Goal: Task Accomplishment & Management: Complete application form

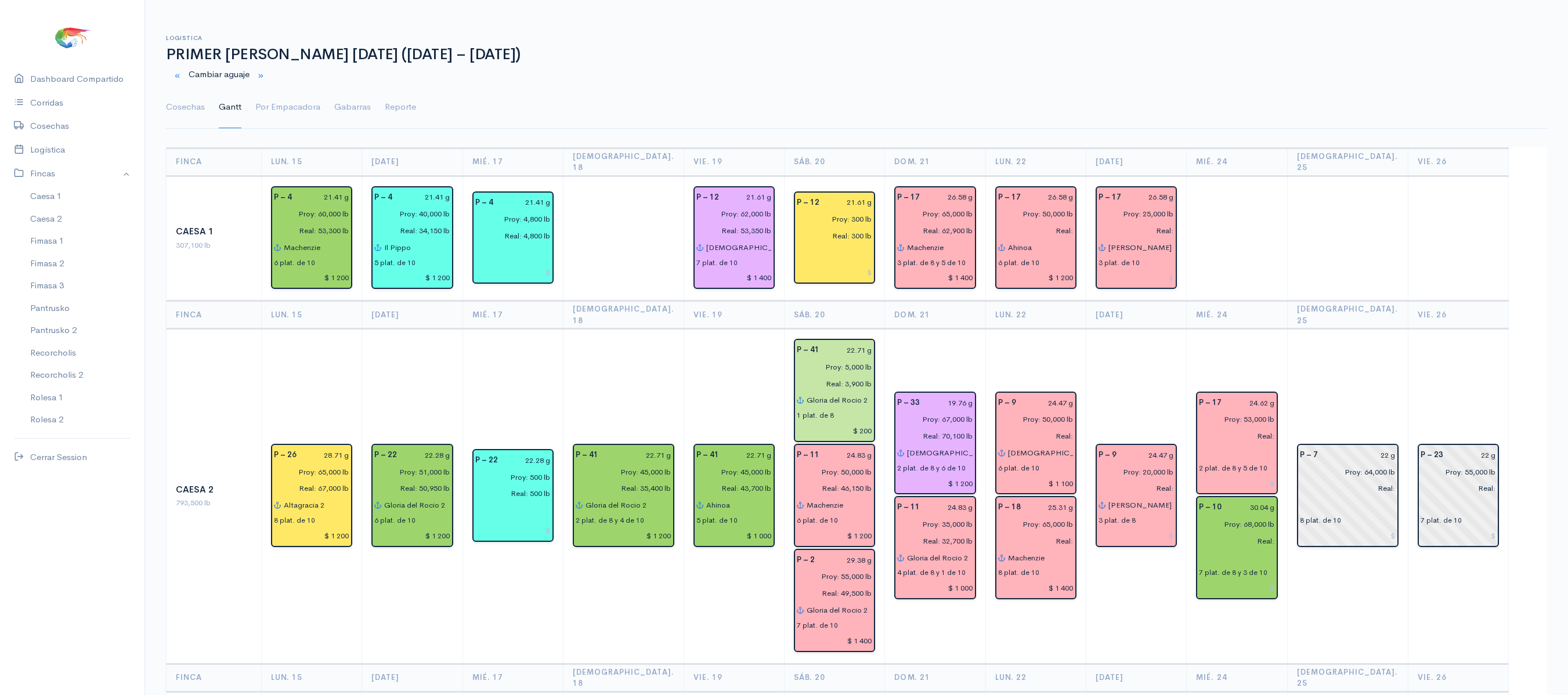
click at [923, 302] on th "Dom. 21" at bounding box center [935, 314] width 100 height 28
drag, startPoint x: 194, startPoint y: 109, endPoint x: 308, endPoint y: 145, distance: 119.5
click at [194, 109] on link "Cosechas" at bounding box center [185, 107] width 39 height 42
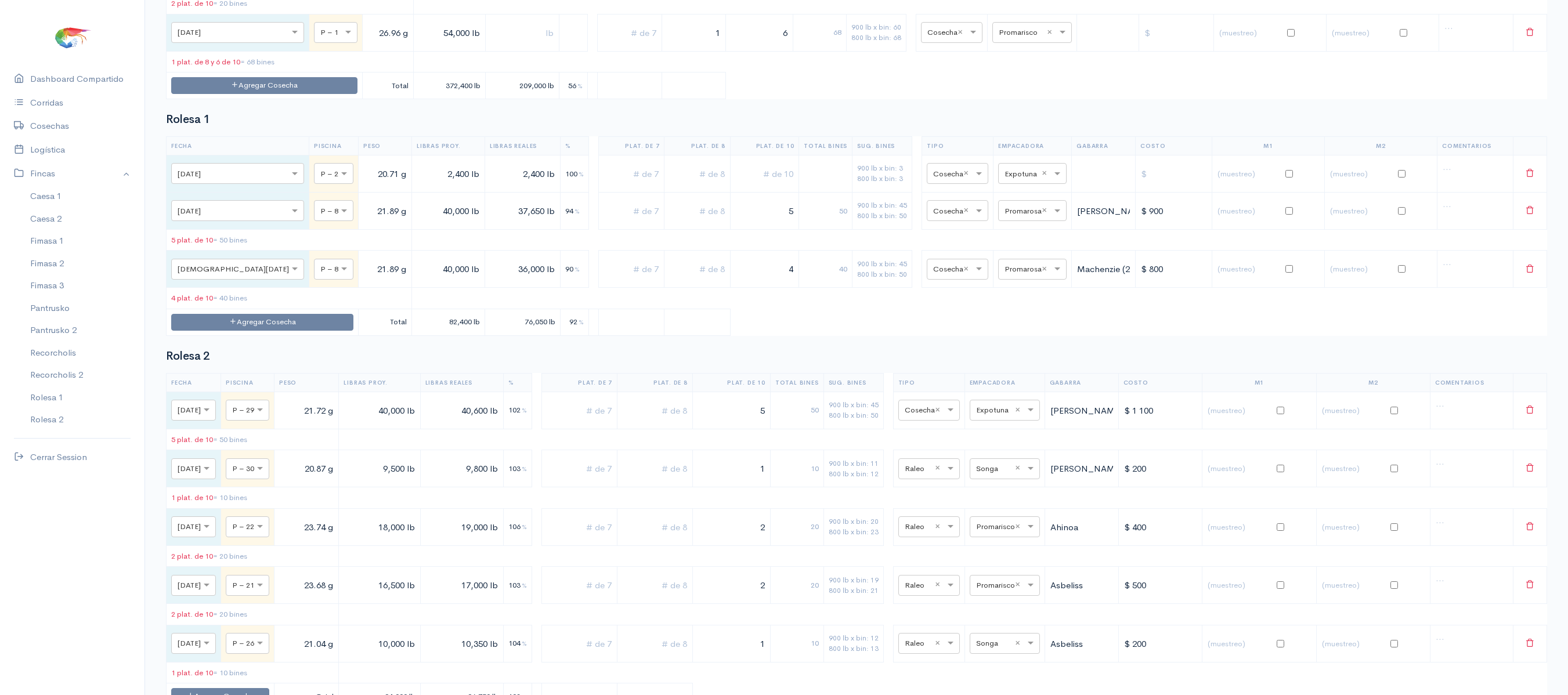
scroll to position [4363, 0]
click at [256, 329] on button "Agregar Cosecha" at bounding box center [262, 321] width 182 height 17
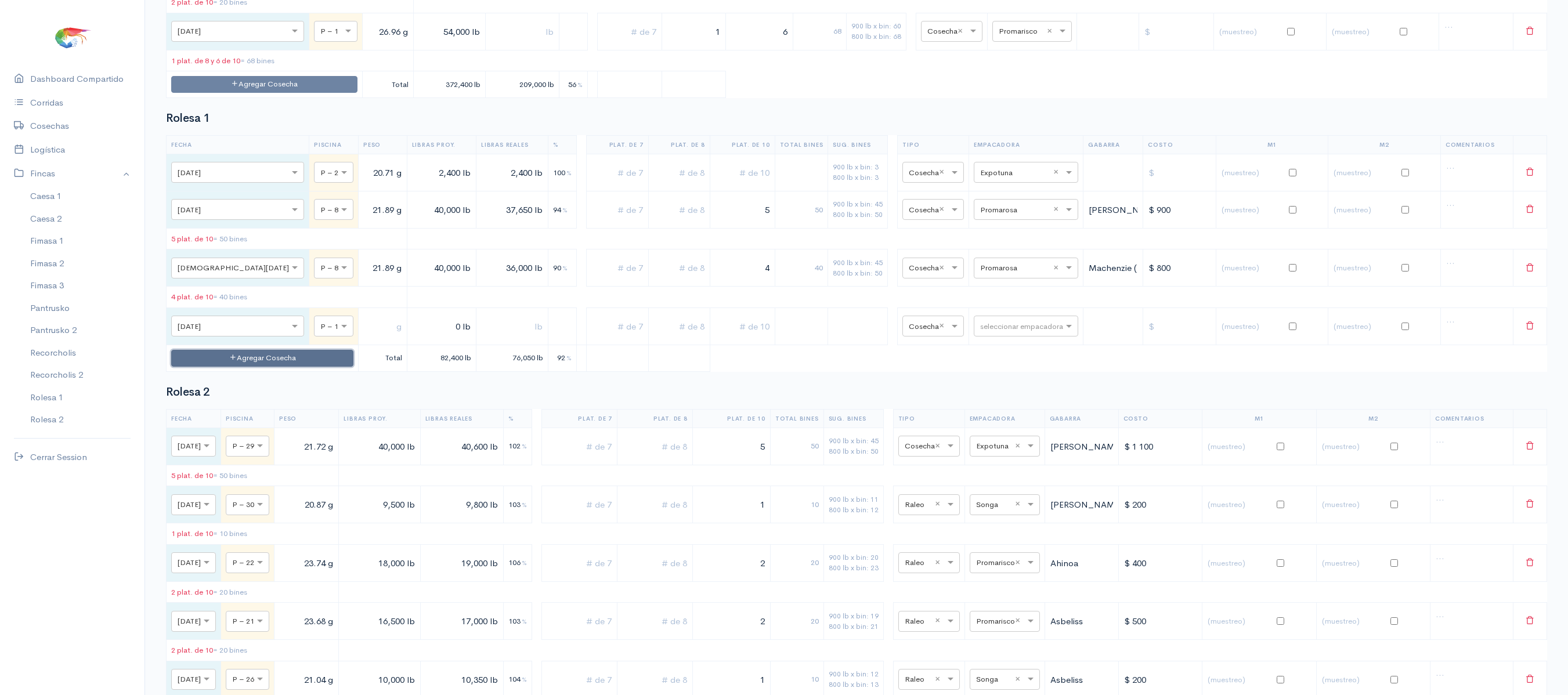
click at [256, 367] on button "Agregar Cosecha" at bounding box center [262, 359] width 182 height 17
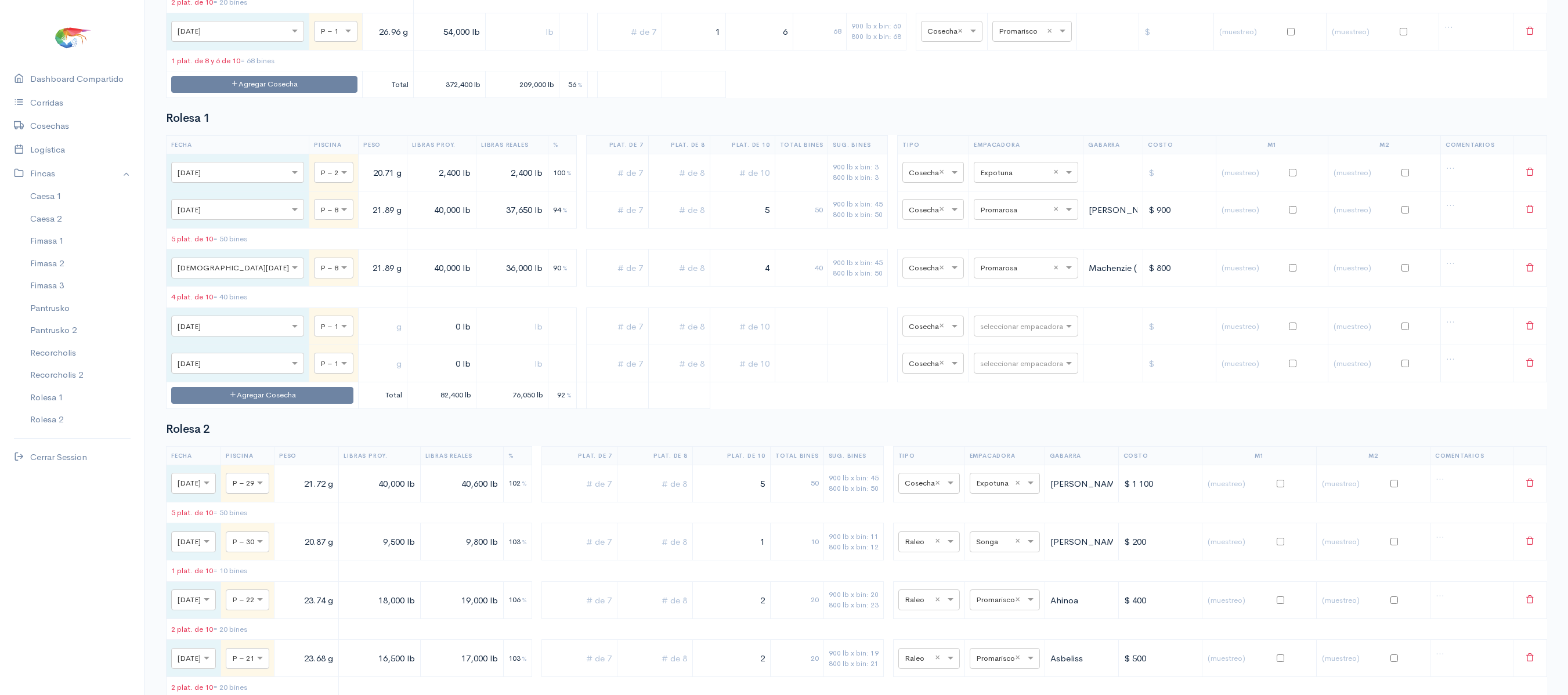
click at [253, 408] on td "Agregar Cosecha" at bounding box center [262, 395] width 192 height 27
click at [256, 404] on button "Agregar Cosecha" at bounding box center [262, 395] width 182 height 17
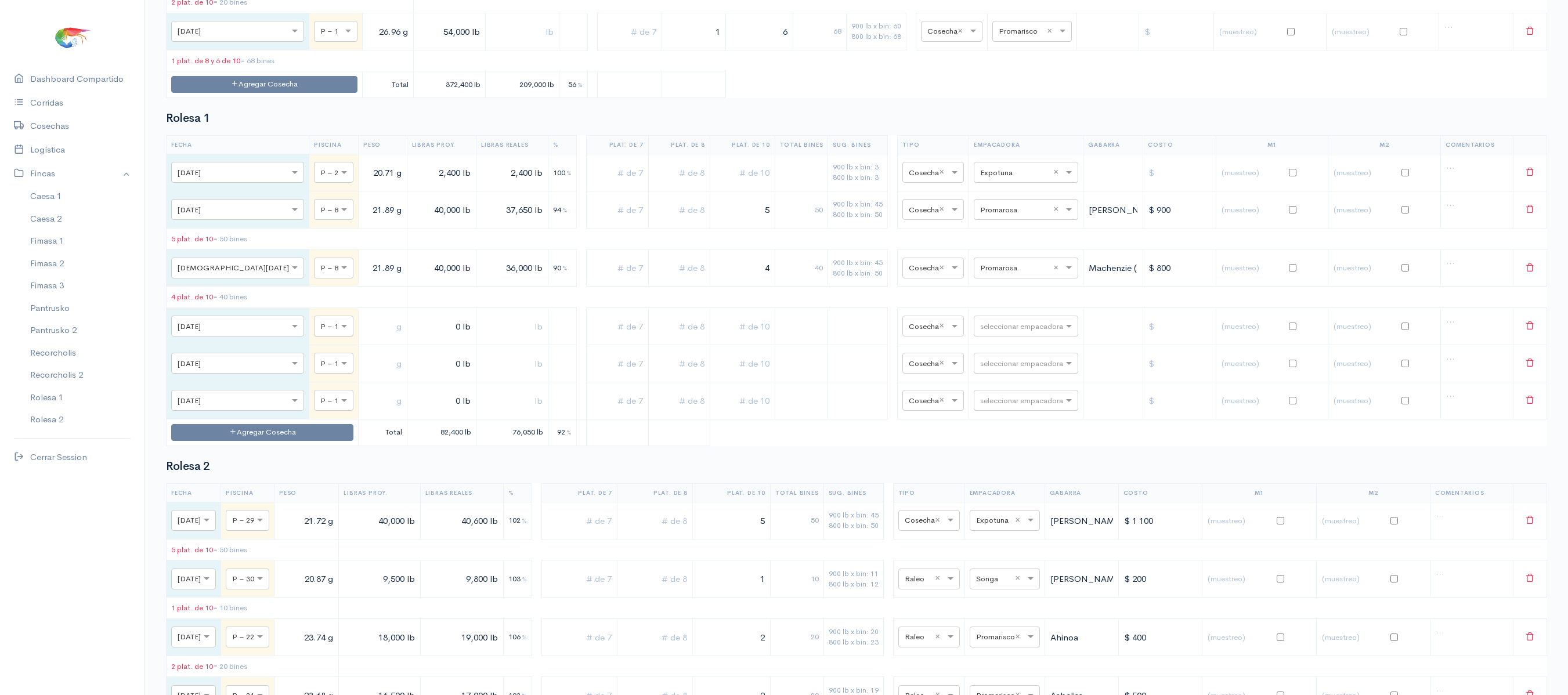
click at [315, 332] on div at bounding box center [333, 325] width 38 height 13
type input "22"
click at [342, 370] on span at bounding box center [350, 364] width 14 height 12
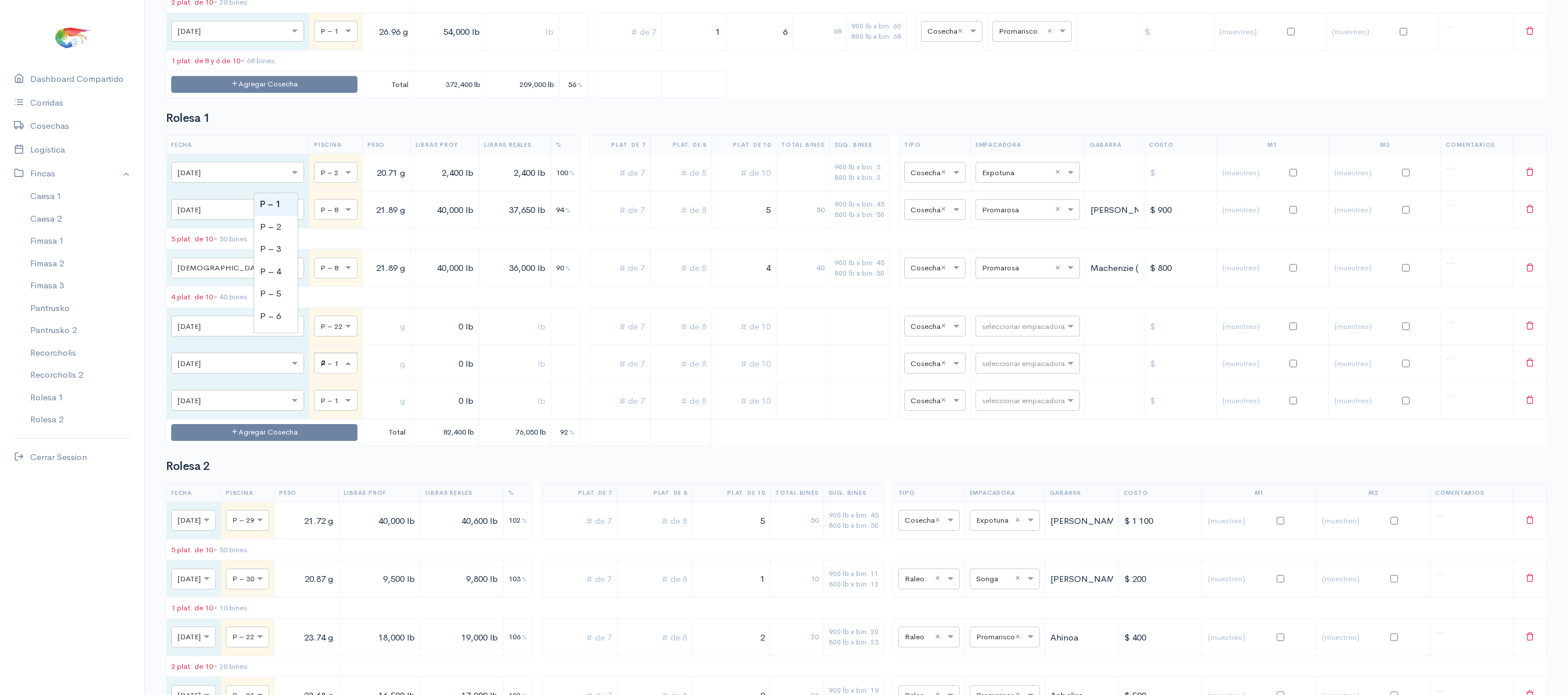
type input "23"
click at [315, 406] on div at bounding box center [335, 400] width 42 height 13
type input "6"
click at [367, 338] on input "text" at bounding box center [386, 326] width 38 height 24
type input "17 g"
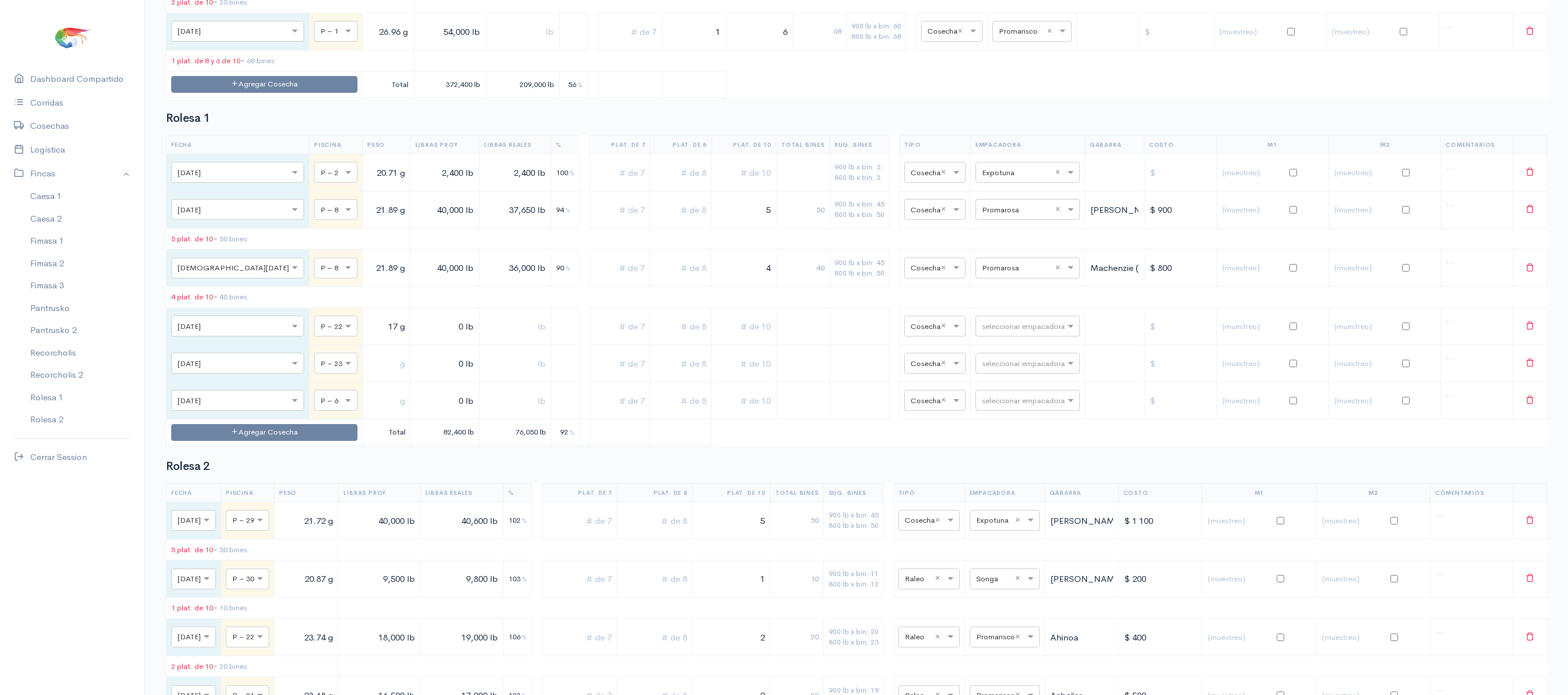
click at [367, 375] on input "text" at bounding box center [386, 363] width 38 height 24
type input "17 g"
click at [363, 419] on td at bounding box center [386, 400] width 48 height 37
click at [367, 412] on input "text" at bounding box center [386, 401] width 38 height 24
type input "17 g"
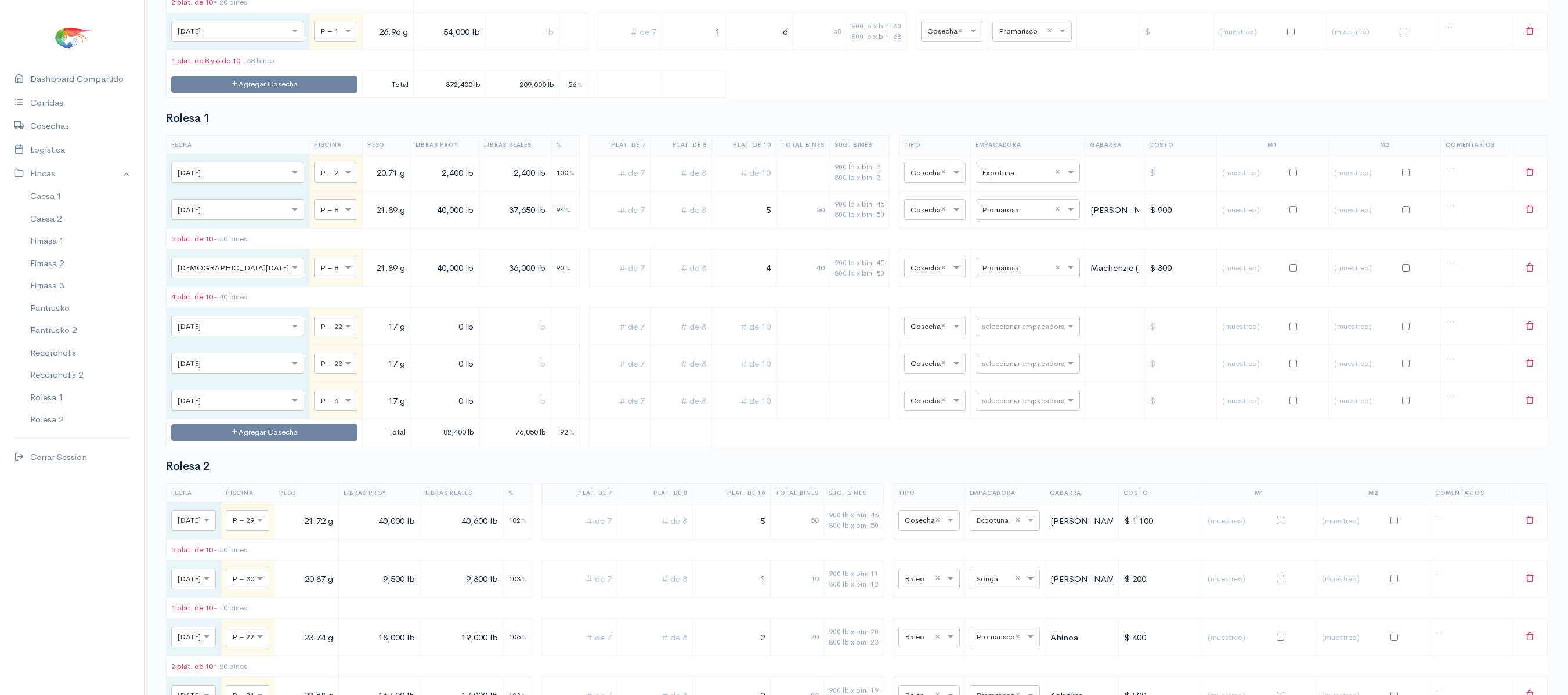
click at [416, 338] on input "0 lb" at bounding box center [445, 326] width 59 height 24
type input "18,000 lb"
click at [416, 375] on input "0 lb" at bounding box center [445, 363] width 59 height 24
type input "17,000 lb"
click at [416, 412] on input "0 lb" at bounding box center [445, 401] width 59 height 24
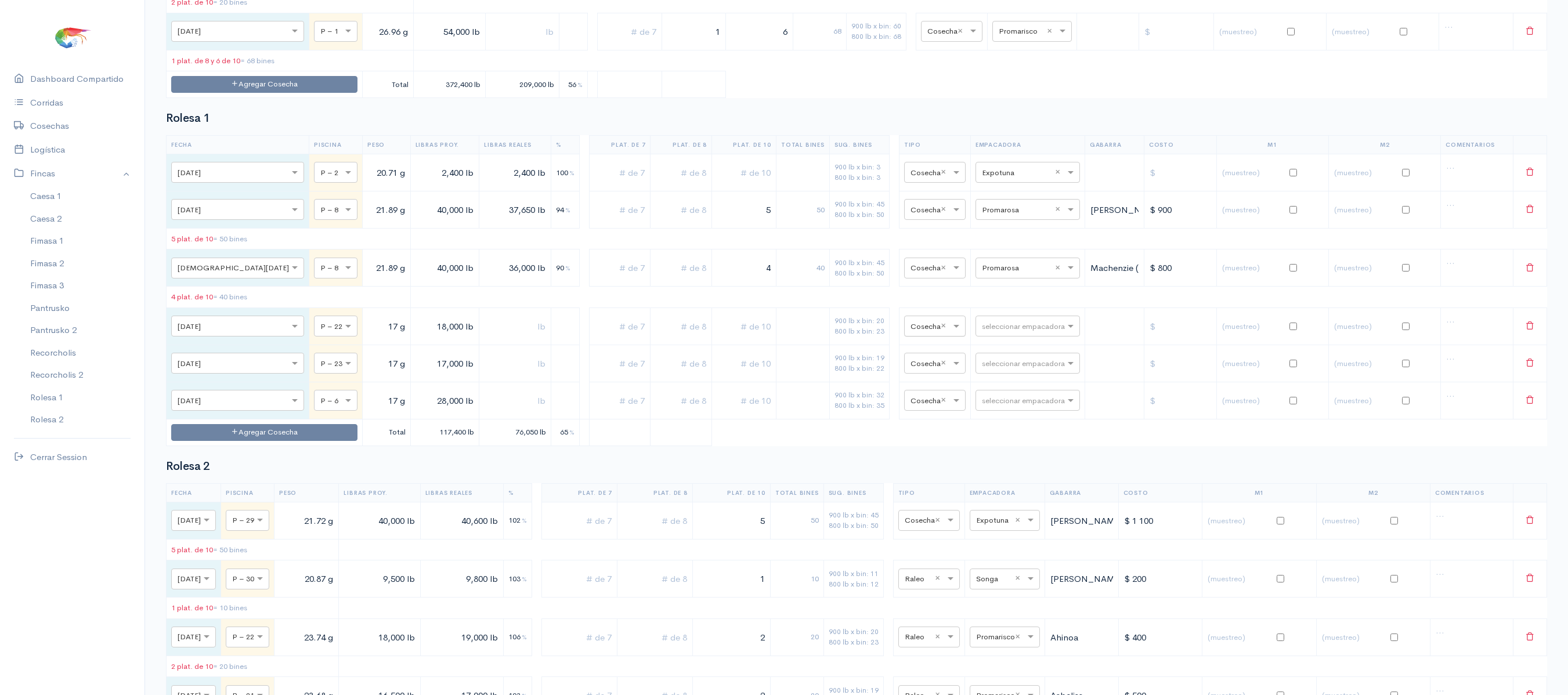
type input "28,000 lb"
click at [921, 332] on input "text" at bounding box center [924, 325] width 28 height 13
type input "r"
click at [903, 528] on span "Raleo" at bounding box center [908, 528] width 22 height 11
click at [910, 369] on input "text" at bounding box center [924, 362] width 28 height 13
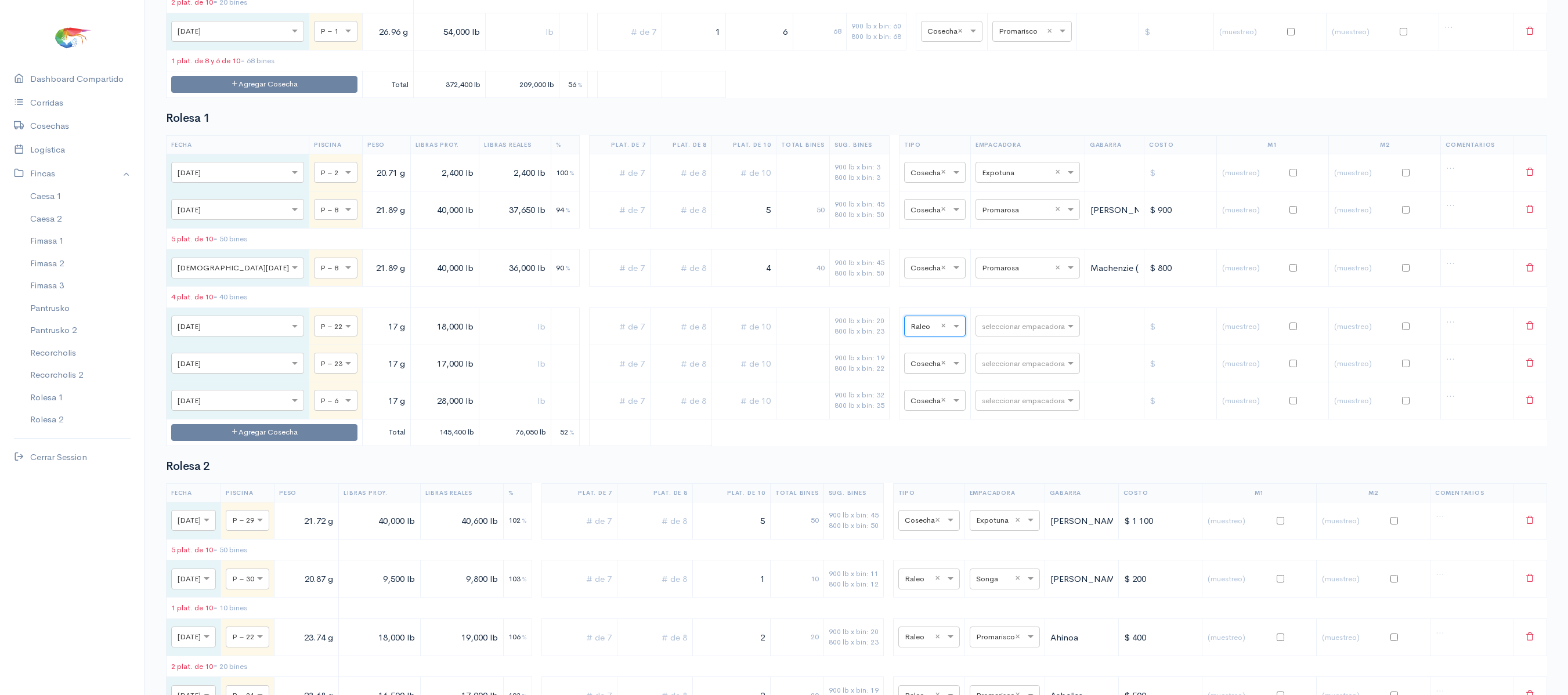
type input "r"
click at [910, 568] on span "Raleo" at bounding box center [908, 567] width 22 height 11
click at [910, 406] on input "text" at bounding box center [924, 400] width 28 height 13
type input "r"
click at [915, 298] on span "Raleo" at bounding box center [908, 292] width 22 height 11
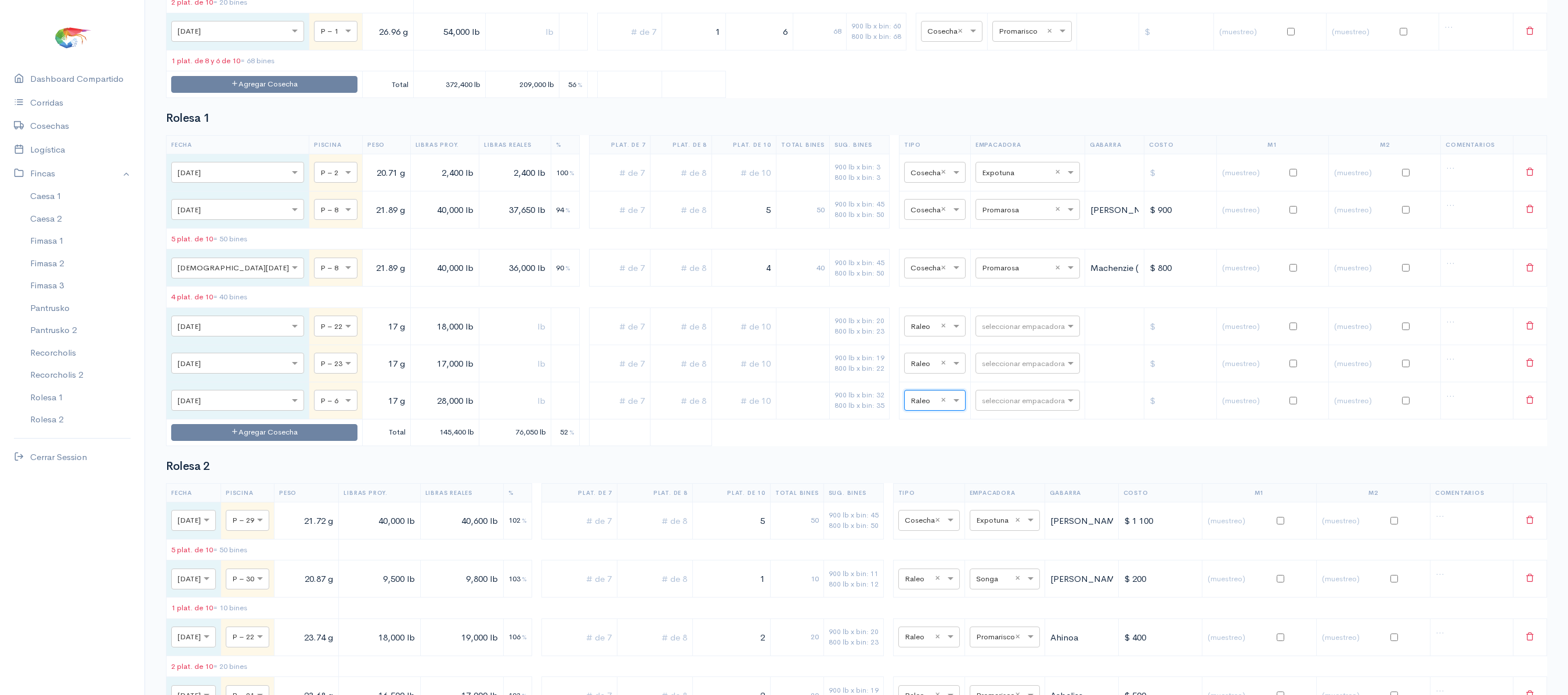
click at [717, 338] on input "text" at bounding box center [744, 326] width 54 height 24
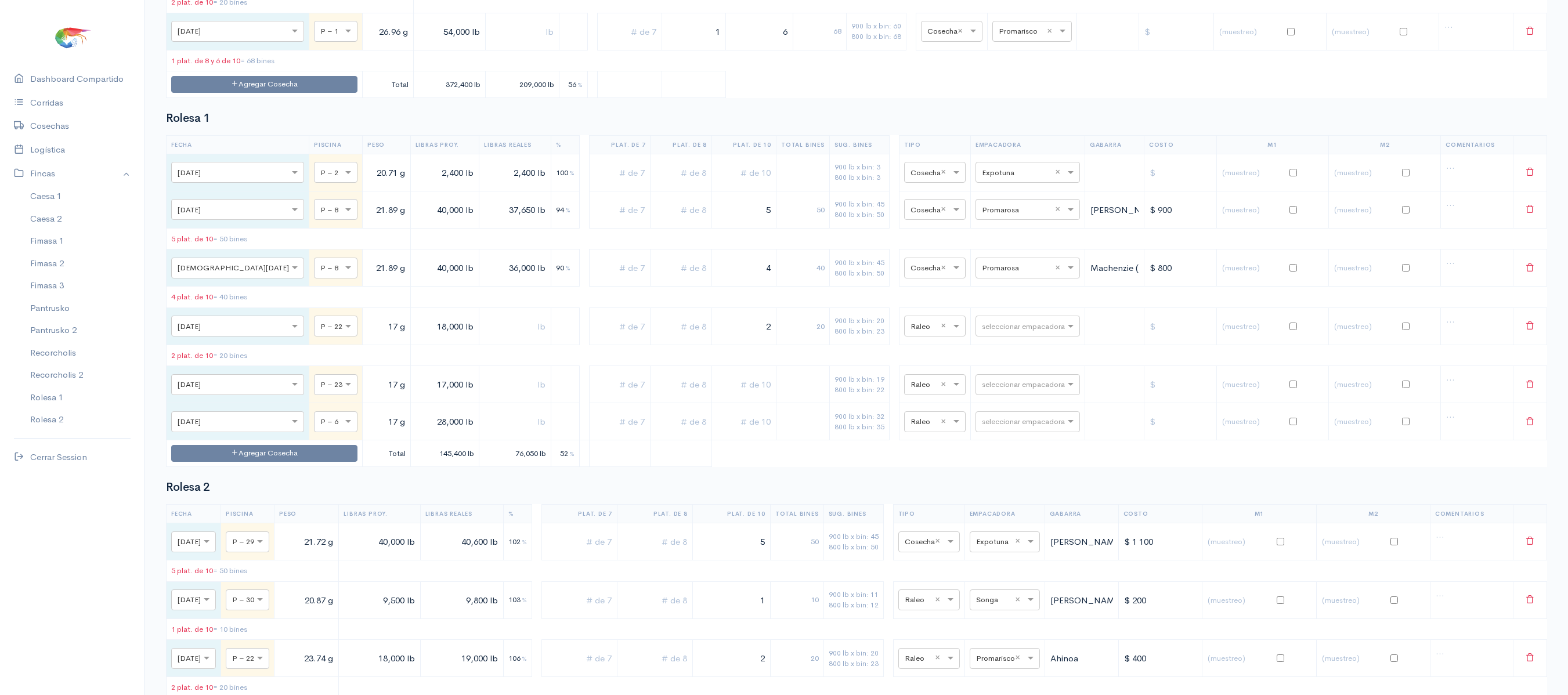
type input "2"
click at [726, 397] on input "text" at bounding box center [744, 384] width 54 height 24
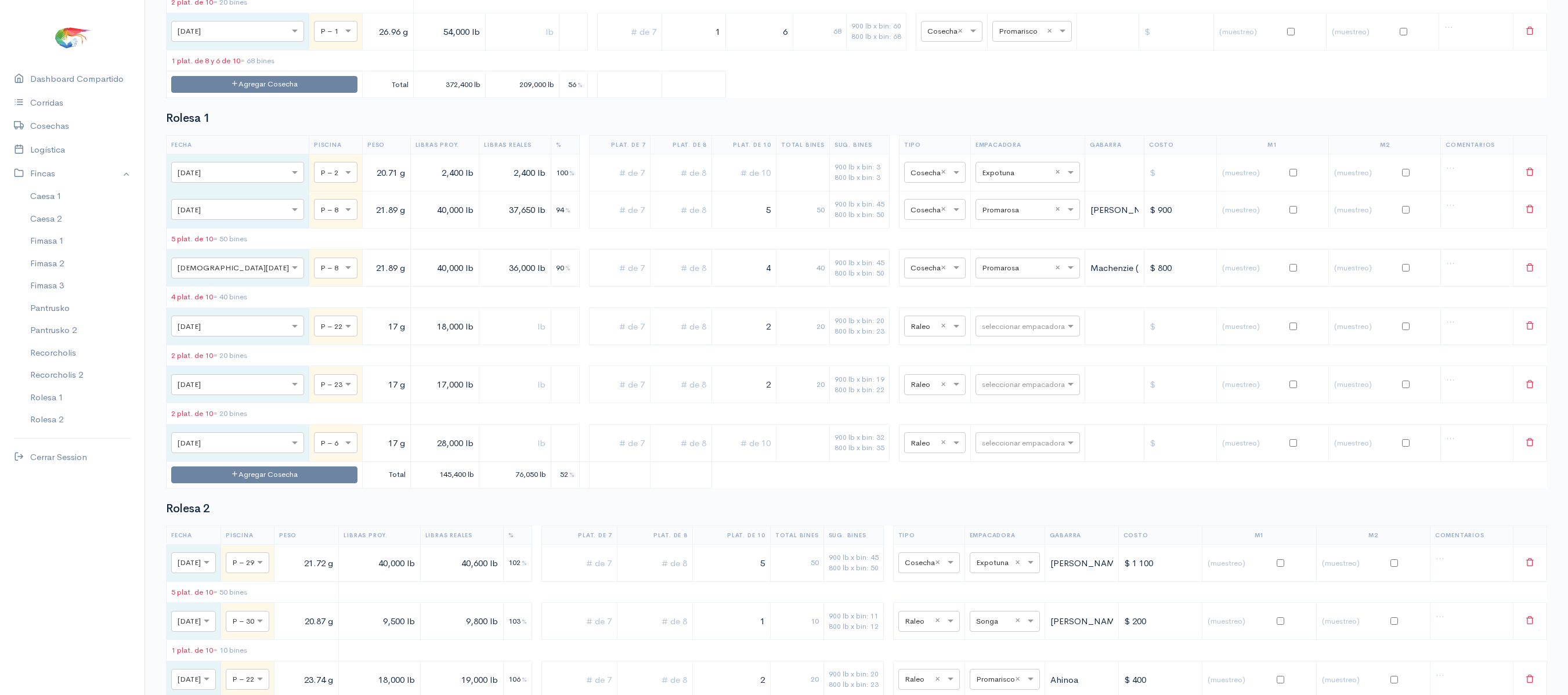
type input "2"
click at [758, 455] on input "text" at bounding box center [744, 443] width 54 height 24
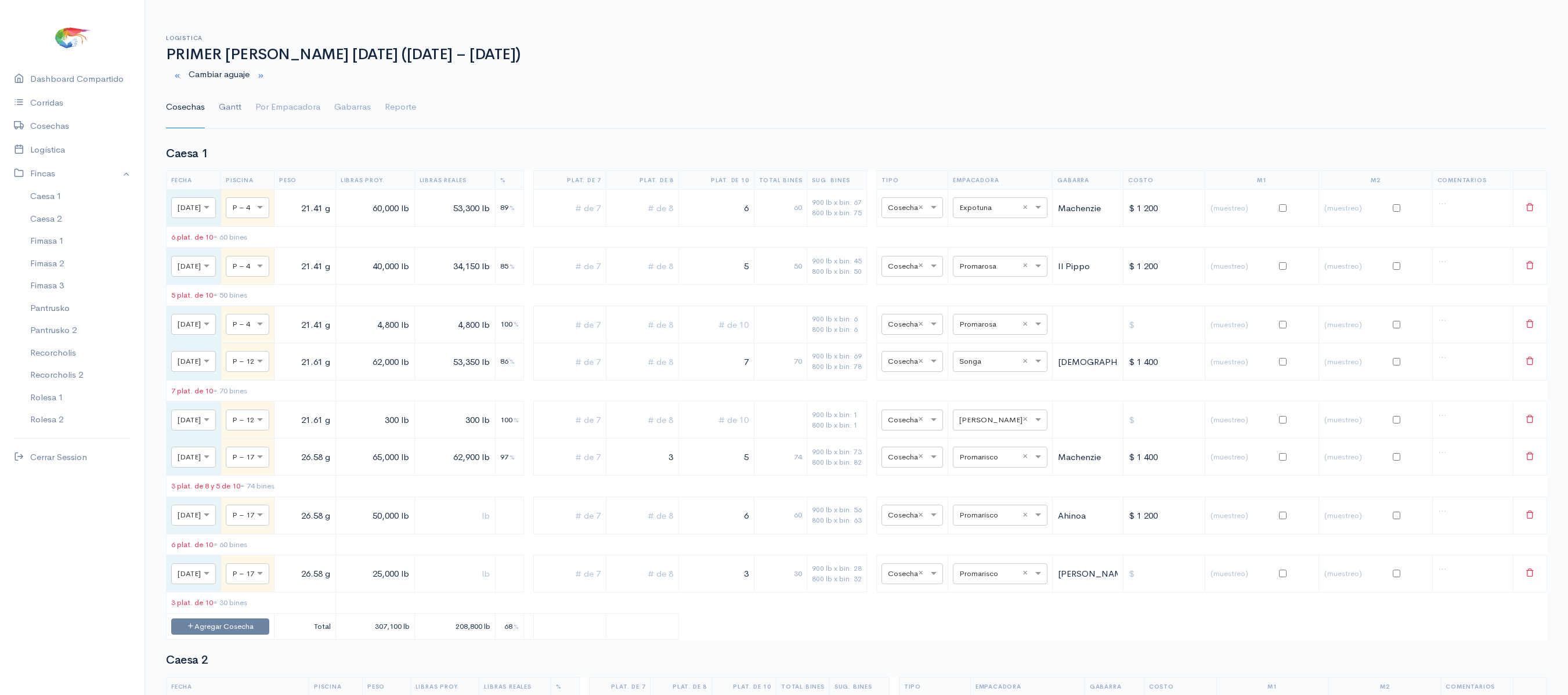
type input "3"
click at [227, 104] on link "Gantt" at bounding box center [230, 107] width 23 height 42
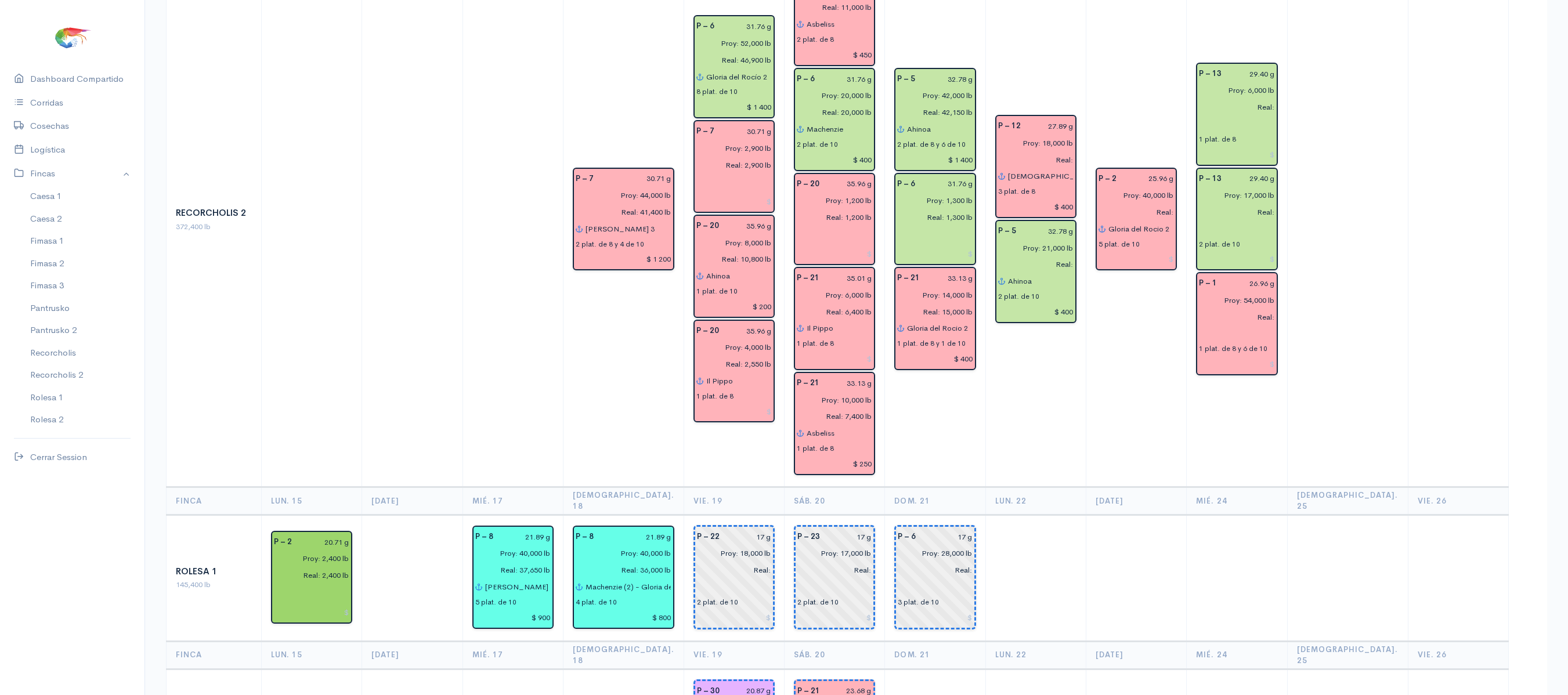
scroll to position [1884, 0]
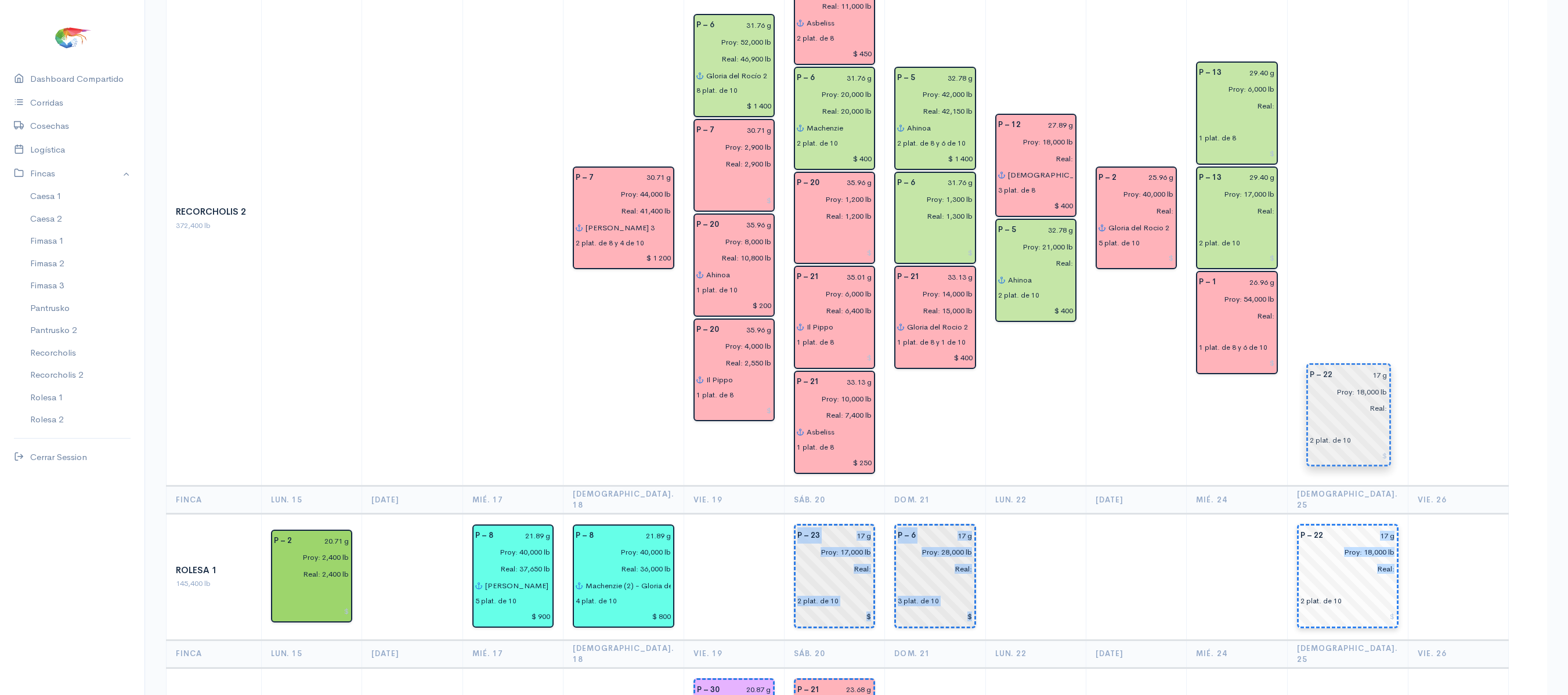
drag, startPoint x: 748, startPoint y: 463, endPoint x: 1374, endPoint y: 429, distance: 626.9
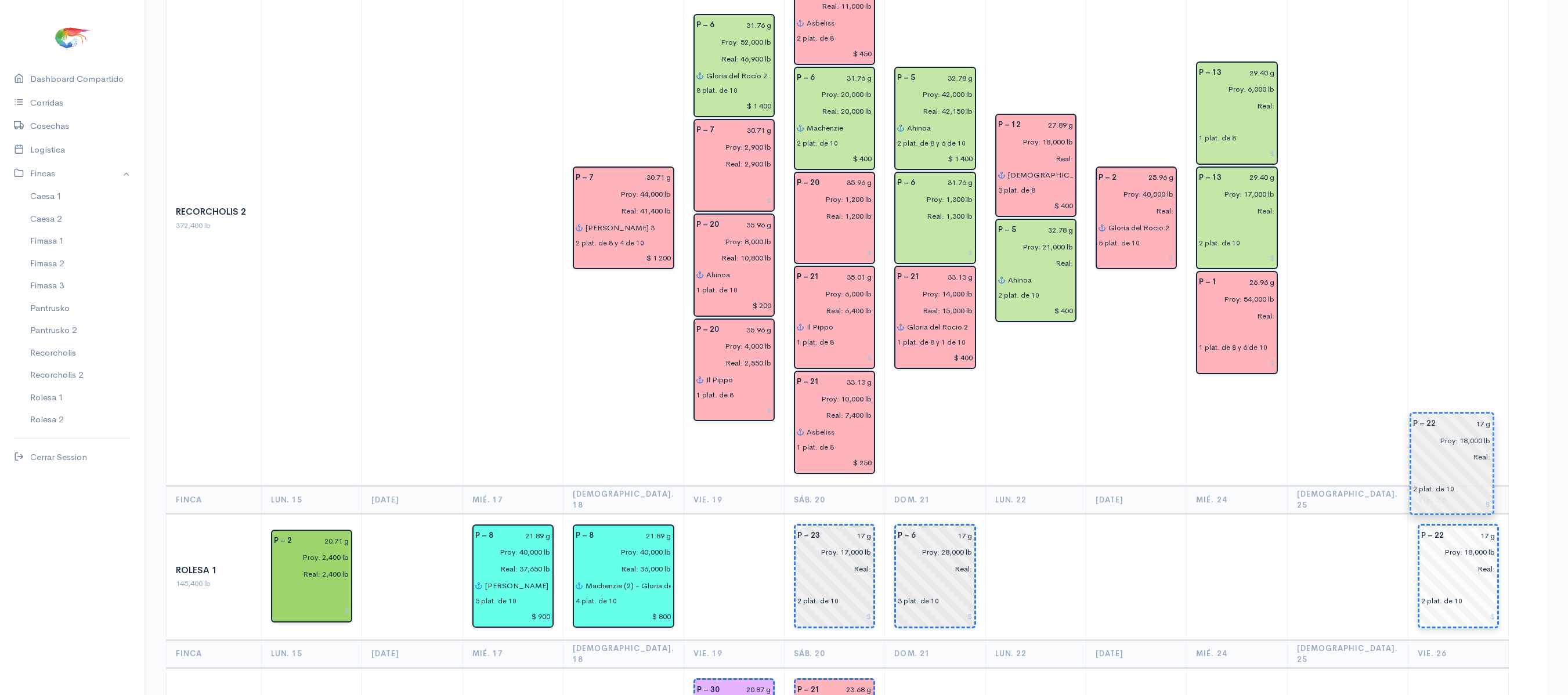
click at [1461, 577] on input "text" at bounding box center [1458, 586] width 74 height 17
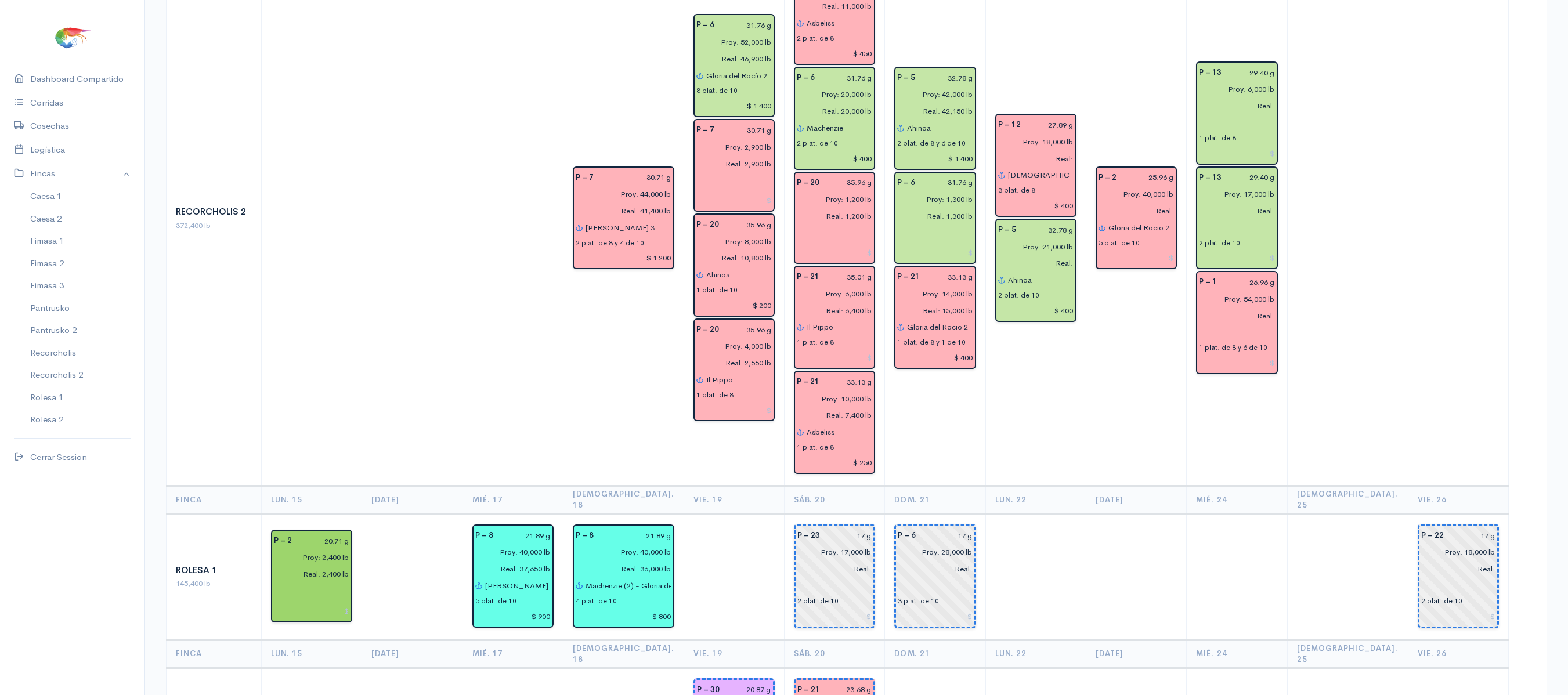
drag, startPoint x: 1454, startPoint y: 451, endPoint x: 1363, endPoint y: 448, distance: 91.0
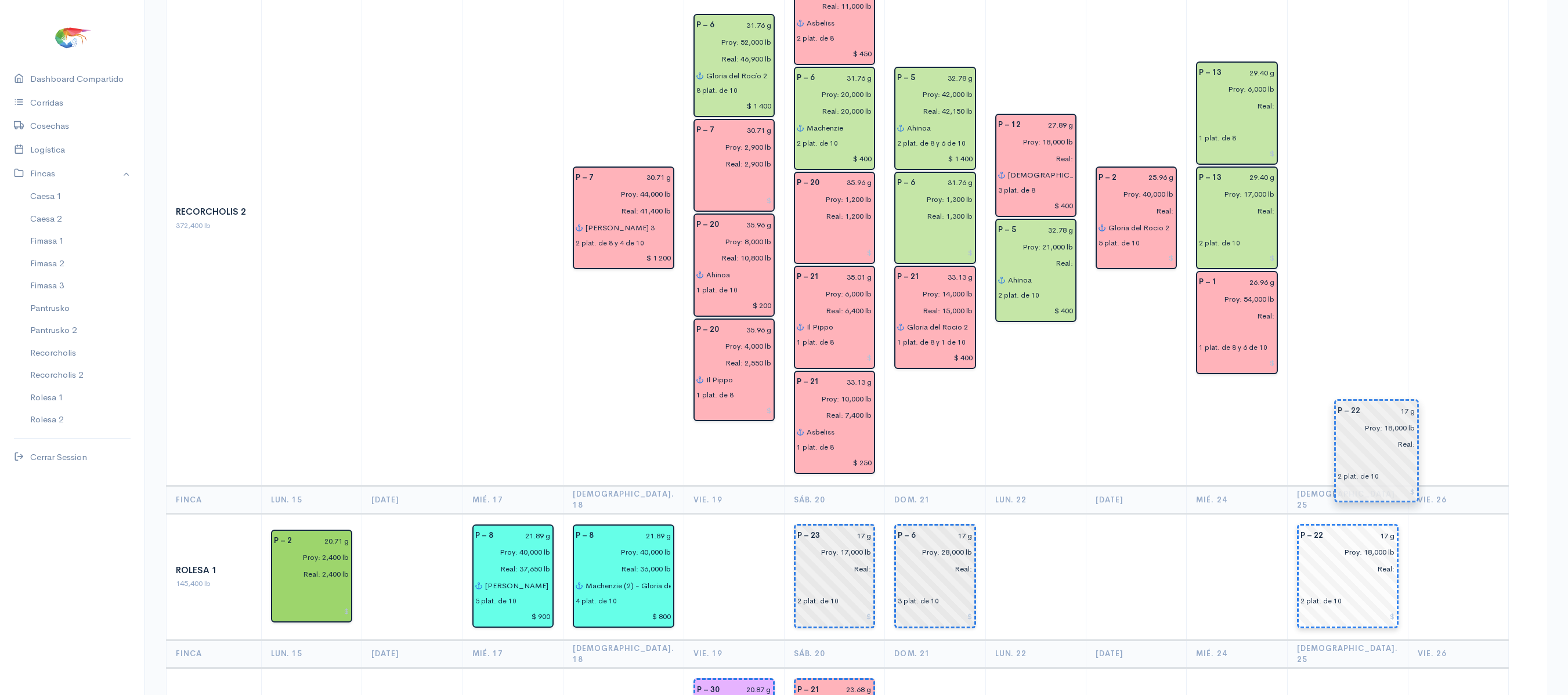
drag, startPoint x: 1418, startPoint y: 434, endPoint x: 1343, endPoint y: 435, distance: 75.0
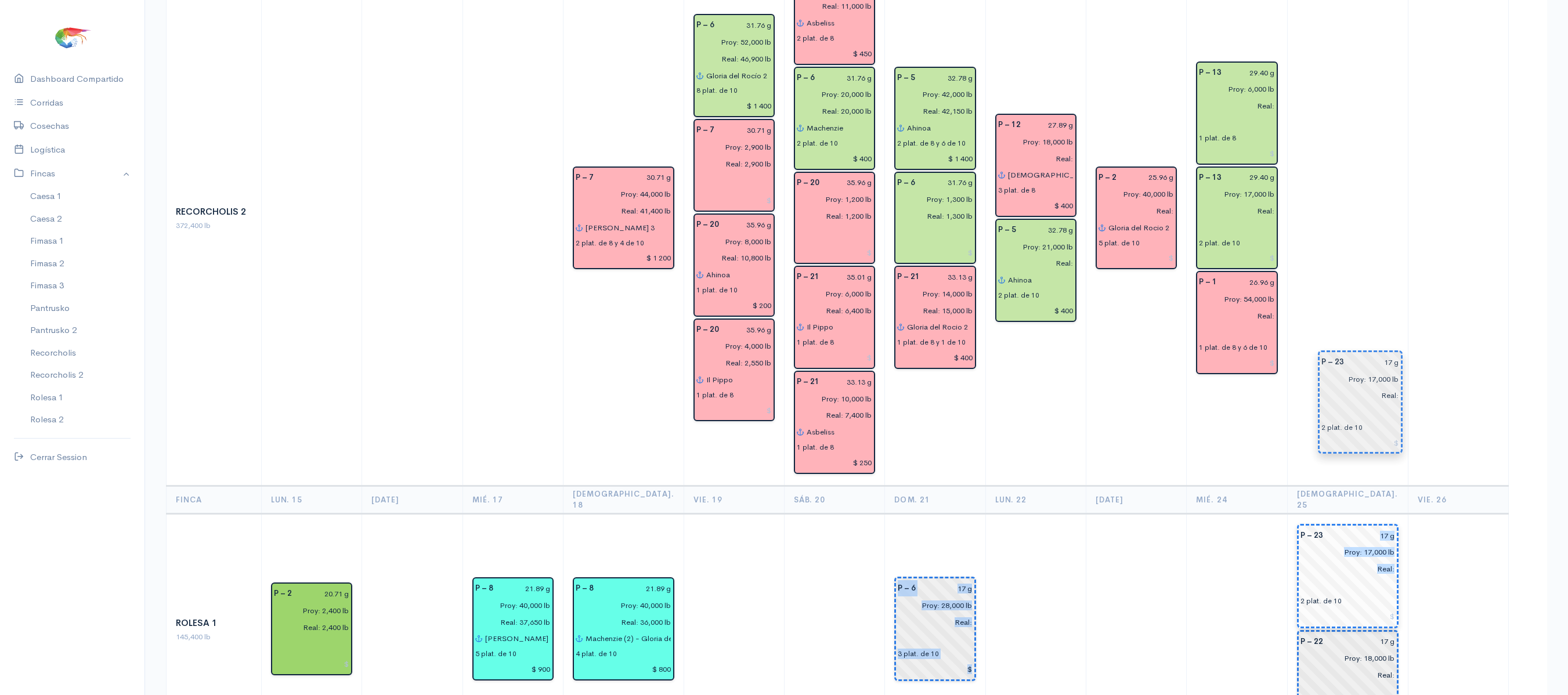
drag, startPoint x: 827, startPoint y: 450, endPoint x: 1361, endPoint y: 403, distance: 536.1
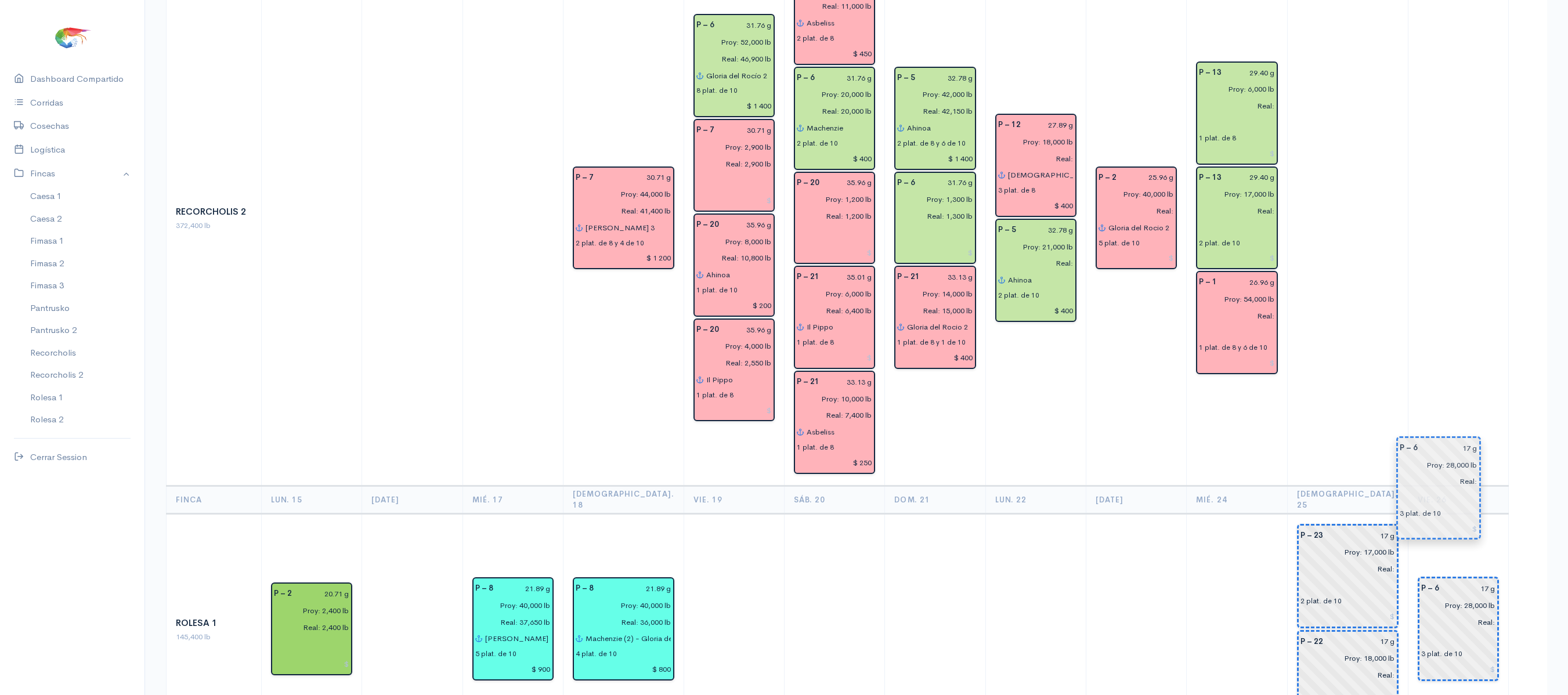
click at [1442, 597] on input "Proy: 28,000 lb" at bounding box center [1454, 605] width 81 height 17
click at [1423, 342] on td at bounding box center [1458, 219] width 100 height 535
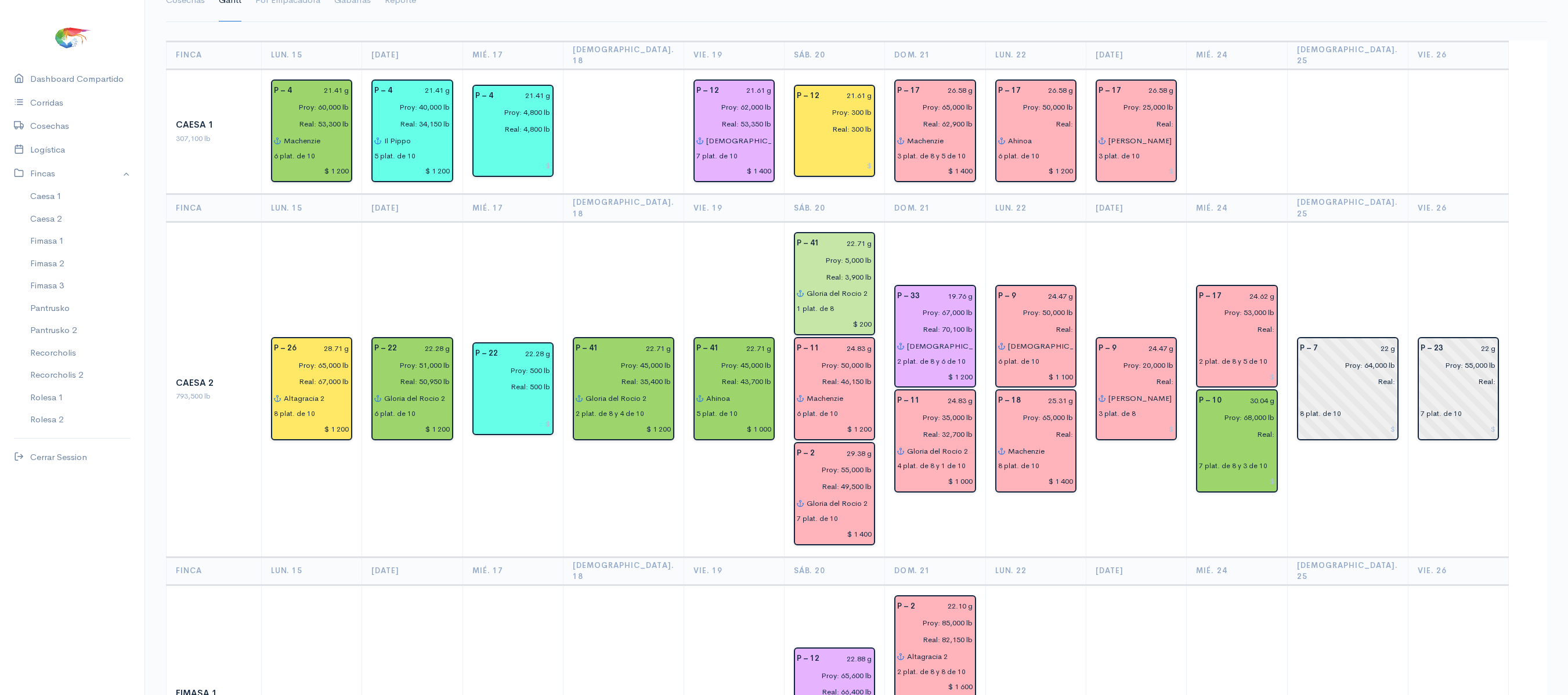
scroll to position [0, 0]
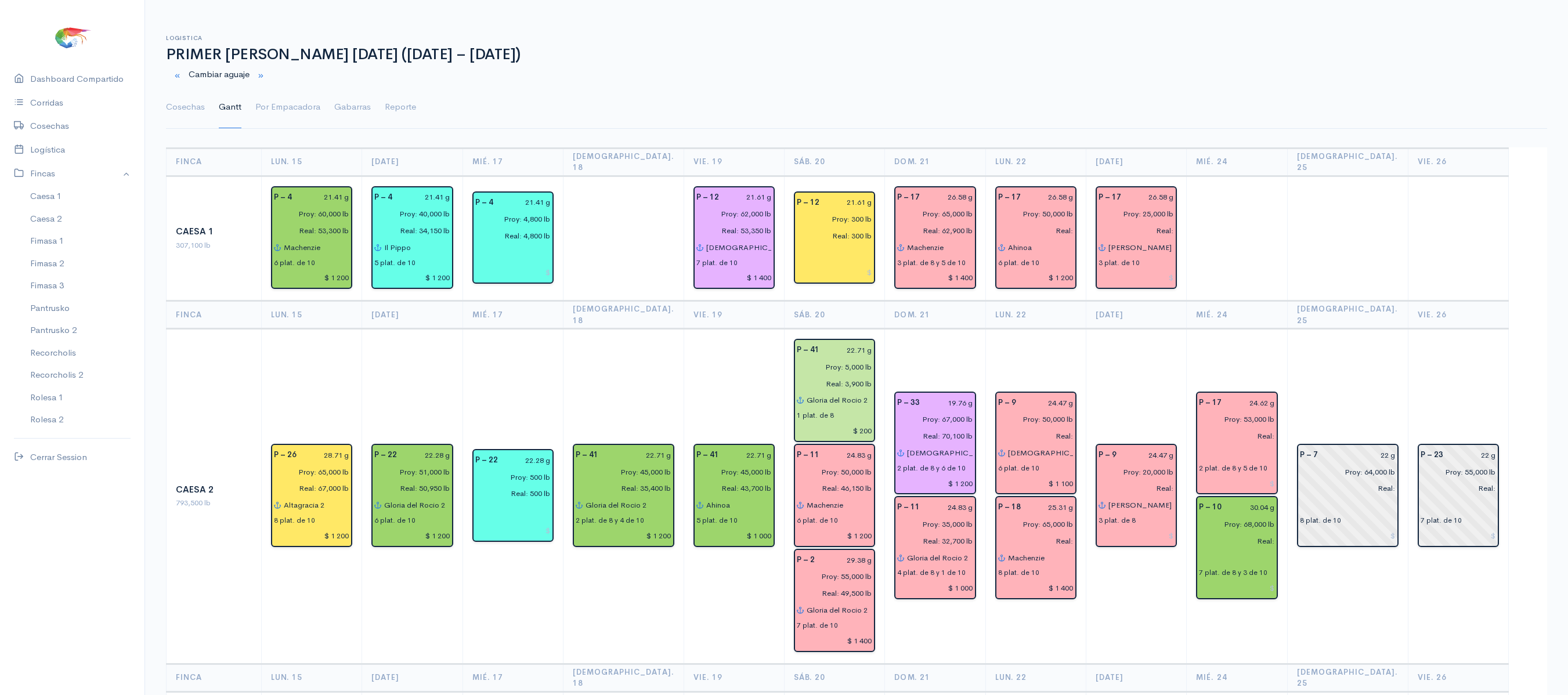
click at [1155, 98] on ul "Cosechas Gantt Por Empacadora Gabarras Reporte" at bounding box center [856, 107] width 1381 height 42
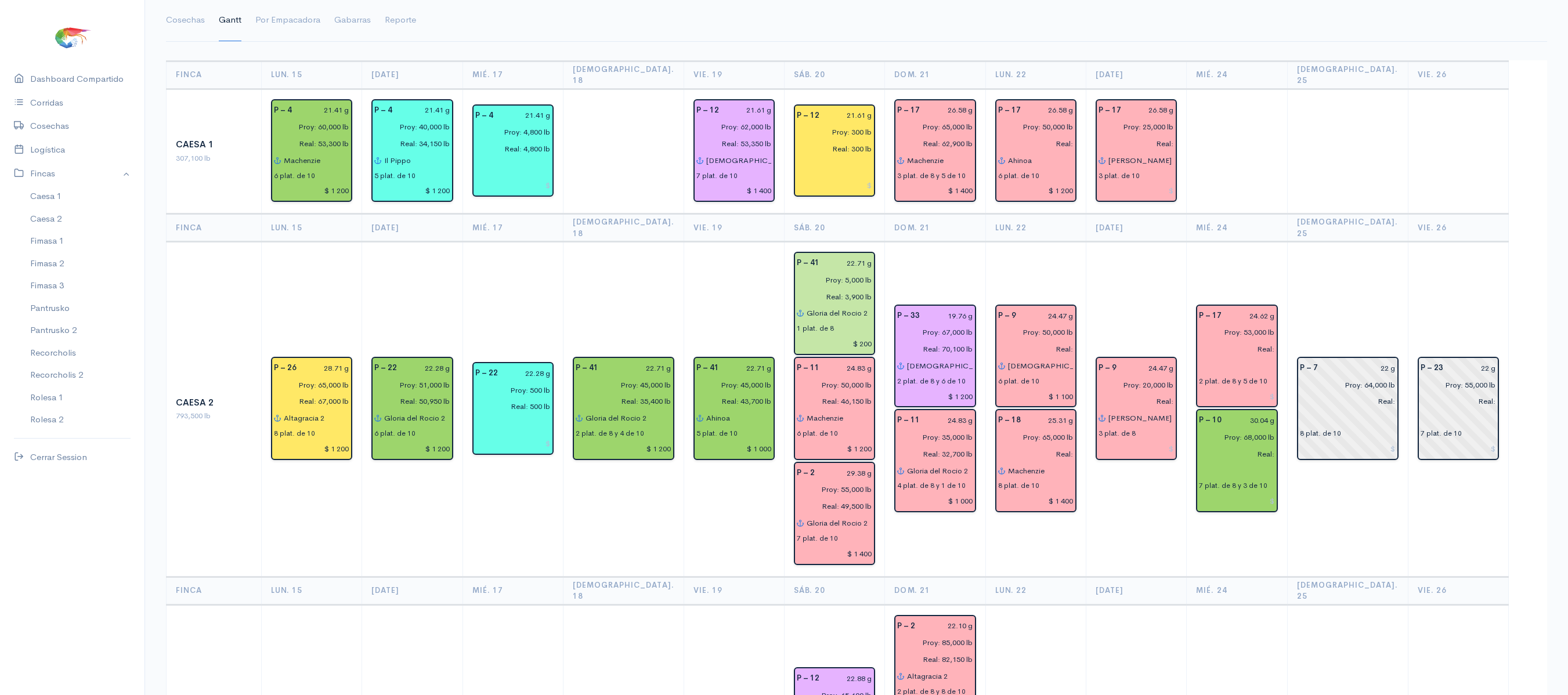
scroll to position [85, 0]
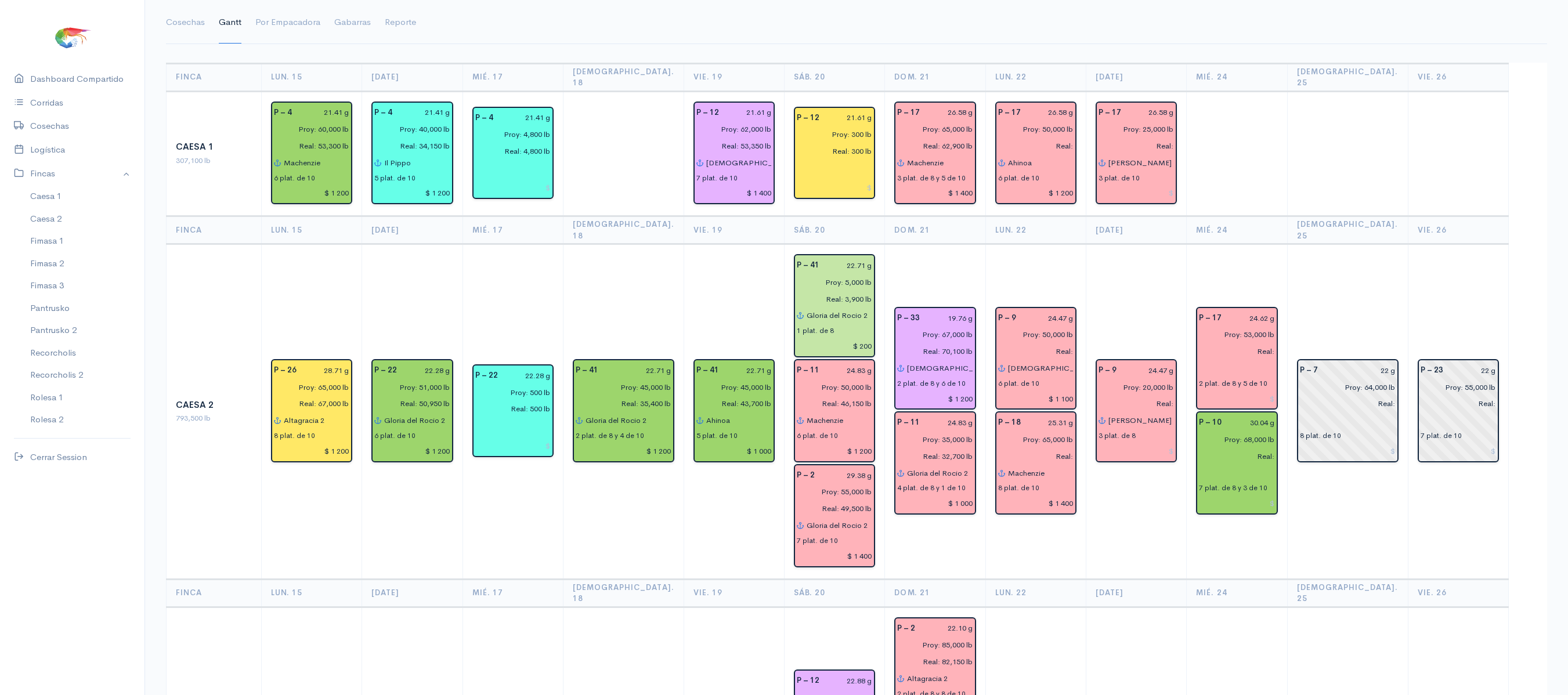
click at [1274, 244] on td "P – 17 24.62 g Proy: 53,000 lb Real: 2 plat. de 8 y 5 de 10 P – 10 30.04 g Proy…" at bounding box center [1237, 411] width 100 height 335
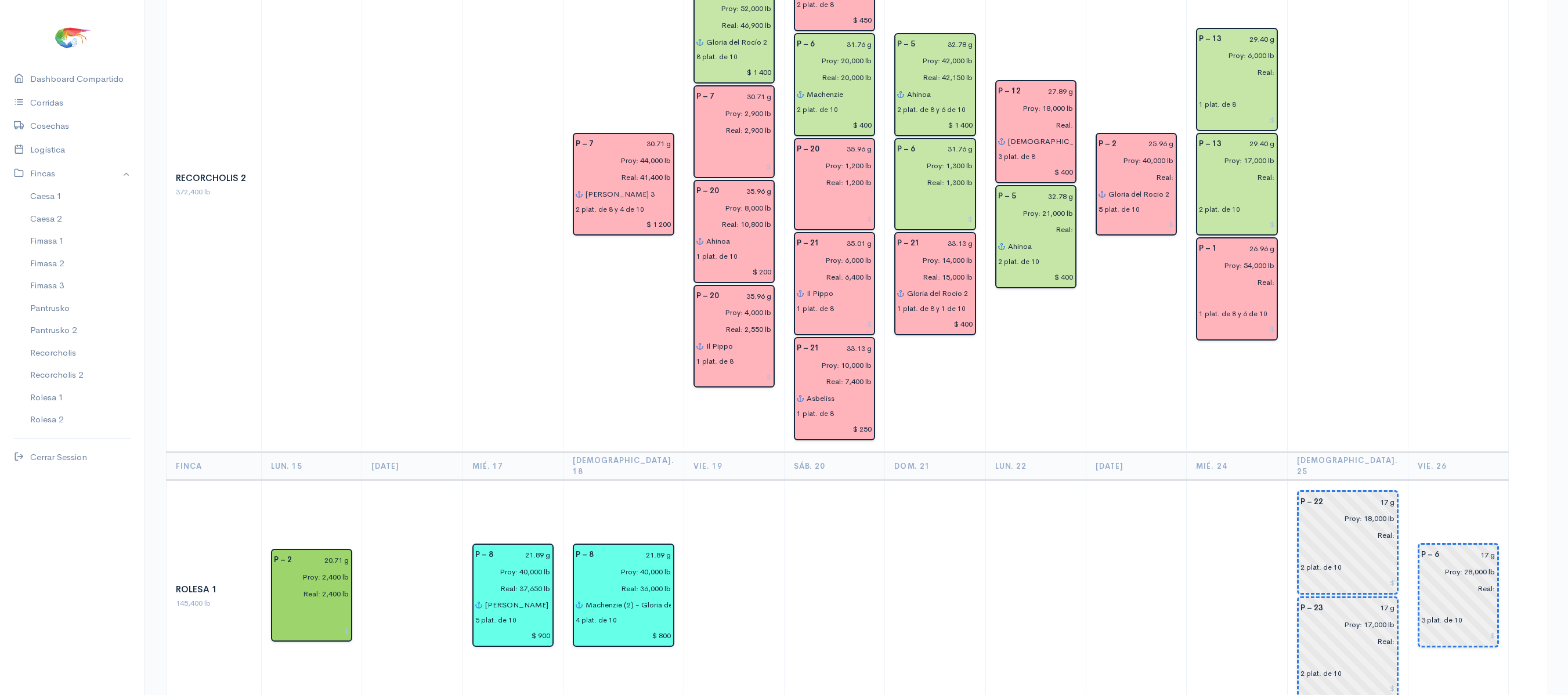
scroll to position [1649, 0]
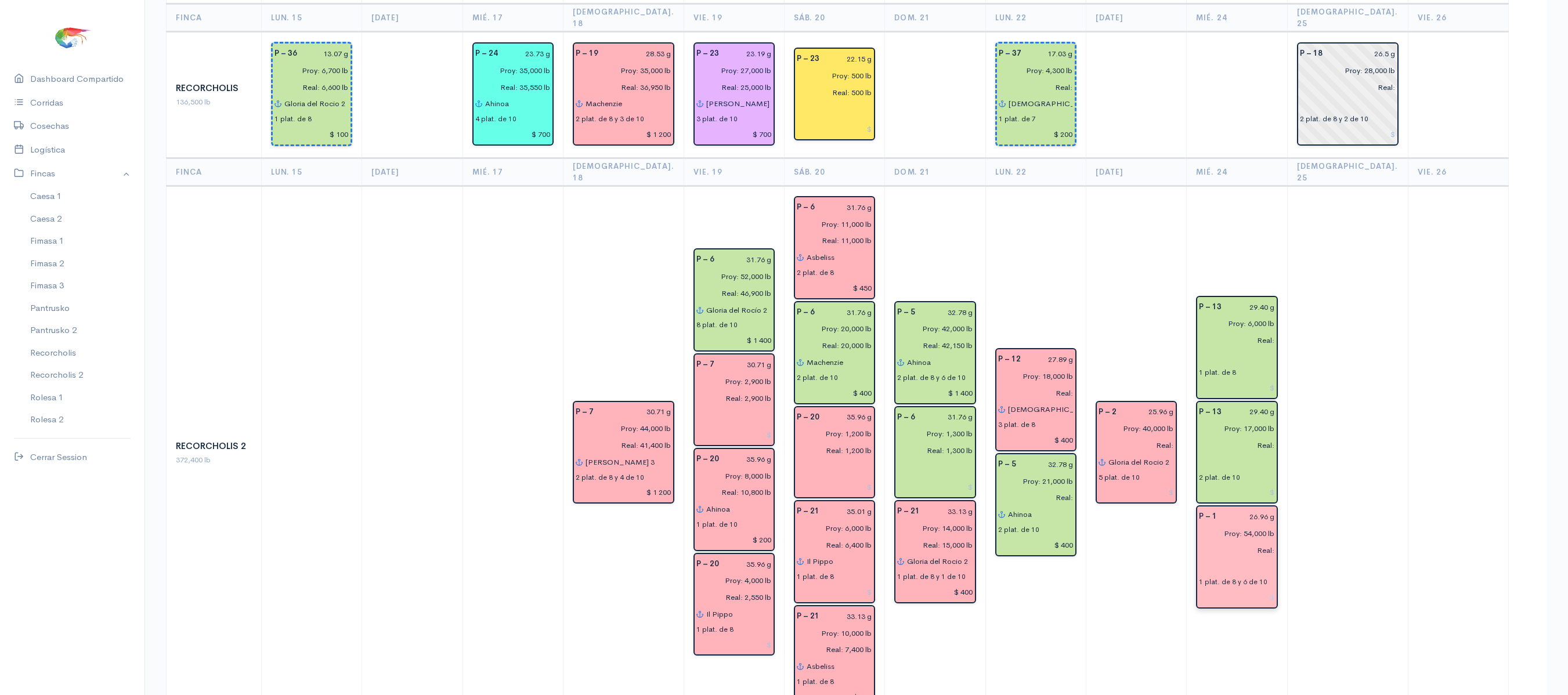
click at [1227, 577] on div "1 plat. de 8 y 6 de 10" at bounding box center [1233, 582] width 69 height 10
click at [1233, 558] on input "text" at bounding box center [1237, 567] width 76 height 17
click at [1246, 584] on ngb-highlight "Ahi noa" at bounding box center [1237, 590] width 29 height 11
type input "Ahinoa"
click at [1341, 441] on td at bounding box center [1347, 454] width 120 height 535
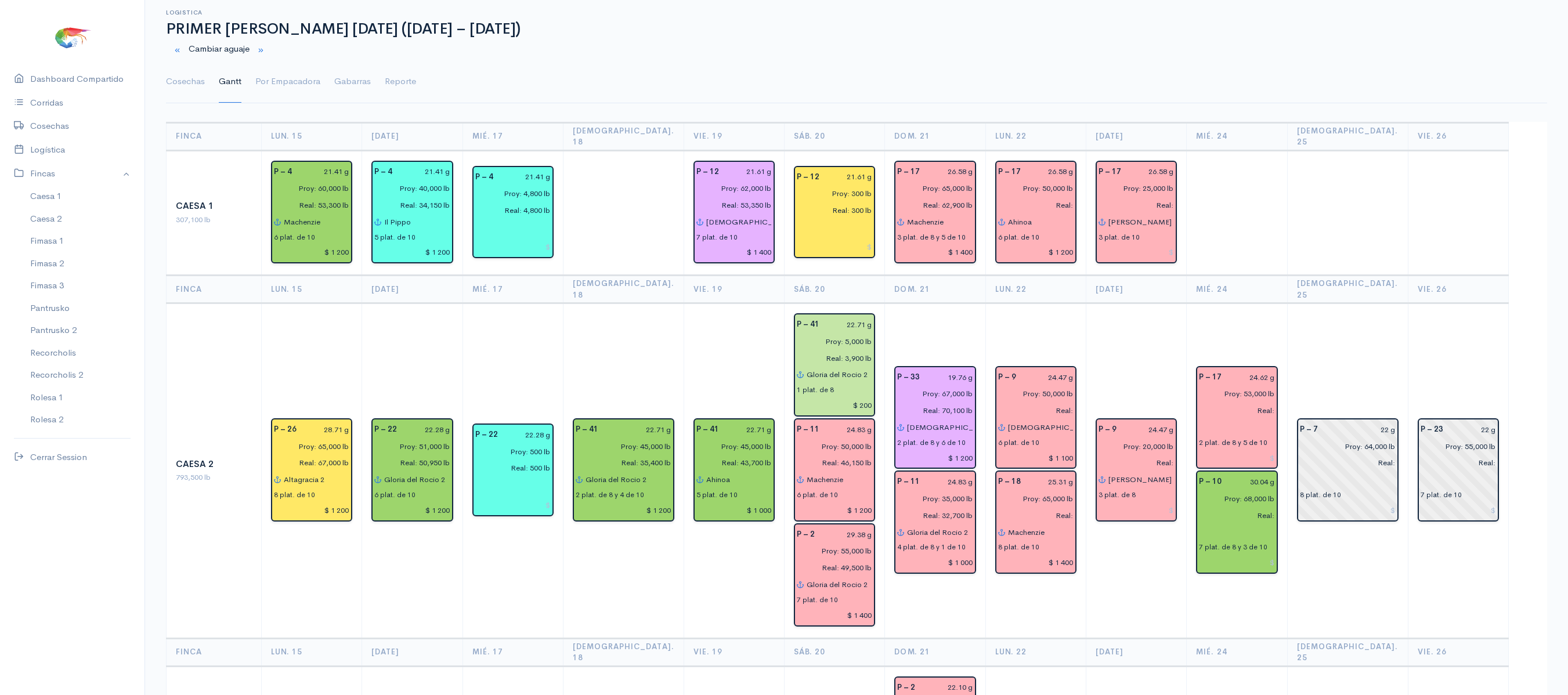
scroll to position [0, 0]
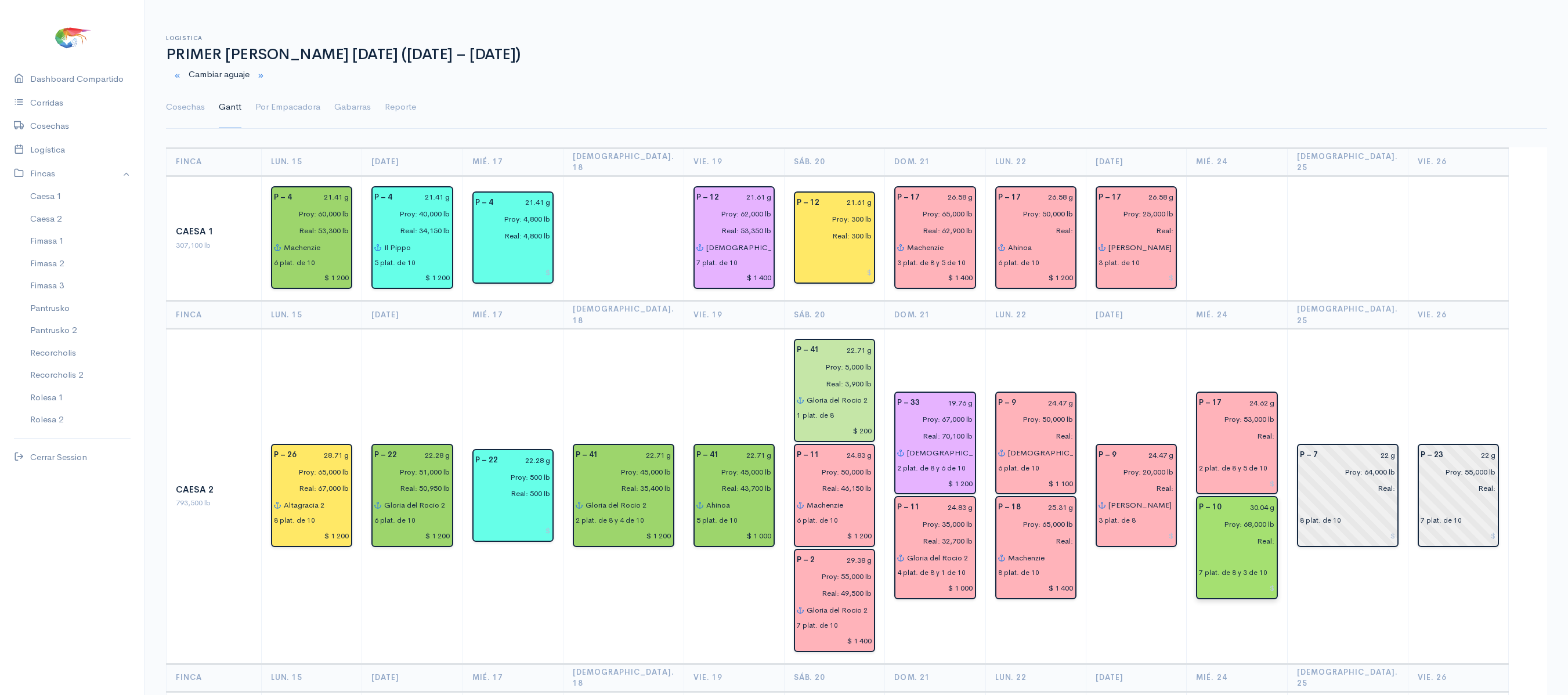
click at [1252, 549] on input "text" at bounding box center [1237, 558] width 76 height 17
click at [180, 109] on link "Cosechas" at bounding box center [185, 107] width 39 height 42
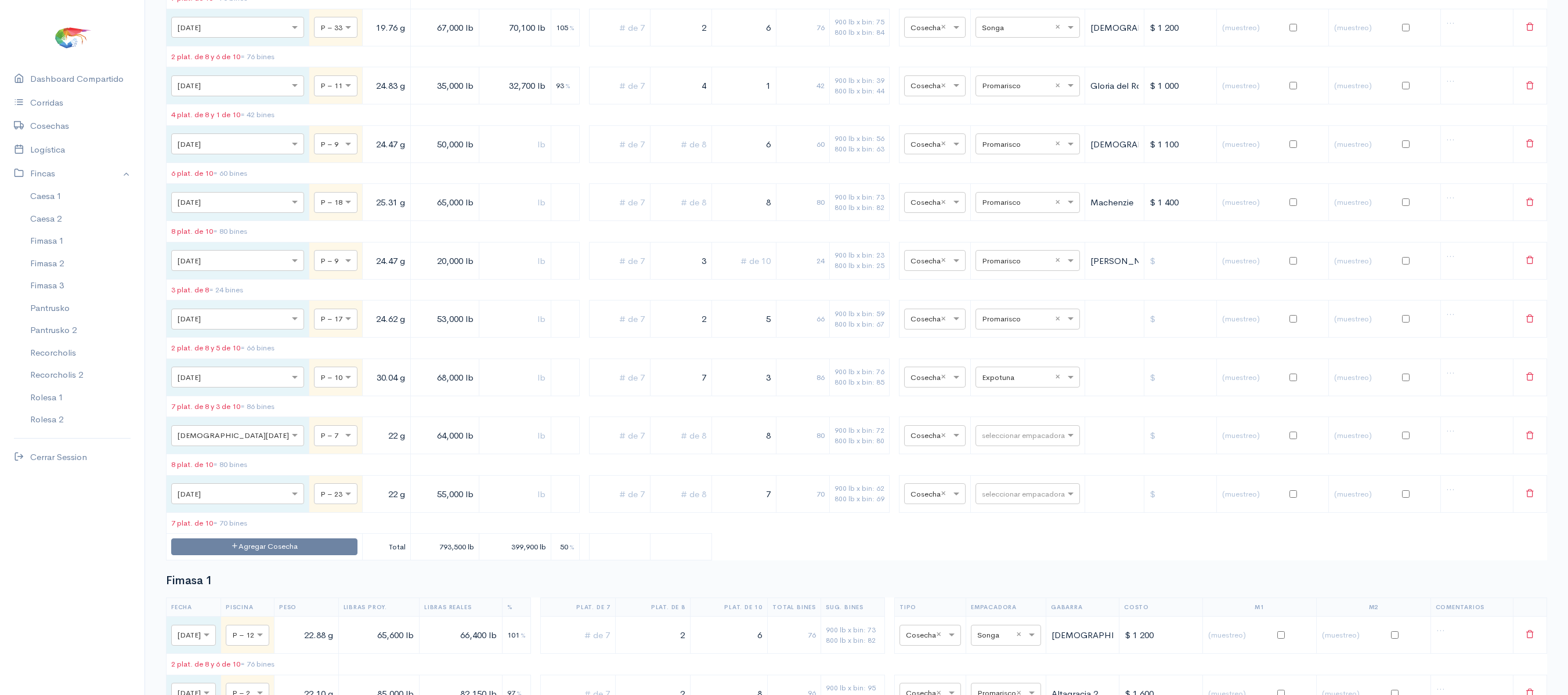
scroll to position [1134, 0]
drag, startPoint x: 675, startPoint y: 429, endPoint x: 722, endPoint y: 434, distance: 47.3
click at [722, 395] on tr "× [DATE] × P – 10 30.04 g 68,000 lb 7 3 86 900 lb x bin: 76 800 lb x bin: 85 × …" at bounding box center [857, 375] width 1380 height 37
drag, startPoint x: 722, startPoint y: 434, endPoint x: 796, endPoint y: 436, distance: 74.0
click at [796, 395] on tr "× [DATE] × P – 10 30.04 g 68,000 lb 3 30 900 lb x bin: 76 800 lb x bin: 85 × Co…" at bounding box center [857, 375] width 1380 height 37
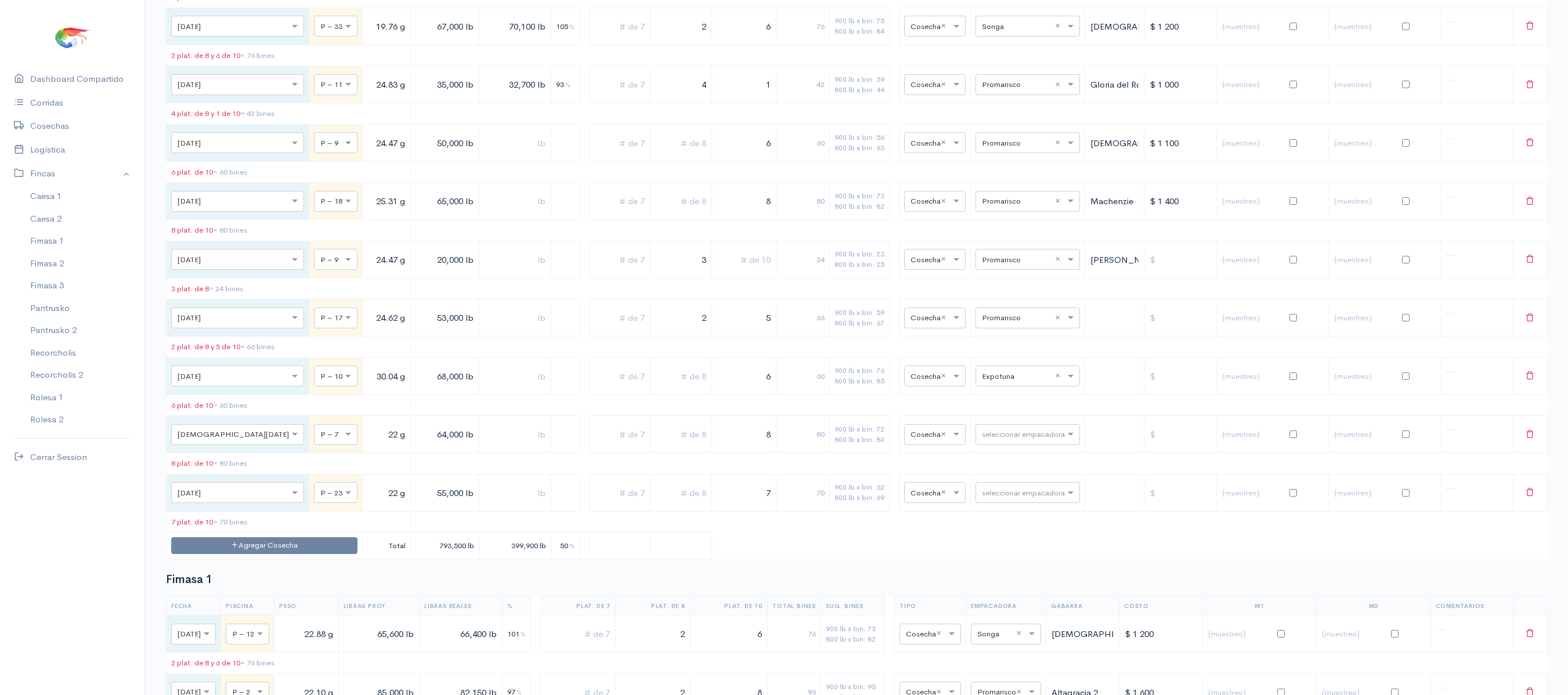
type input "6"
click at [656, 388] on input "text" at bounding box center [681, 376] width 52 height 24
type input "2"
click at [723, 455] on table "Fecha Piscina Peso Libras Proy. Libras Reales % Plat. de 7 Plat. de 8 Plat. de …" at bounding box center [856, 52] width 1381 height 1016
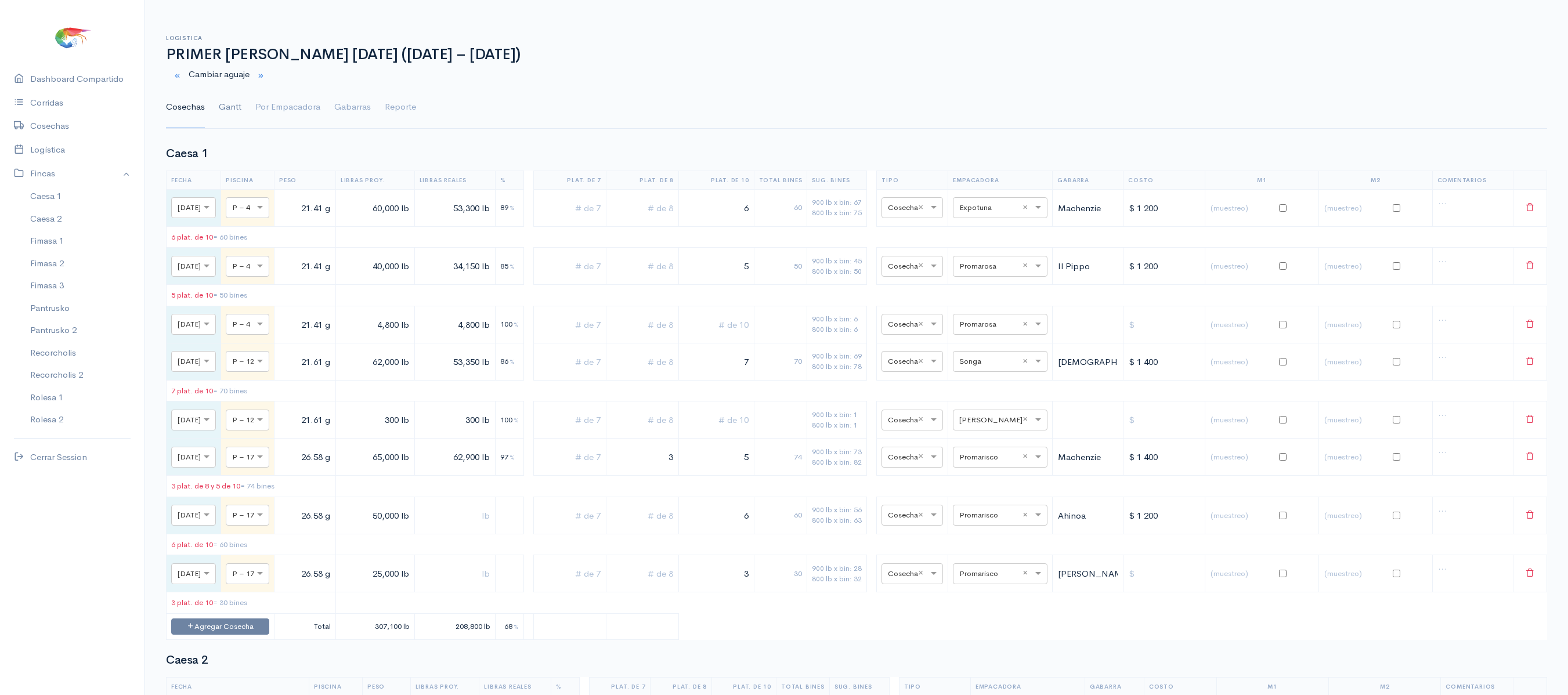
click at [229, 104] on link "Gantt" at bounding box center [230, 107] width 23 height 42
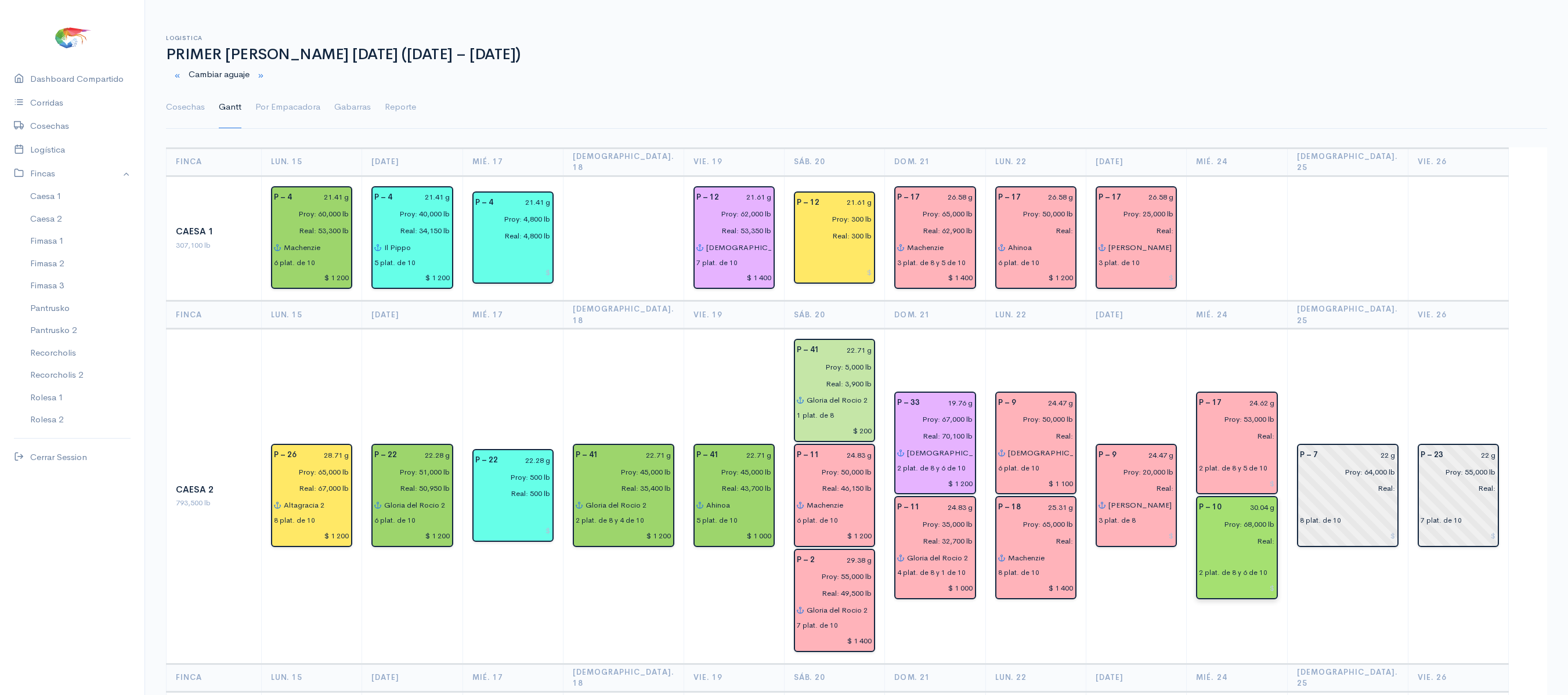
click at [1228, 568] on div "2 plat. de 8 y 6 de 10" at bounding box center [1233, 573] width 69 height 10
click at [1235, 549] on input "text" at bounding box center [1237, 558] width 76 height 17
click at [1241, 575] on span "Mac" at bounding box center [1232, 580] width 19 height 11
type input "Machenzie"
click at [1420, 607] on td "P – 23 22 g Proy: 55,000 lb Real: 7 plat. de 10" at bounding box center [1458, 496] width 100 height 335
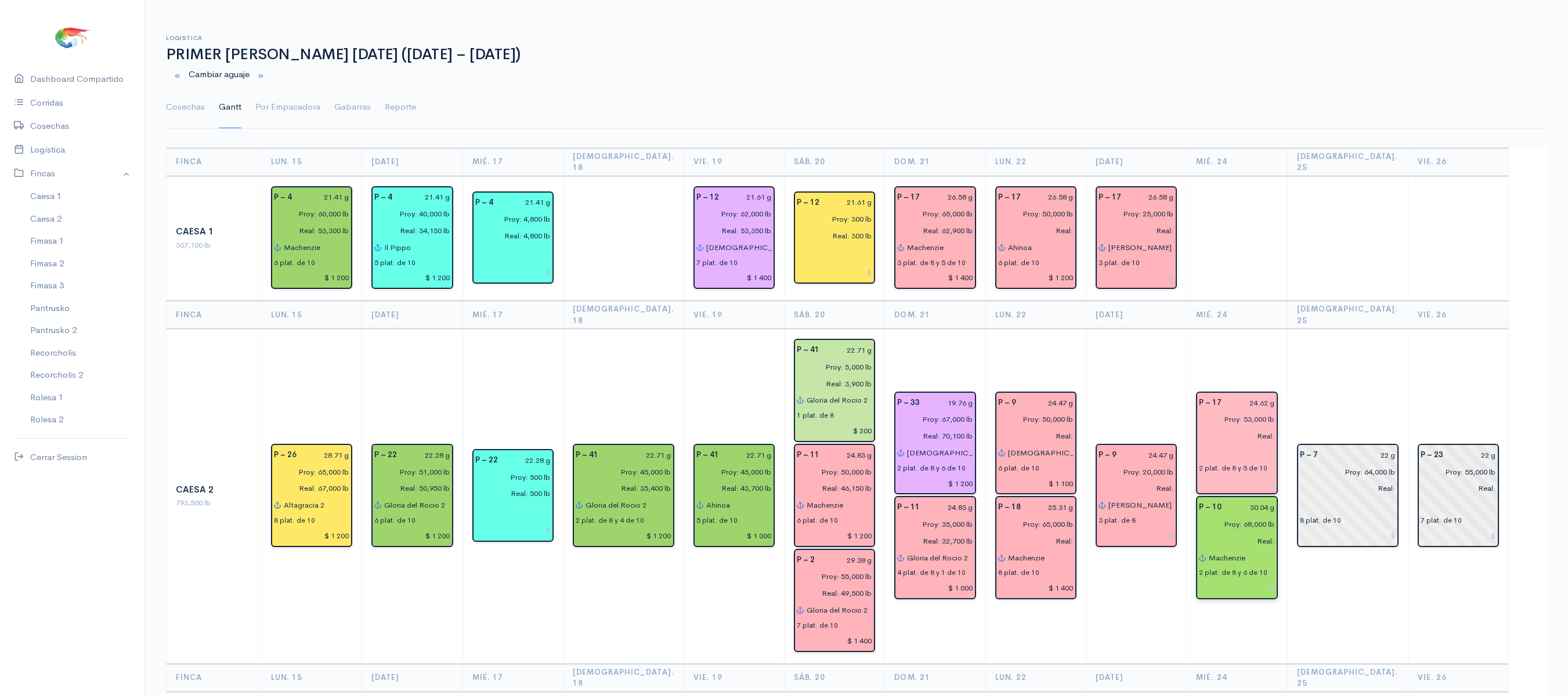
click at [1237, 445] on input "text" at bounding box center [1237, 453] width 76 height 17
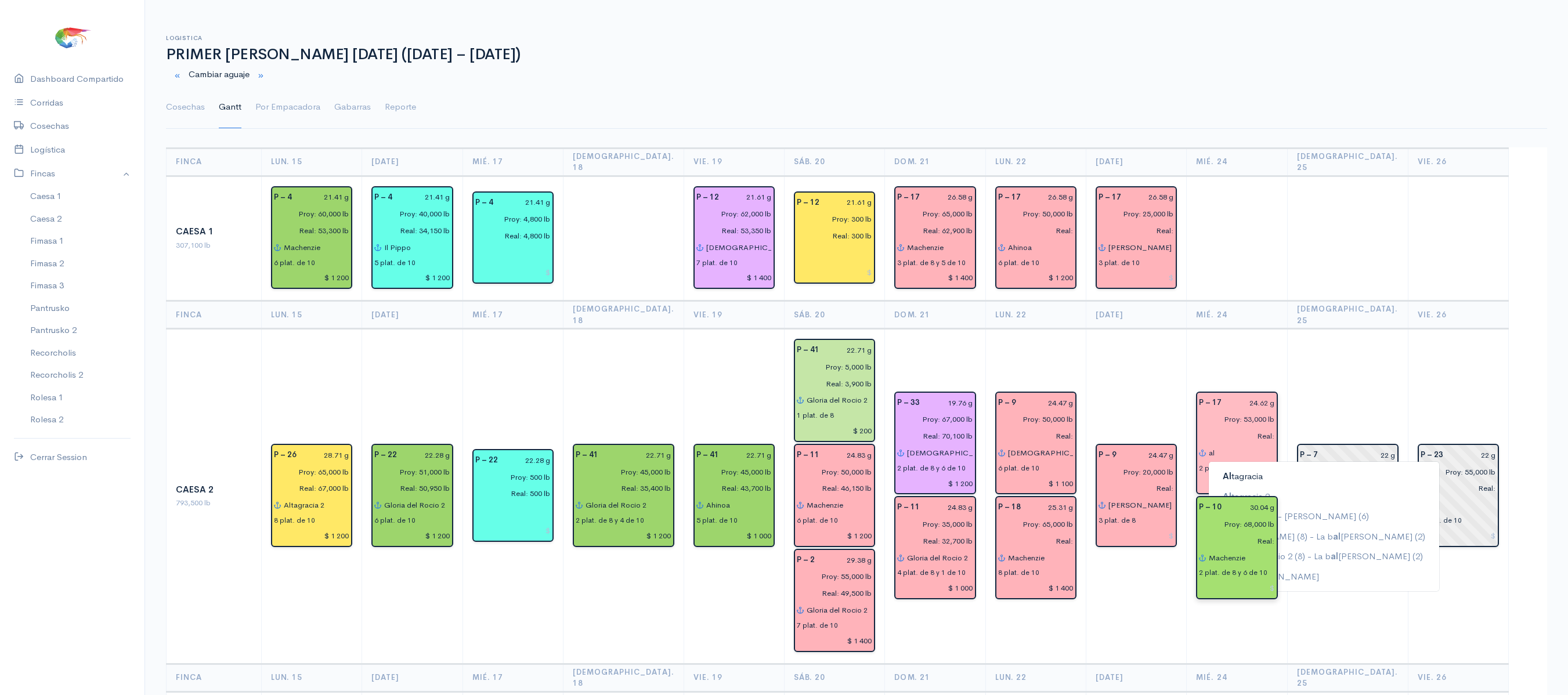
type input "a"
click at [1285, 470] on ngb-highlight "Jes us del gran poder" at bounding box center [1264, 476] width 83 height 11
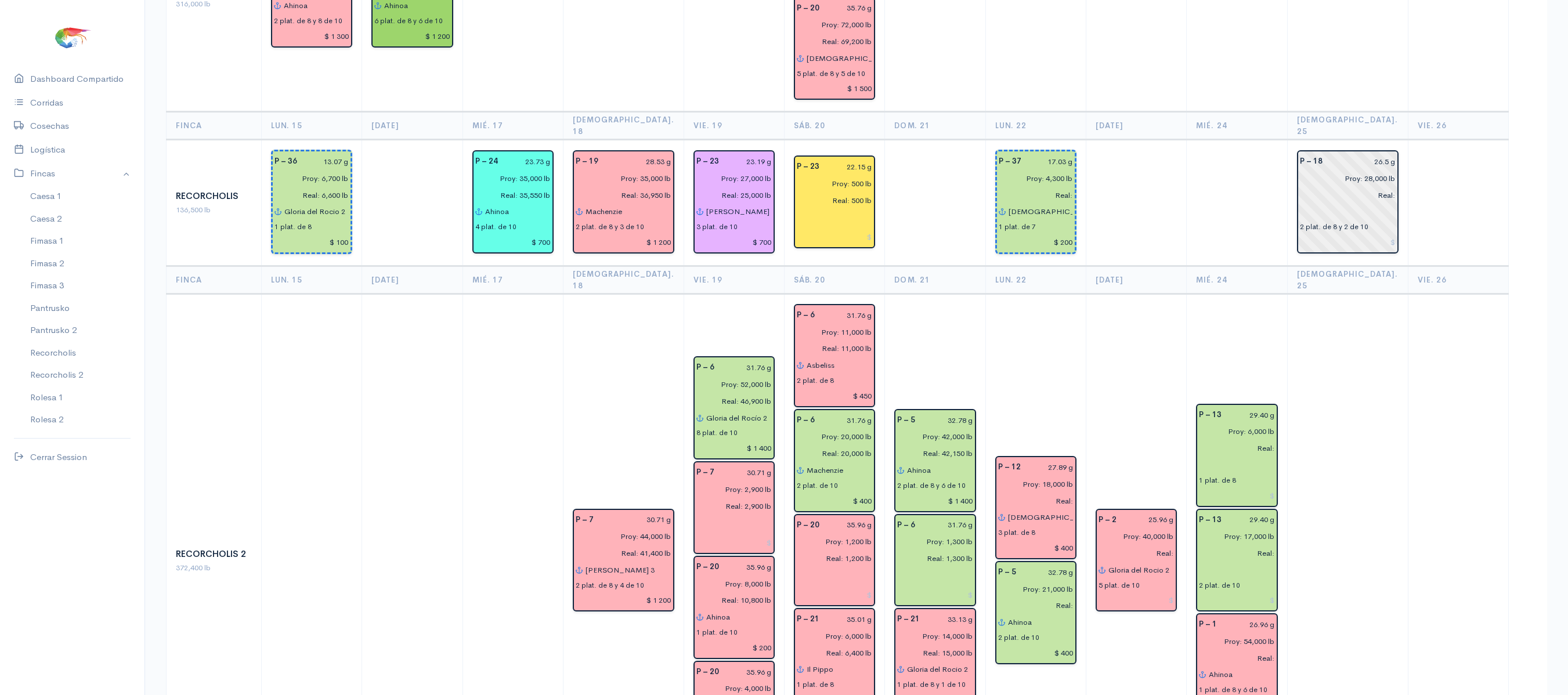
scroll to position [1542, 0]
type input "[DEMOGRAPHIC_DATA] del gran poder"
click at [1243, 562] on input "text" at bounding box center [1237, 570] width 76 height 17
click at [1238, 584] on button "Jes us del gran poder" at bounding box center [1317, 593] width 217 height 20
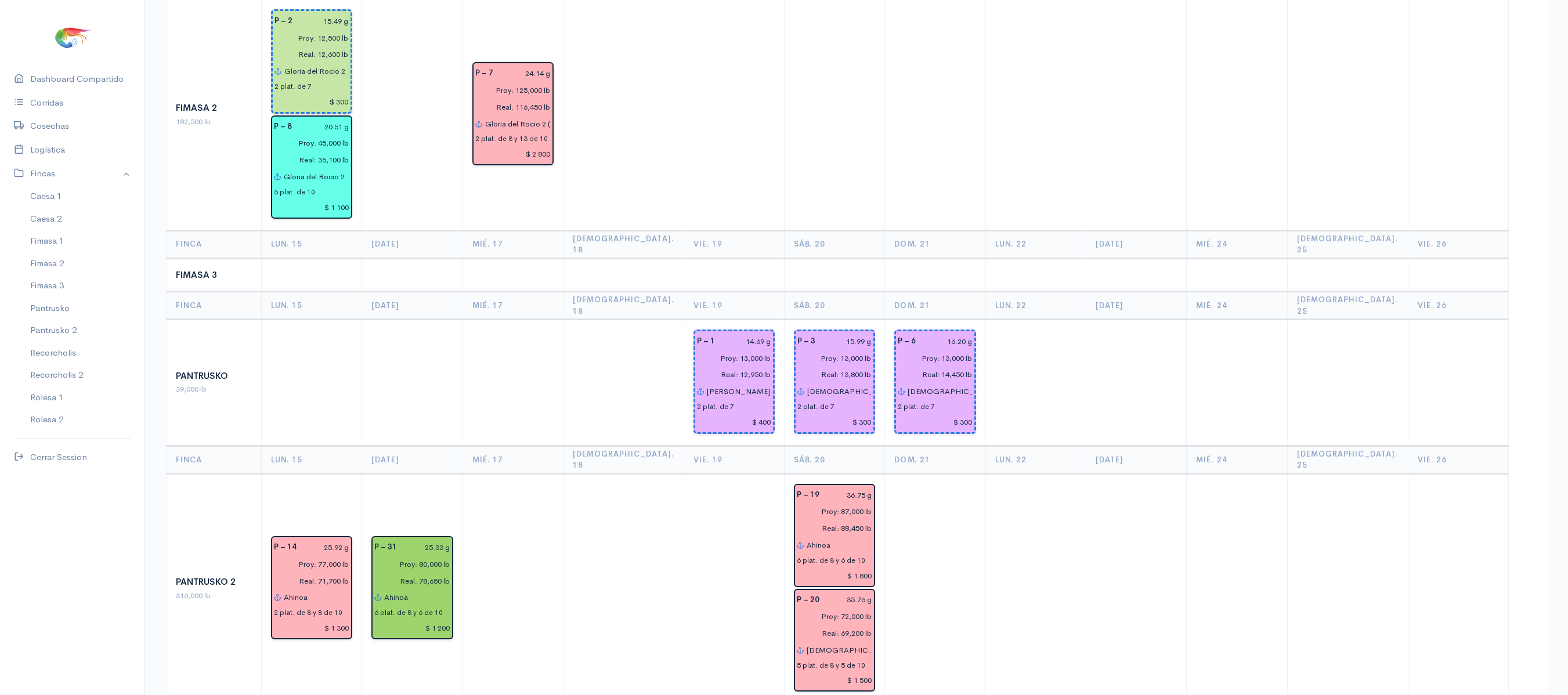
scroll to position [1389, 0]
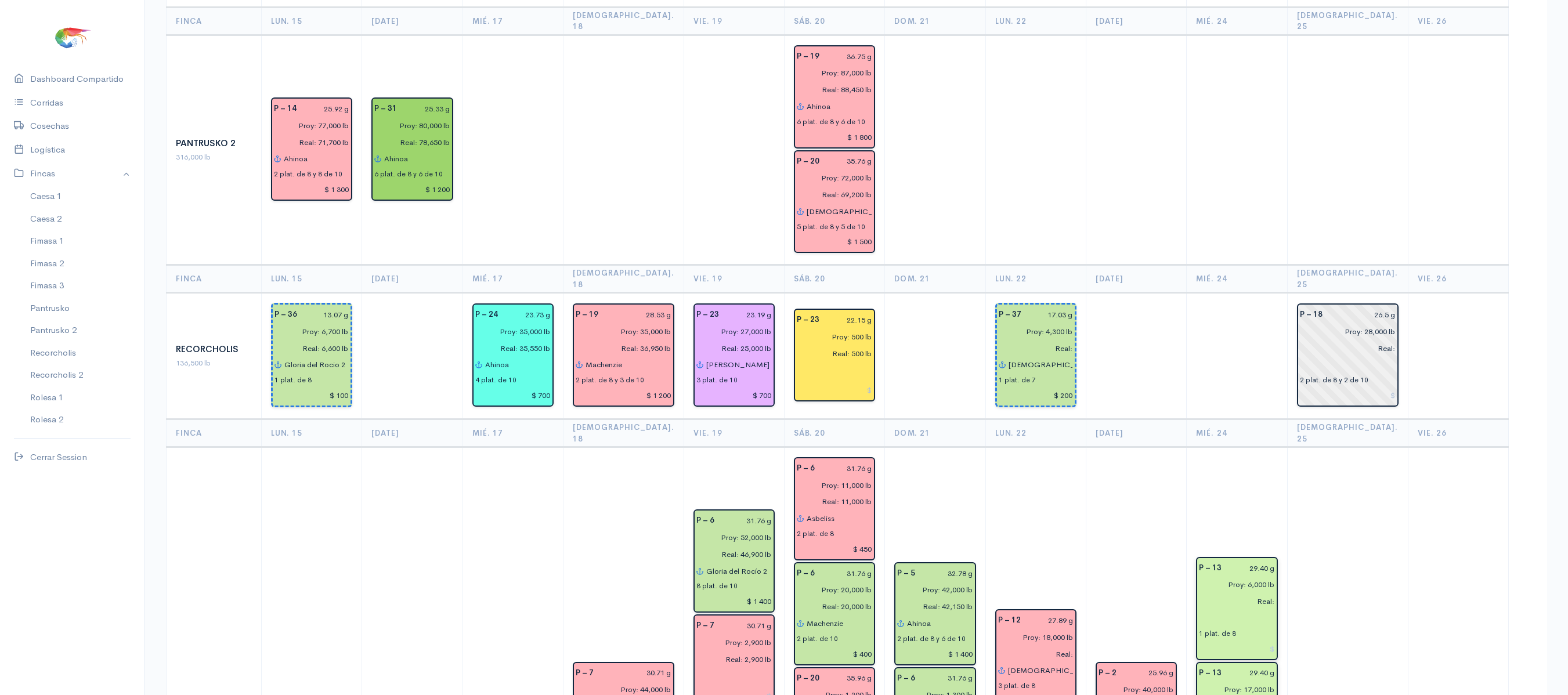
type input "[DEMOGRAPHIC_DATA] del gran poder"
click at [1240, 610] on input "text" at bounding box center [1237, 618] width 76 height 17
click at [1234, 635] on span "Jes" at bounding box center [1229, 641] width 14 height 11
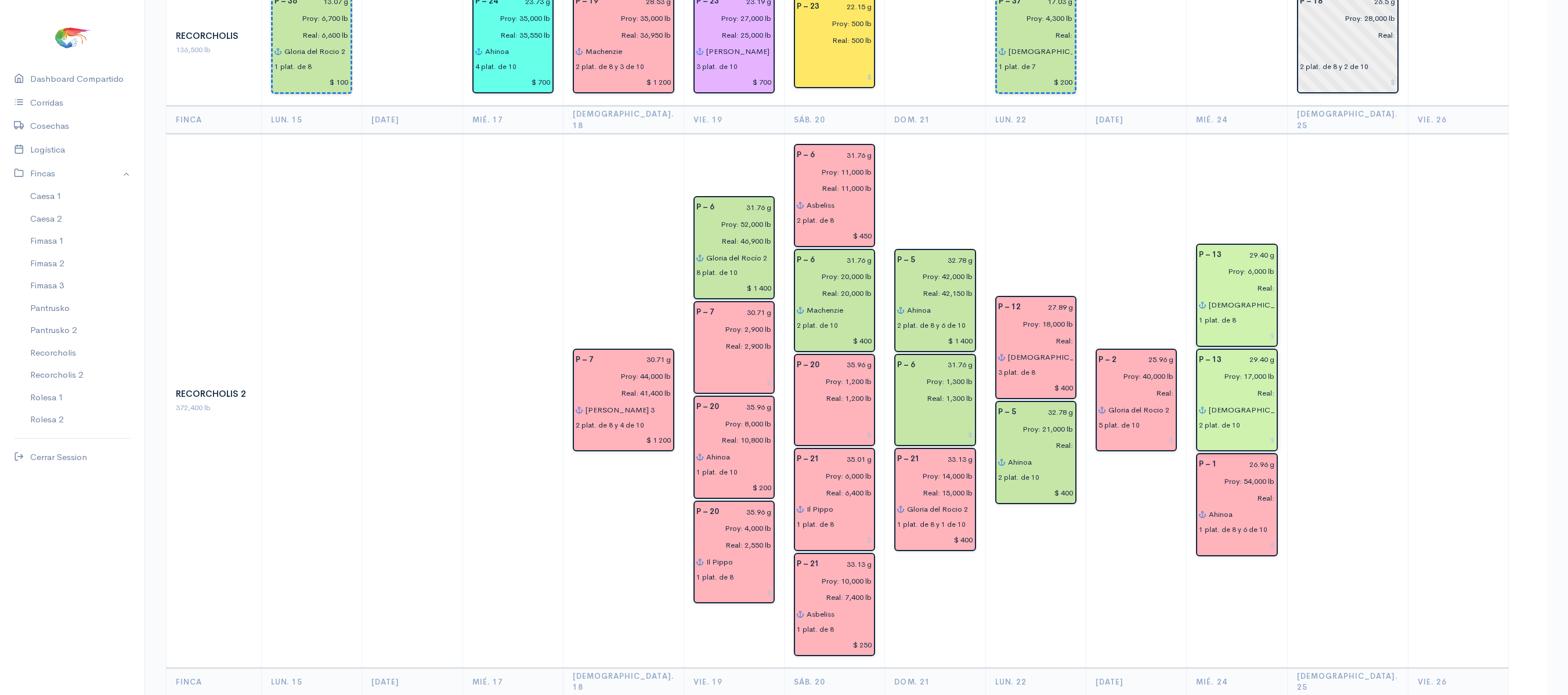
scroll to position [1703, 0]
type input "[DEMOGRAPHIC_DATA] del gran poder"
click at [1259, 505] on input "Ahinoa" at bounding box center [1241, 514] width 66 height 17
type input "A"
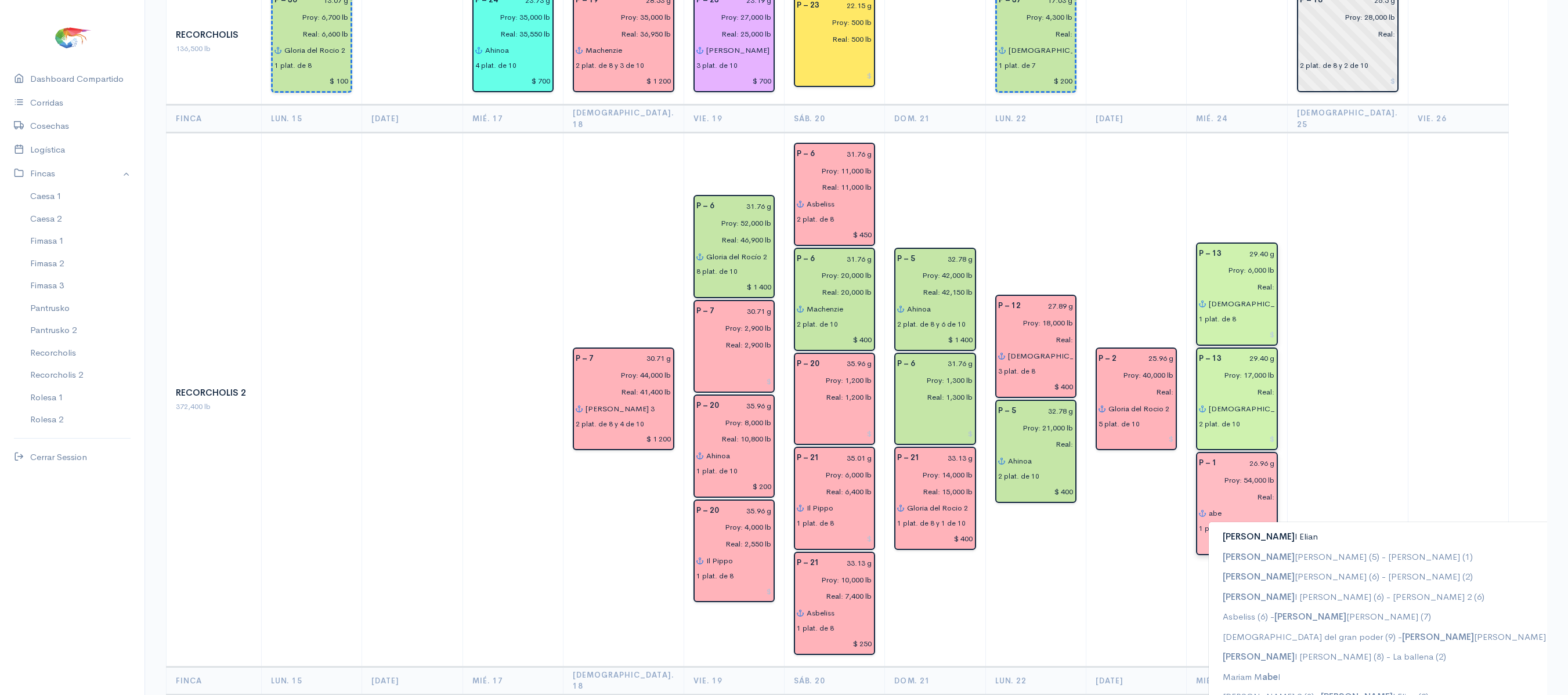
click at [1291, 527] on button "[PERSON_NAME]" at bounding box center [1391, 536] width 364 height 20
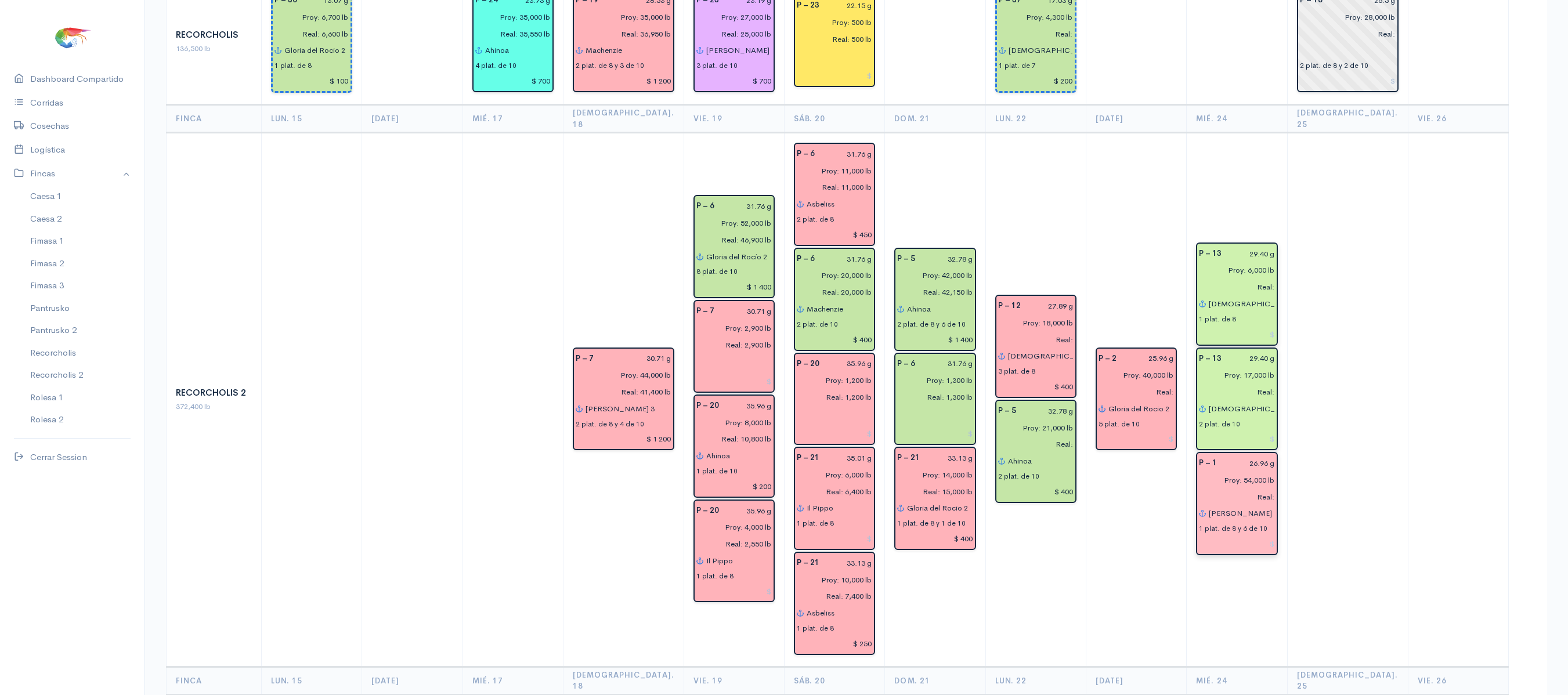
click at [1416, 379] on td at bounding box center [1458, 400] width 100 height 535
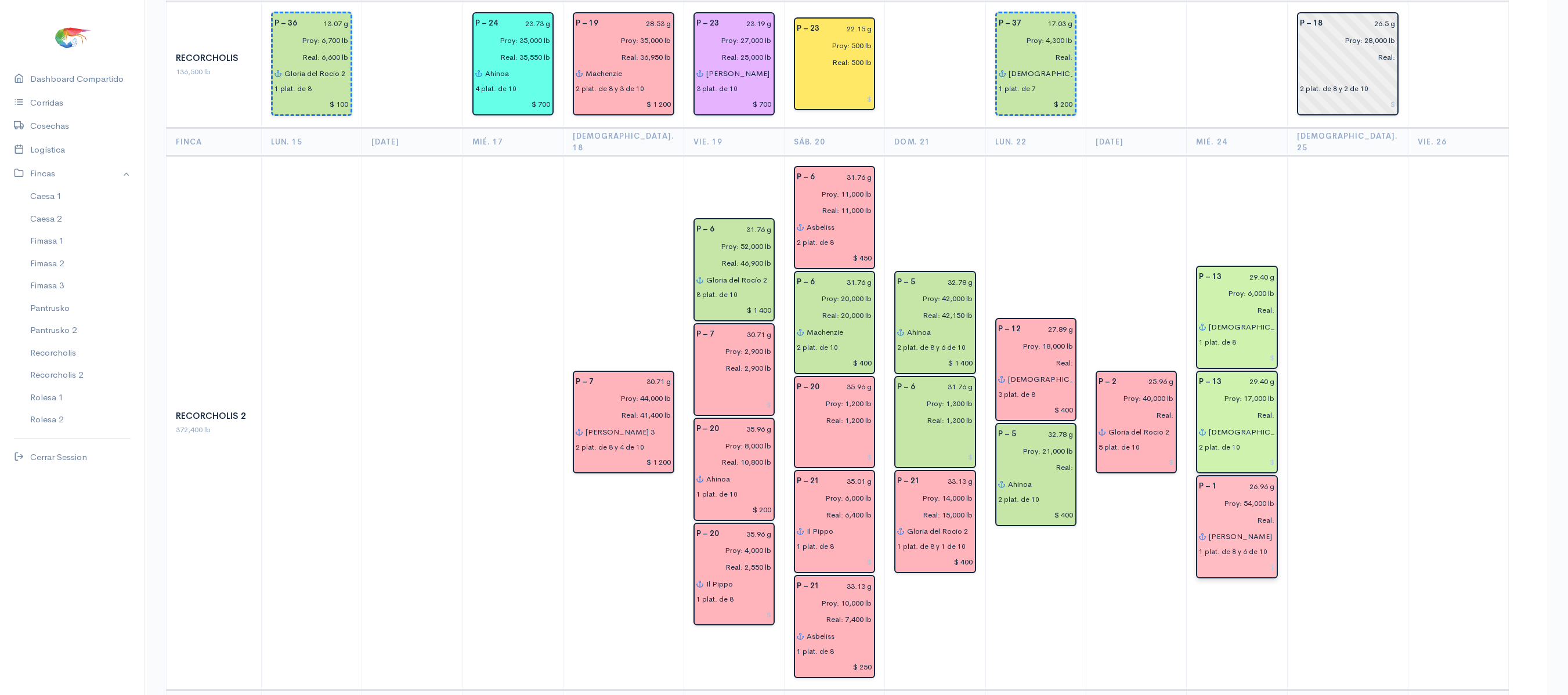
scroll to position [1677, 0]
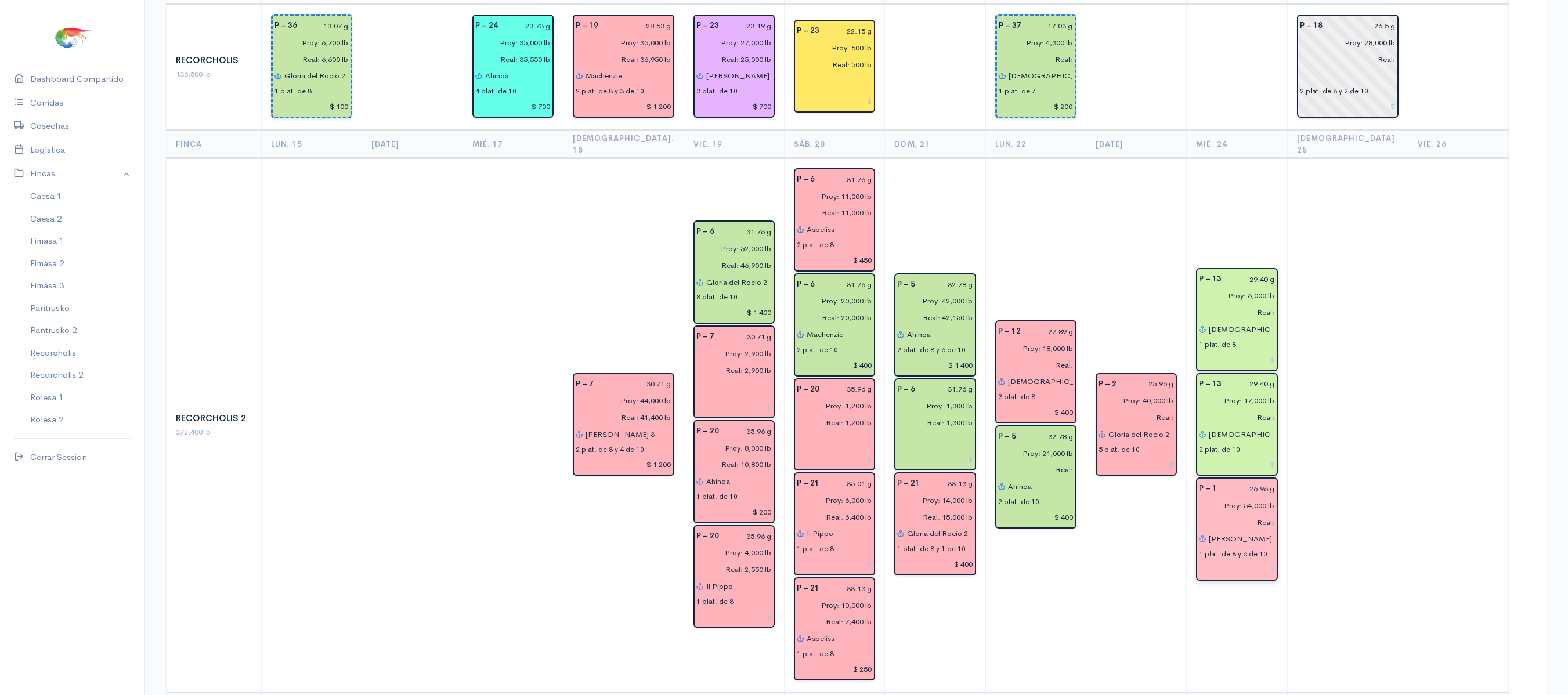
click at [1272, 531] on input "[PERSON_NAME]" at bounding box center [1241, 539] width 66 height 17
click at [1255, 557] on ngb-highlight "Alta gracia" at bounding box center [1244, 562] width 42 height 11
type input "Altagracia"
click at [1446, 322] on td at bounding box center [1458, 426] width 100 height 535
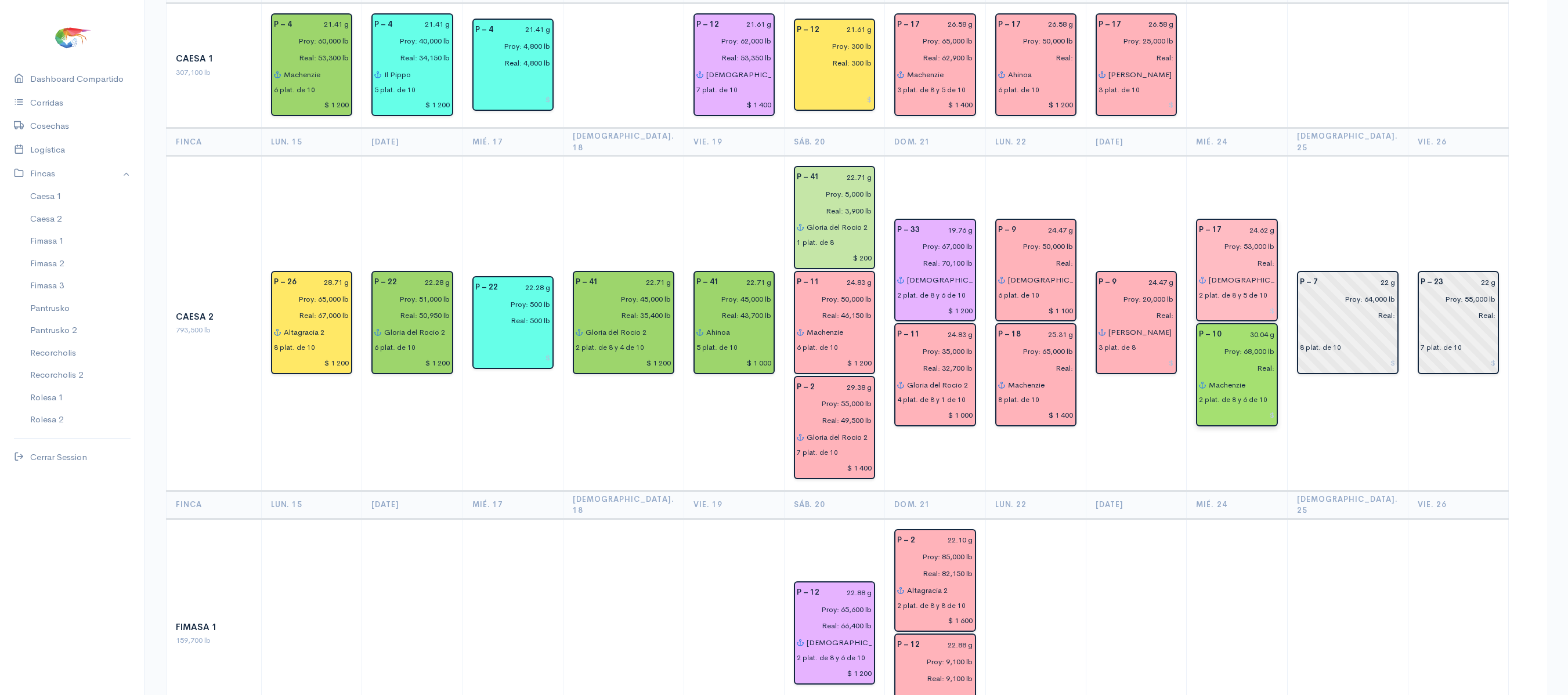
scroll to position [0, 0]
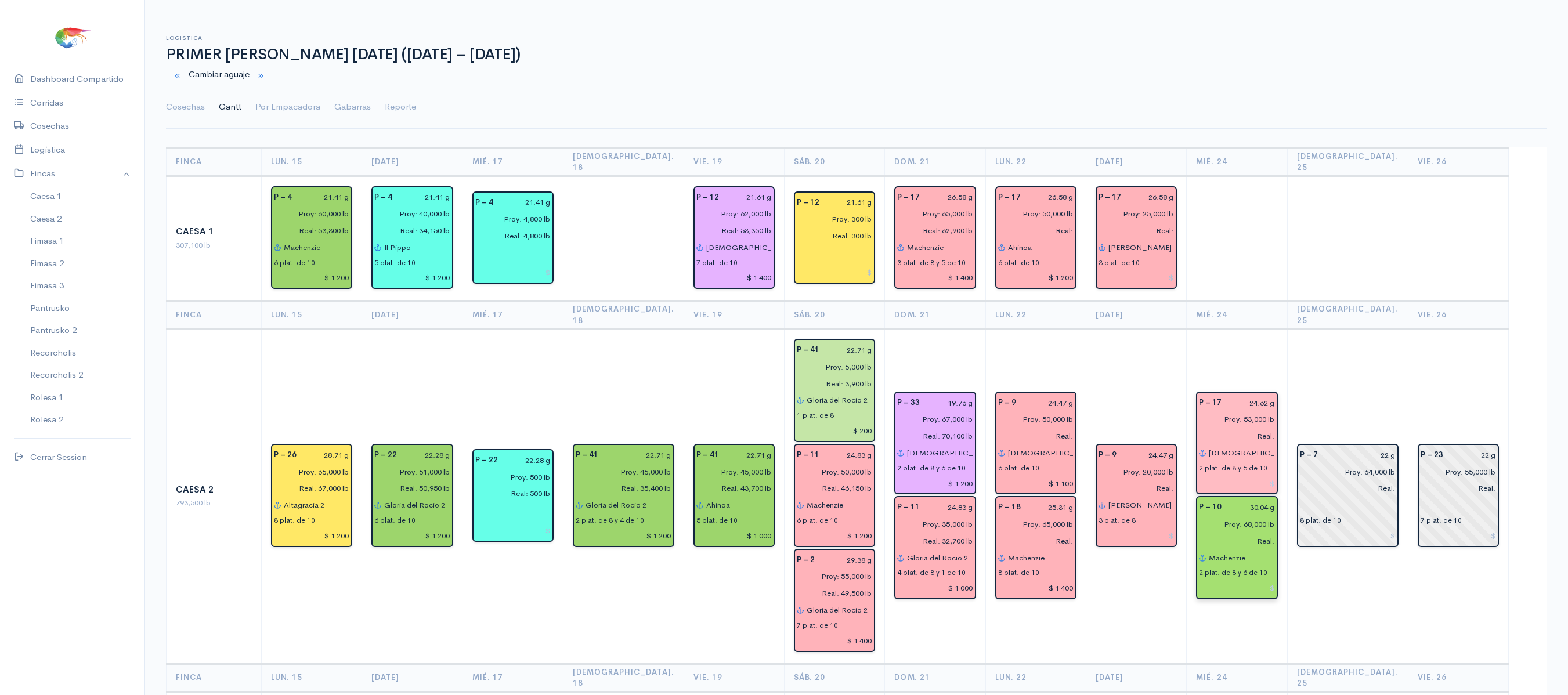
click at [1358, 278] on td at bounding box center [1347, 239] width 120 height 126
click at [1159, 329] on td "P – 9 24.47 g Proy: 20,000 lb Real: [PERSON_NAME] 3 plat. de 8" at bounding box center [1136, 496] width 100 height 335
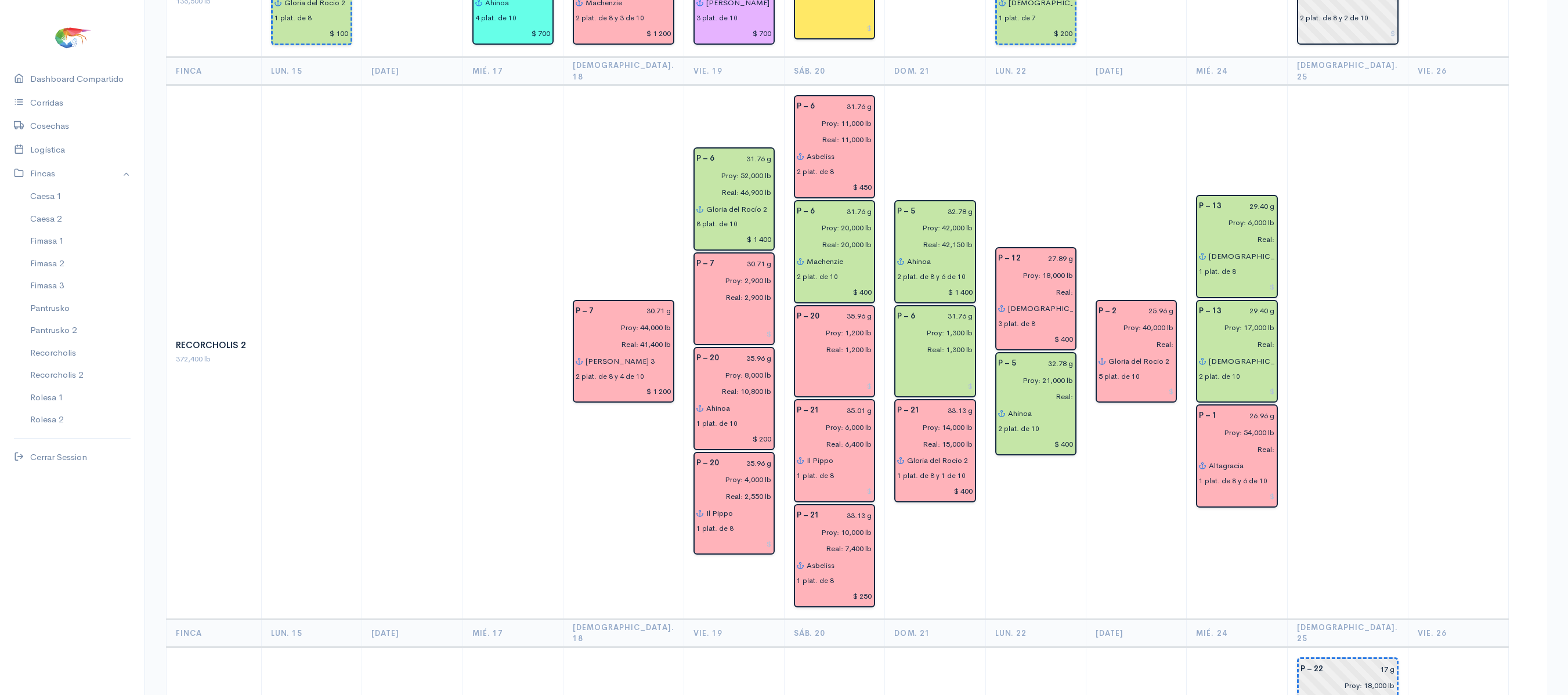
scroll to position [1752, 0]
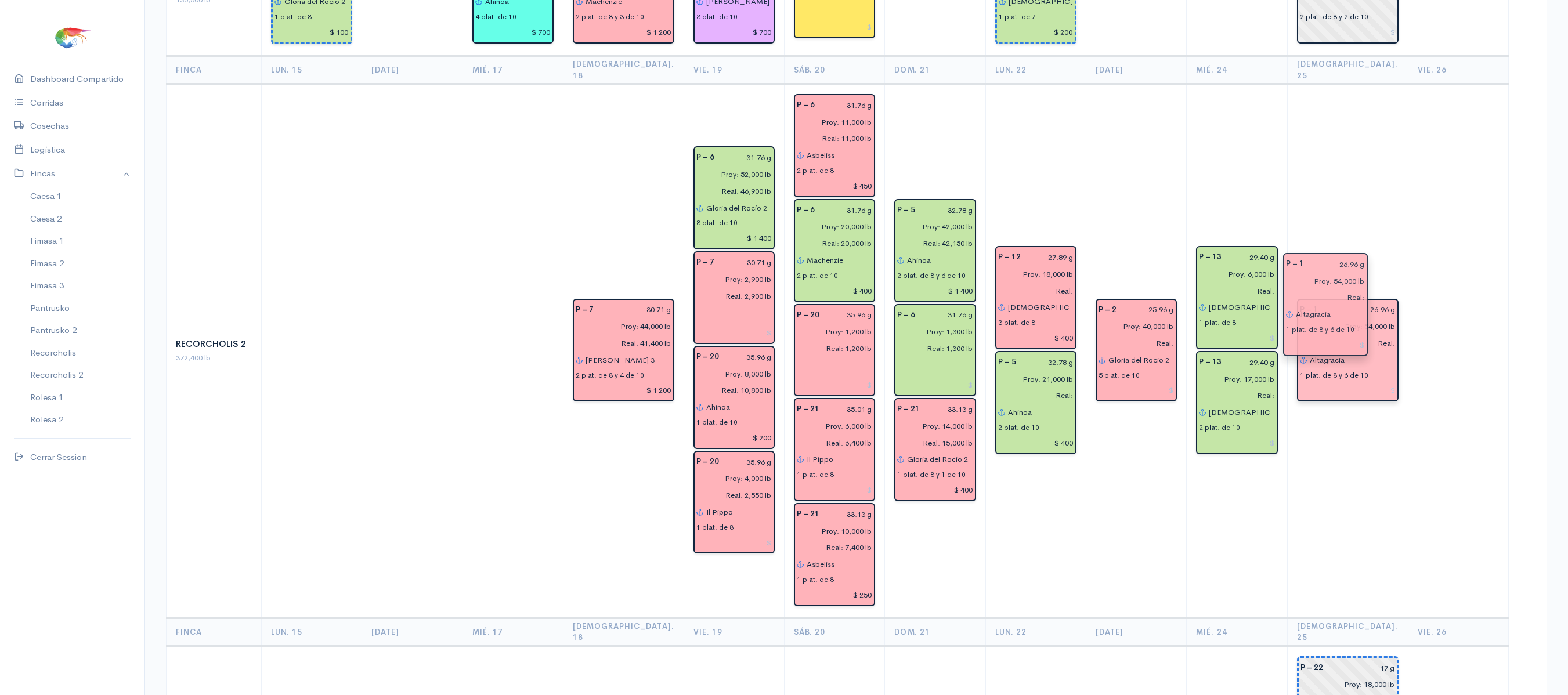
drag, startPoint x: 1263, startPoint y: 328, endPoint x: 1345, endPoint y: 287, distance: 91.7
click at [1424, 87] on td at bounding box center [1458, 351] width 100 height 535
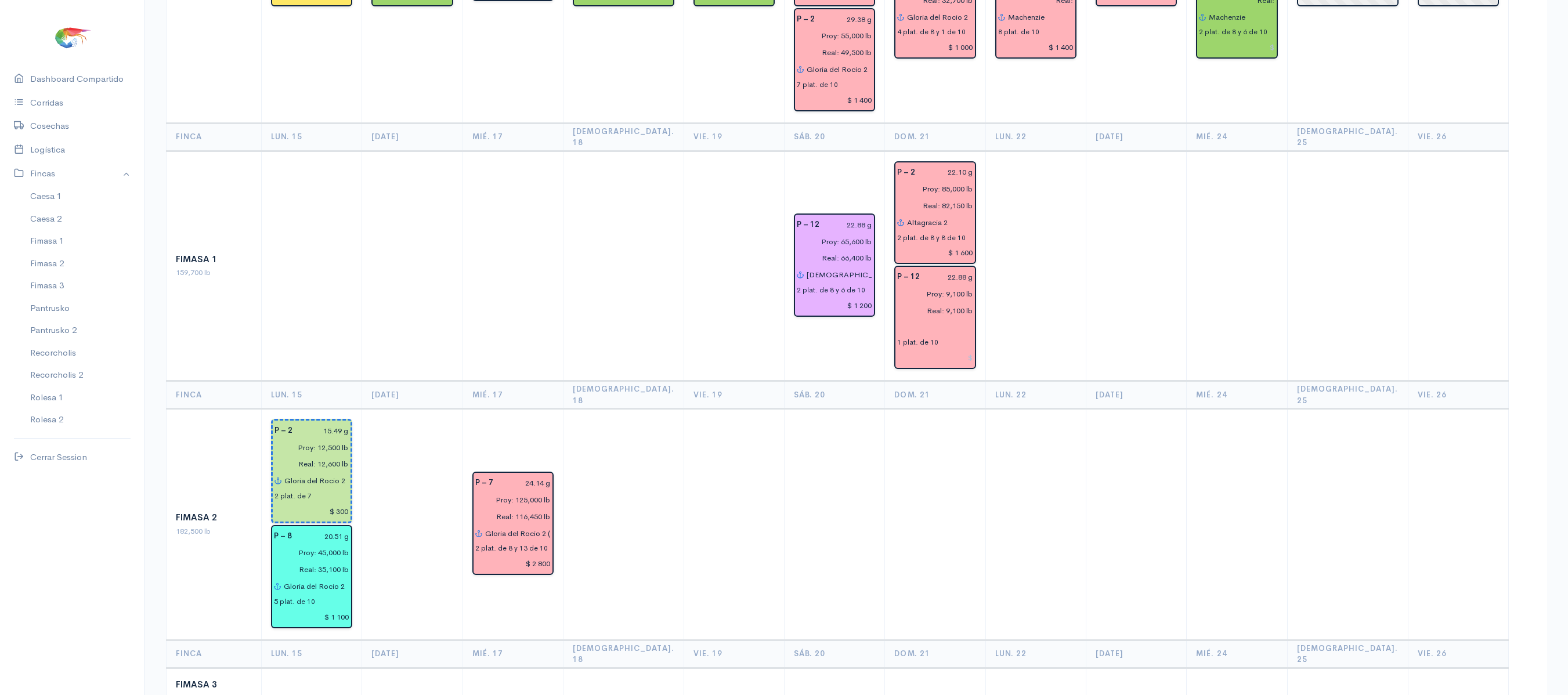
scroll to position [0, 0]
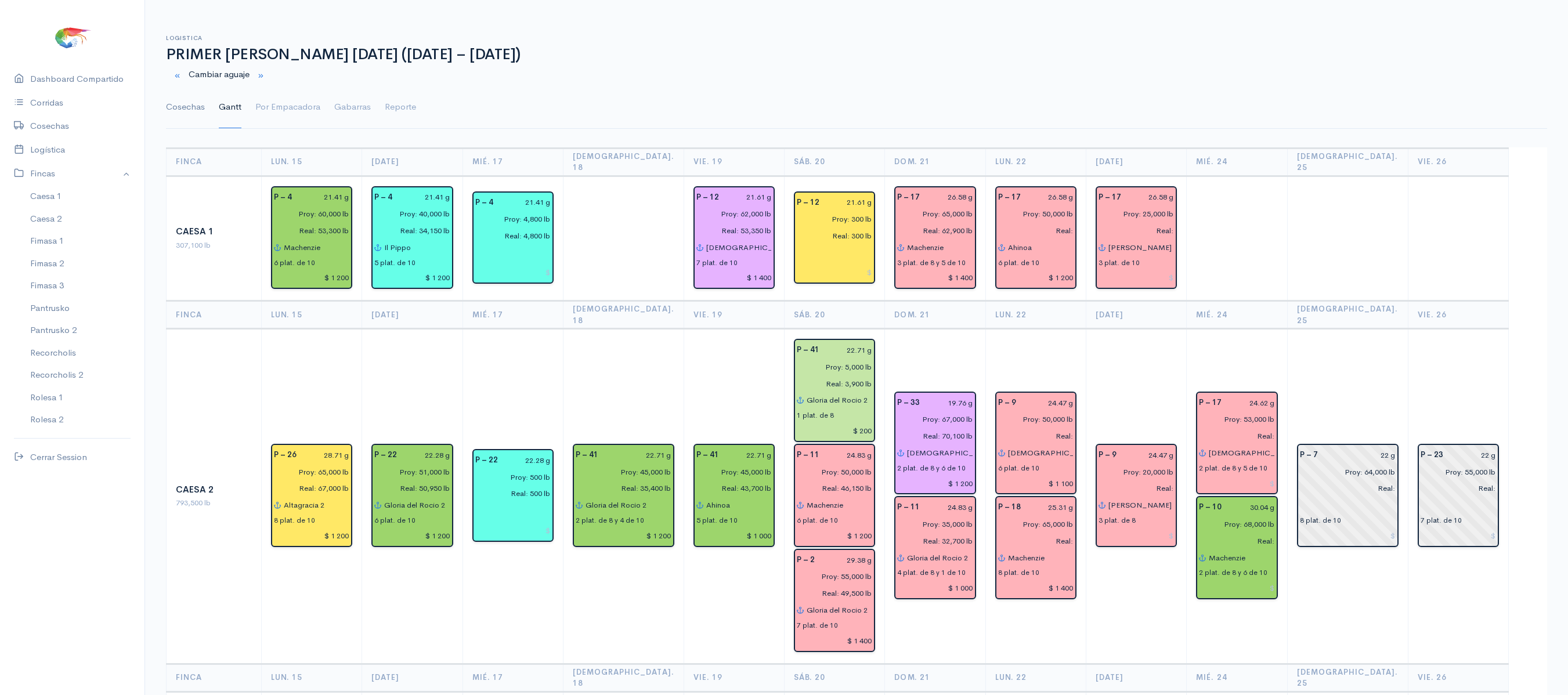
click at [187, 110] on link "Cosechas" at bounding box center [185, 107] width 39 height 42
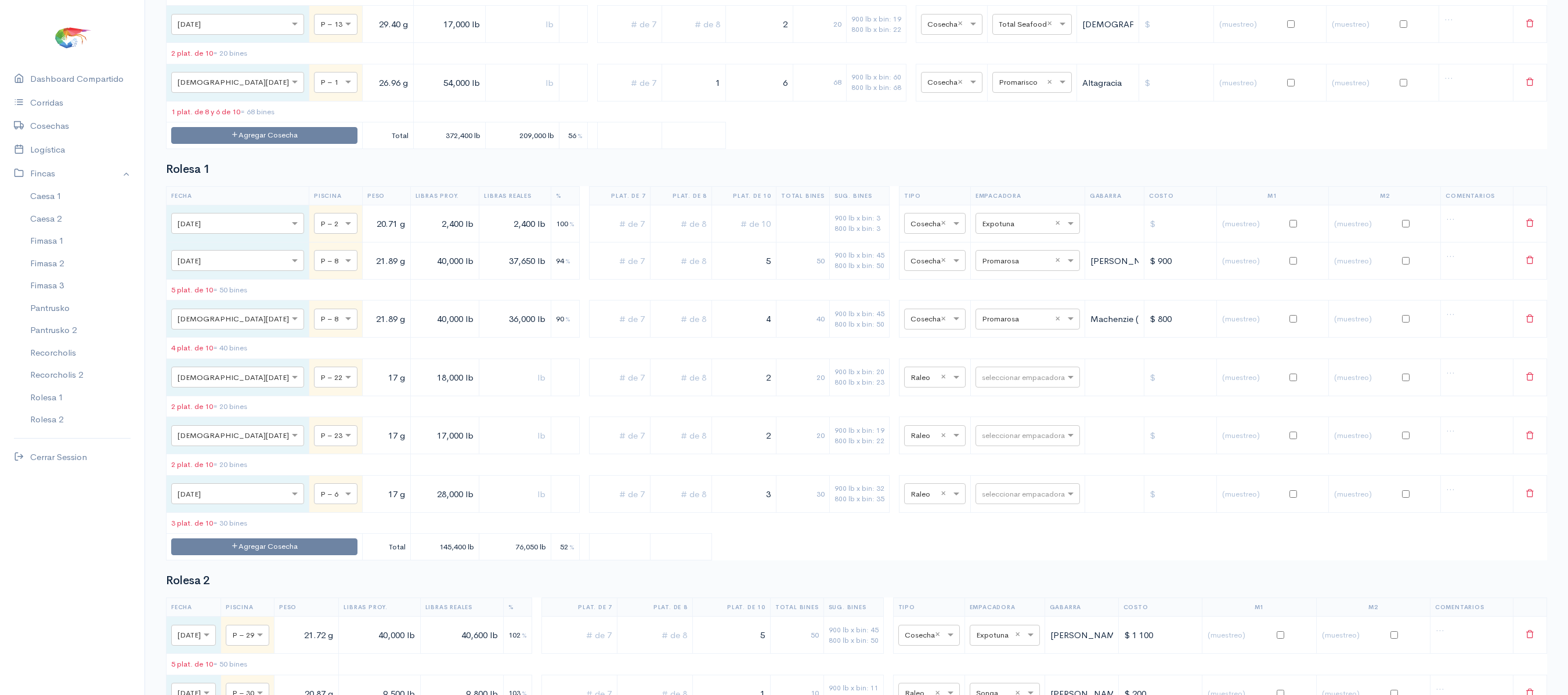
scroll to position [4311, 0]
click at [278, 145] on button "Agregar Cosecha" at bounding box center [264, 137] width 186 height 17
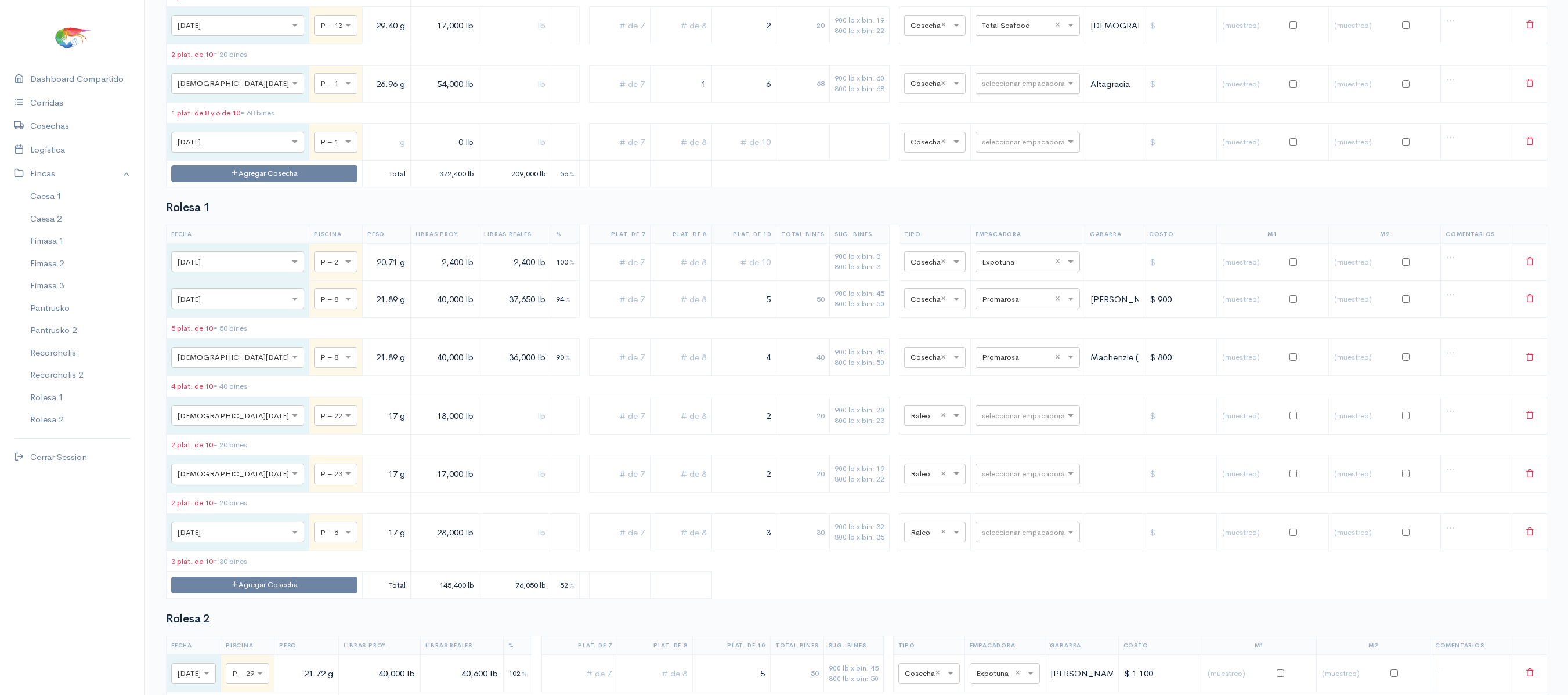
click at [320, 148] on input "text" at bounding box center [325, 142] width 10 height 13
type input "15"
click at [287, 332] on div "P – 15" at bounding box center [276, 335] width 43 height 23
click at [367, 154] on input "text" at bounding box center [386, 142] width 38 height 24
type input "16.50 g"
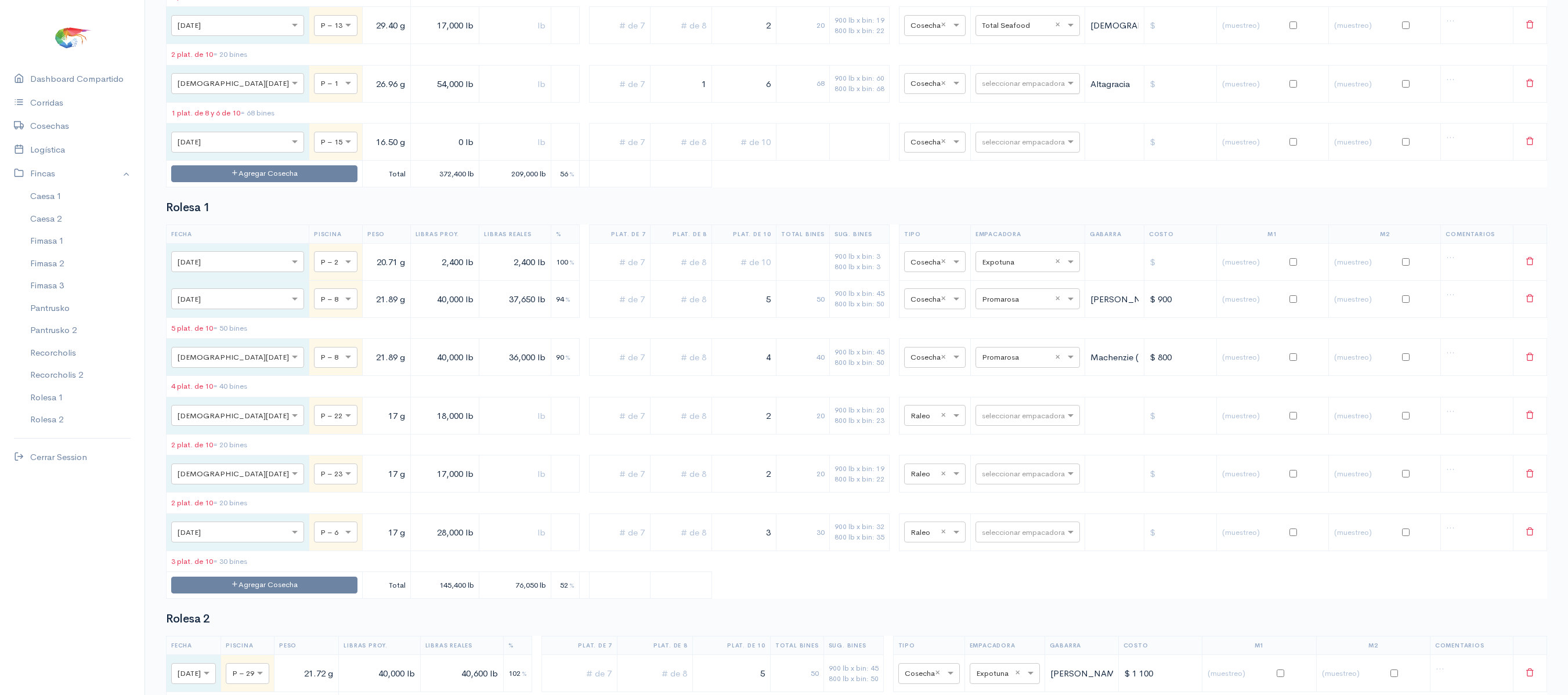
click at [416, 154] on input "0 lb" at bounding box center [445, 142] width 59 height 24
type input "6,500 lb"
click at [684, 154] on input "text" at bounding box center [681, 142] width 52 height 24
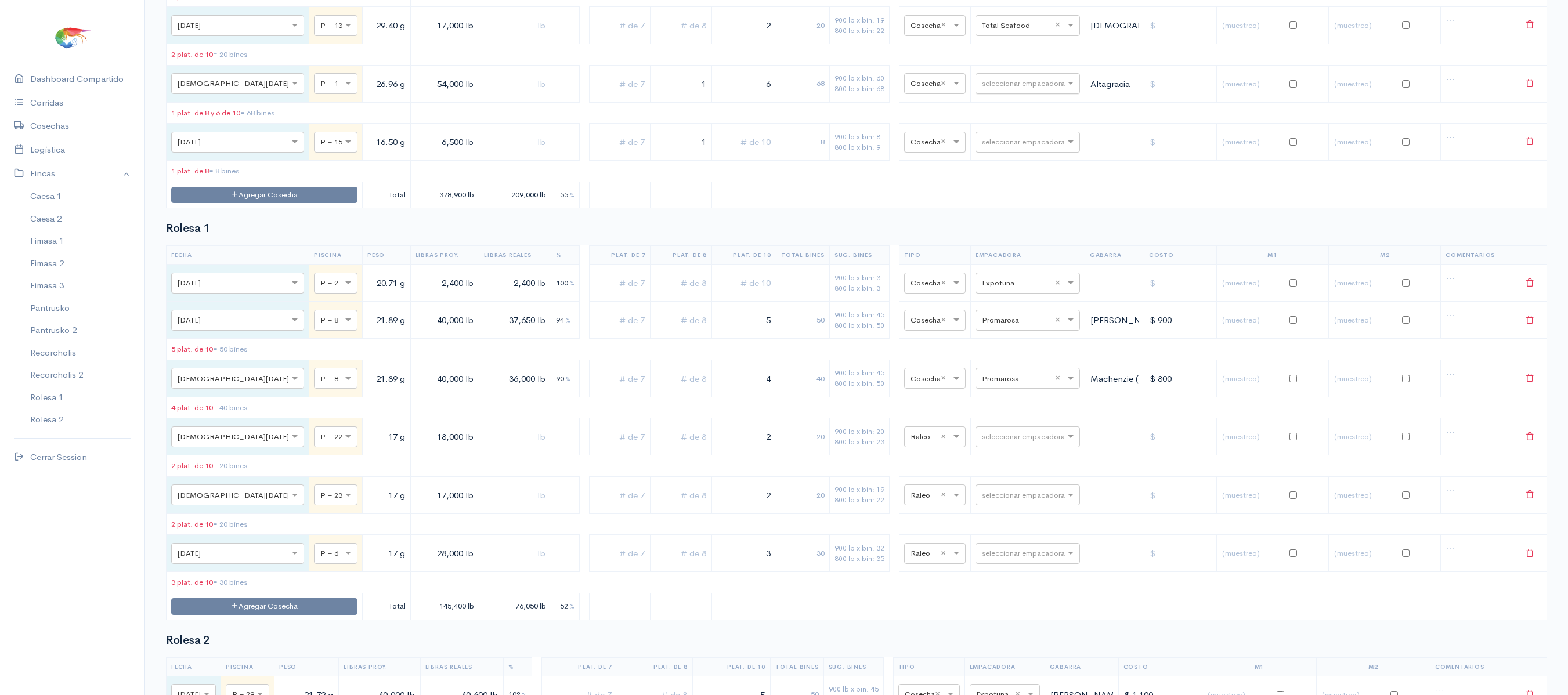
type input "1"
click at [921, 148] on input "text" at bounding box center [924, 142] width 28 height 13
type input "R"
click at [911, 334] on span "Raleo" at bounding box center [908, 335] width 22 height 11
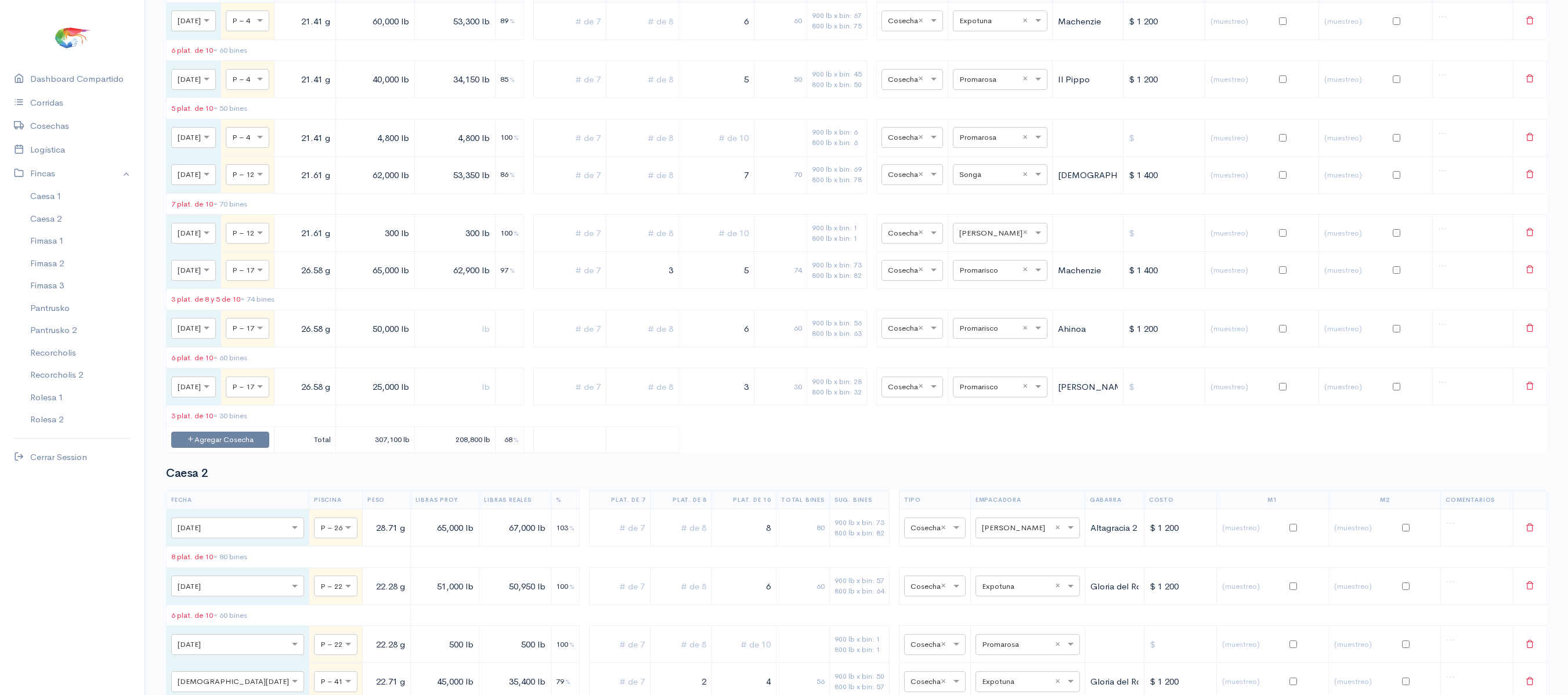
scroll to position [0, 0]
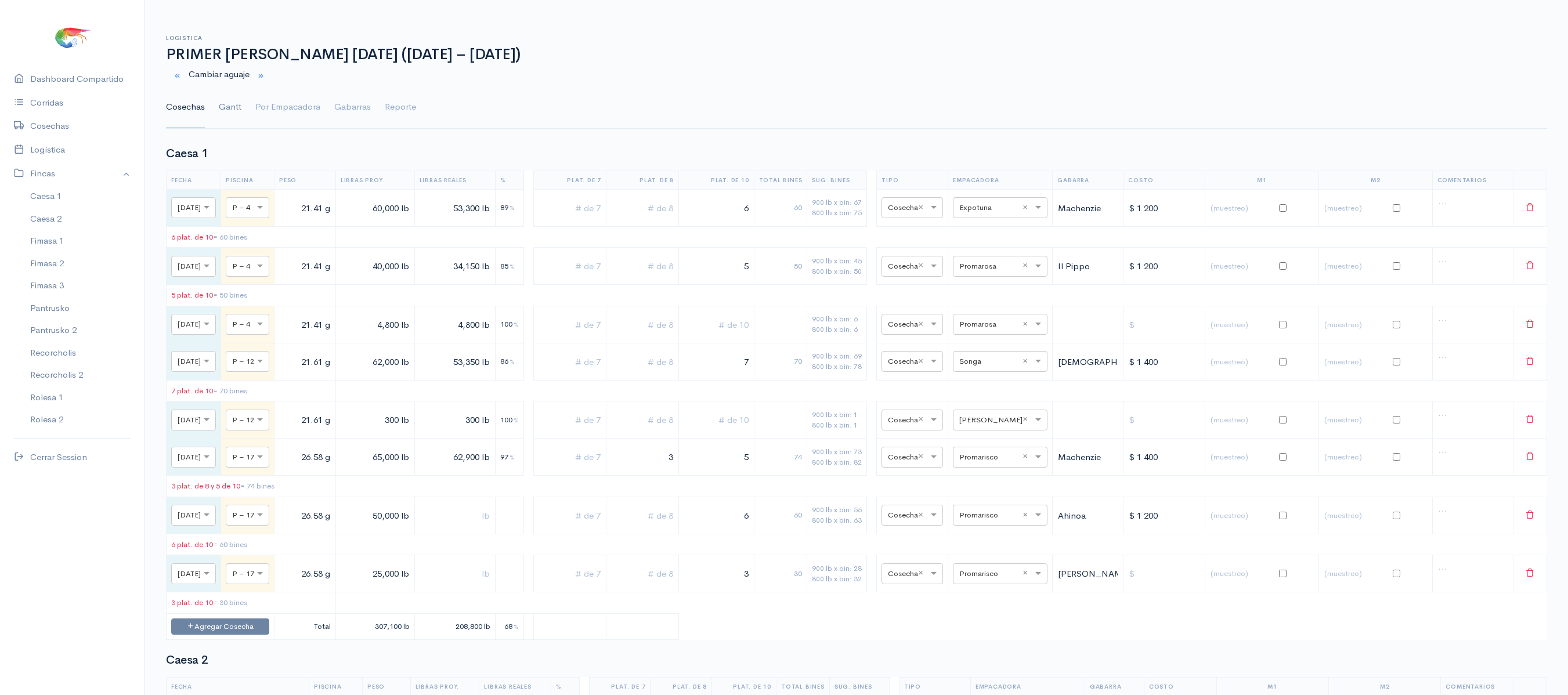
click at [237, 104] on link "Gantt" at bounding box center [230, 107] width 23 height 42
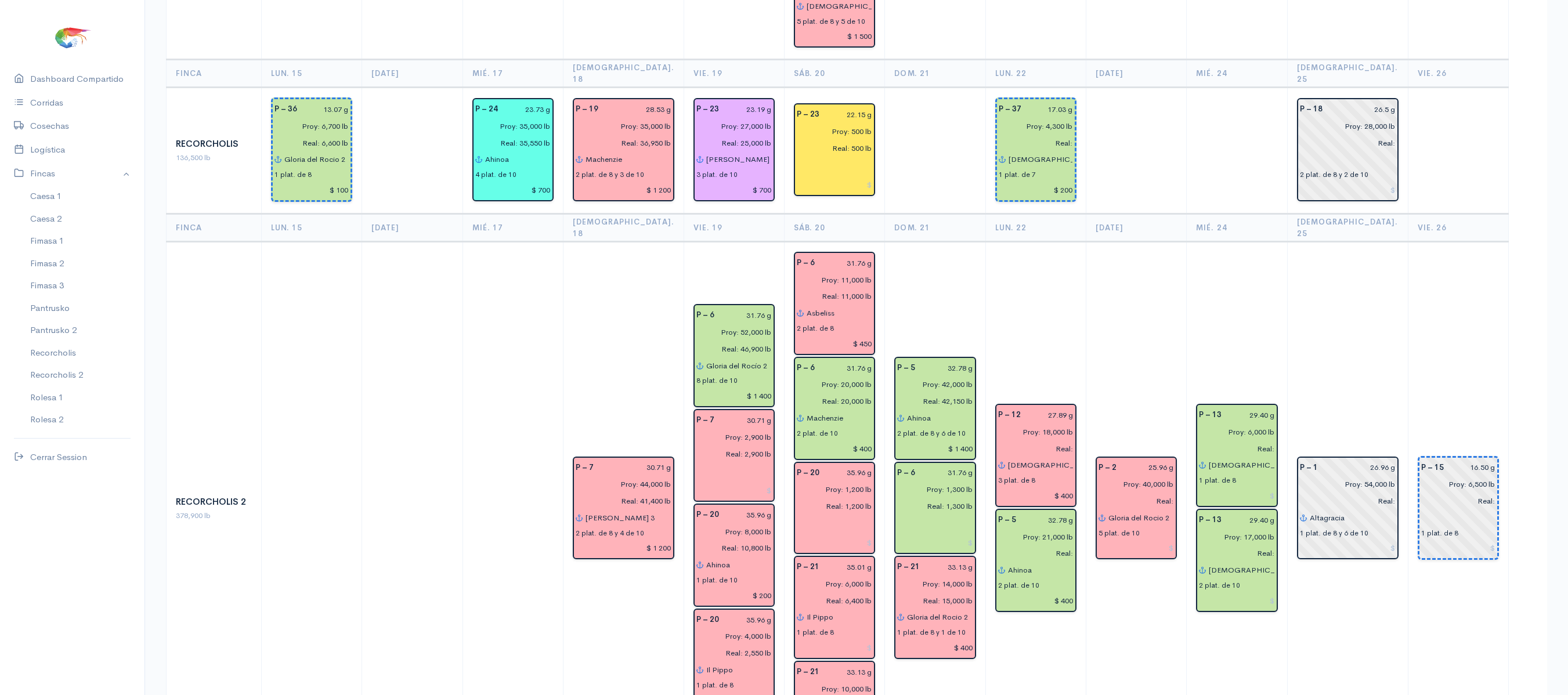
scroll to position [1593, 0]
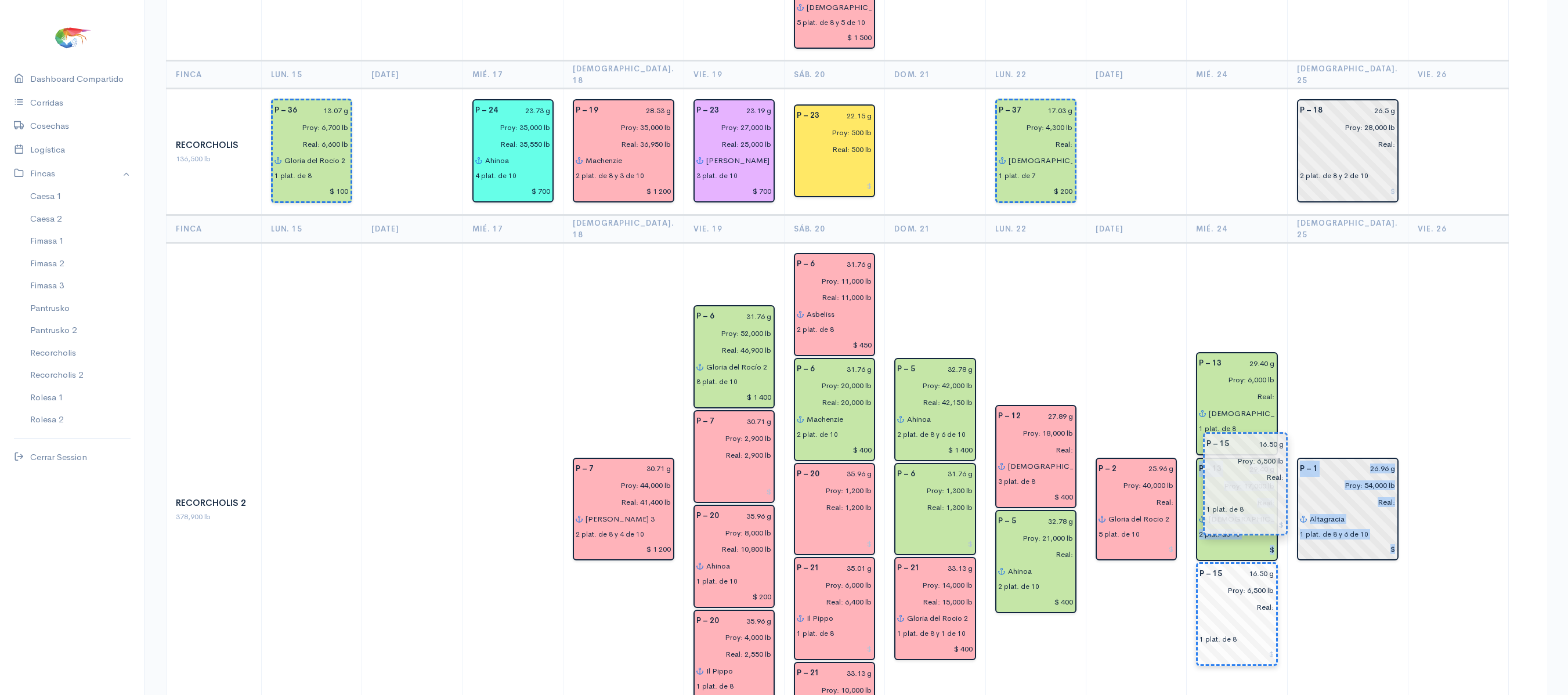
drag, startPoint x: 1475, startPoint y: 372, endPoint x: 1266, endPoint y: 461, distance: 227.2
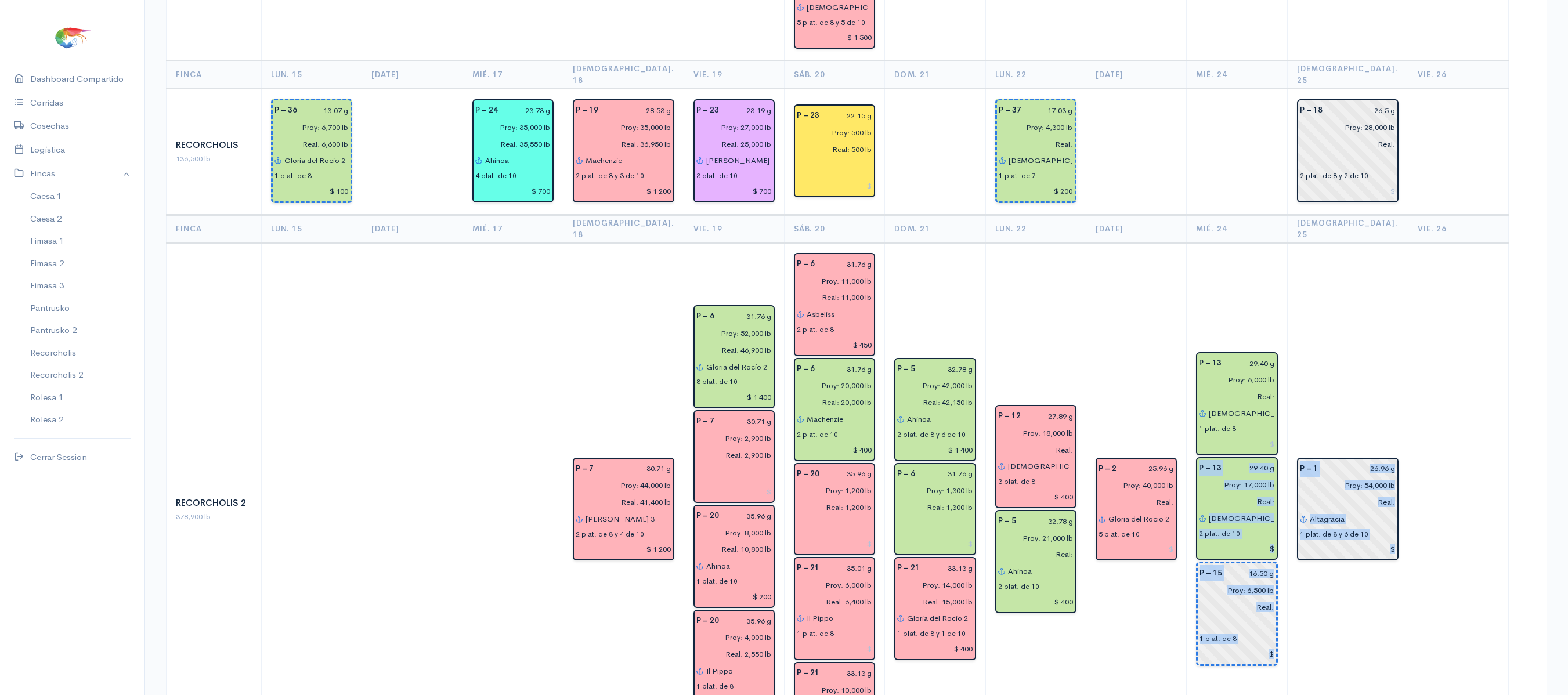
click at [1356, 275] on td "P – 1 26.96 g Proy: 54,000 lb Real: Altagracia 1 plat. de 8 y 6 de 10" at bounding box center [1347, 511] width 120 height 535
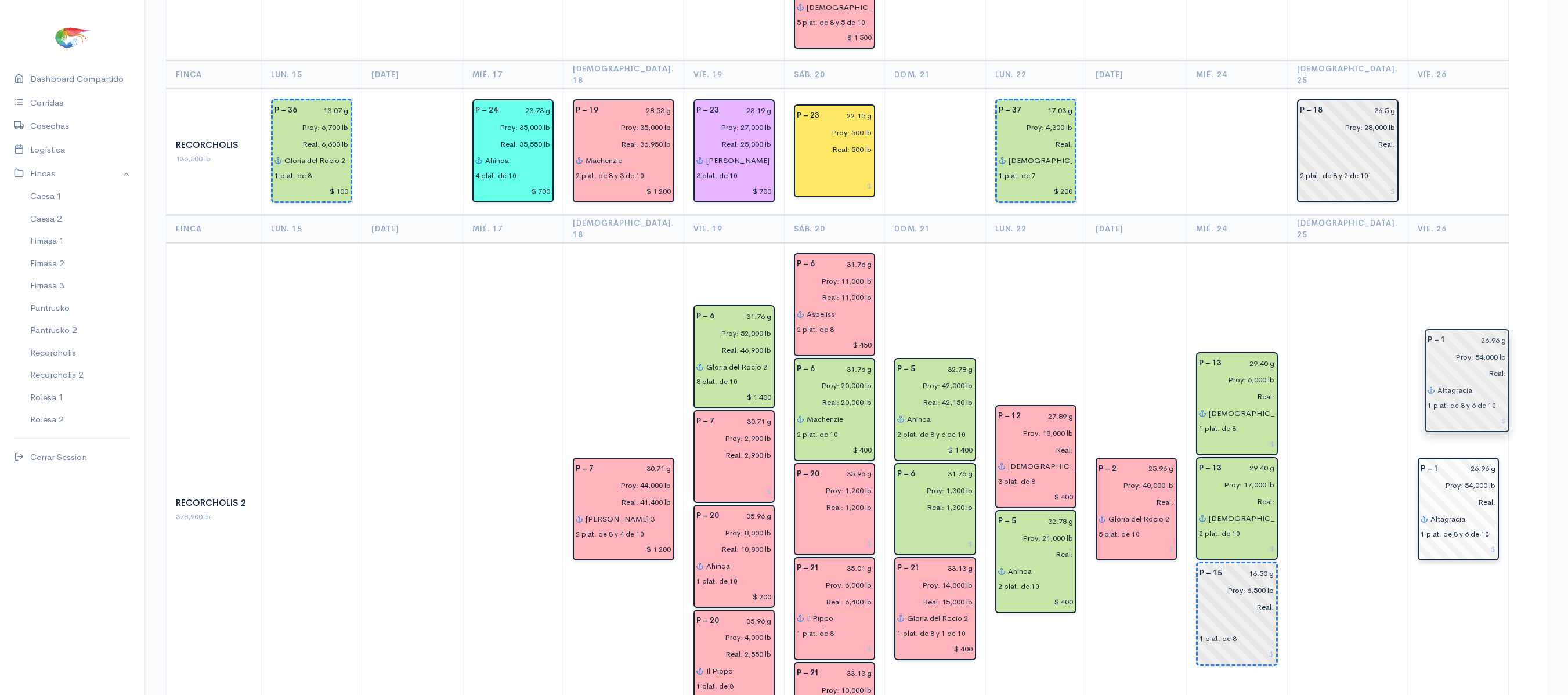
drag, startPoint x: 1347, startPoint y: 388, endPoint x: 1464, endPoint y: 371, distance: 118.2
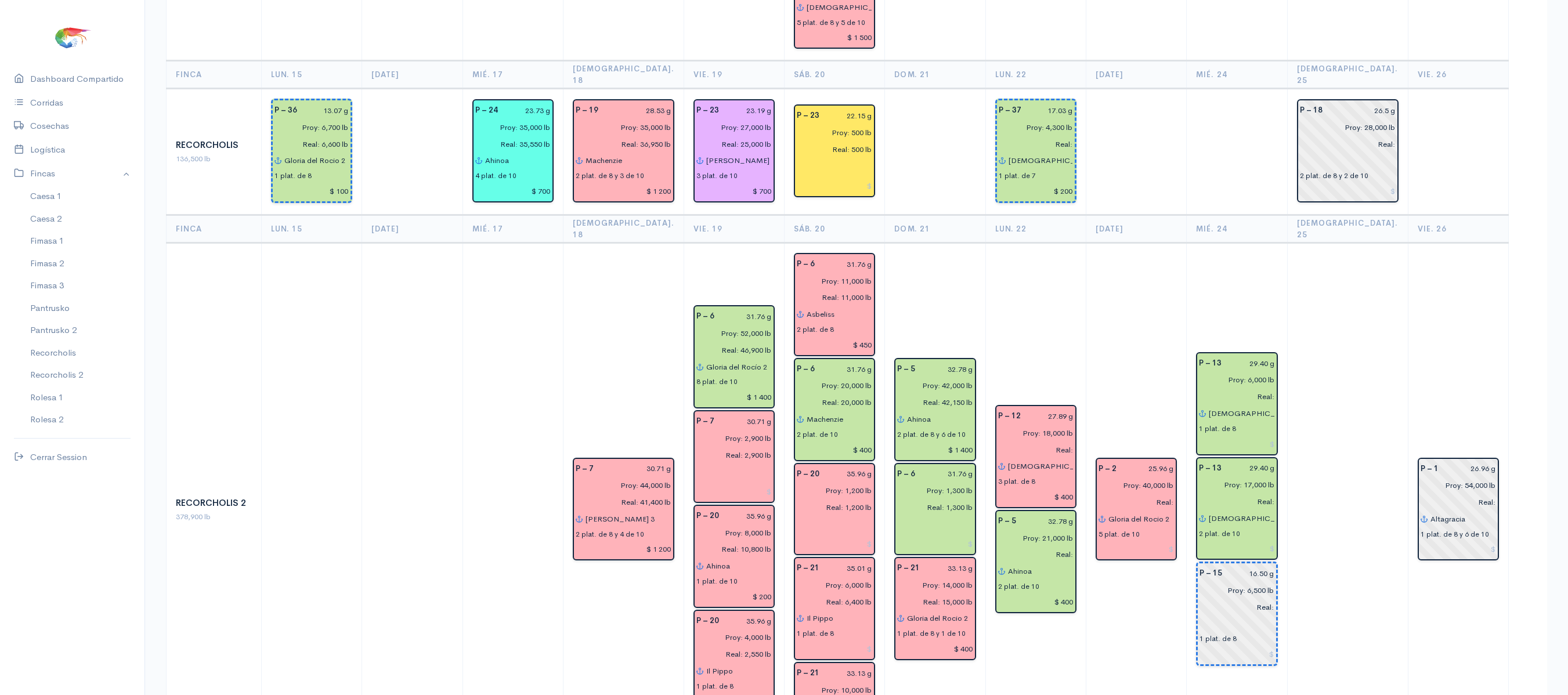
click at [1411, 281] on td "P – 1 26.96 g Proy: 54,000 lb Real: Altagracia 1 plat. de 8 y 6 de 10" at bounding box center [1458, 511] width 100 height 535
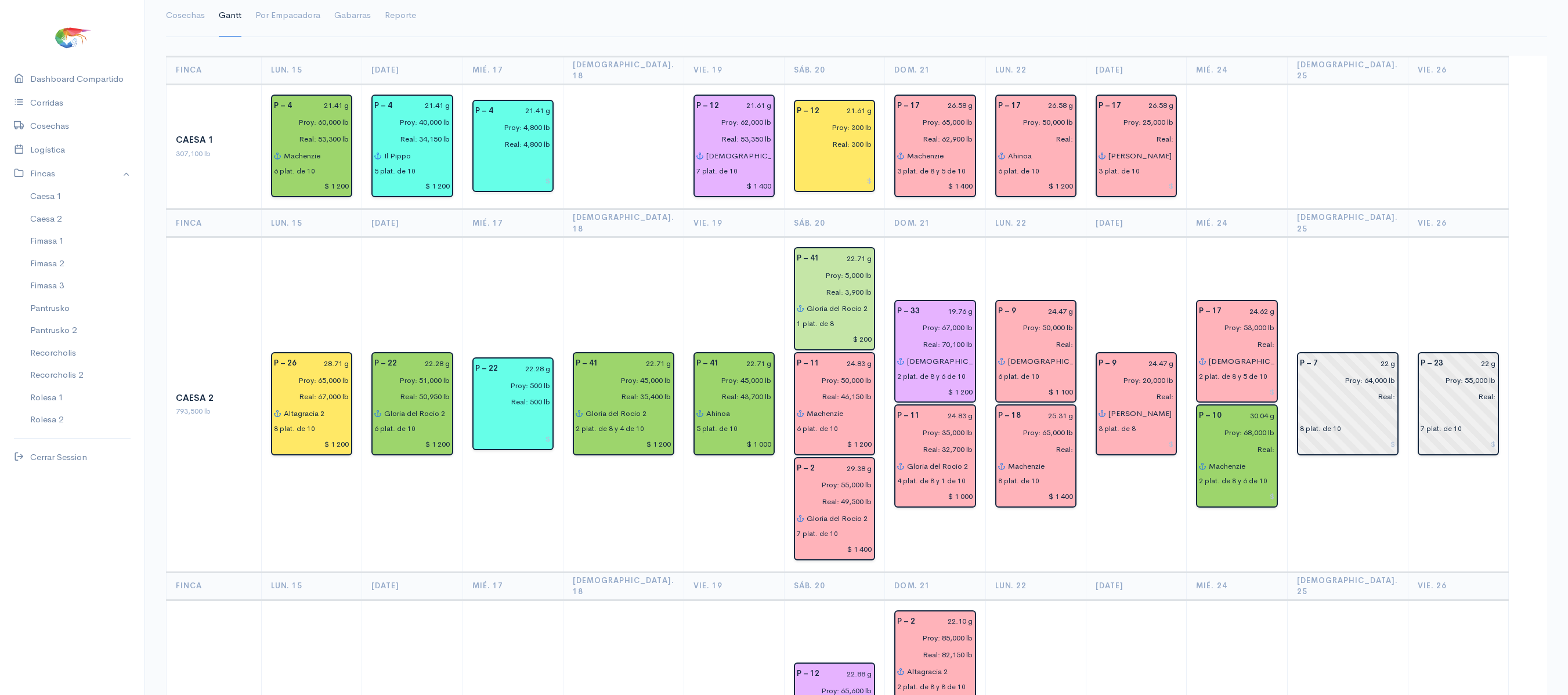
scroll to position [58, 0]
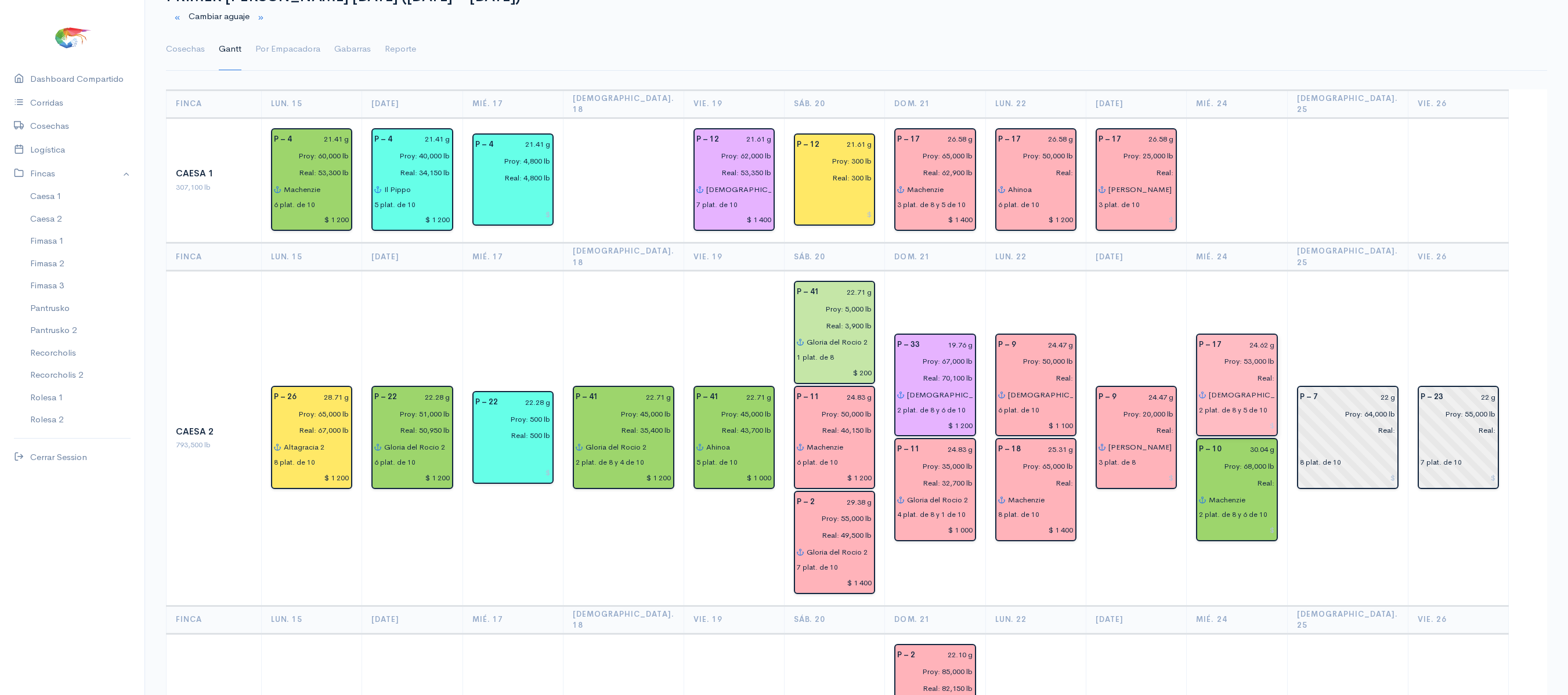
click at [1277, 375] on div "P – 17 24.62 g Proy: 53,000 lb Real: [DEMOGRAPHIC_DATA] del gran poder 2 plat. …" at bounding box center [1236, 385] width 81 height 104
click at [1216, 386] on input "[DEMOGRAPHIC_DATA] del gran poder" at bounding box center [1241, 395] width 66 height 17
click at [1351, 528] on td "P – 7 22 g Proy: 64,000 lb Real: 8 plat. de 10" at bounding box center [1347, 438] width 120 height 335
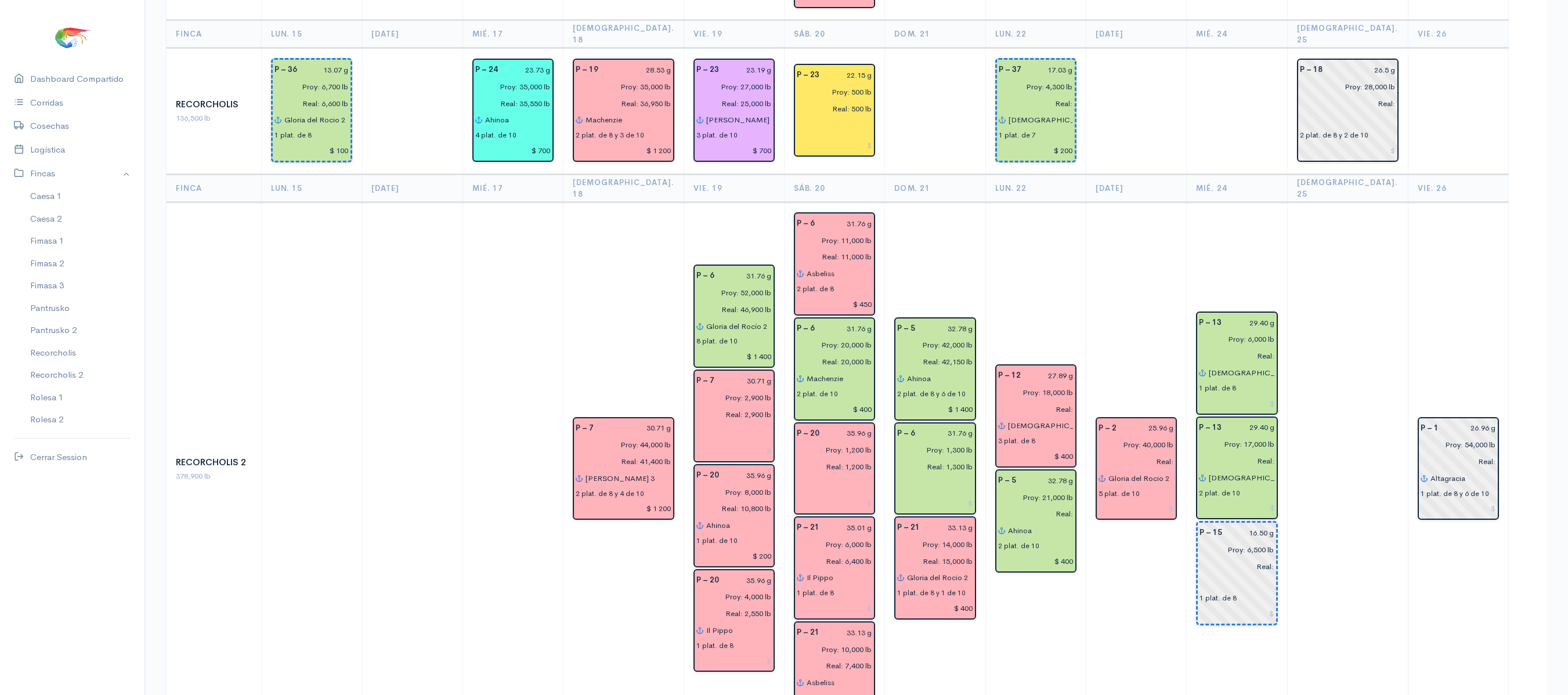
scroll to position [1939, 0]
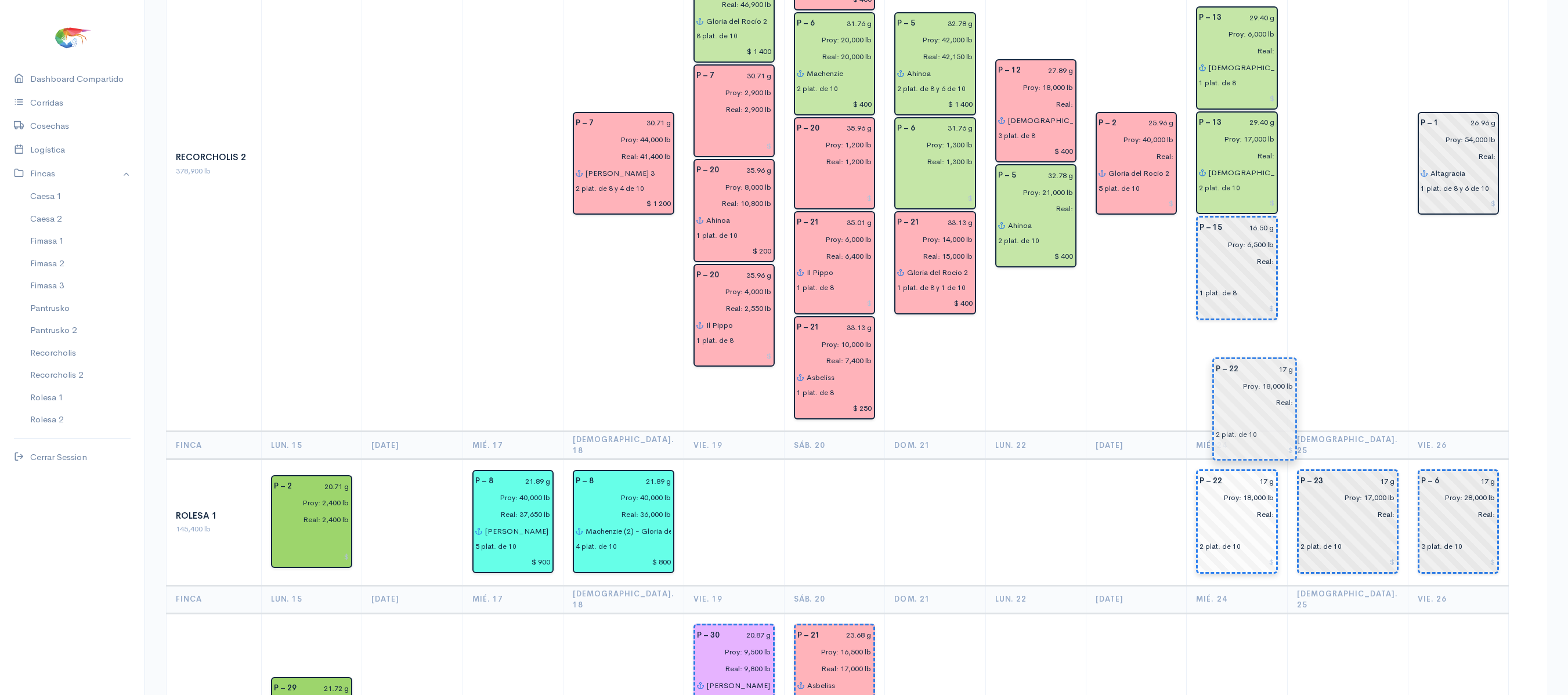
drag, startPoint x: 1343, startPoint y: 379, endPoint x: 1249, endPoint y: 393, distance: 95.0
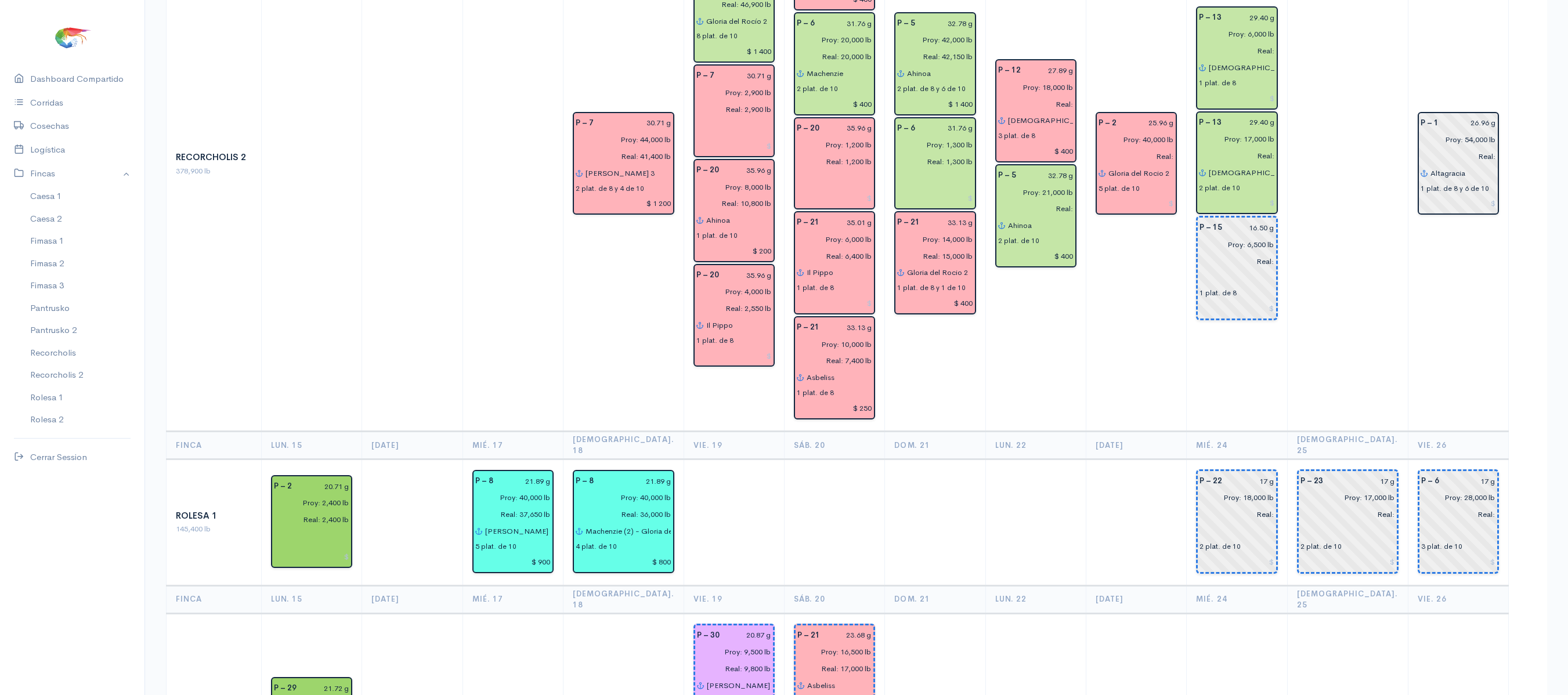
click at [1277, 431] on th "Mié. 24" at bounding box center [1237, 445] width 100 height 28
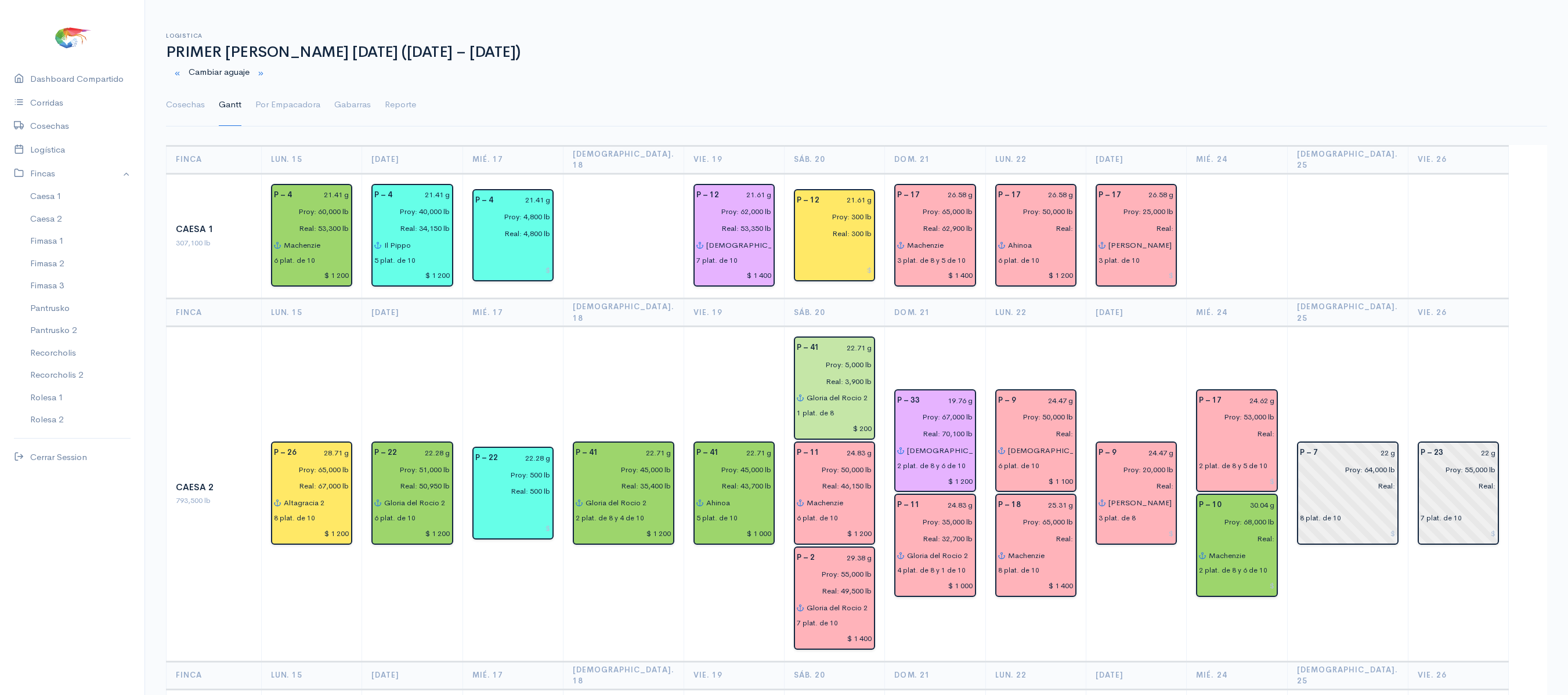
scroll to position [1, 0]
click at [1258, 443] on input "text" at bounding box center [1237, 452] width 76 height 17
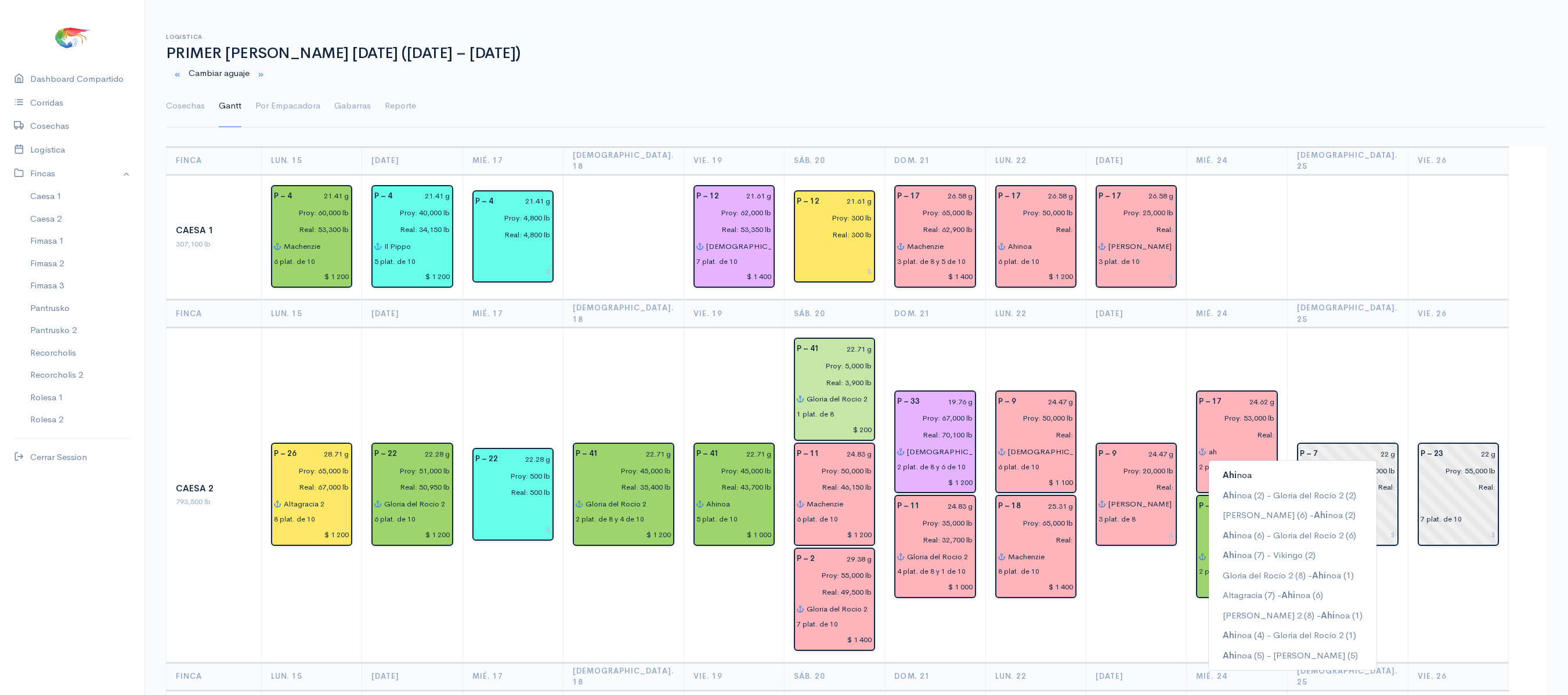
type input "a"
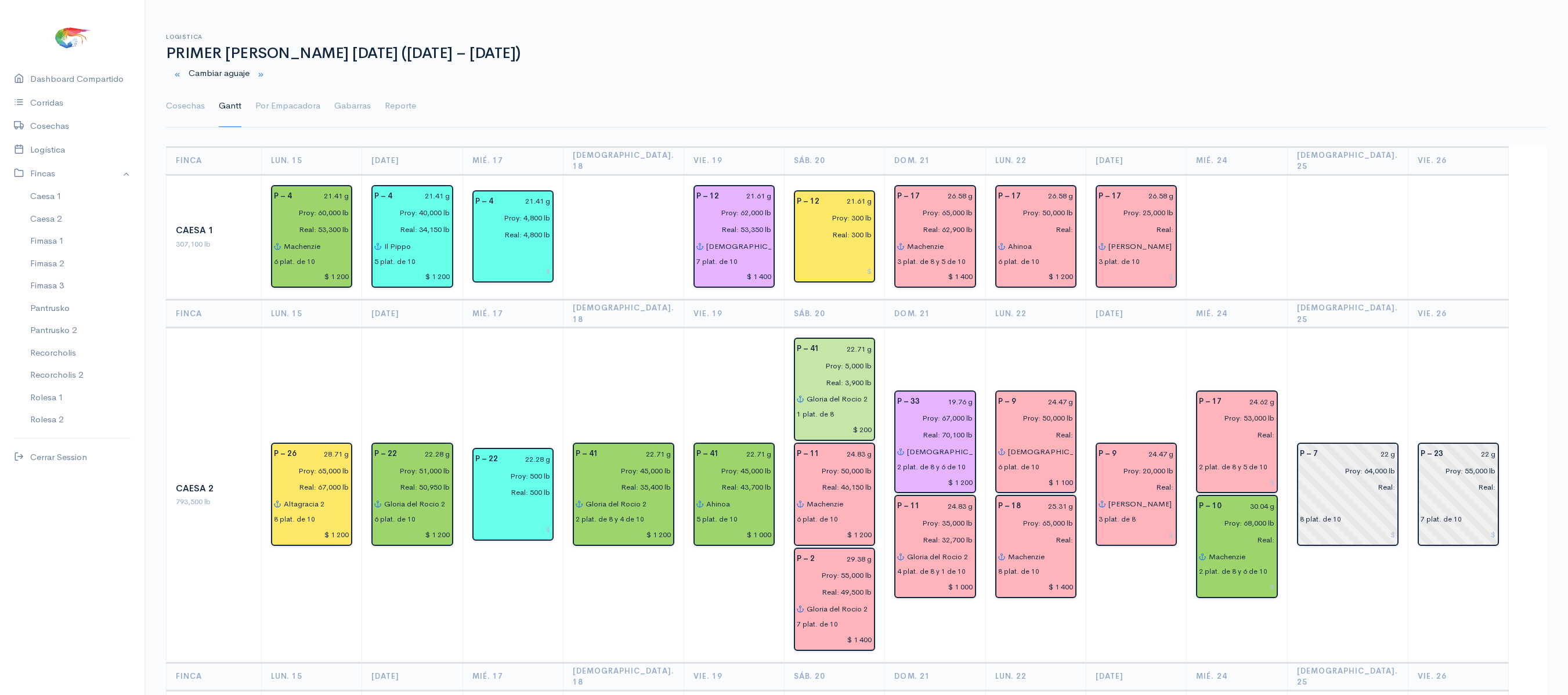
click at [1328, 246] on td at bounding box center [1347, 237] width 120 height 126
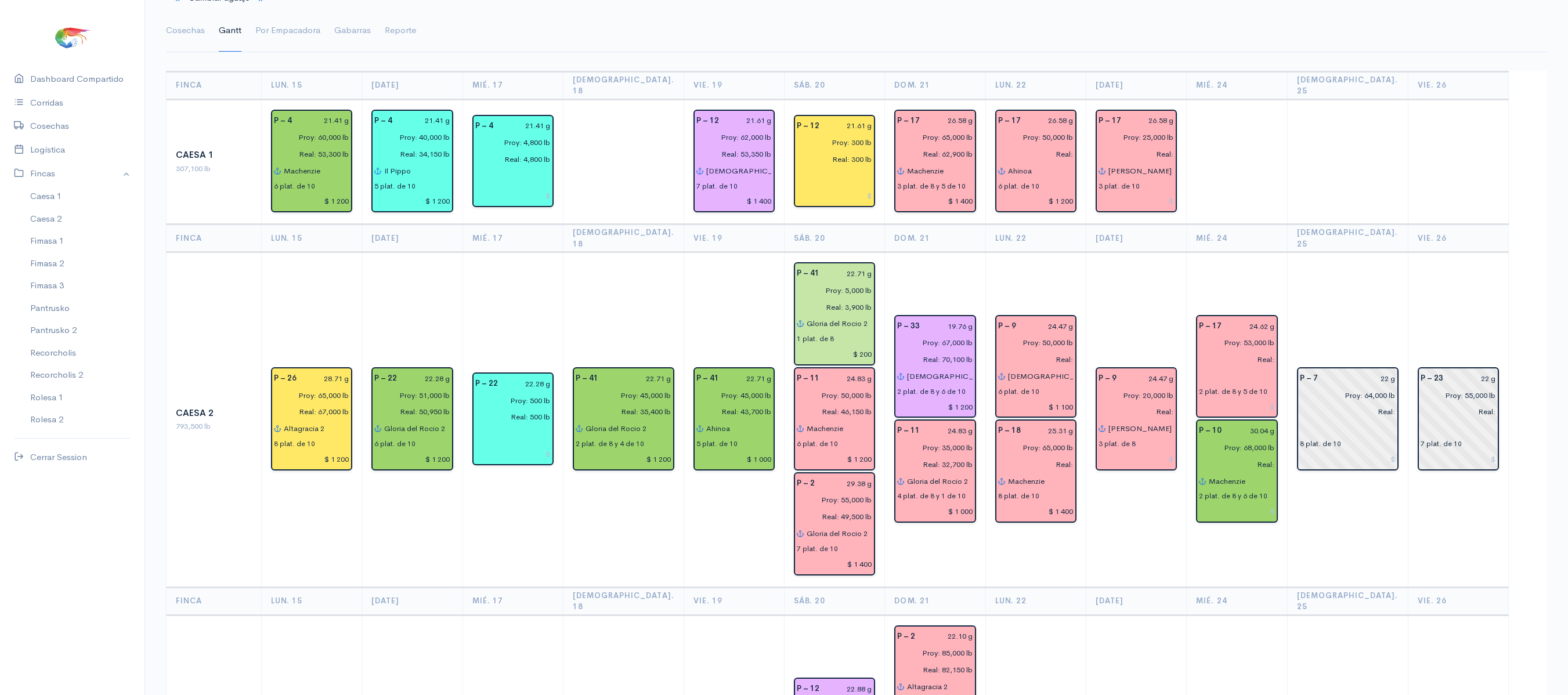
scroll to position [0, 0]
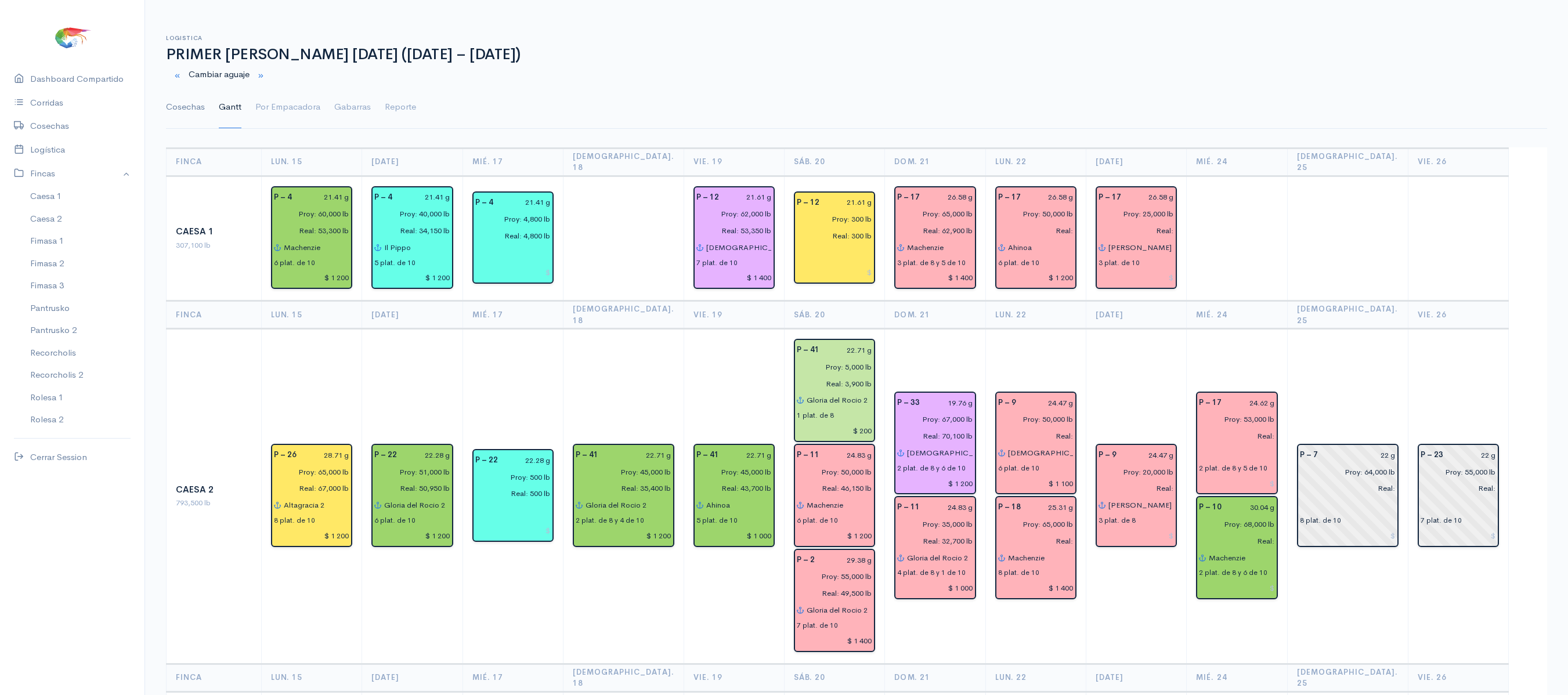
click at [180, 126] on link "Cosechas" at bounding box center [185, 107] width 39 height 42
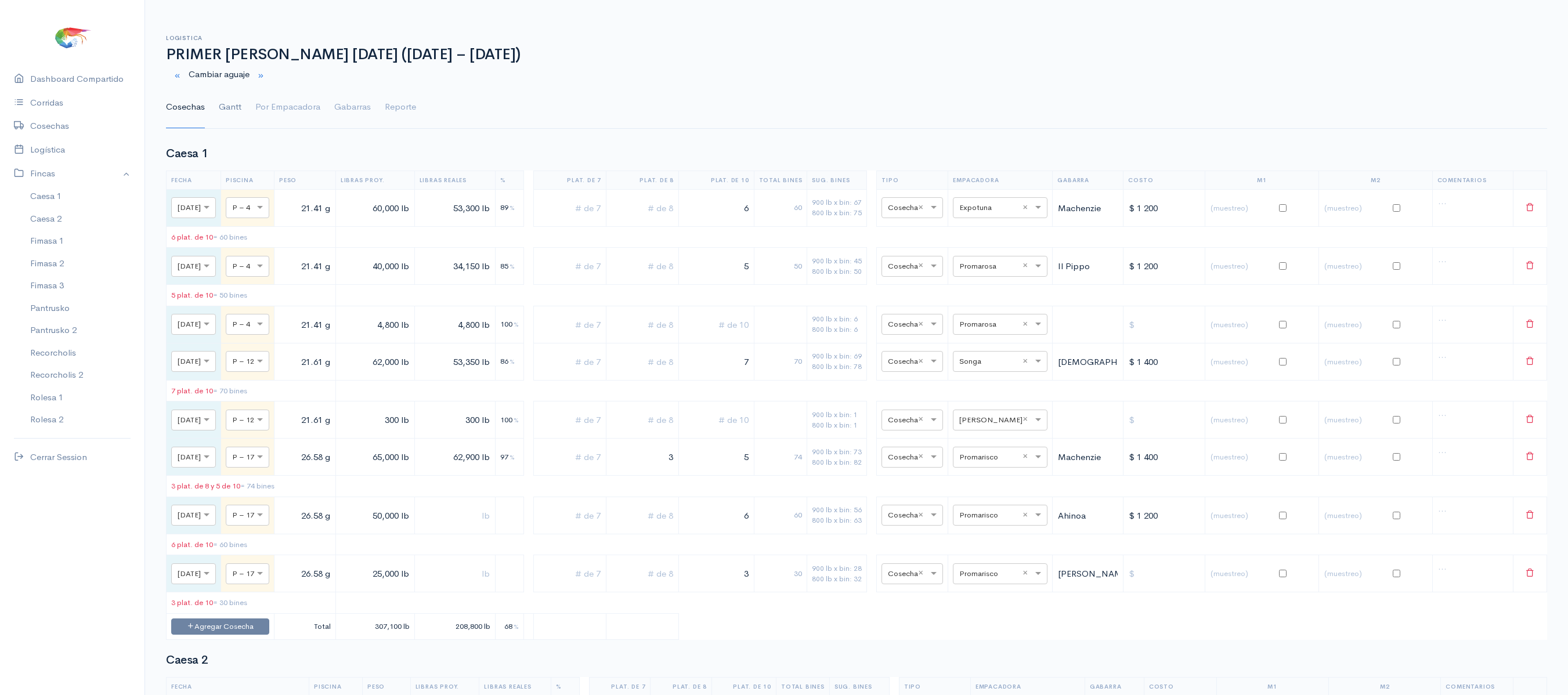
click at [237, 111] on link "Gantt" at bounding box center [230, 107] width 23 height 42
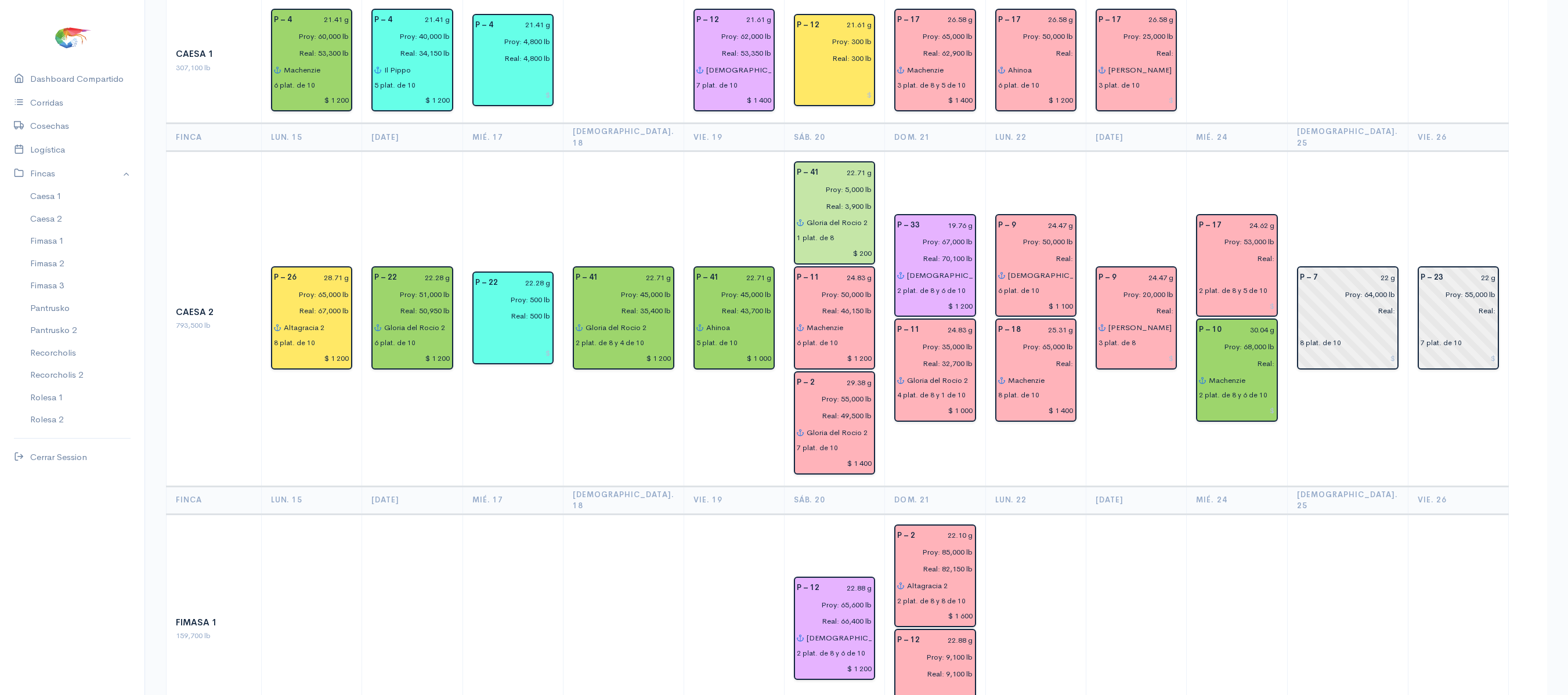
scroll to position [177, 0]
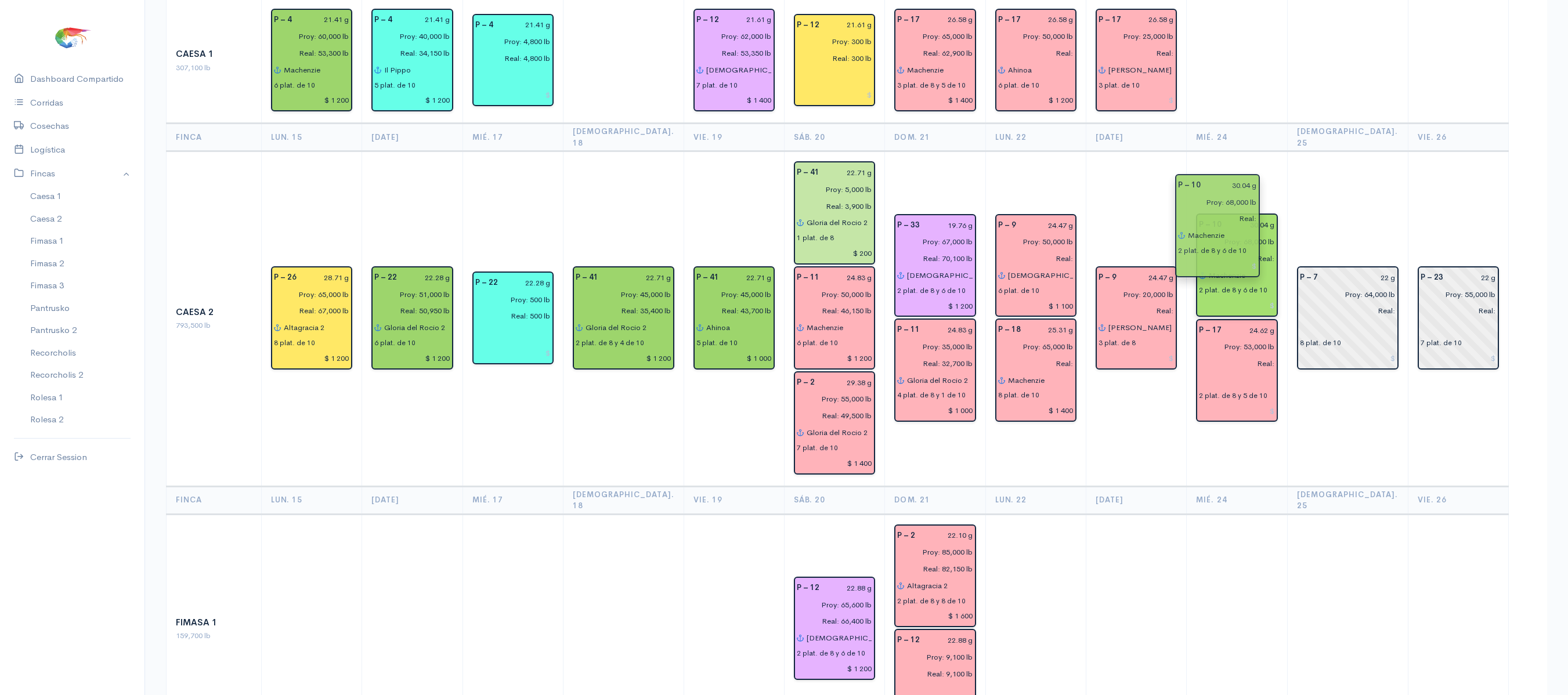
drag, startPoint x: 1238, startPoint y: 329, endPoint x: 1213, endPoint y: 218, distance: 113.8
click at [1277, 151] on td "P – 10 30.04 g Proy: 68,000 lb Real: Machenzie 2 plat. de 8 y 6 de 10 P – 17 24…" at bounding box center [1237, 318] width 100 height 335
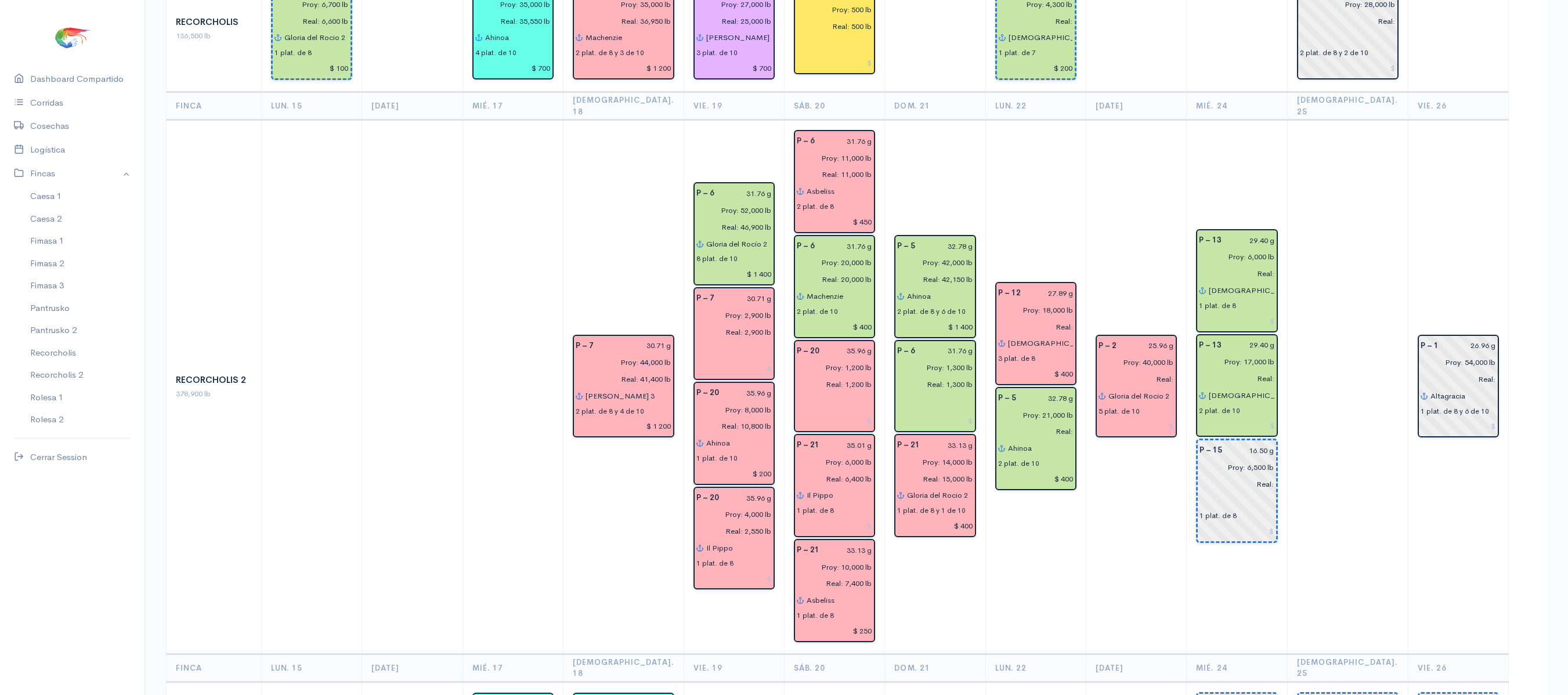
scroll to position [1715, 0]
click at [1307, 121] on td at bounding box center [1347, 388] width 120 height 535
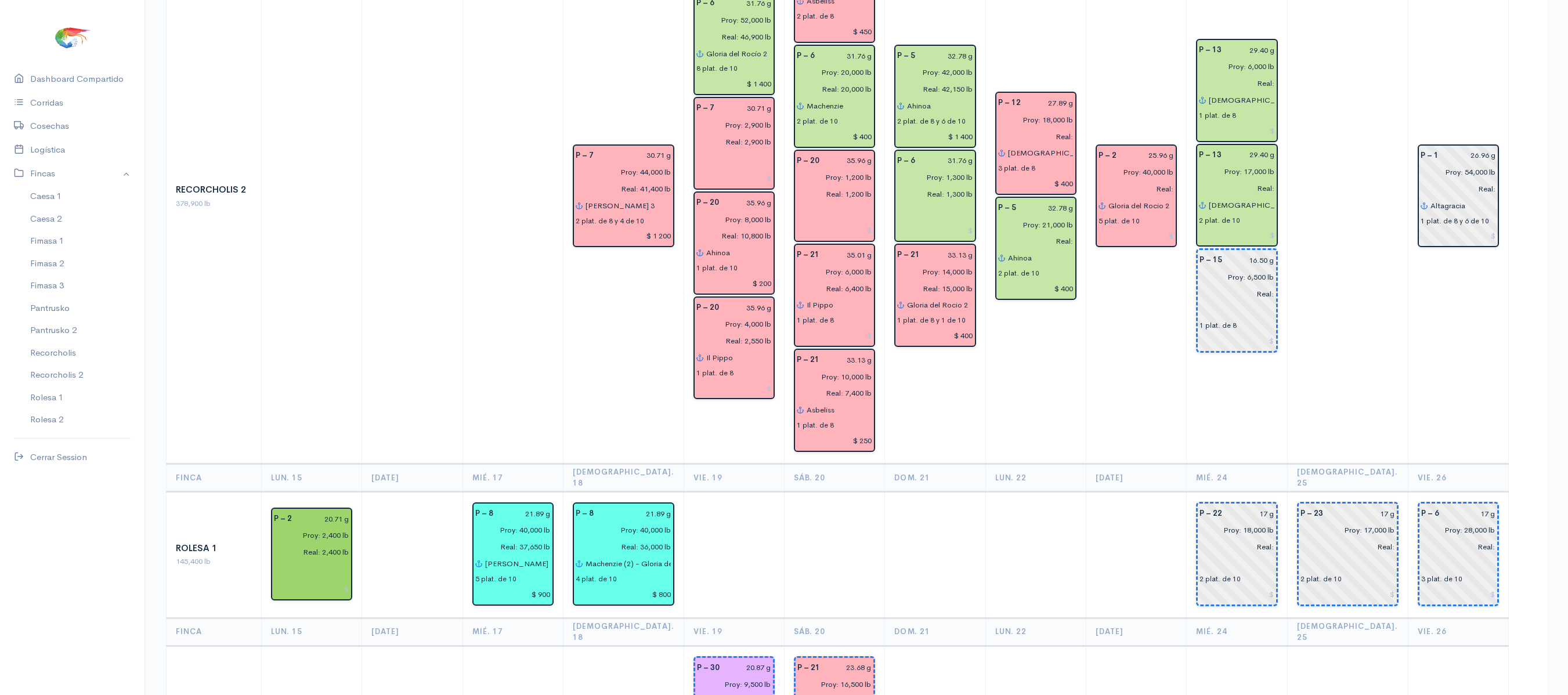
scroll to position [1907, 0]
drag, startPoint x: 1369, startPoint y: 420, endPoint x: 1274, endPoint y: 498, distance: 122.9
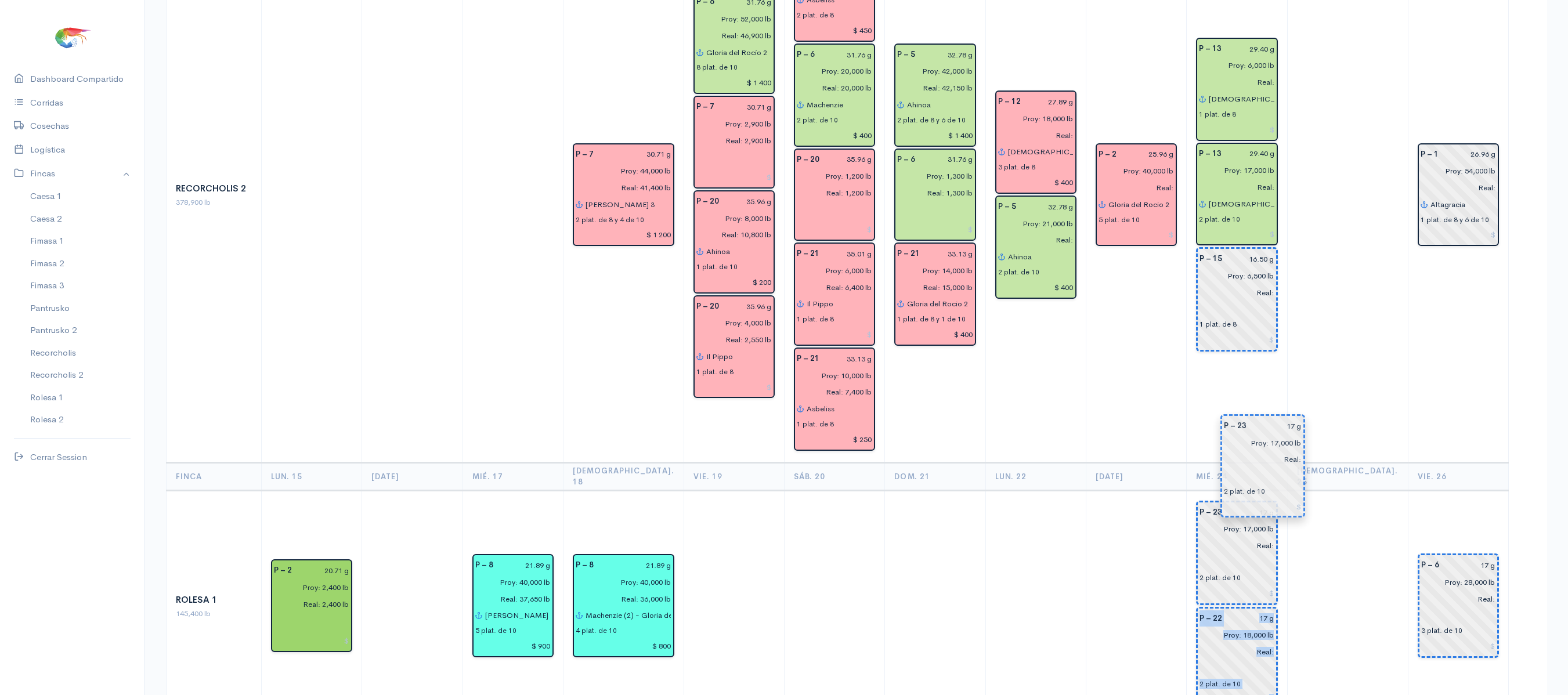
drag, startPoint x: 1375, startPoint y: 401, endPoint x: 1290, endPoint y: 434, distance: 91.2
click at [1332, 490] on td at bounding box center [1347, 606] width 120 height 232
drag, startPoint x: 1240, startPoint y: 427, endPoint x: 1246, endPoint y: 486, distance: 59.3
click at [1335, 492] on td at bounding box center [1347, 606] width 120 height 232
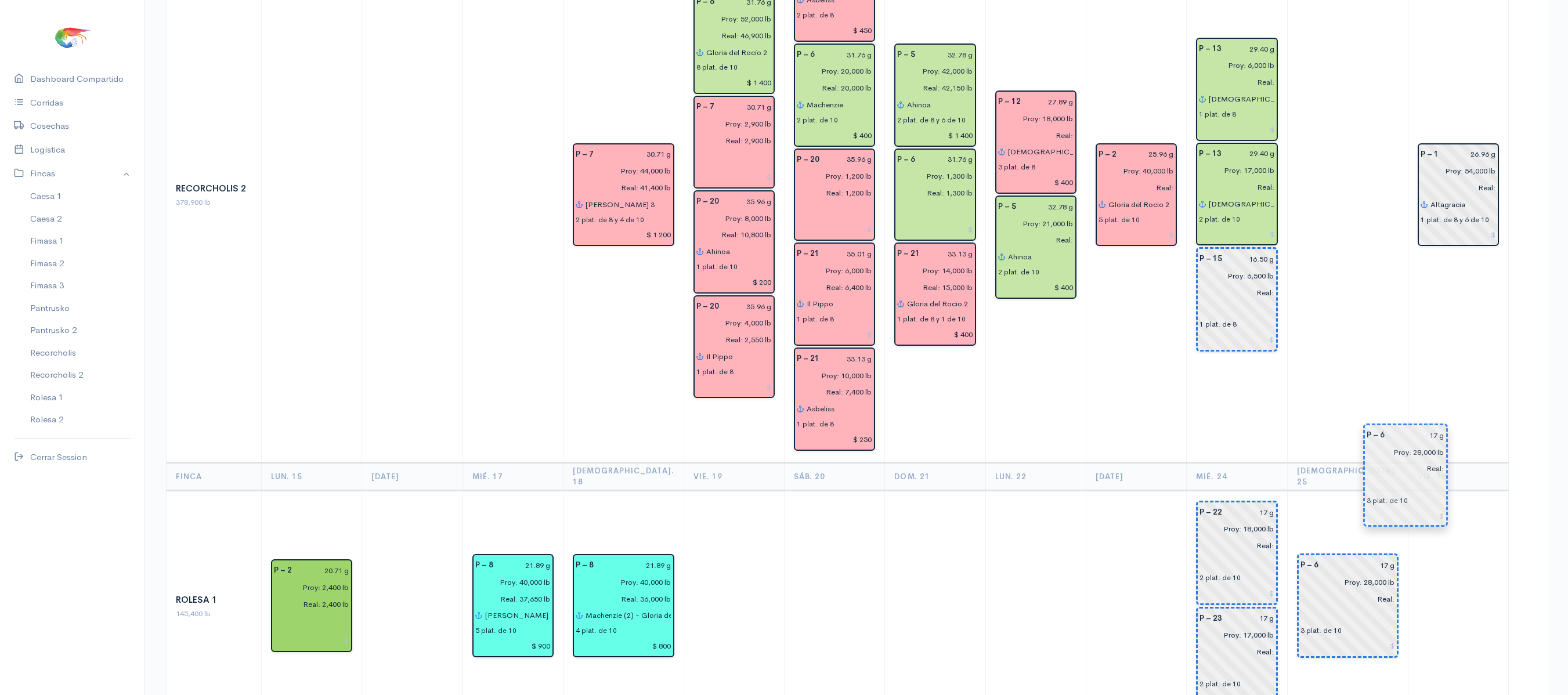
drag, startPoint x: 1411, startPoint y: 485, endPoint x: 1359, endPoint y: 423, distance: 80.9
click at [1356, 462] on th "[DEMOGRAPHIC_DATA]. 25" at bounding box center [1347, 476] width 120 height 28
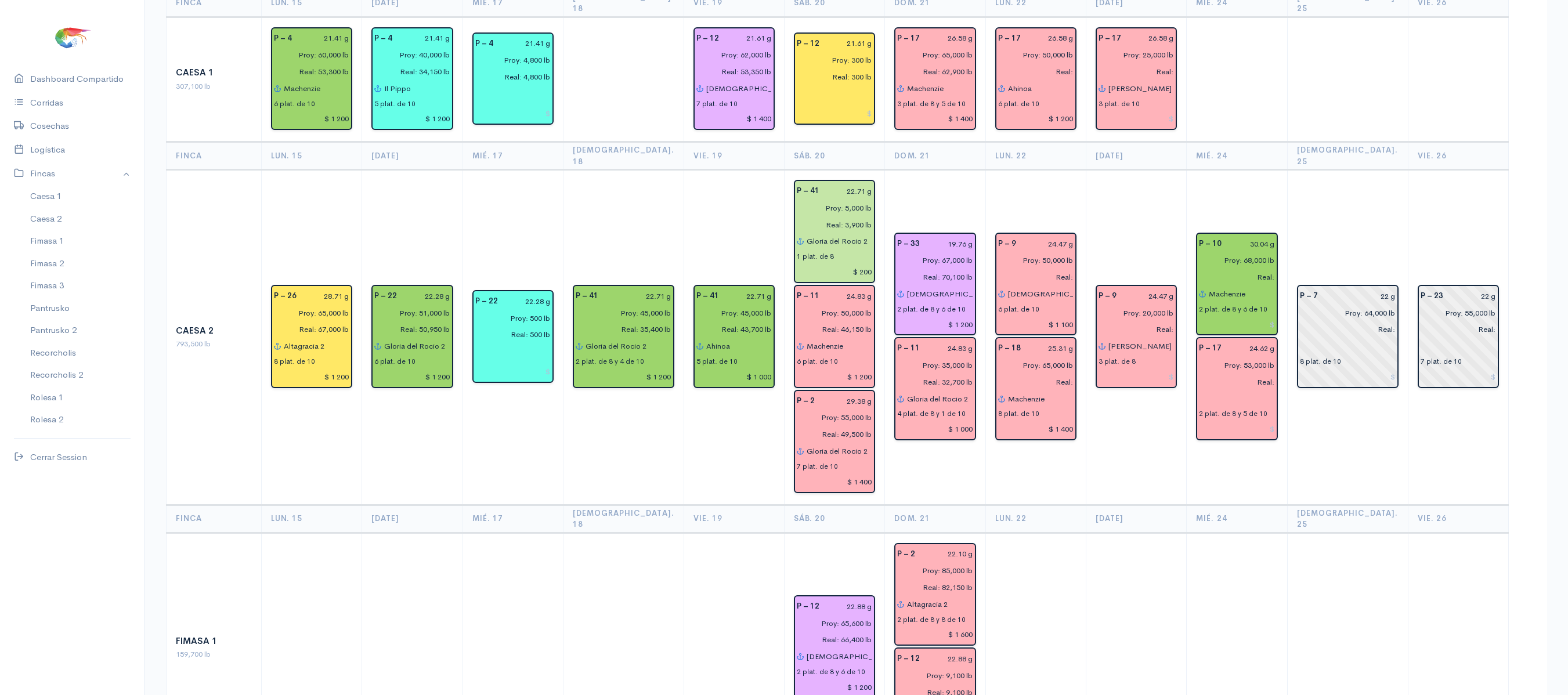
scroll to position [0, 0]
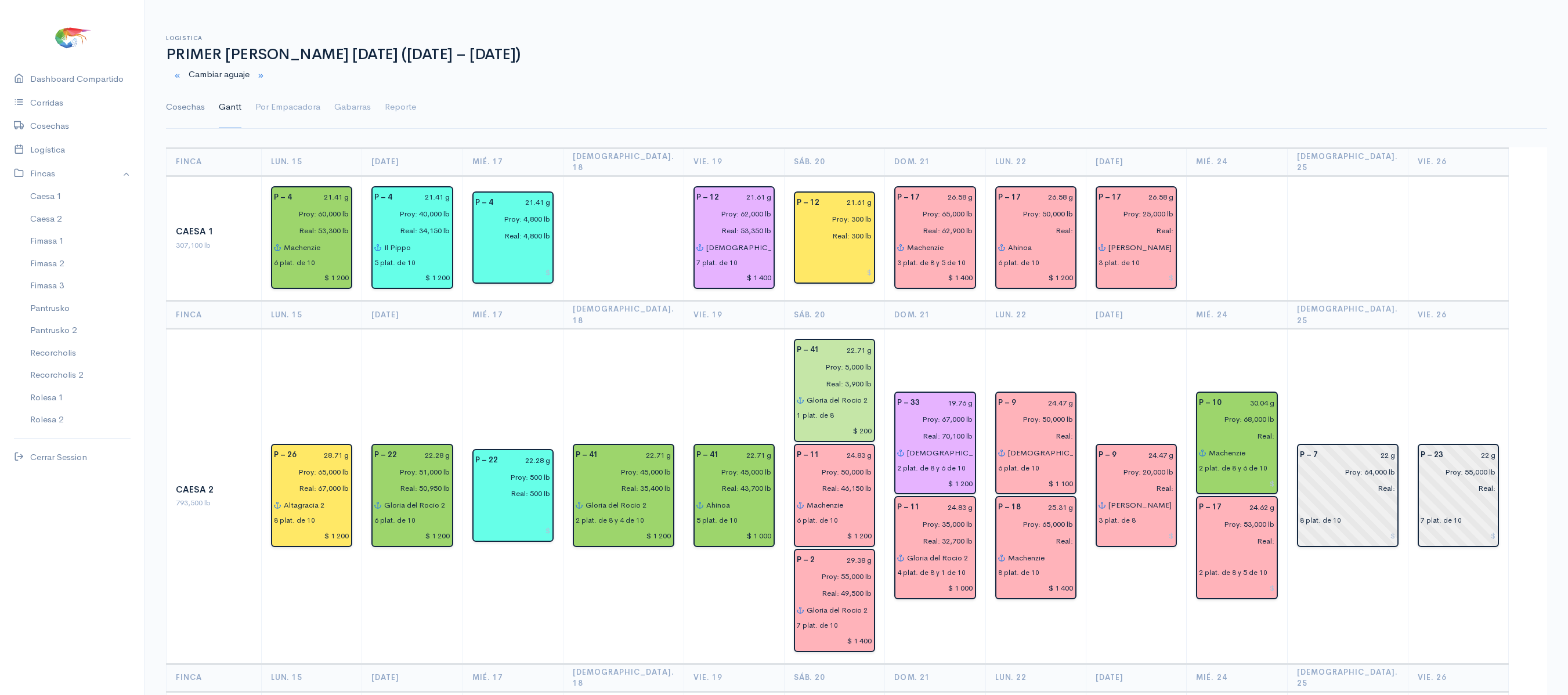
click at [183, 110] on link "Cosechas" at bounding box center [185, 107] width 39 height 42
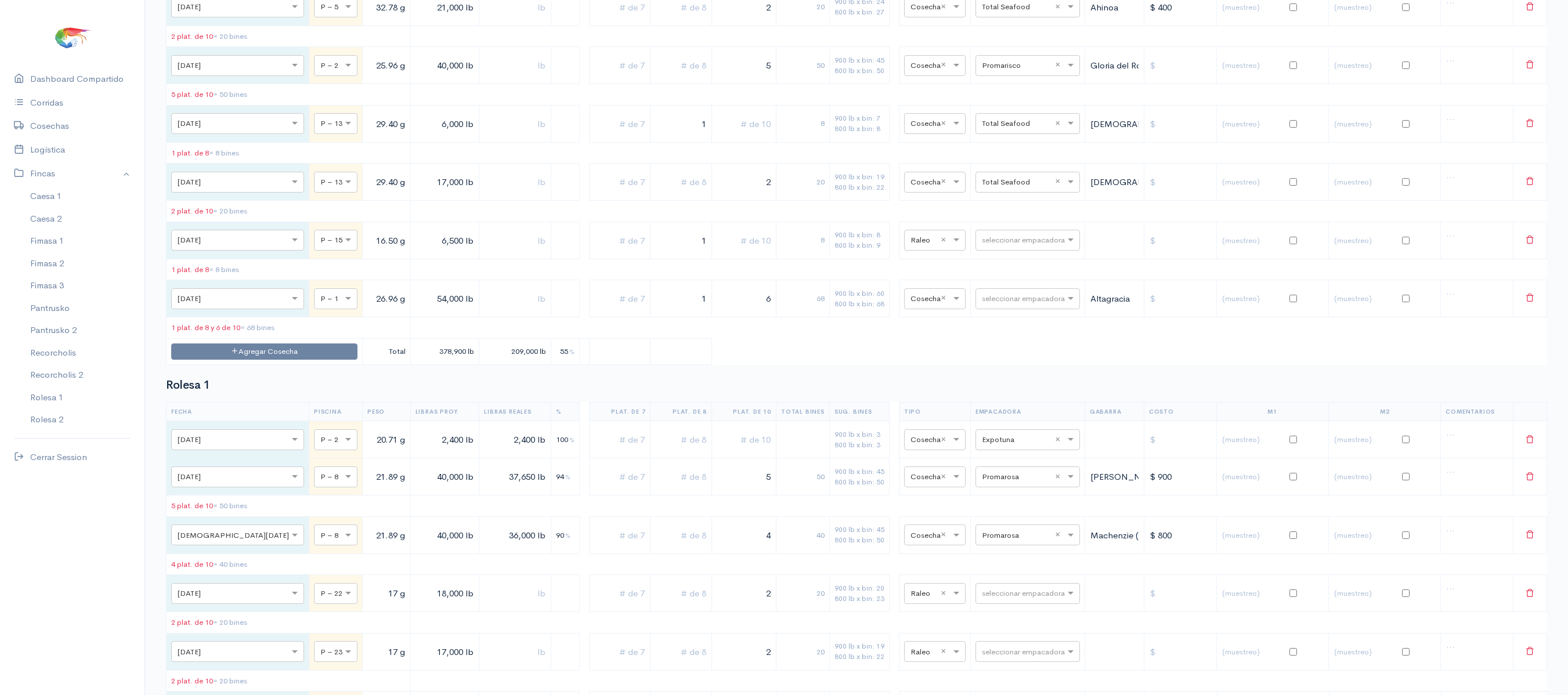
scroll to position [4156, 0]
click at [1026, 128] on input "text" at bounding box center [1017, 122] width 71 height 13
type input "EXP"
click at [988, 430] on div "Ceaexport" at bounding box center [1016, 441] width 104 height 23
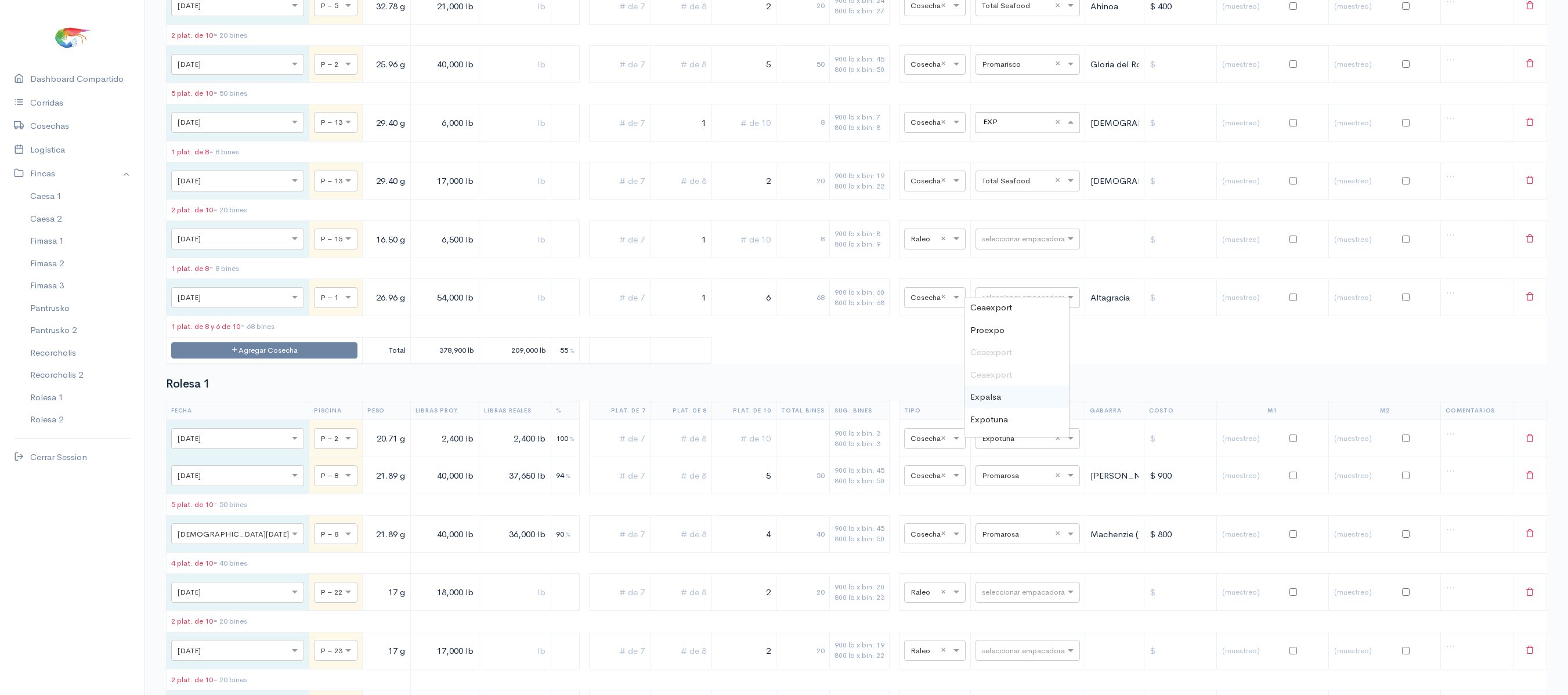
click at [994, 408] on div "Expotuna" at bounding box center [1016, 419] width 104 height 23
click at [989, 187] on input "text" at bounding box center [1017, 181] width 71 height 13
type input "EXPOTU"
click at [1011, 370] on div "Expotuna" at bounding box center [1016, 370] width 104 height 23
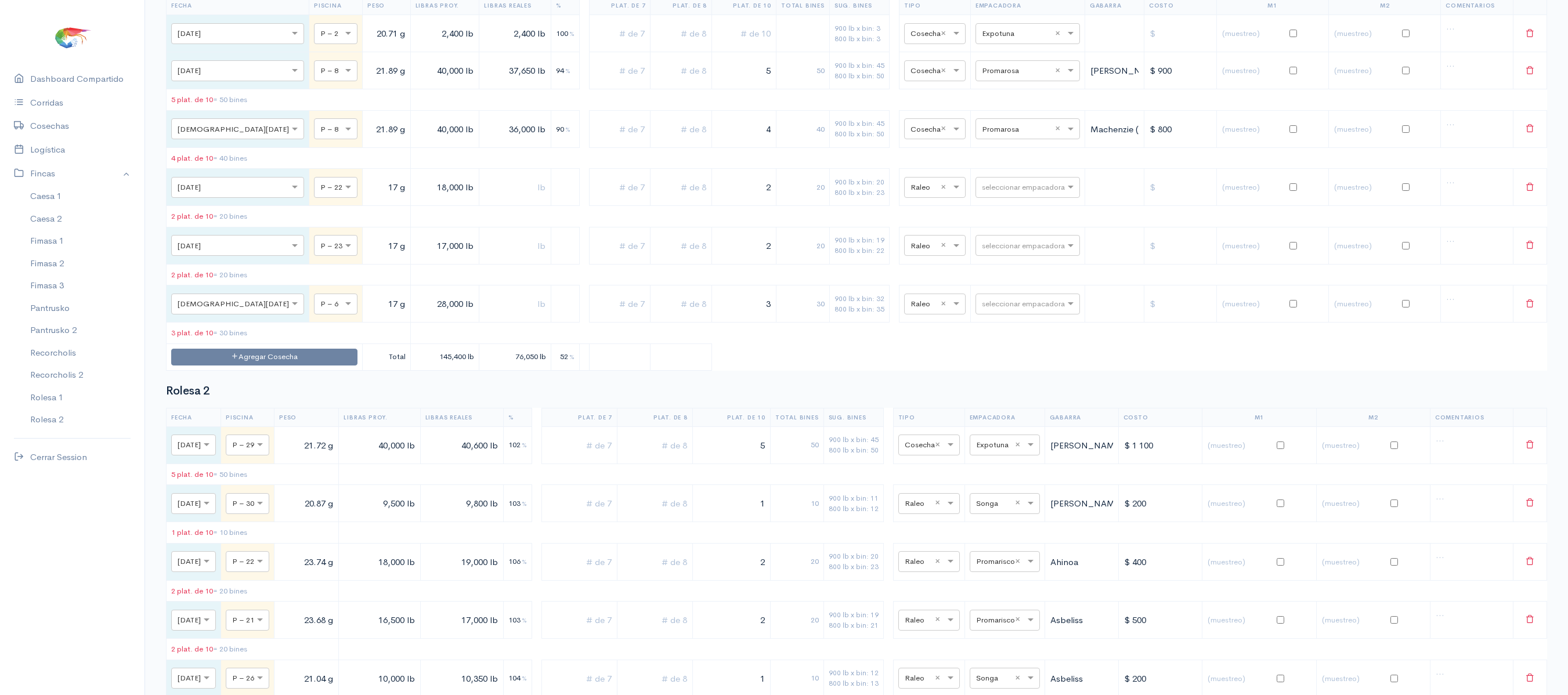
scroll to position [4562, 0]
click at [1011, 192] on input "text" at bounding box center [1017, 186] width 71 height 13
type input "E"
type input "SO"
click at [1016, 391] on div "Songa" at bounding box center [1015, 391] width 104 height 23
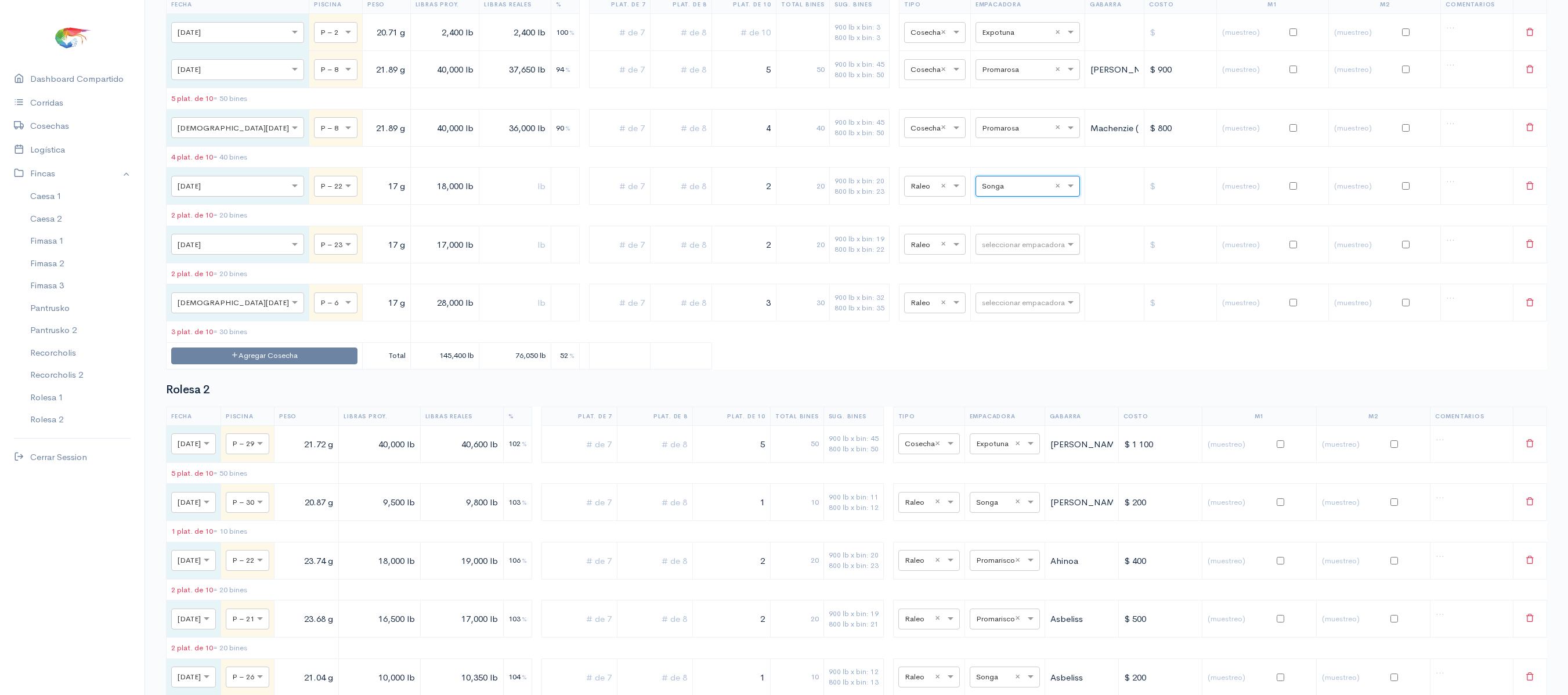
click at [994, 250] on input "text" at bounding box center [1017, 244] width 71 height 13
type input "SON"
click at [996, 442] on div "Songa" at bounding box center [1015, 451] width 104 height 23
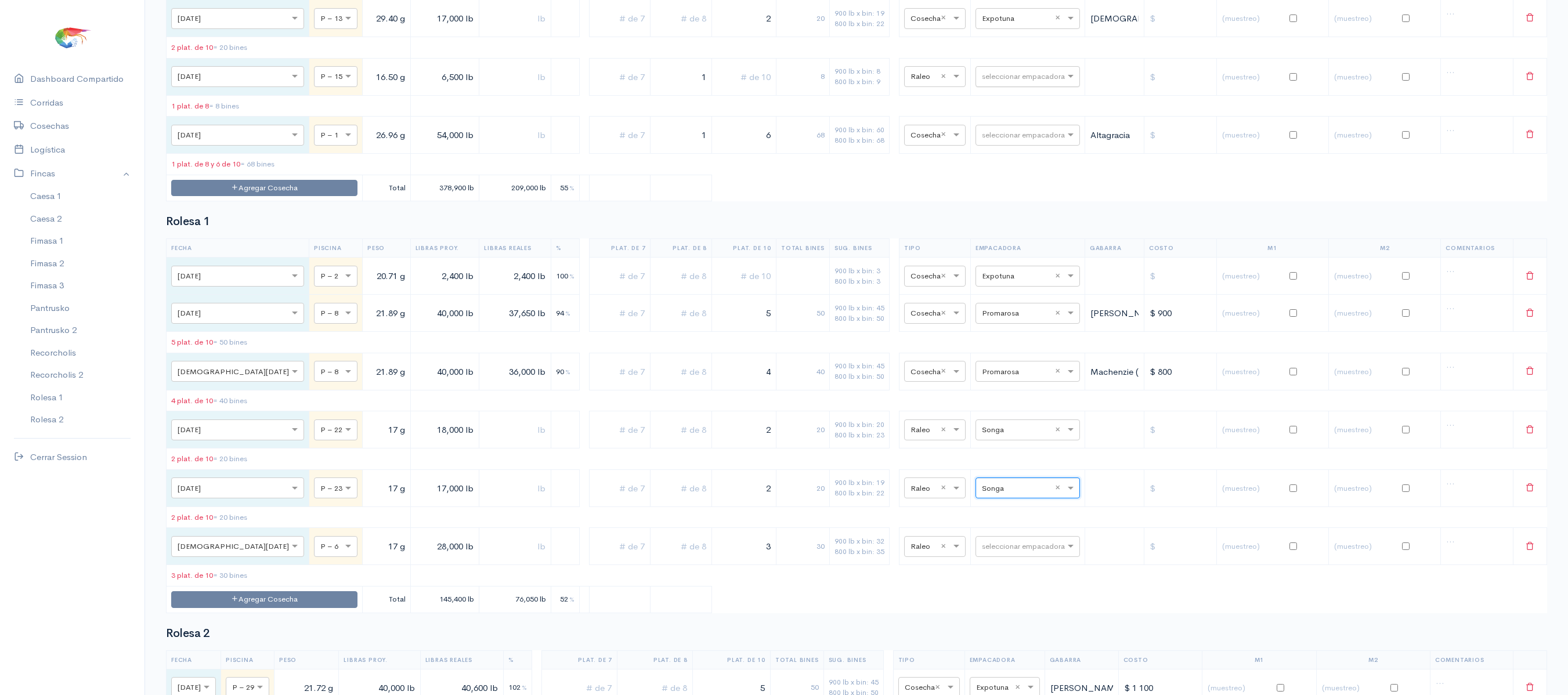
click at [1016, 82] on input "text" at bounding box center [1017, 76] width 71 height 13
type input "SON"
click at [1012, 272] on div "Songa" at bounding box center [1016, 267] width 104 height 23
click at [1005, 146] on div "seleccionar empacadora" at bounding box center [1027, 135] width 104 height 21
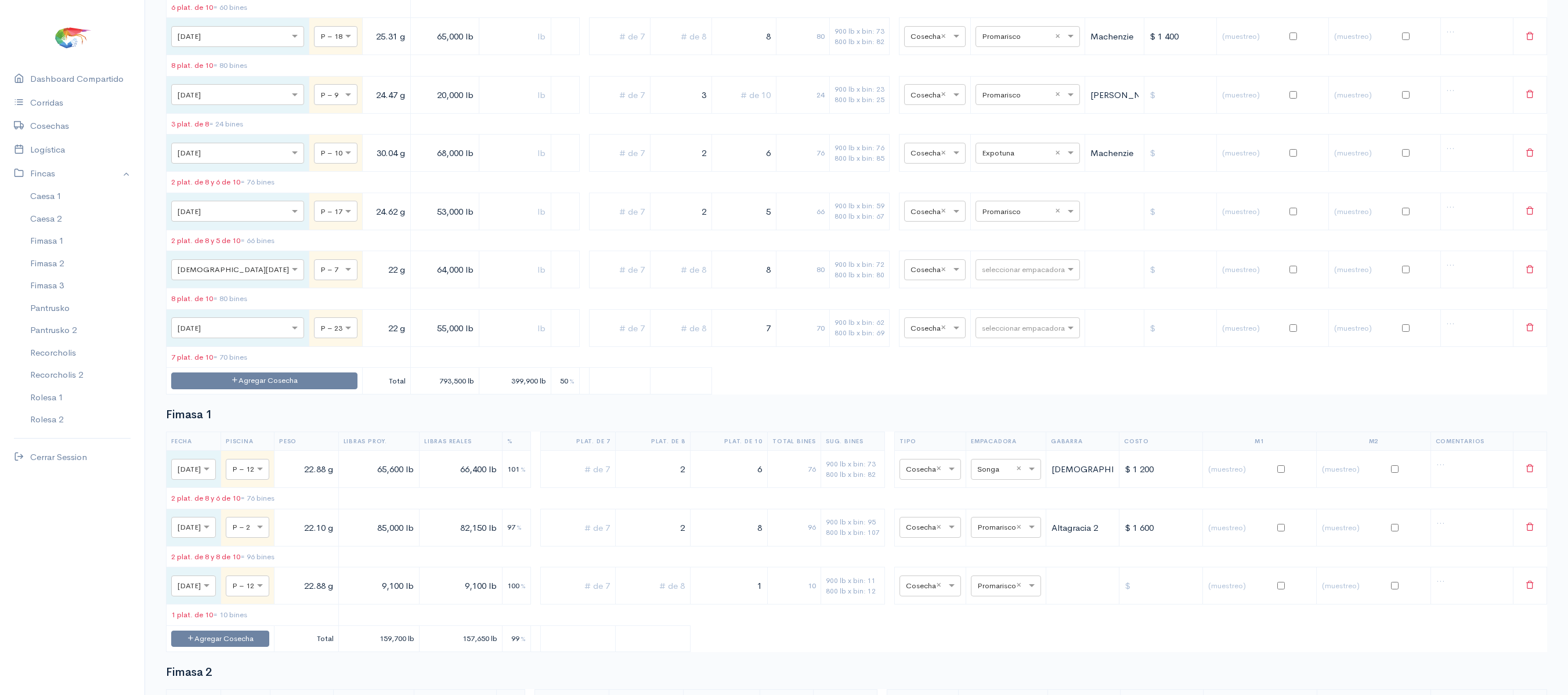
scroll to position [1299, 0]
click at [1018, 158] on input "text" at bounding box center [1017, 151] width 71 height 13
type input "TO"
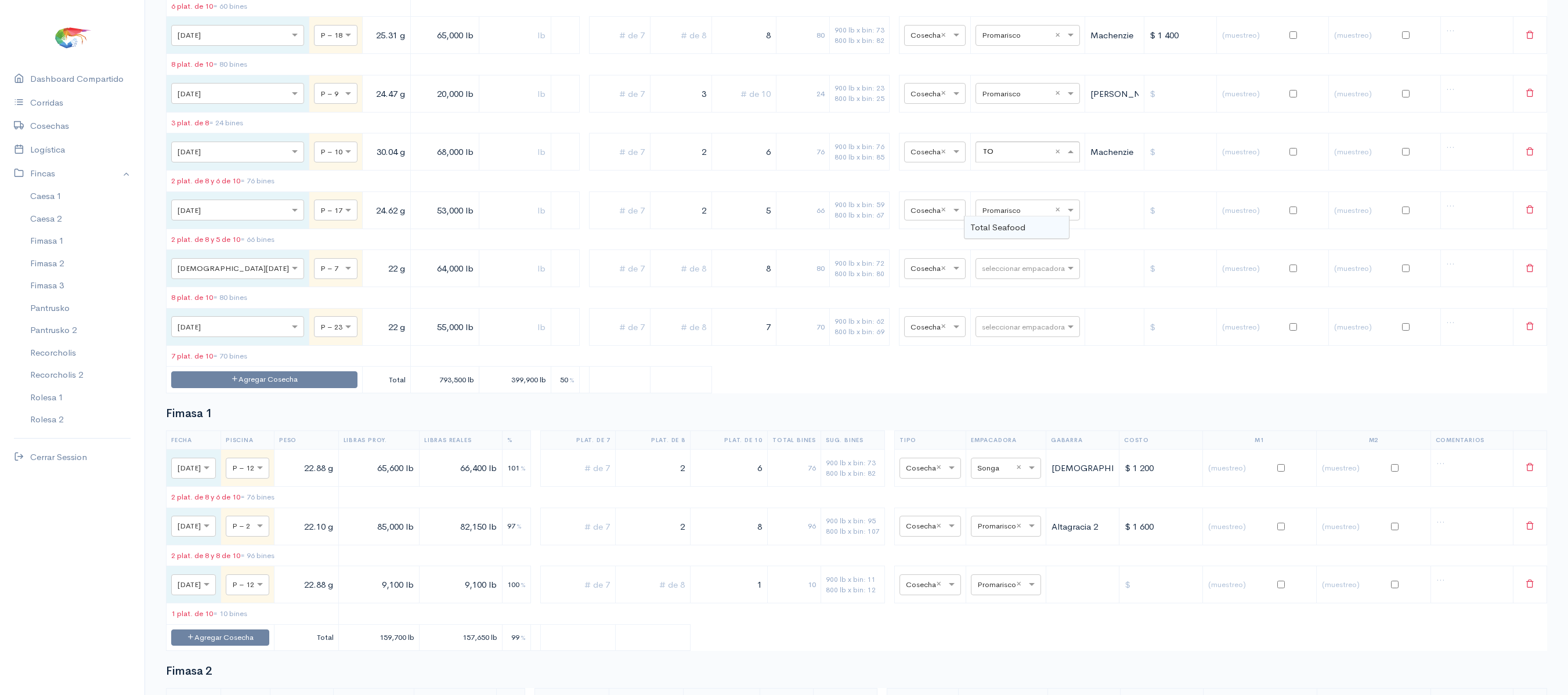
click at [1014, 224] on span "Total Seafood" at bounding box center [998, 226] width 55 height 11
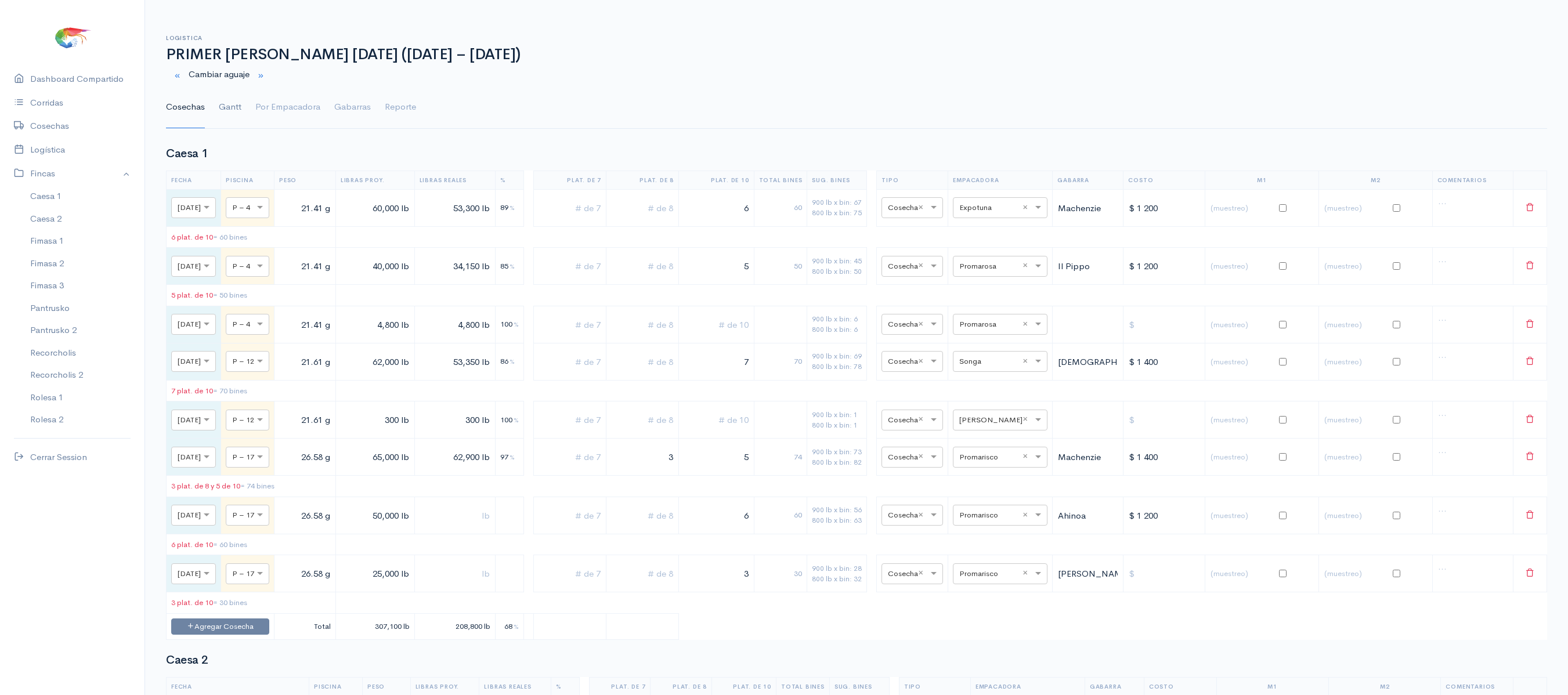
click at [227, 120] on link "Gantt" at bounding box center [230, 107] width 23 height 42
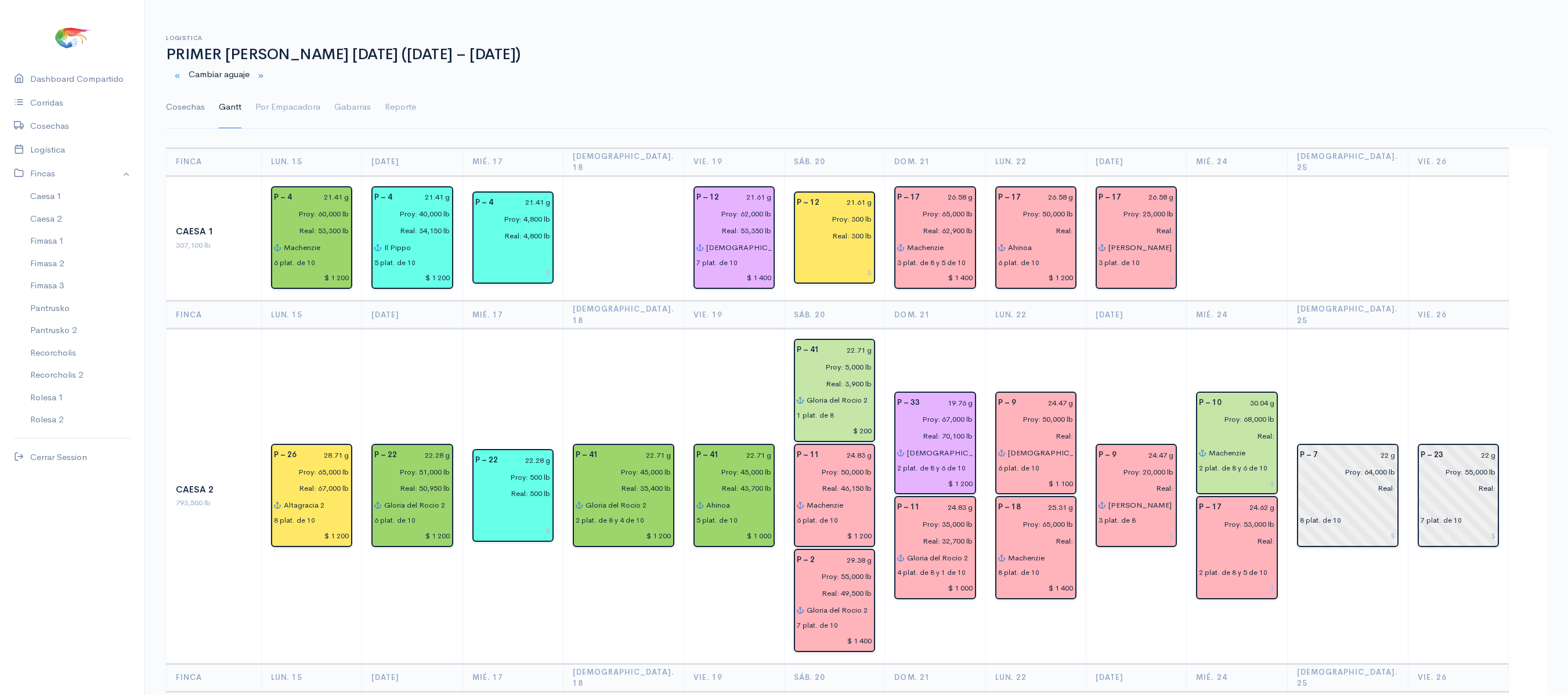
click at [186, 117] on link "Cosechas" at bounding box center [185, 107] width 39 height 42
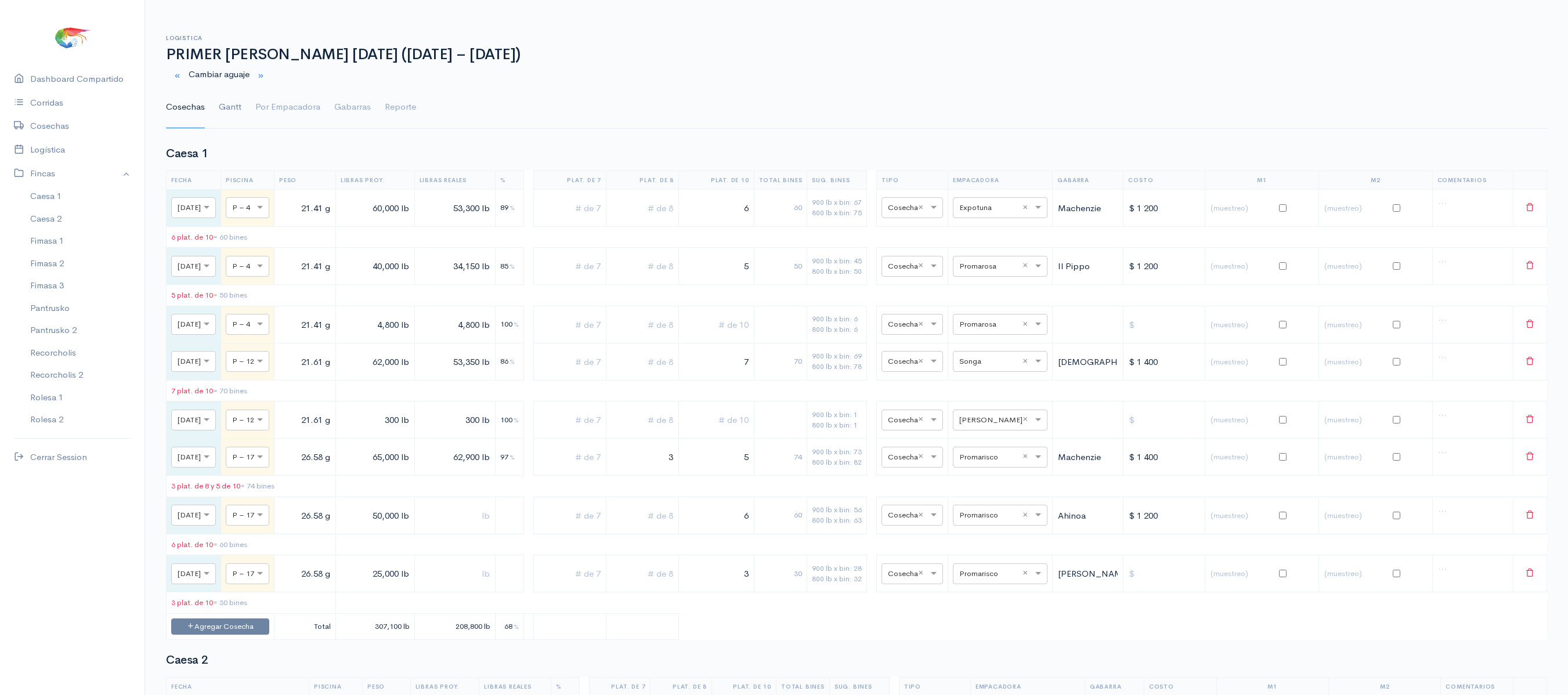
click at [238, 123] on link "Gantt" at bounding box center [230, 107] width 23 height 42
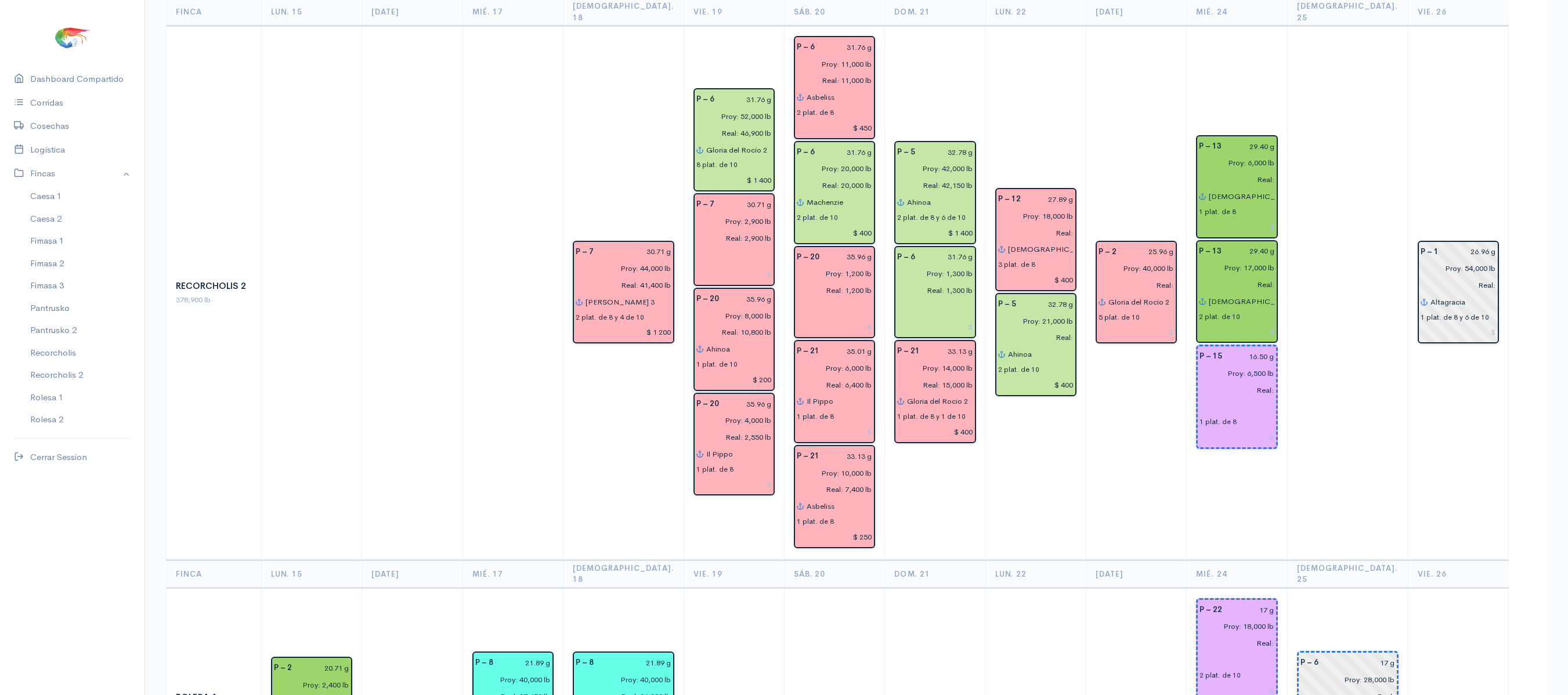
scroll to position [1809, 0]
click at [1216, 189] on input "[DEMOGRAPHIC_DATA] del gran poder" at bounding box center [1241, 197] width 66 height 17
click at [1381, 149] on td at bounding box center [1347, 294] width 120 height 535
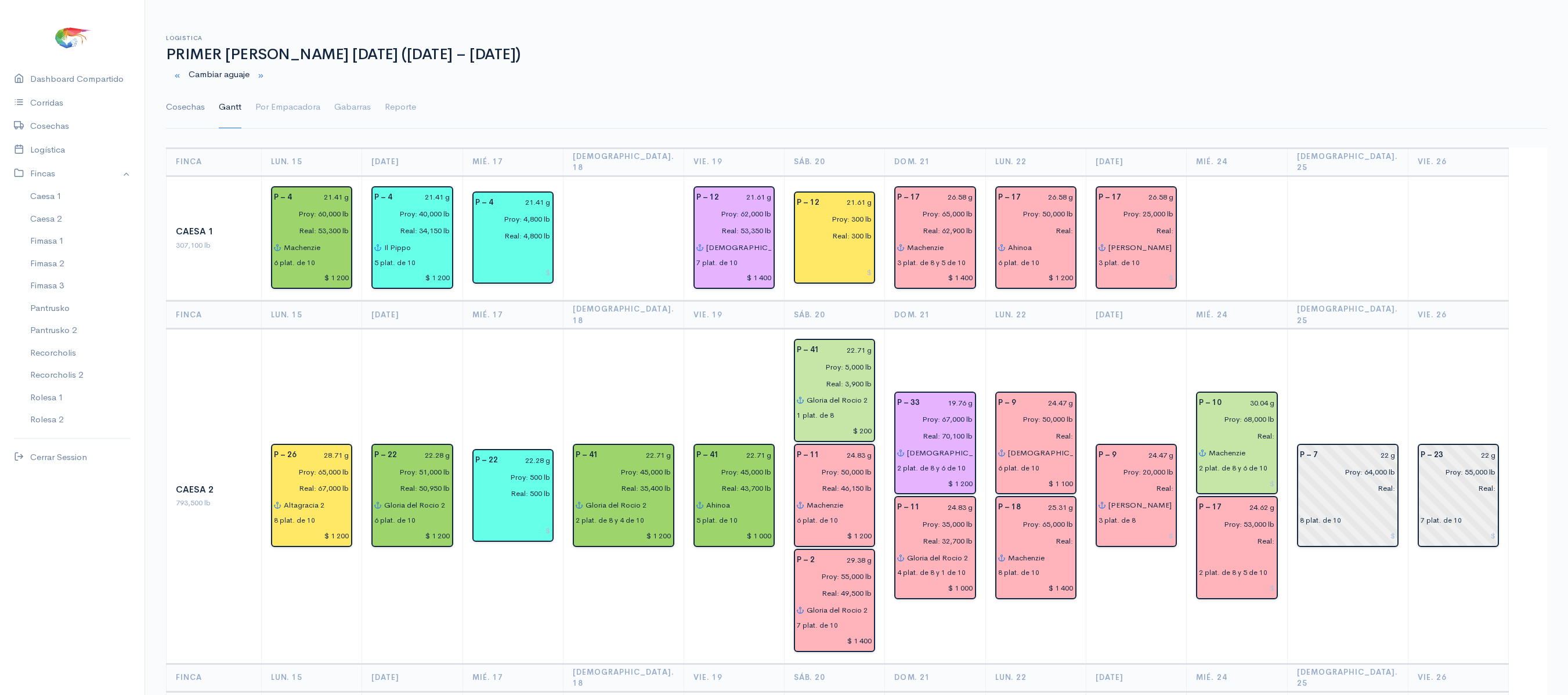
click at [166, 107] on link "Cosechas" at bounding box center [185, 107] width 39 height 42
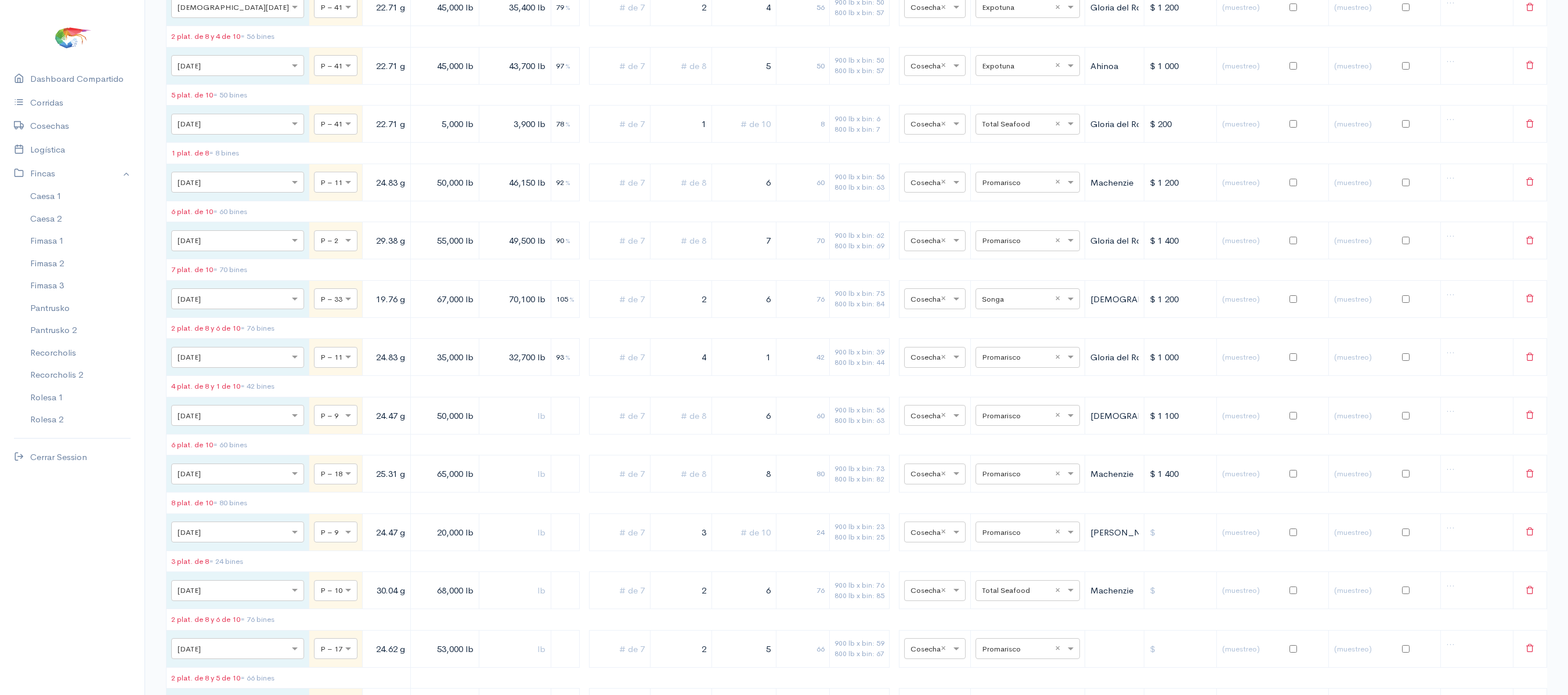
scroll to position [863, 0]
click at [484, 484] on input "text" at bounding box center [515, 472] width 62 height 24
drag, startPoint x: 666, startPoint y: 590, endPoint x: 811, endPoint y: 575, distance: 145.8
click at [811, 546] on tr "× [DATE] × P – 17 24.62 g 53,000 lb 2 5 66 900 lb x bin: 59 800 lb x bin: 67 × …" at bounding box center [857, 527] width 1380 height 37
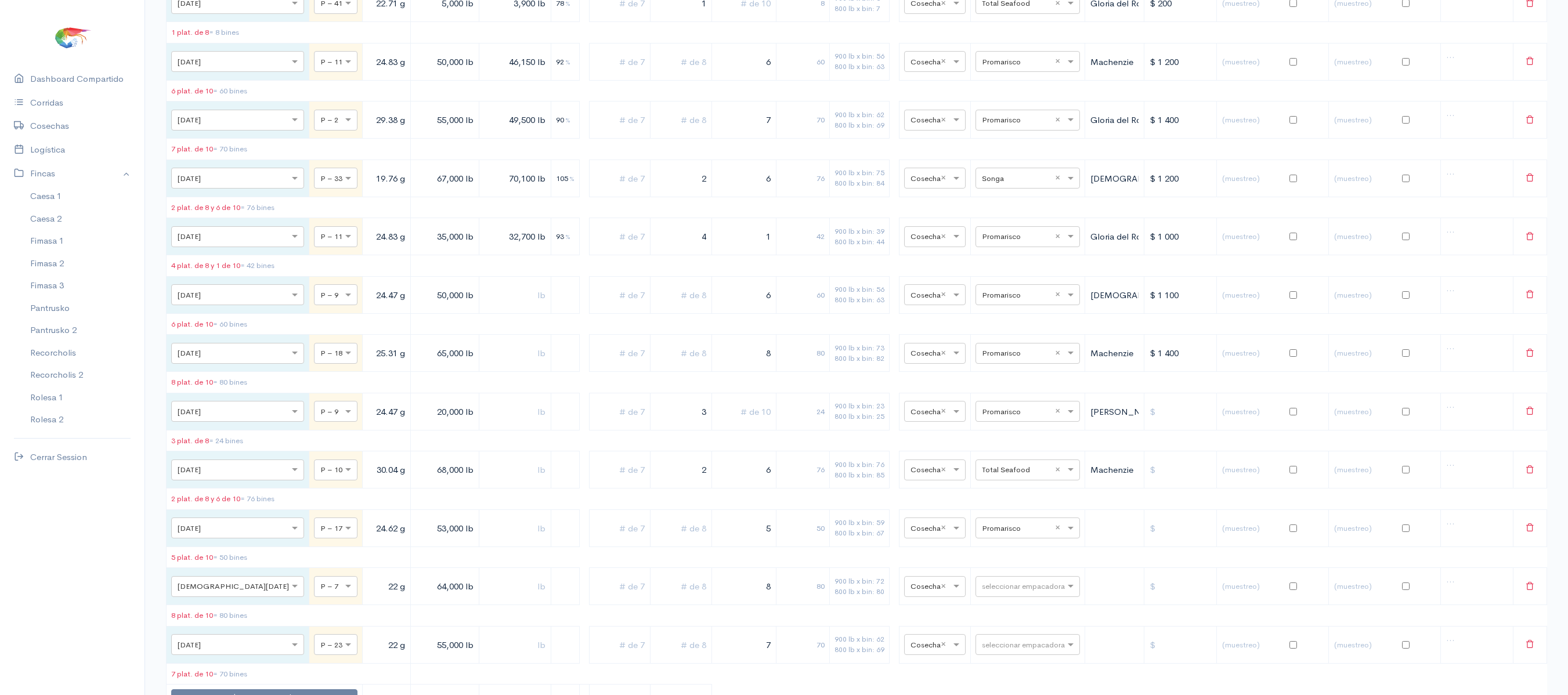
drag, startPoint x: 750, startPoint y: 588, endPoint x: 808, endPoint y: 587, distance: 58.0
click at [808, 546] on tr "× [DATE] × P – 17 24.62 g 53,000 lb 5 50 900 lb x bin: 59 800 lb x bin: 67 × Co…" at bounding box center [857, 527] width 1380 height 37
type input "6"
click at [803, 613] on table "Fecha Piscina Peso Libras Proy. Libras Reales % Plat. de 7 Plat. de 8 Plat. de …" at bounding box center [856, 203] width 1381 height 1016
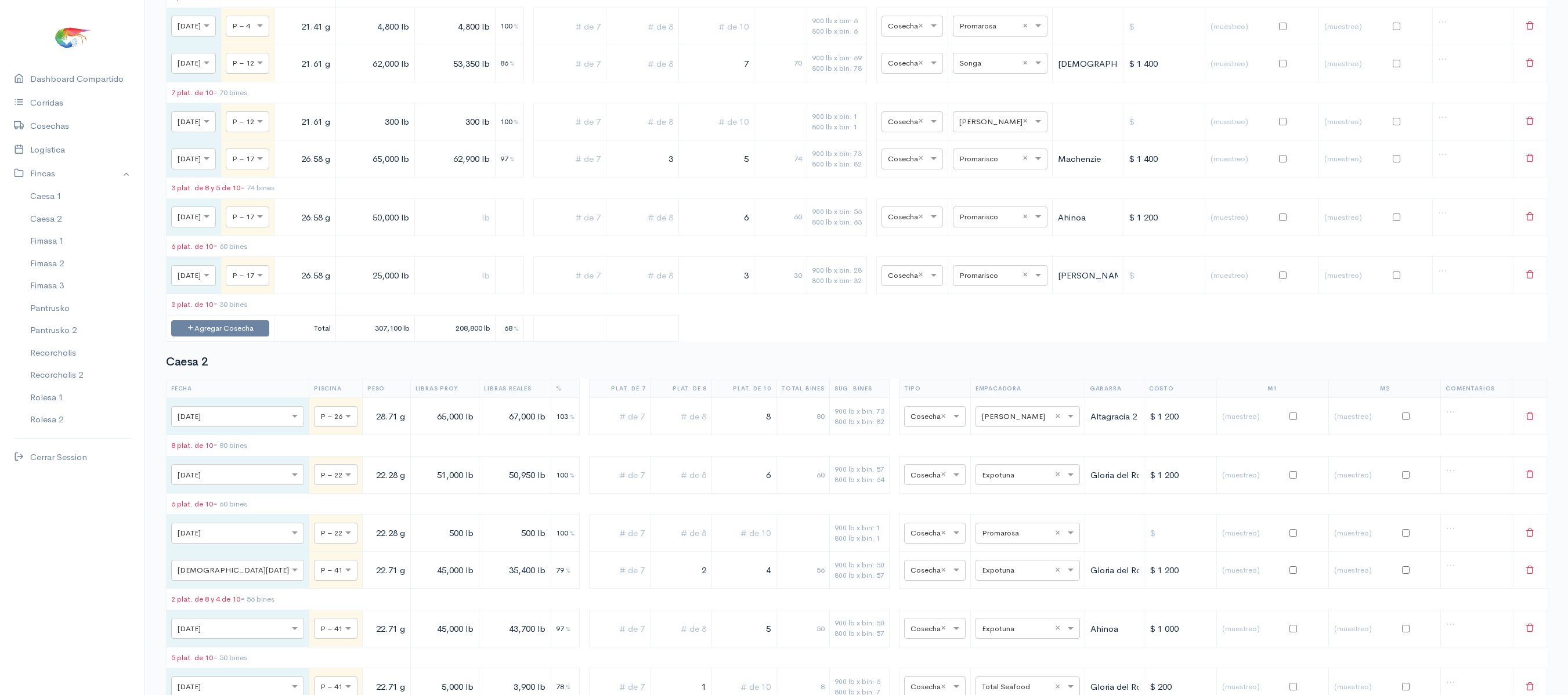
scroll to position [0, 0]
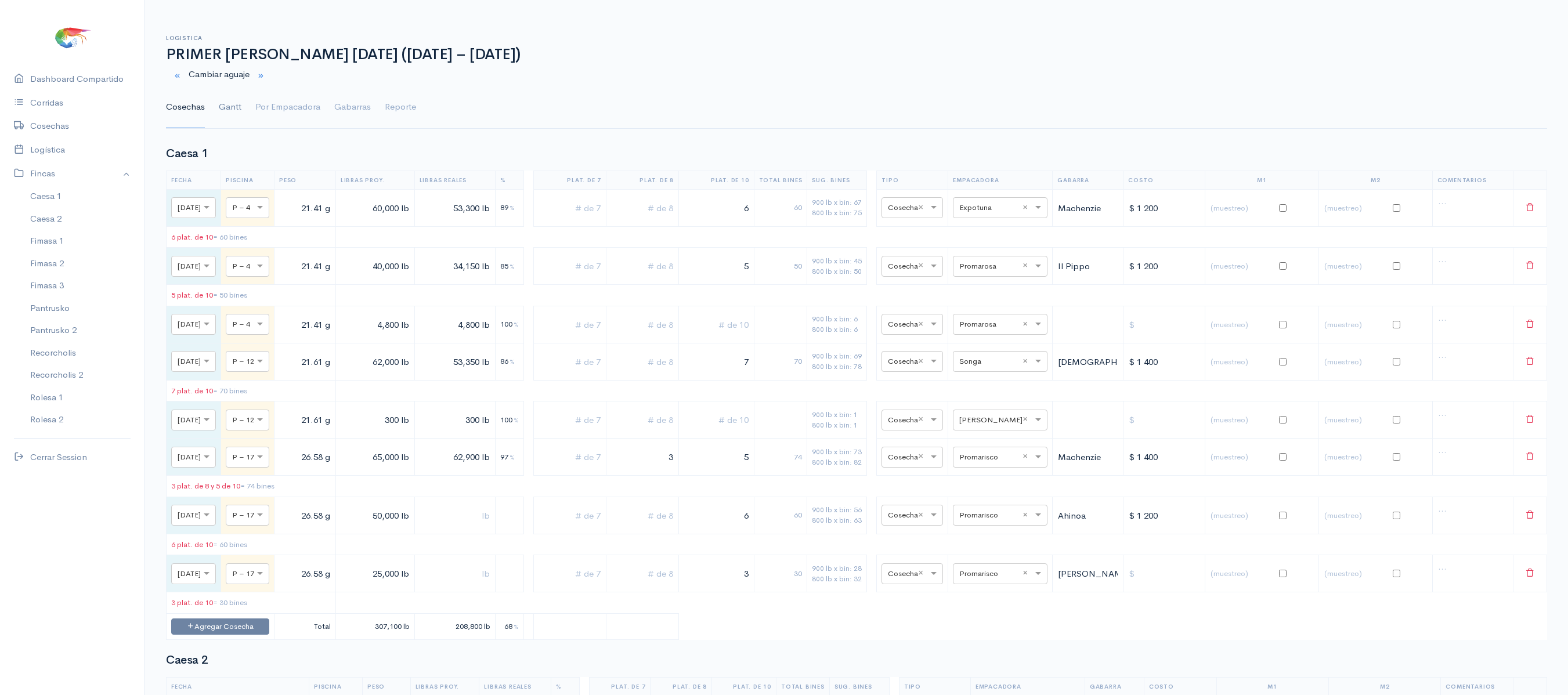
click at [227, 115] on link "Gantt" at bounding box center [230, 107] width 23 height 42
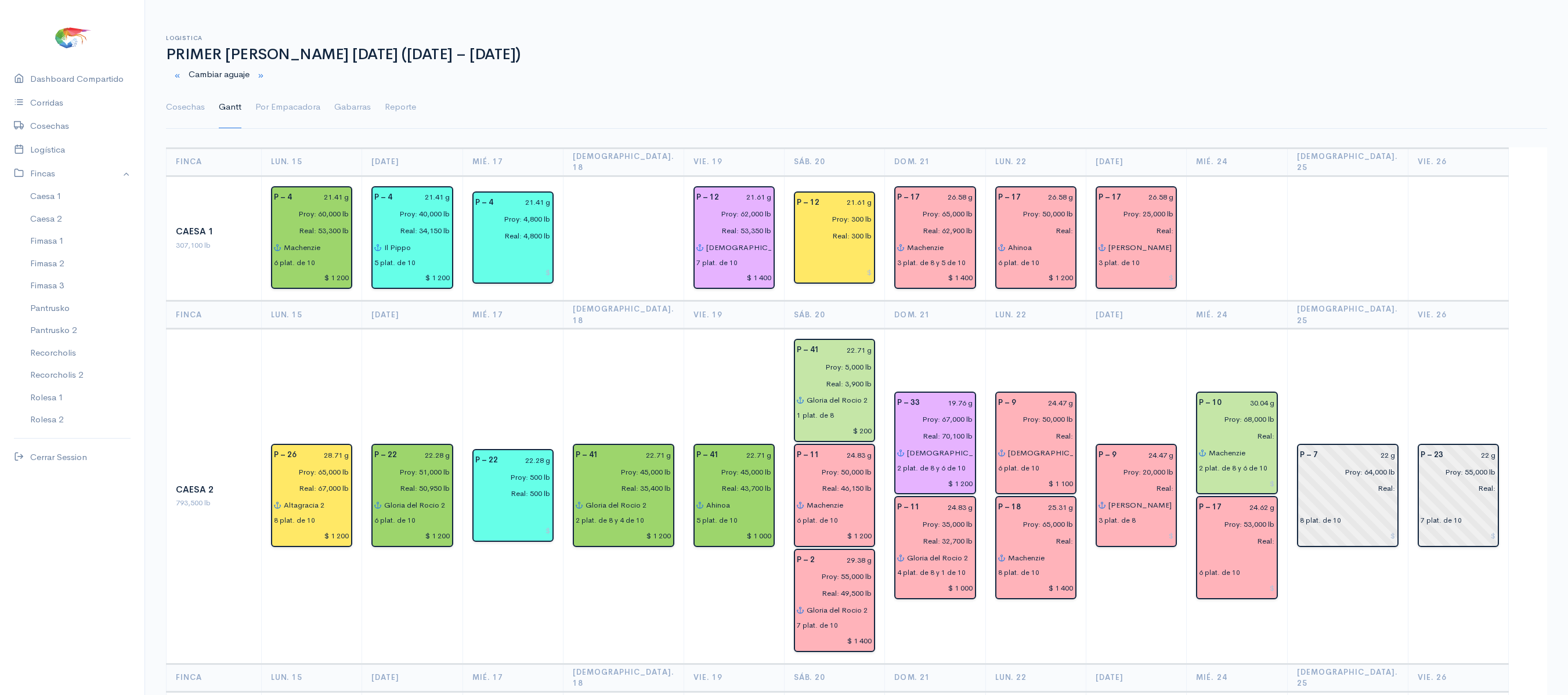
scroll to position [199, 0]
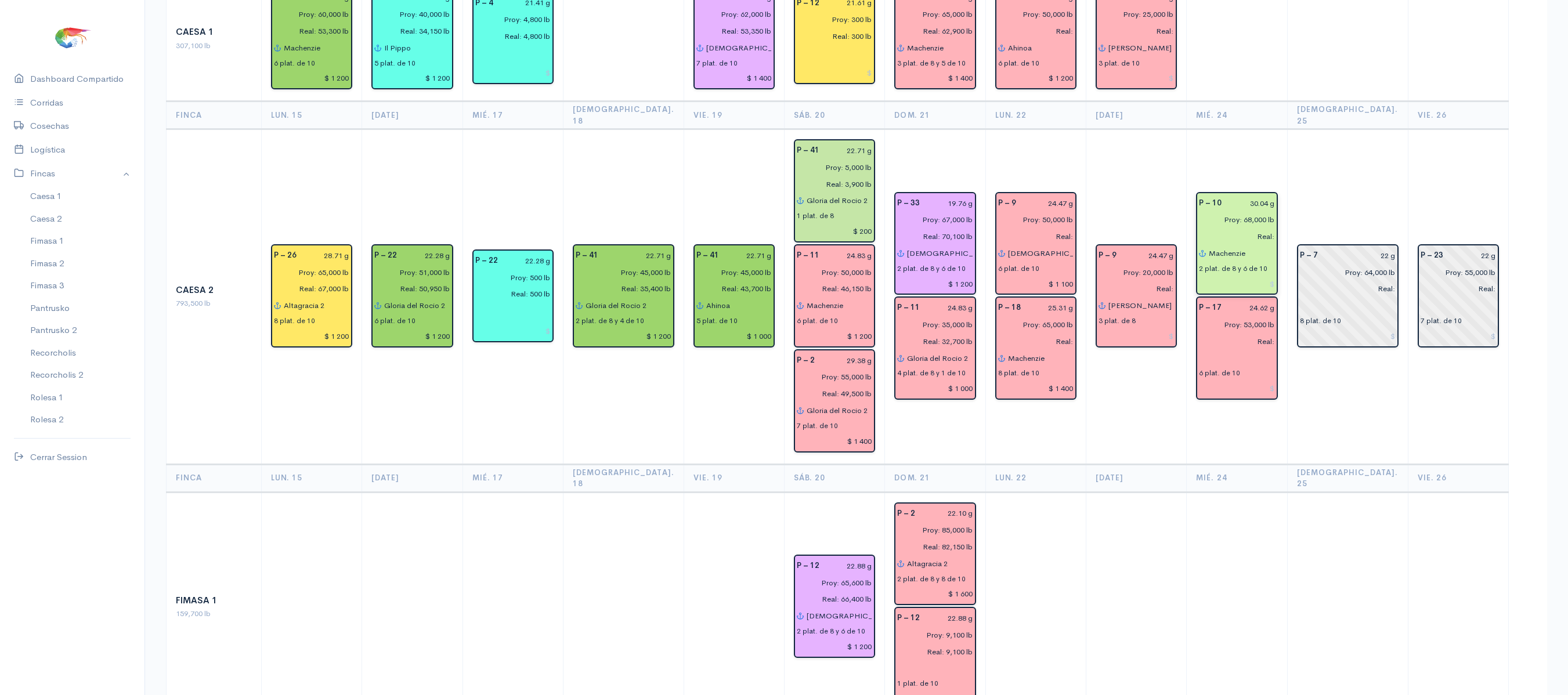
click at [1255, 245] on input "Machenzie" at bounding box center [1241, 253] width 66 height 17
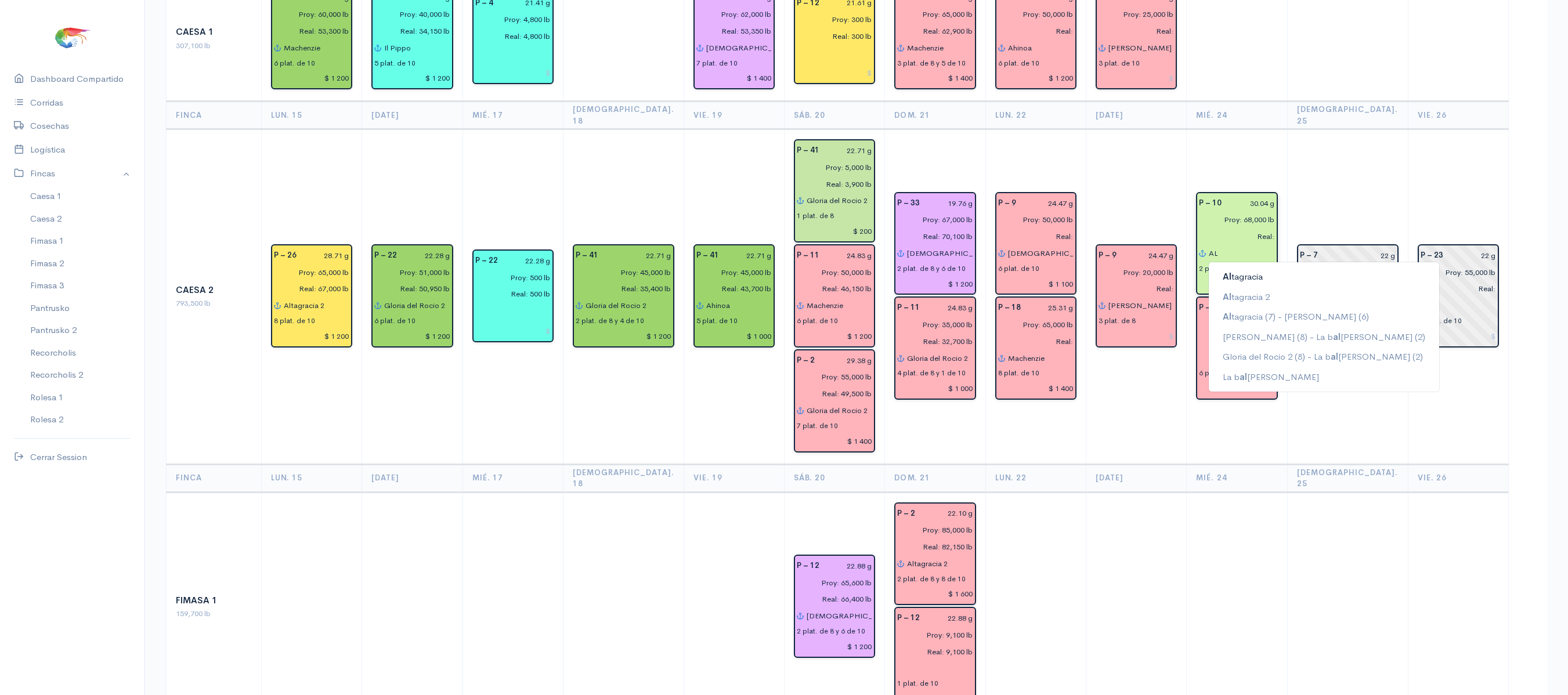
click at [1242, 271] on ngb-highlight "Al tagracia" at bounding box center [1243, 276] width 40 height 11
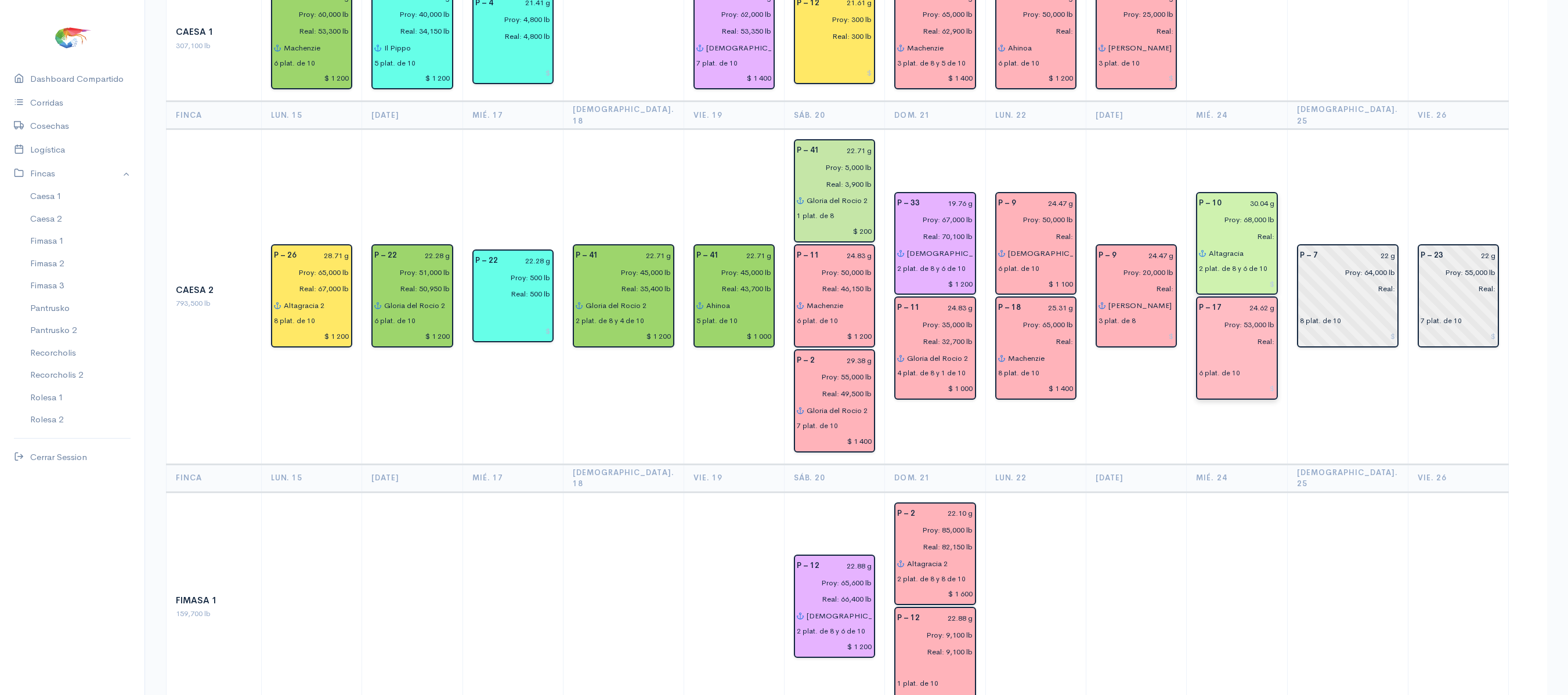
type input "Altagracia"
click at [1220, 350] on input "text" at bounding box center [1237, 359] width 76 height 17
click at [1250, 375] on ngb-highlight "[PERSON_NAME]" at bounding box center [1244, 381] width 43 height 11
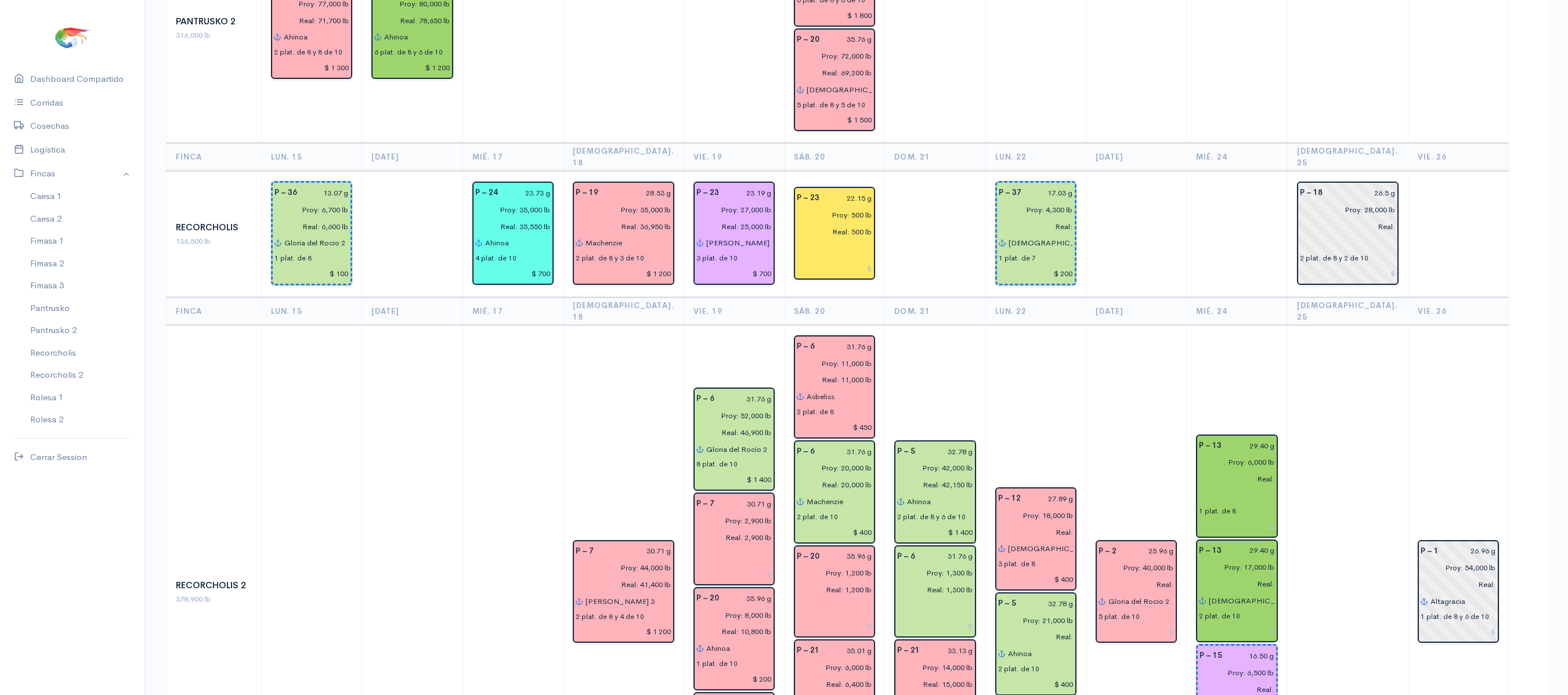
scroll to position [1622, 0]
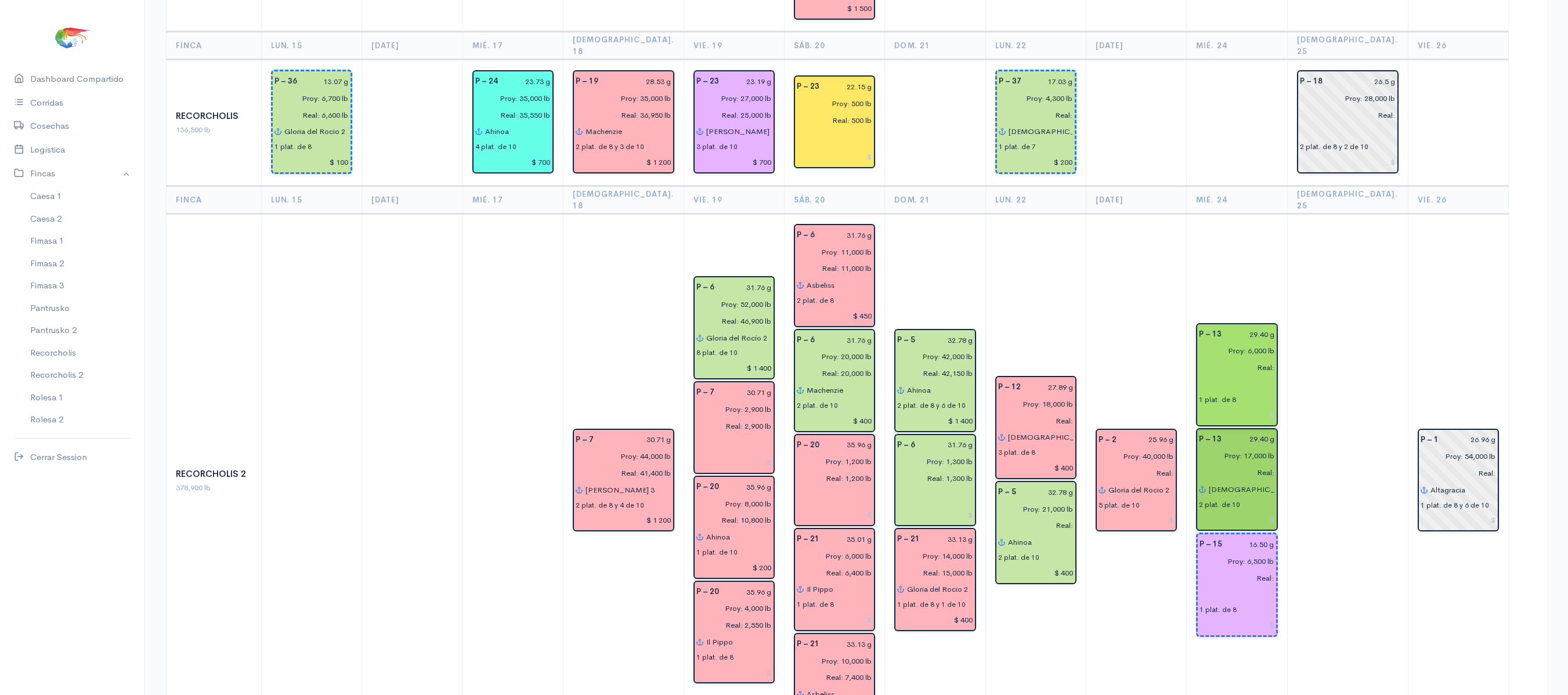
type input "Machenzie"
click at [1246, 376] on input "text" at bounding box center [1237, 384] width 76 height 17
click at [1220, 481] on input "[DEMOGRAPHIC_DATA] del gran poder" at bounding box center [1241, 489] width 66 height 17
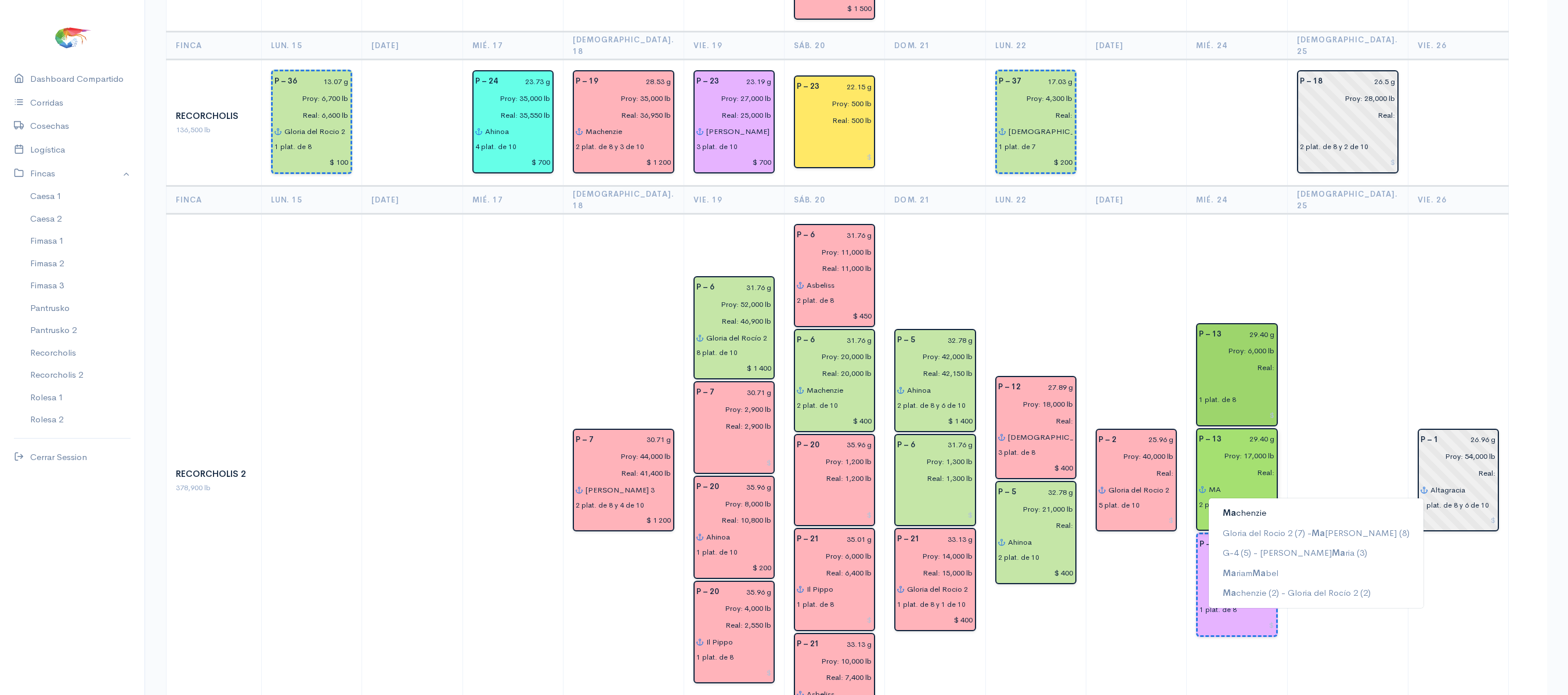
click at [1248, 507] on ngb-highlight "[PERSON_NAME]" at bounding box center [1244, 512] width 43 height 11
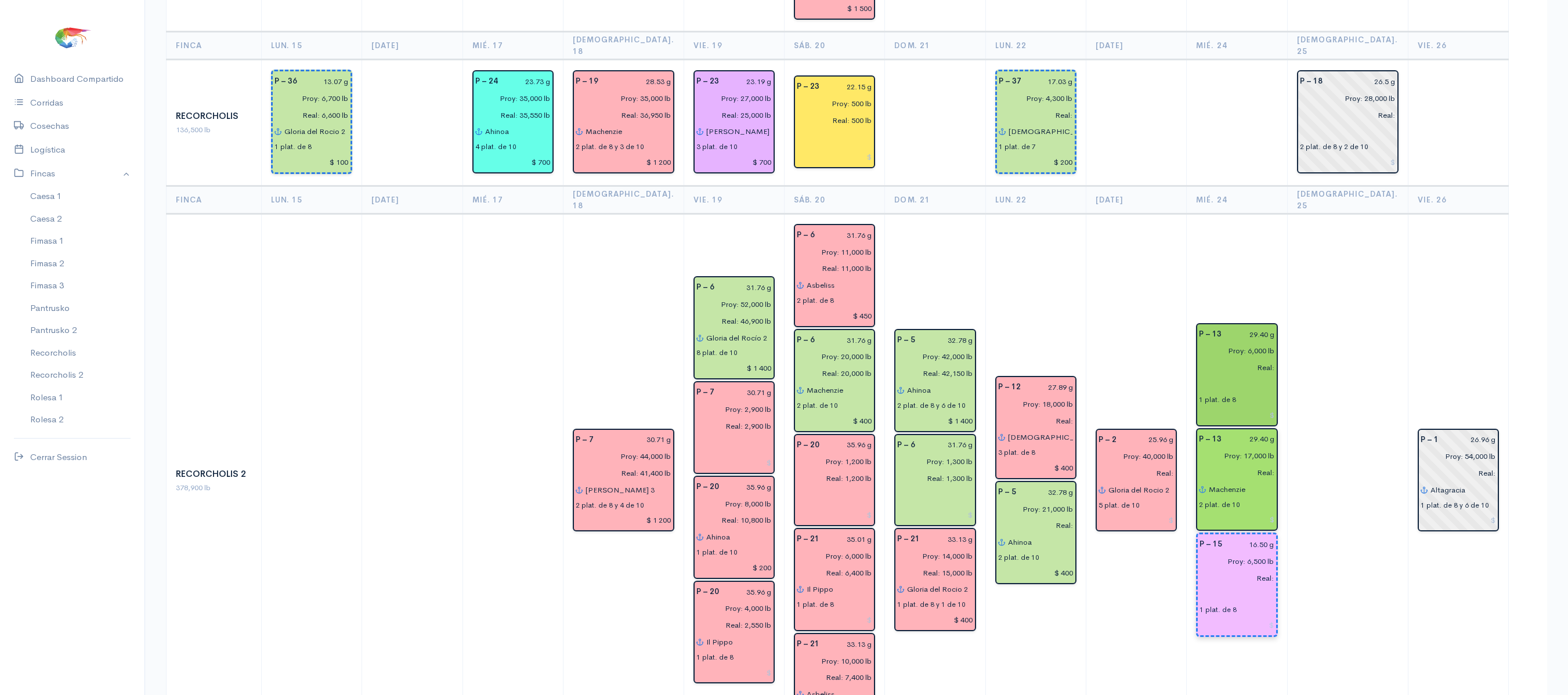
type input "Machenzie"
click at [1218, 586] on input "text" at bounding box center [1237, 595] width 74 height 17
type input "m"
type input "A"
click at [1280, 648] on button "G-4 (5) - [PERSON_NAME] (3)" at bounding box center [1317, 657] width 215 height 20
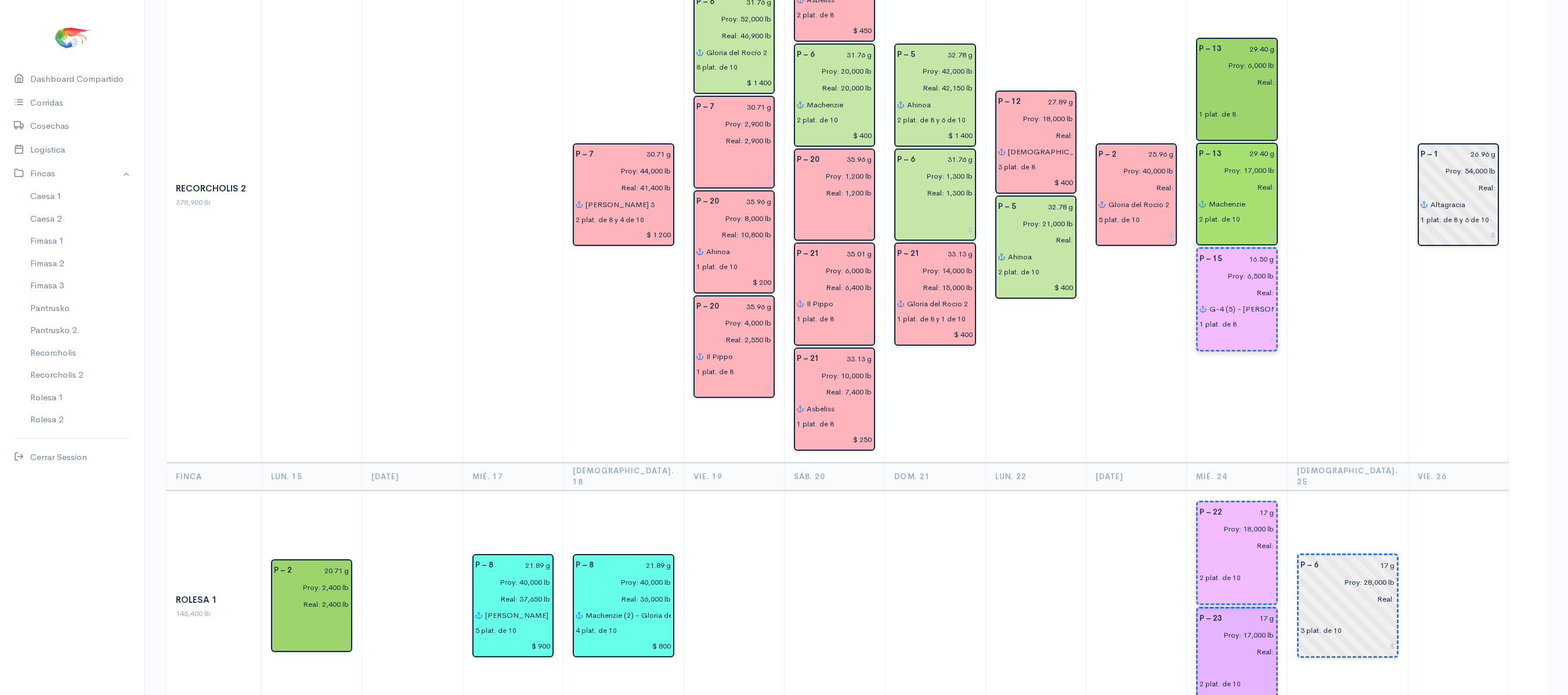
scroll to position [1911, 0]
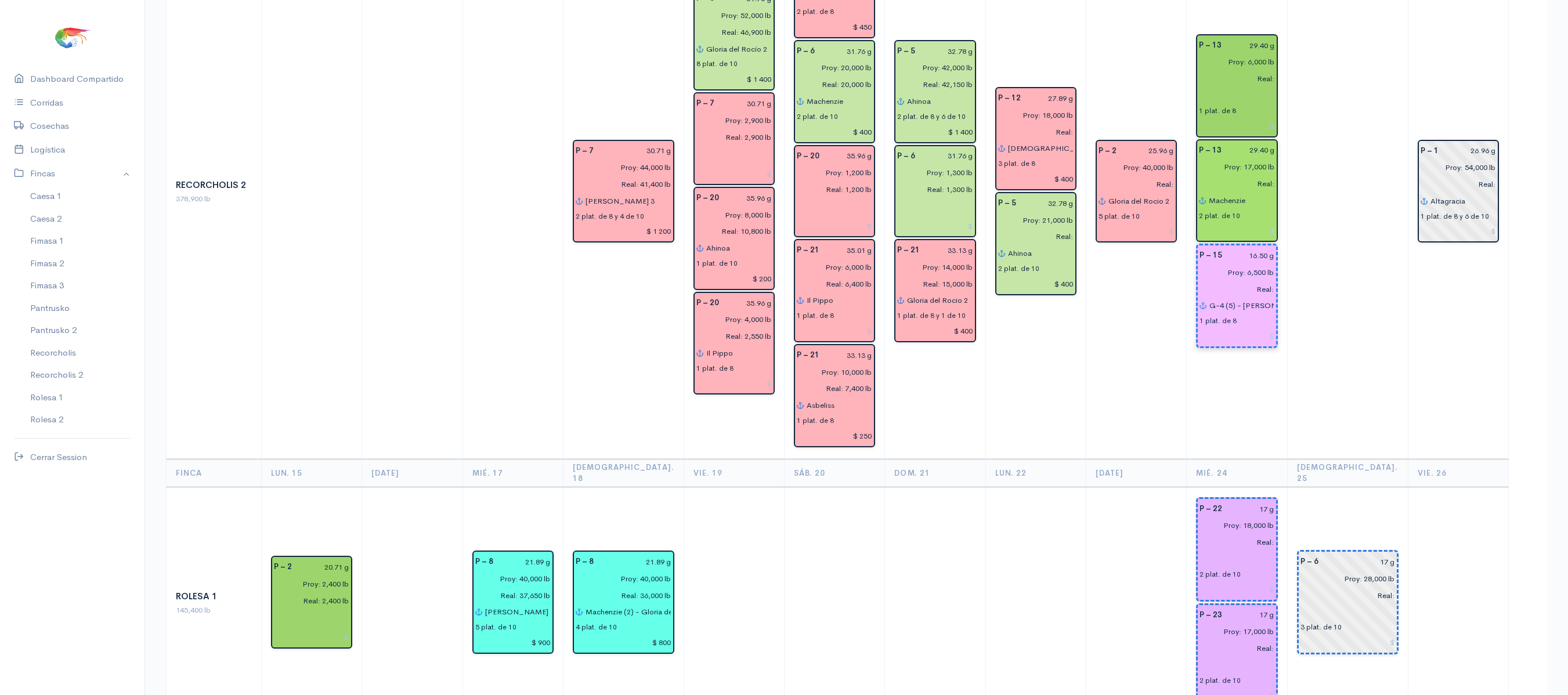
click at [1218, 298] on input "G-4 (5) - [PERSON_NAME] (3)" at bounding box center [1241, 306] width 65 height 17
type input "m"
click at [1260, 379] on button "Ma riam Ma bel" at bounding box center [1317, 389] width 215 height 20
type input "[PERSON_NAME]"
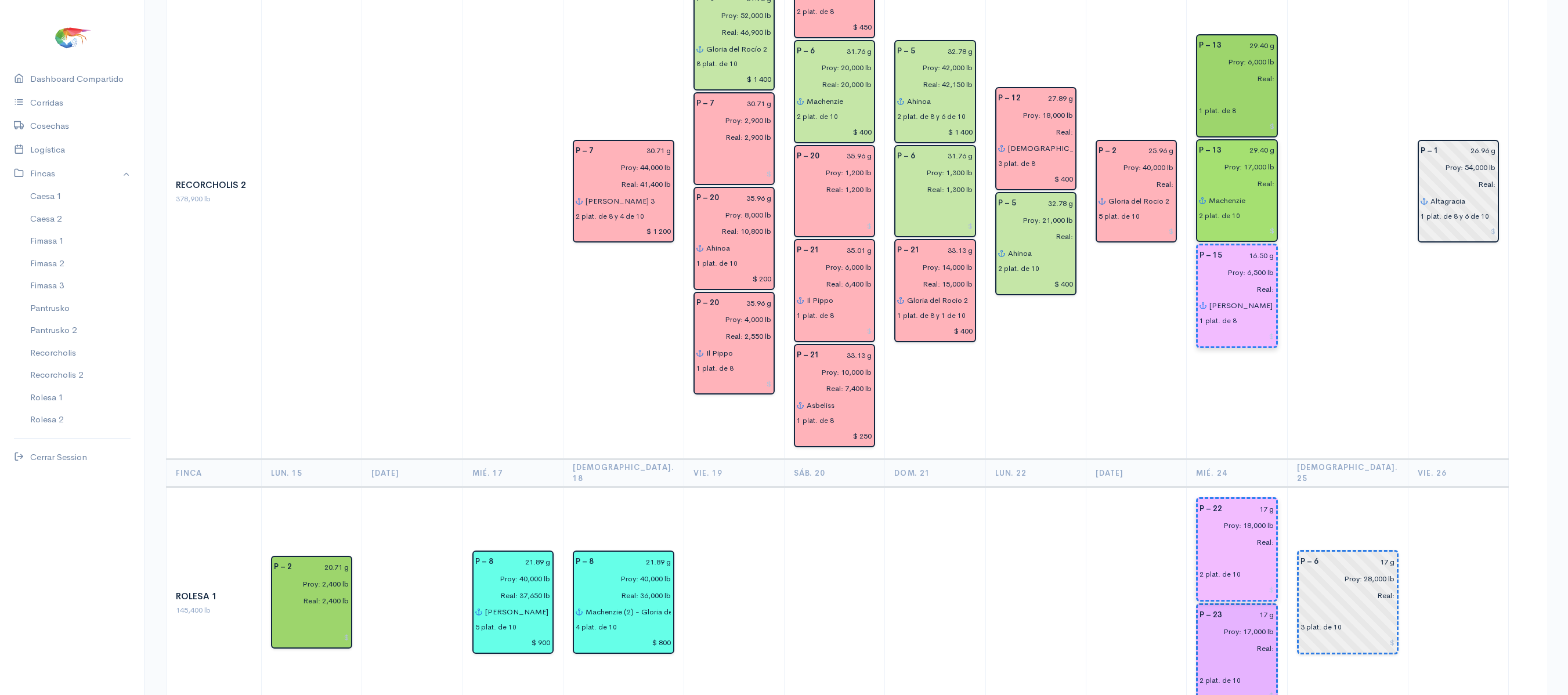
click at [1236, 551] on input "text" at bounding box center [1237, 559] width 74 height 17
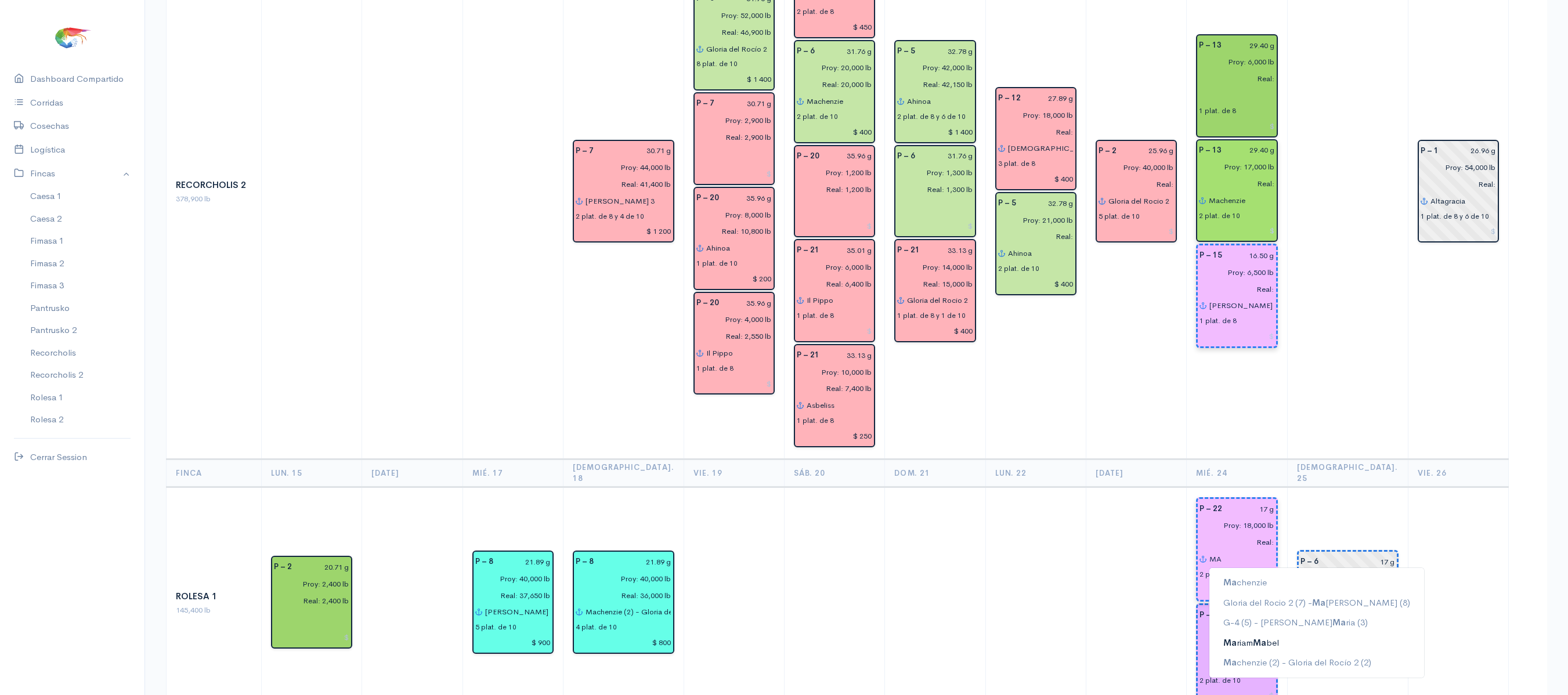
click at [1266, 636] on span "Ma" at bounding box center [1259, 641] width 14 height 11
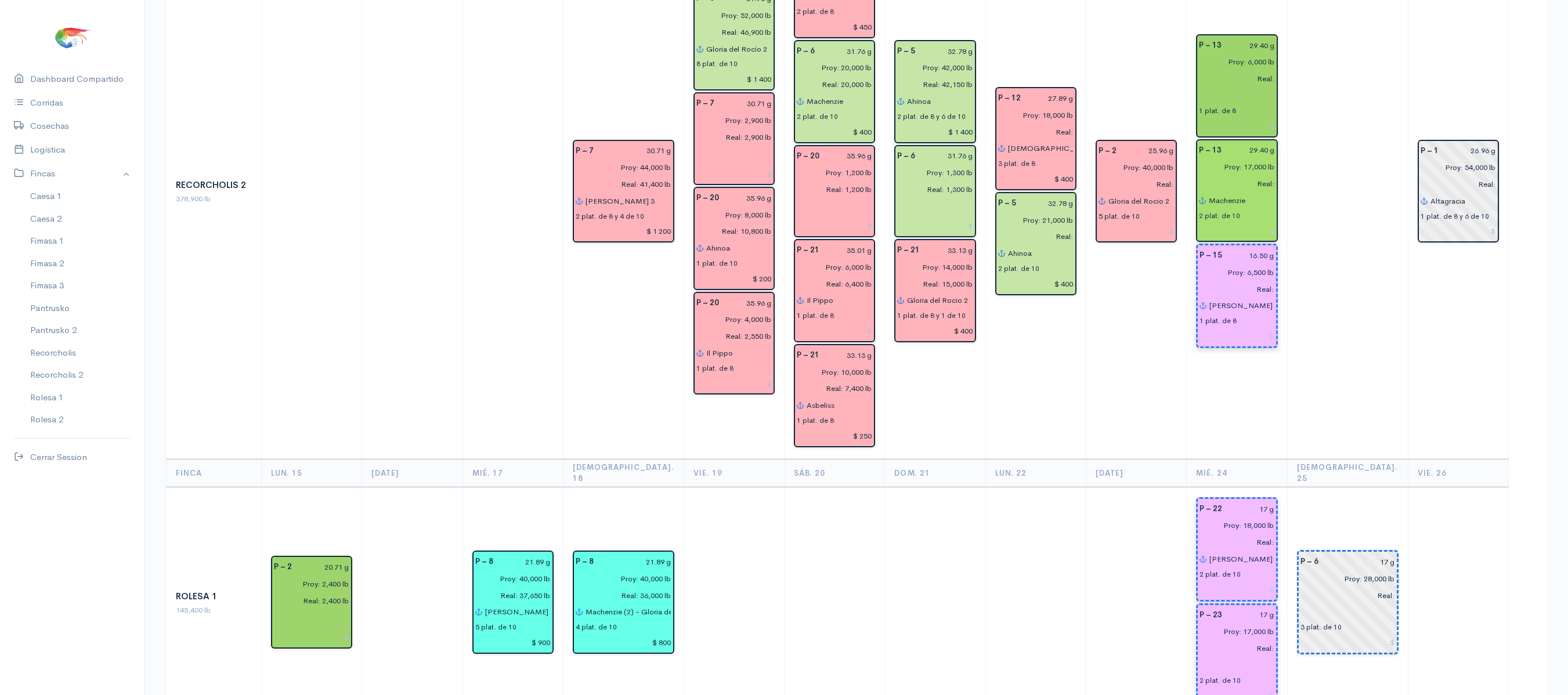
type input "[PERSON_NAME]"
click at [1231, 657] on input "text" at bounding box center [1237, 665] width 74 height 17
type input "[PERSON_NAME]"
click at [1494, 316] on td "P – 1 26.96 g Proy: 54,000 lb Real: Altagracia 1 plat. de 8 y 6 de 10" at bounding box center [1458, 192] width 100 height 535
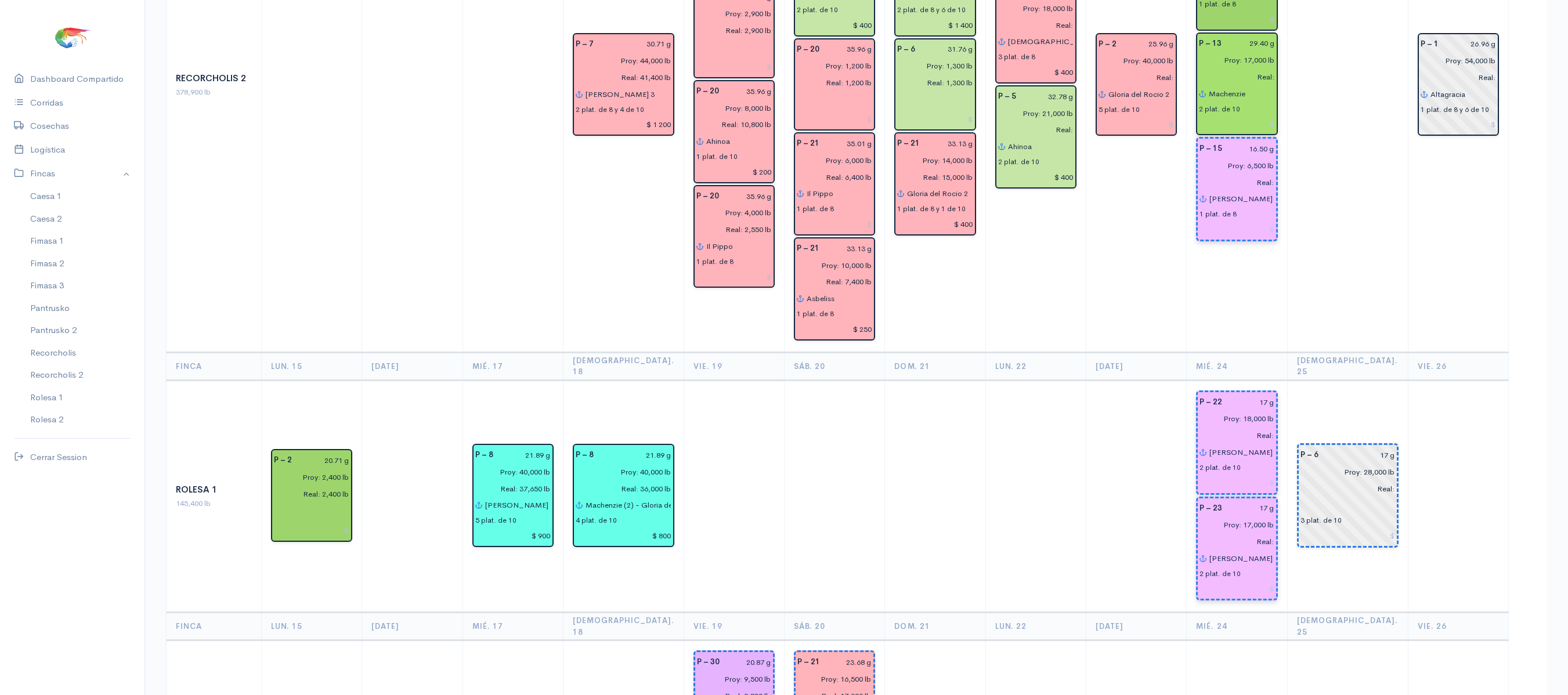
scroll to position [1704, 0]
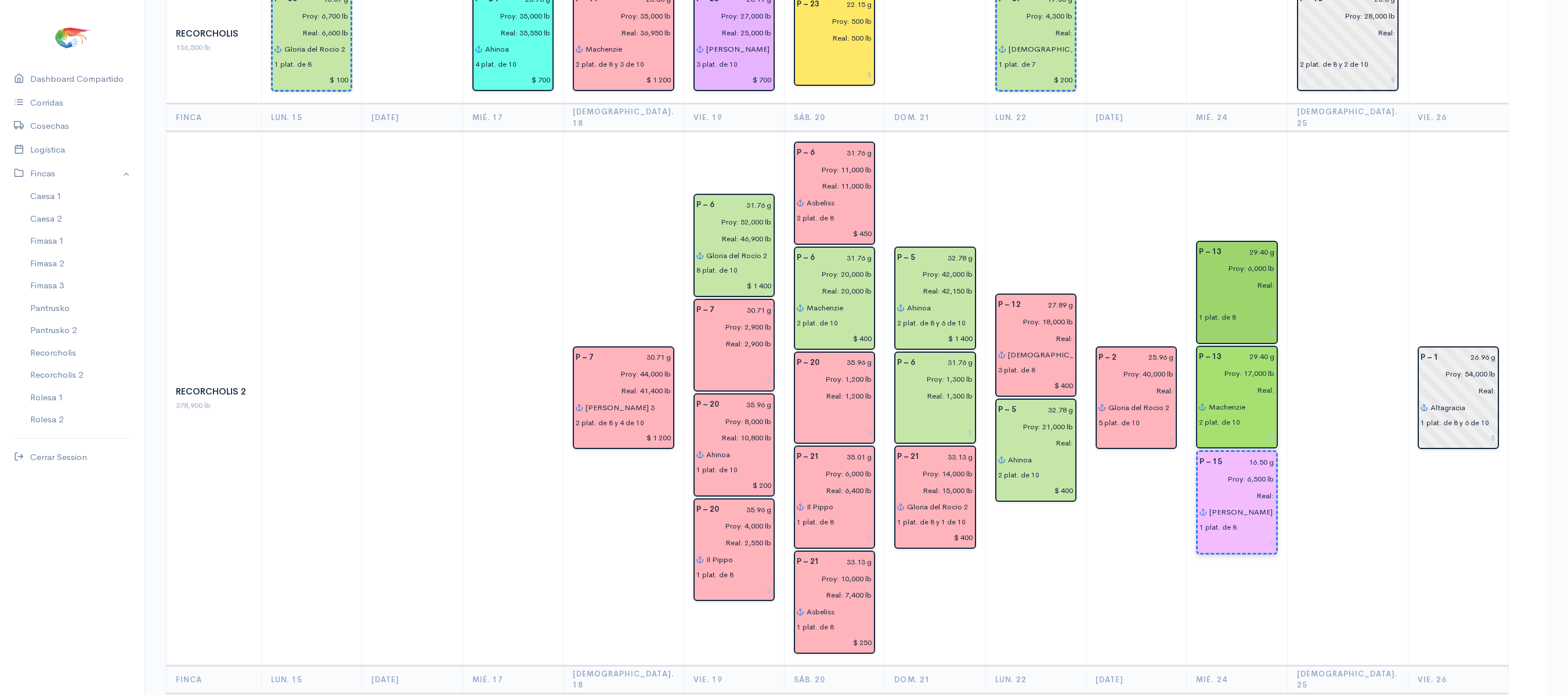
click at [1274, 454] on input "16.50 g" at bounding box center [1251, 462] width 45 height 17
type input "16.21 g"
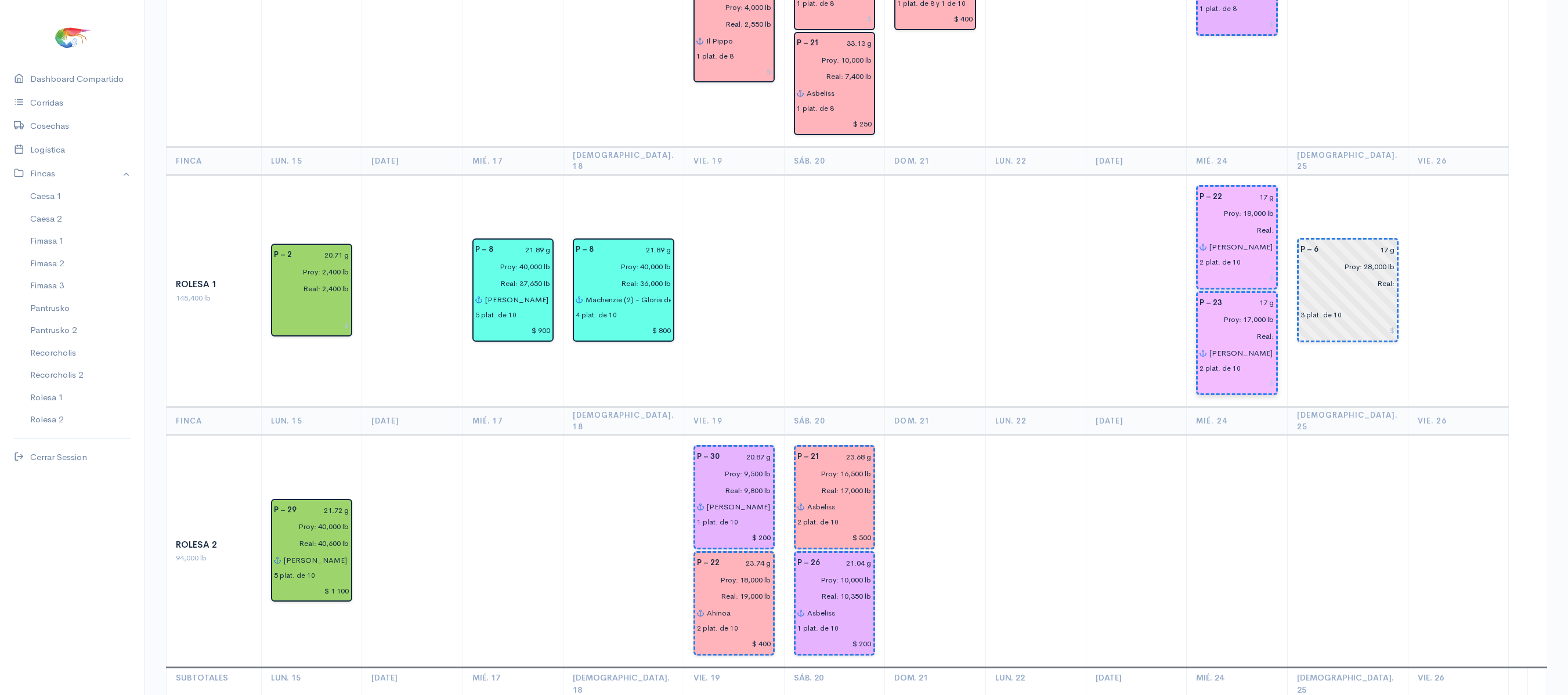
scroll to position [2095, 0]
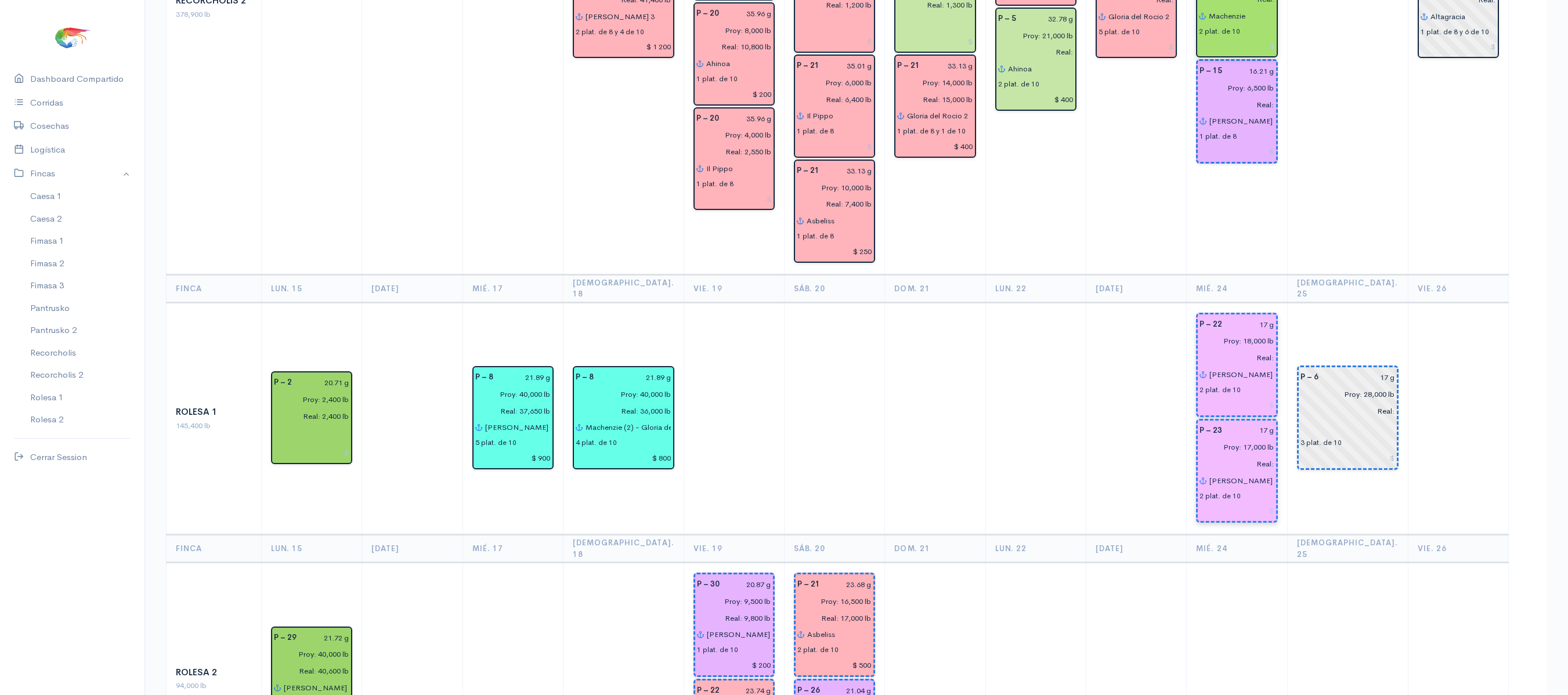
click at [1274, 316] on input "17 g" at bounding box center [1251, 325] width 45 height 17
type input "16.56 g"
click at [1274, 423] on input "17 g" at bounding box center [1251, 431] width 45 height 17
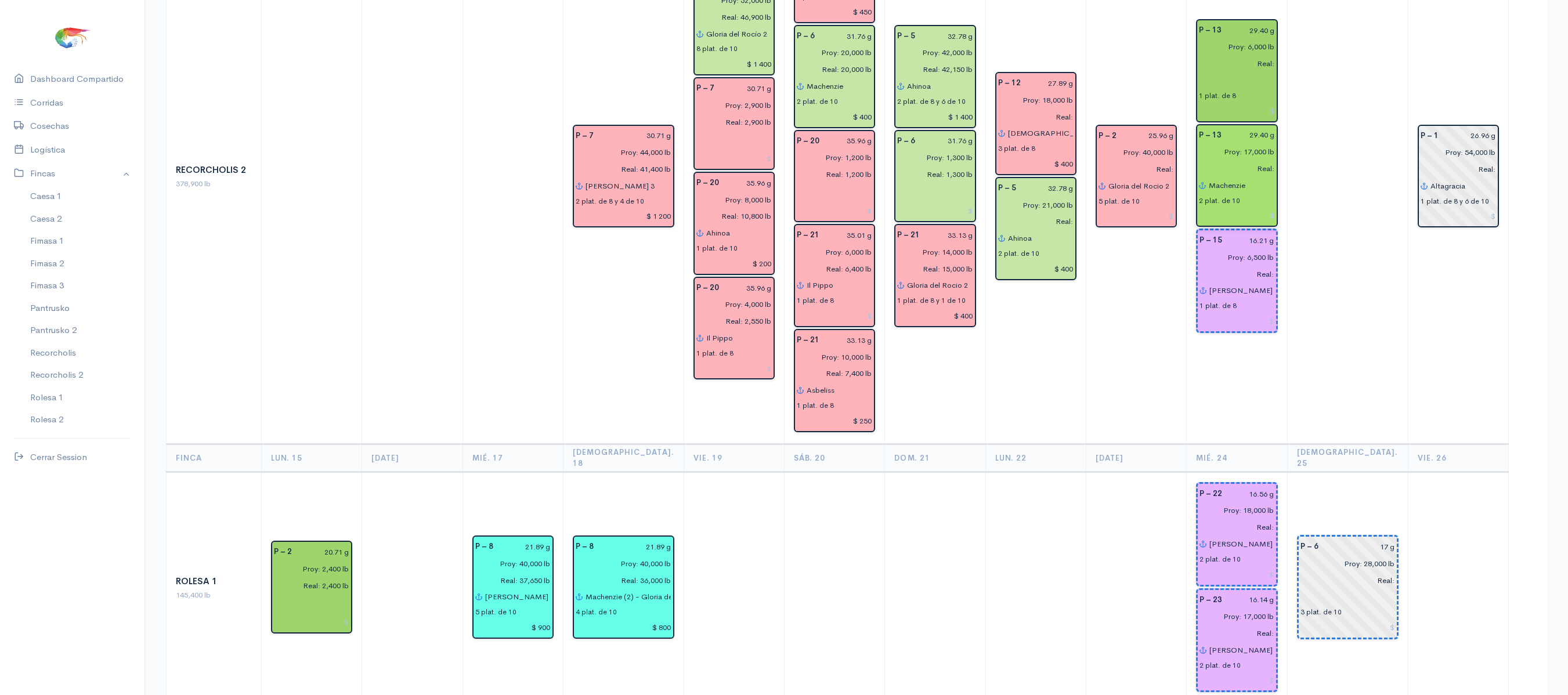
scroll to position [1925, 0]
type input "16.14 g"
click at [1268, 233] on input "16.21 g" at bounding box center [1251, 241] width 45 height 17
click at [1266, 233] on input "15.21 g" at bounding box center [1251, 241] width 45 height 17
click at [1274, 233] on input "16.21 g" at bounding box center [1251, 241] width 45 height 17
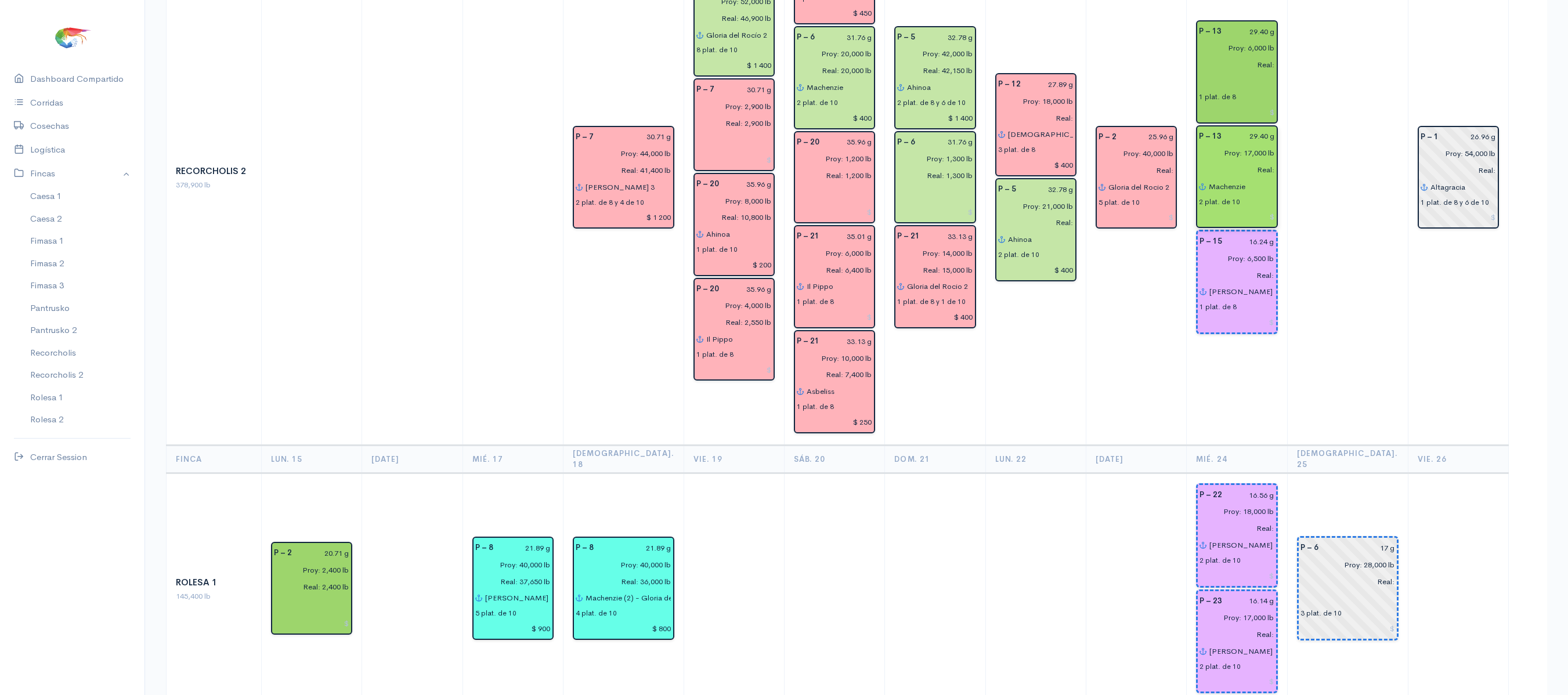
type input "16.24 g"
click at [1374, 183] on td at bounding box center [1347, 179] width 120 height 535
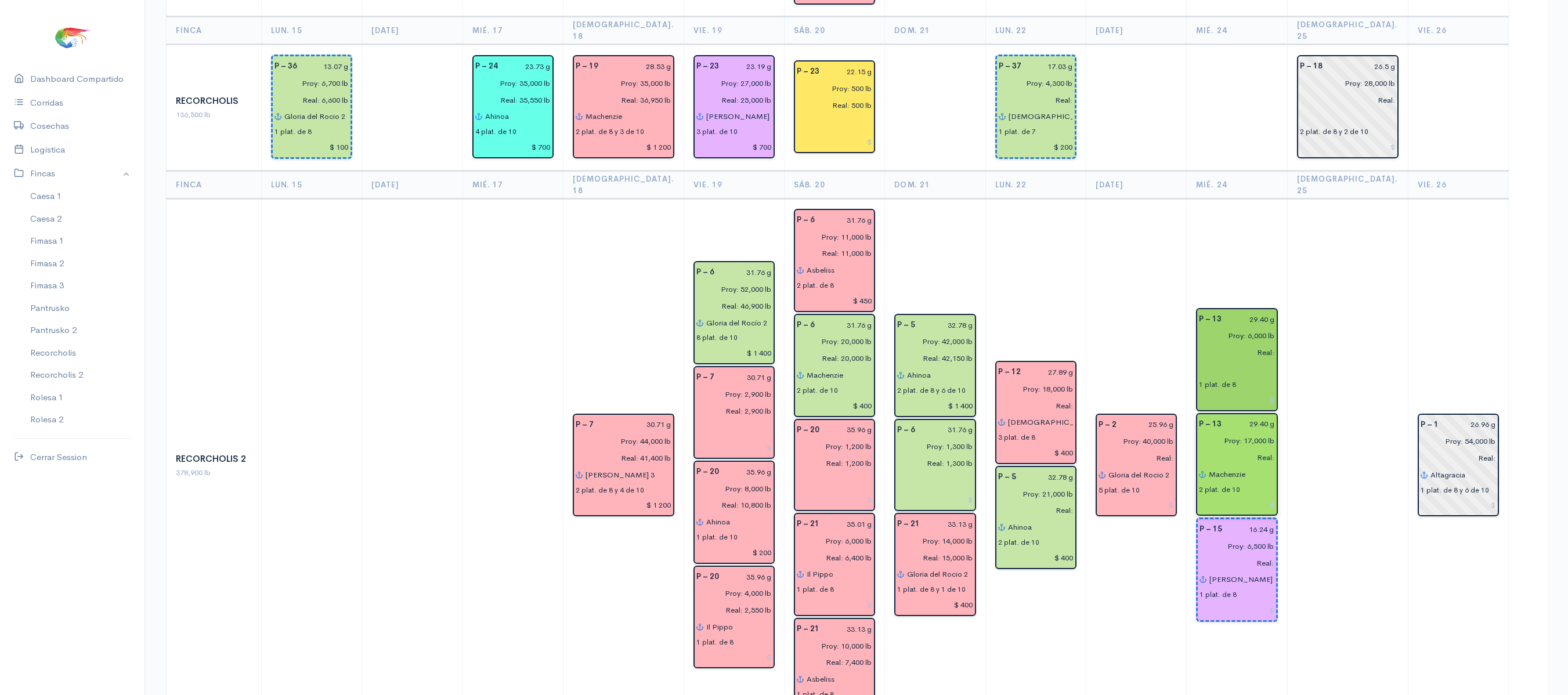
scroll to position [1642, 0]
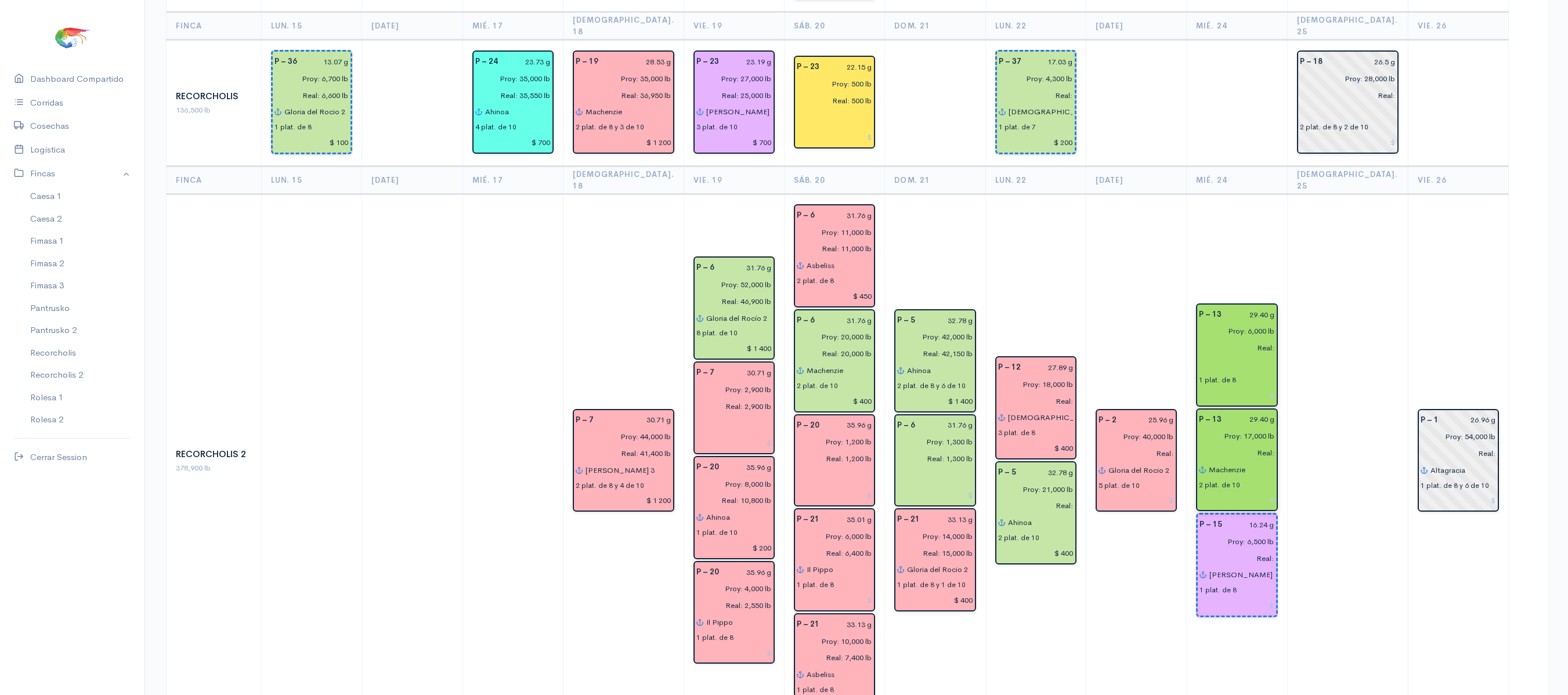
click at [1231, 356] on input "text" at bounding box center [1237, 364] width 76 height 17
type input "n"
click at [1264, 438] on button "Ma riam Ma bel" at bounding box center [1316, 448] width 215 height 20
type input "[PERSON_NAME]"
click at [1363, 269] on td at bounding box center [1347, 461] width 120 height 535
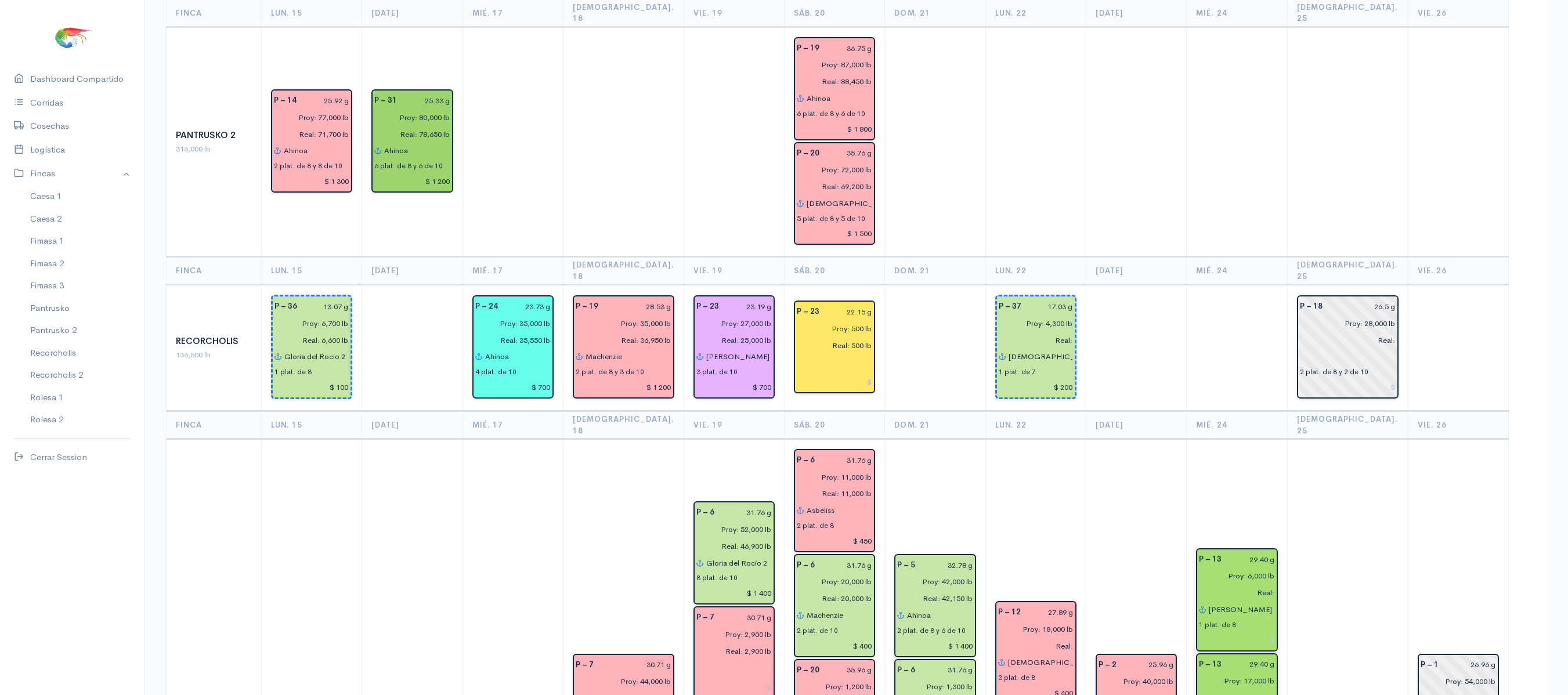
scroll to position [1407, 0]
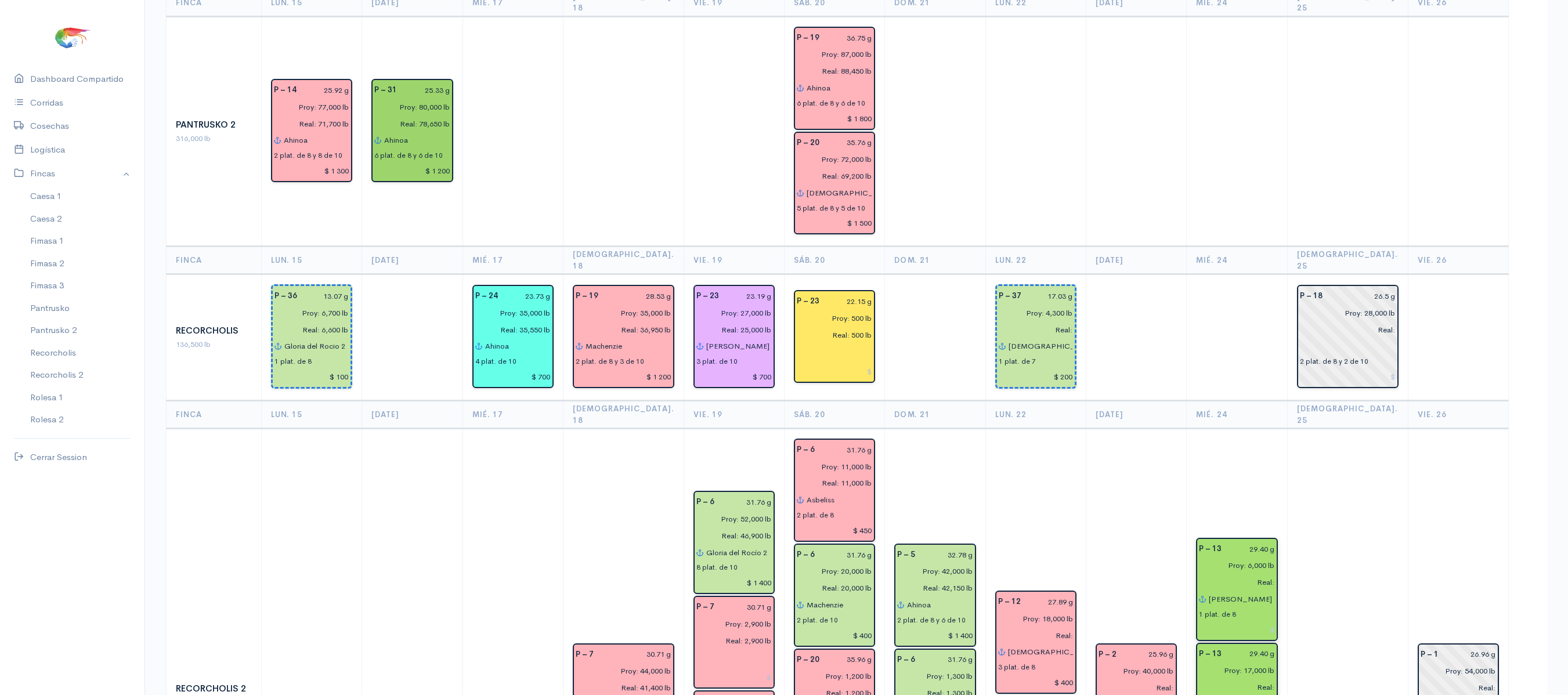
click at [1274, 540] on input "29.40 g" at bounding box center [1251, 549] width 46 height 17
type input "2 g"
type input "31.55 g"
click at [1274, 646] on input "29.40 g" at bounding box center [1251, 654] width 46 height 17
type input "2 g"
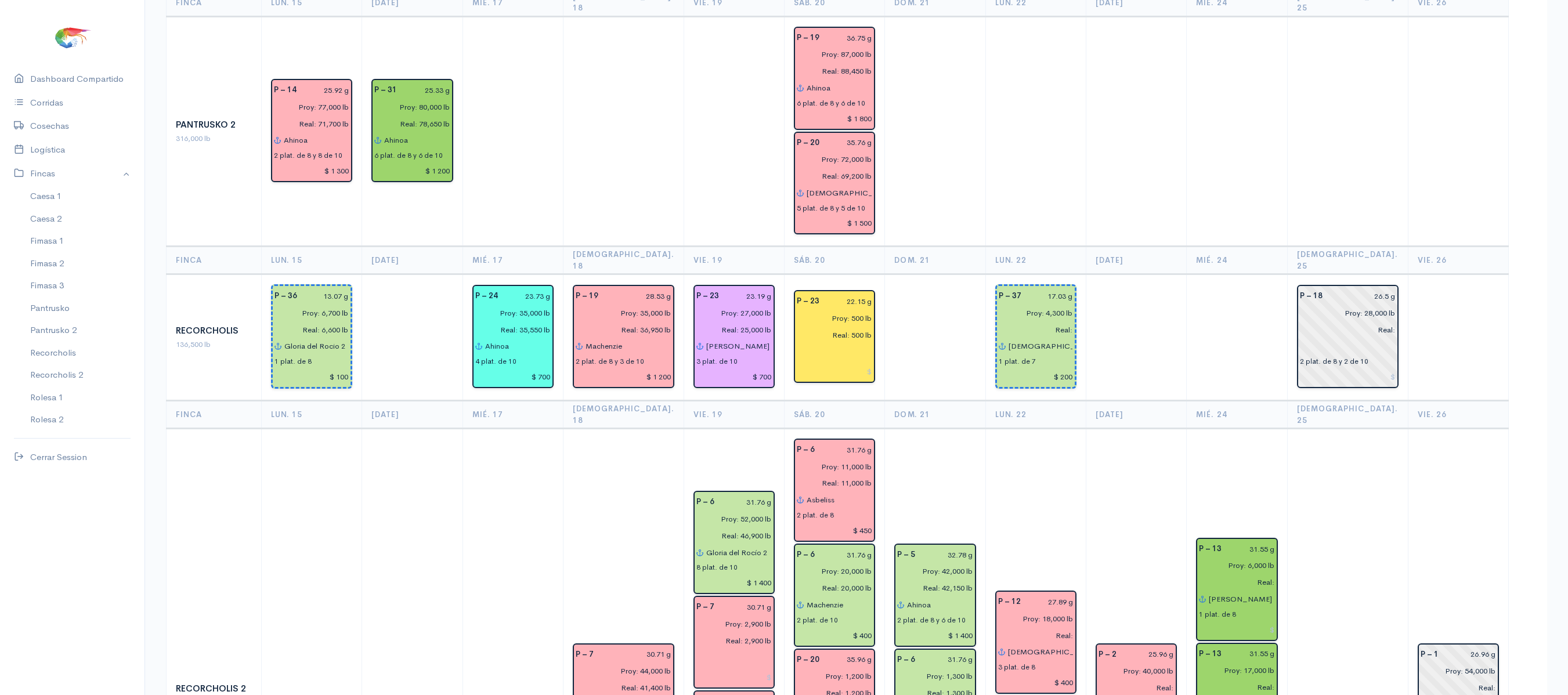
type input "31.55 g"
drag, startPoint x: 1361, startPoint y: 415, endPoint x: 1363, endPoint y: 425, distance: 10.2
click at [1363, 428] on td at bounding box center [1347, 696] width 120 height 535
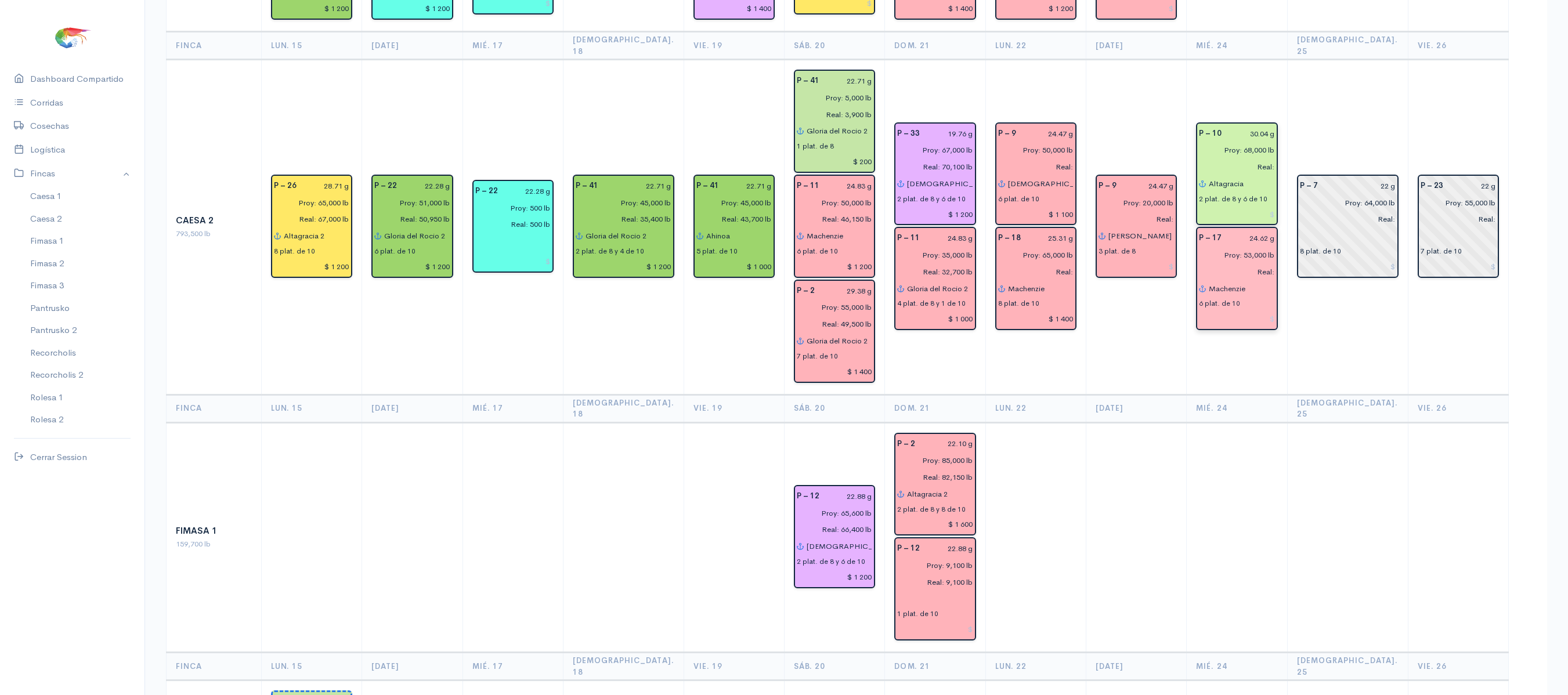
scroll to position [197, 0]
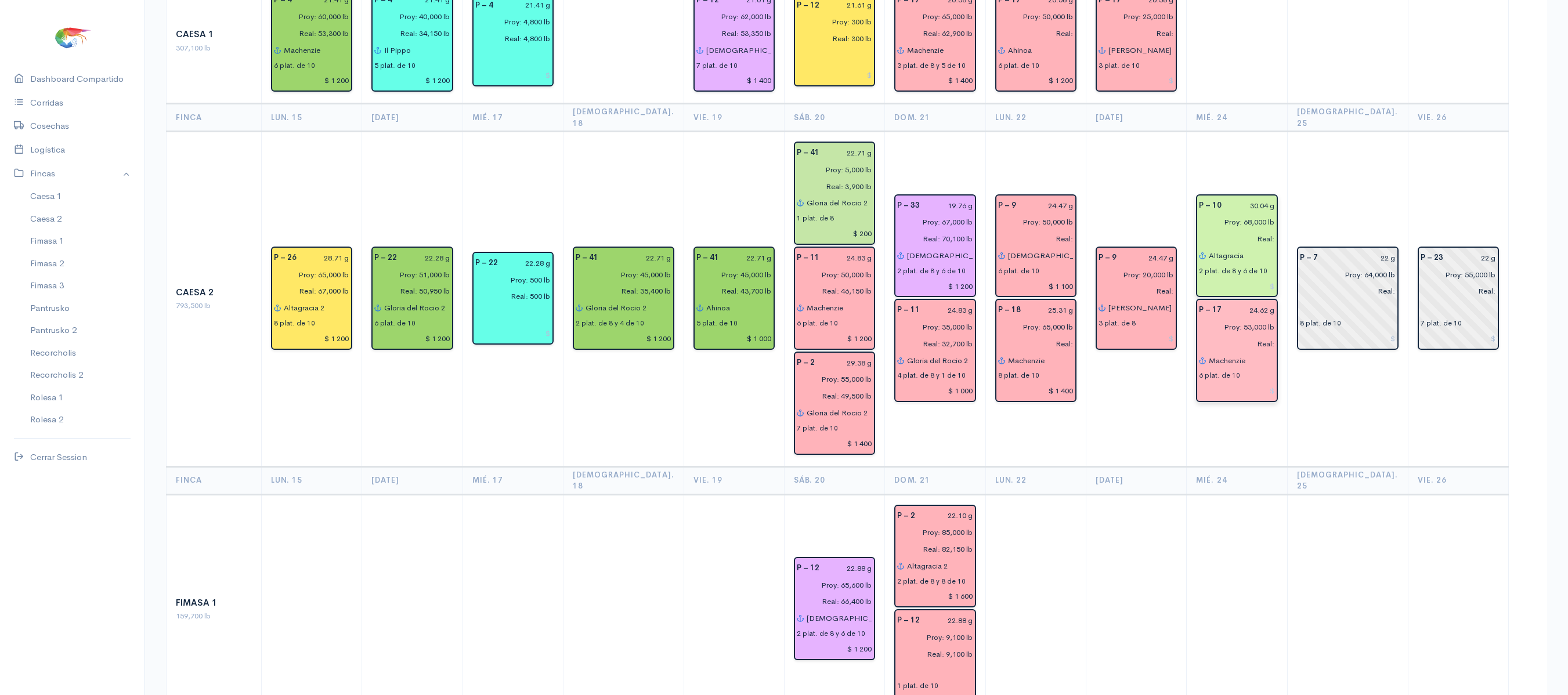
click at [1262, 247] on input "Altagracia" at bounding box center [1241, 256] width 66 height 17
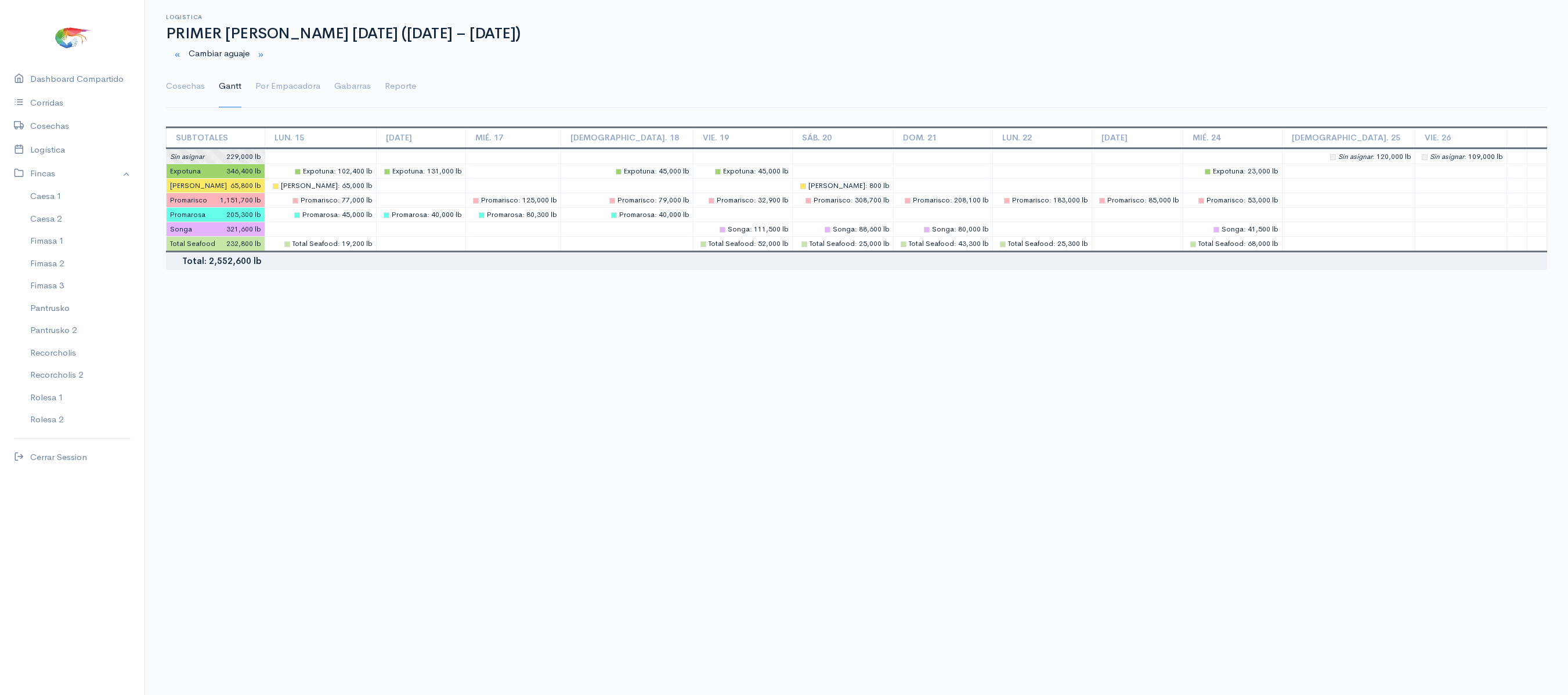
scroll to position [57, 0]
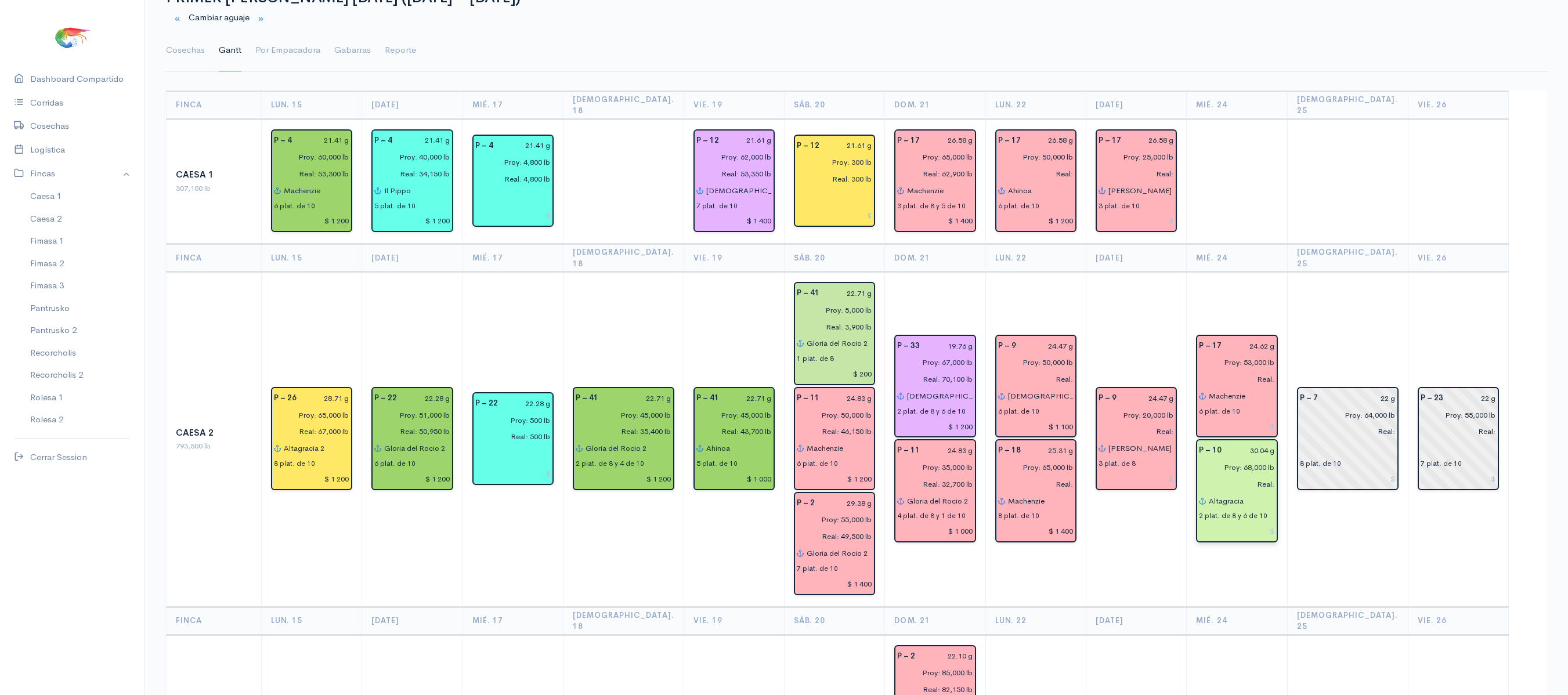
click at [1271, 492] on input "Altagracia" at bounding box center [1241, 501] width 66 height 17
type input "a"
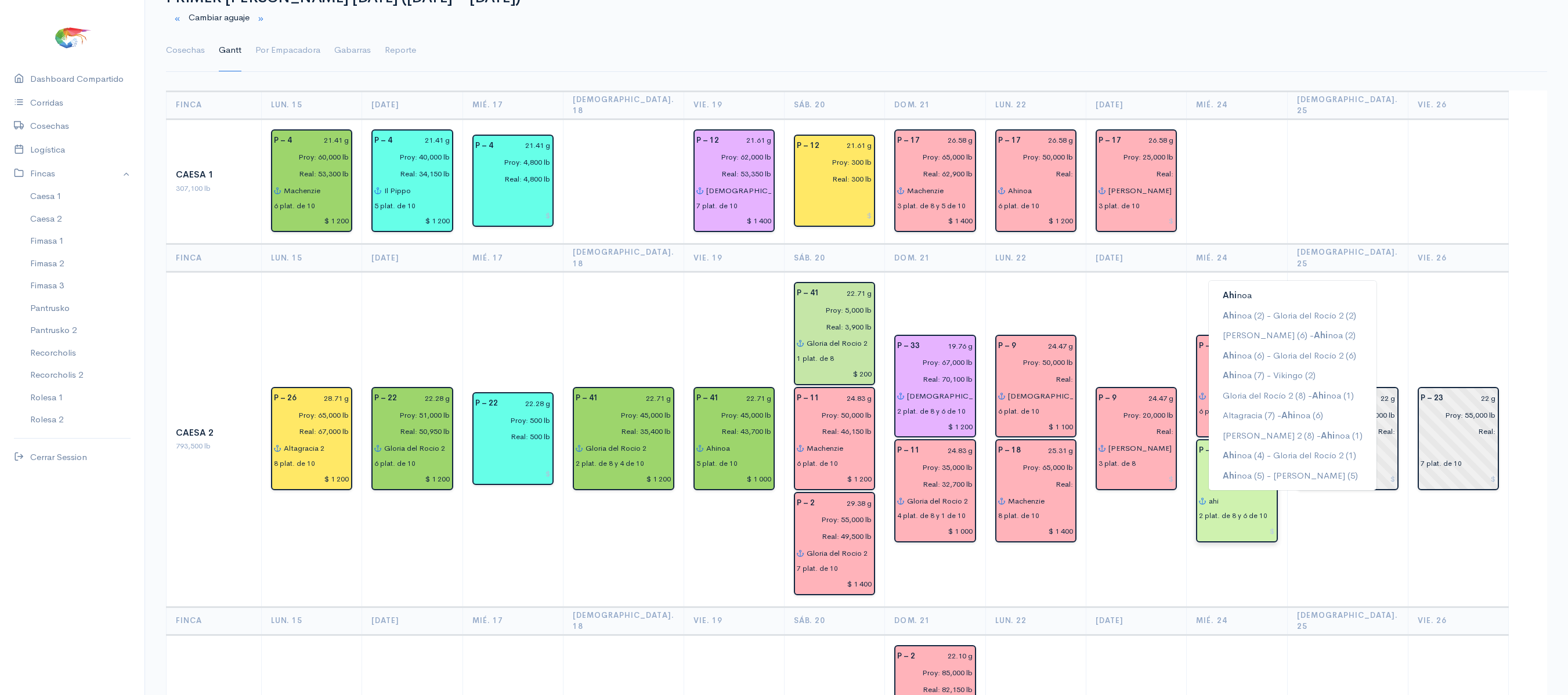
click at [1240, 285] on button "Ahi noa" at bounding box center [1292, 295] width 168 height 20
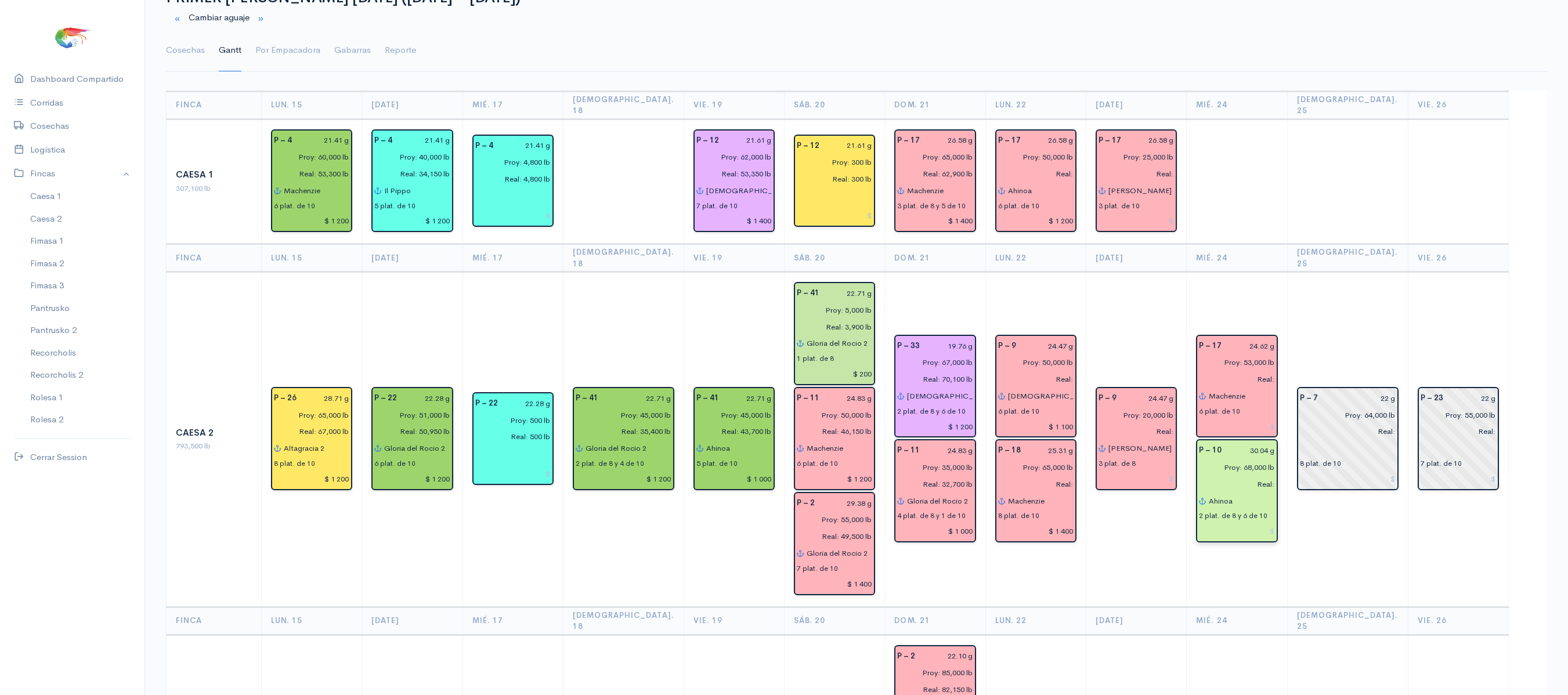
click at [1240, 272] on td "P – 17 24.62 g Proy: 53,000 lb Real: Machenzie 6 plat. de 10 P – 10 30.04 g Pro…" at bounding box center [1237, 439] width 100 height 335
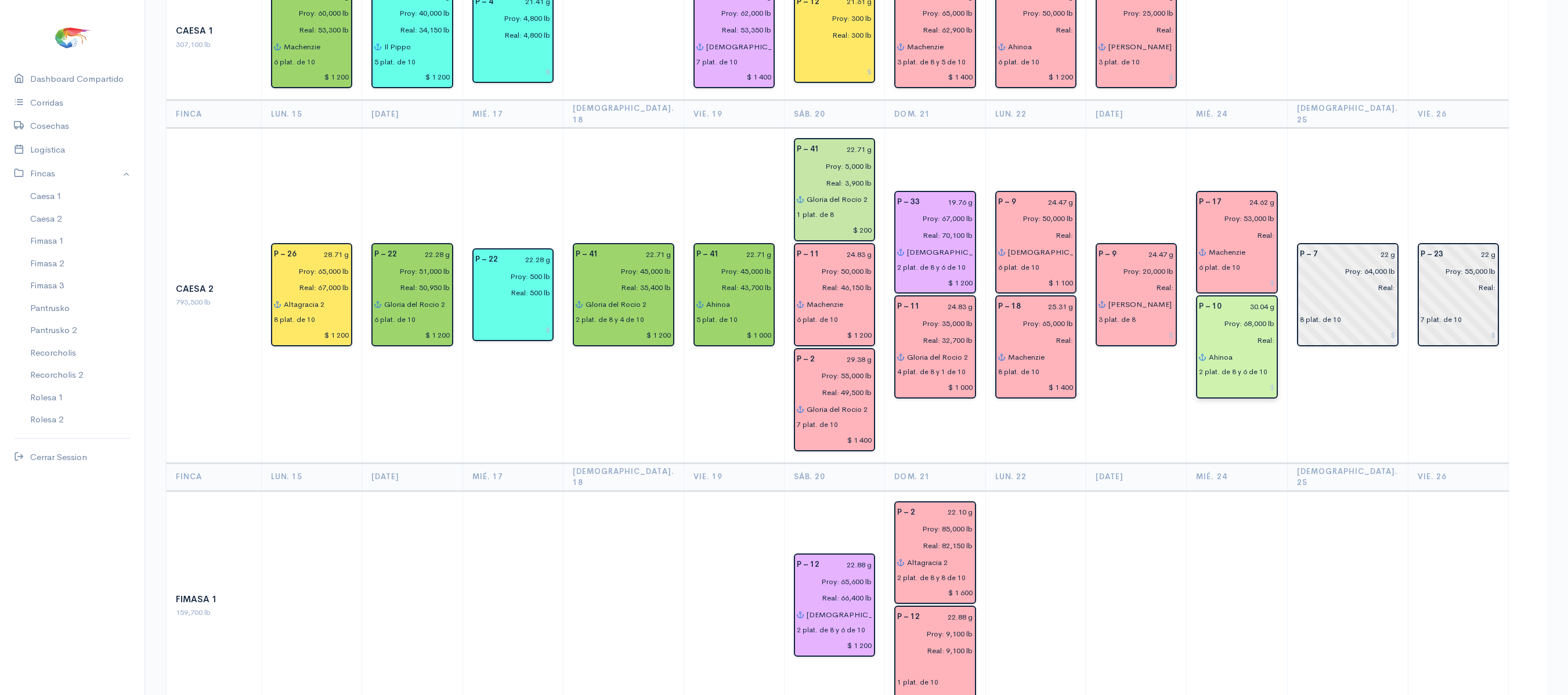
scroll to position [199, 0]
click at [1337, 56] on td at bounding box center [1347, 39] width 120 height 126
click at [1246, 350] on input "Ahinoa" at bounding box center [1241, 359] width 66 height 17
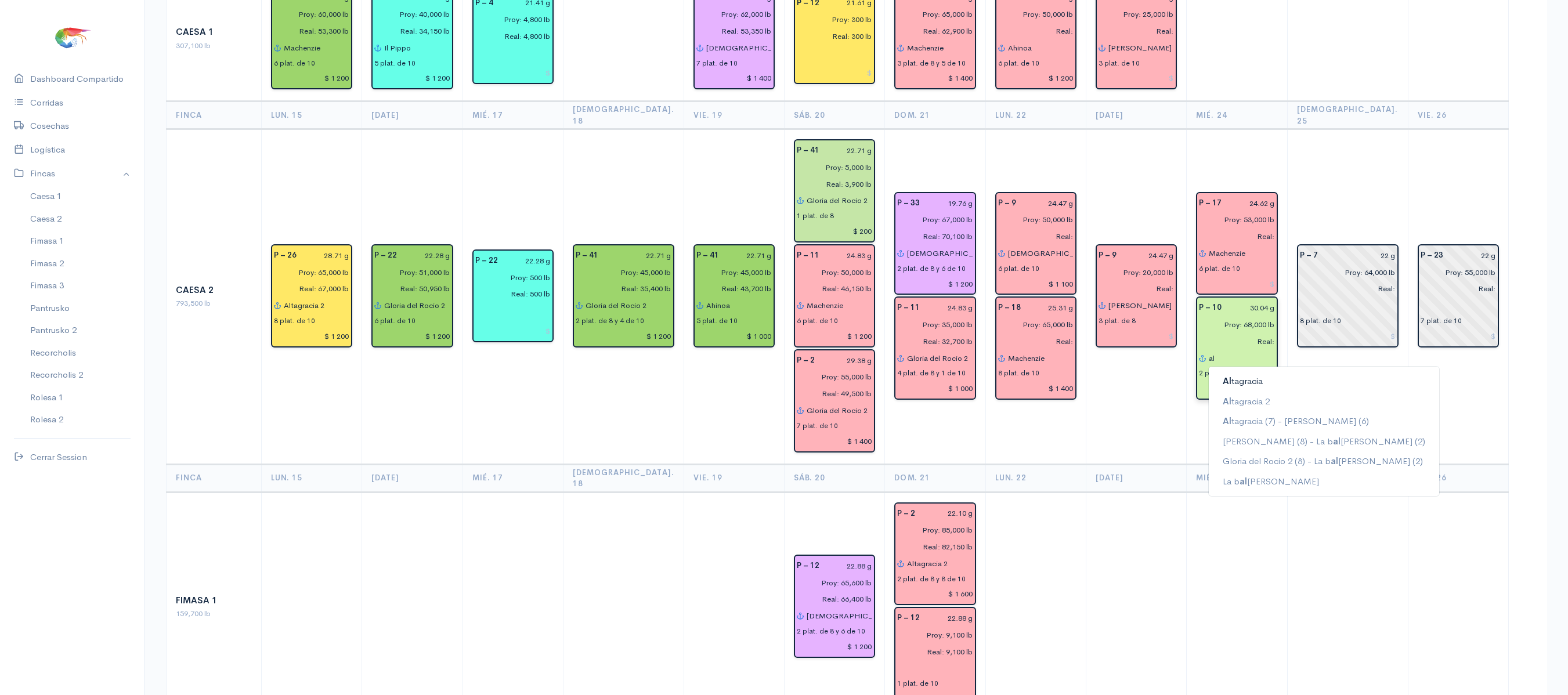
click at [1248, 375] on ngb-highlight "Al tagracia" at bounding box center [1243, 381] width 40 height 11
type input "Altagracia"
click at [1325, 195] on td "P – 7 22 g Proy: 64,000 lb Real: 8 plat. de 10" at bounding box center [1347, 296] width 120 height 335
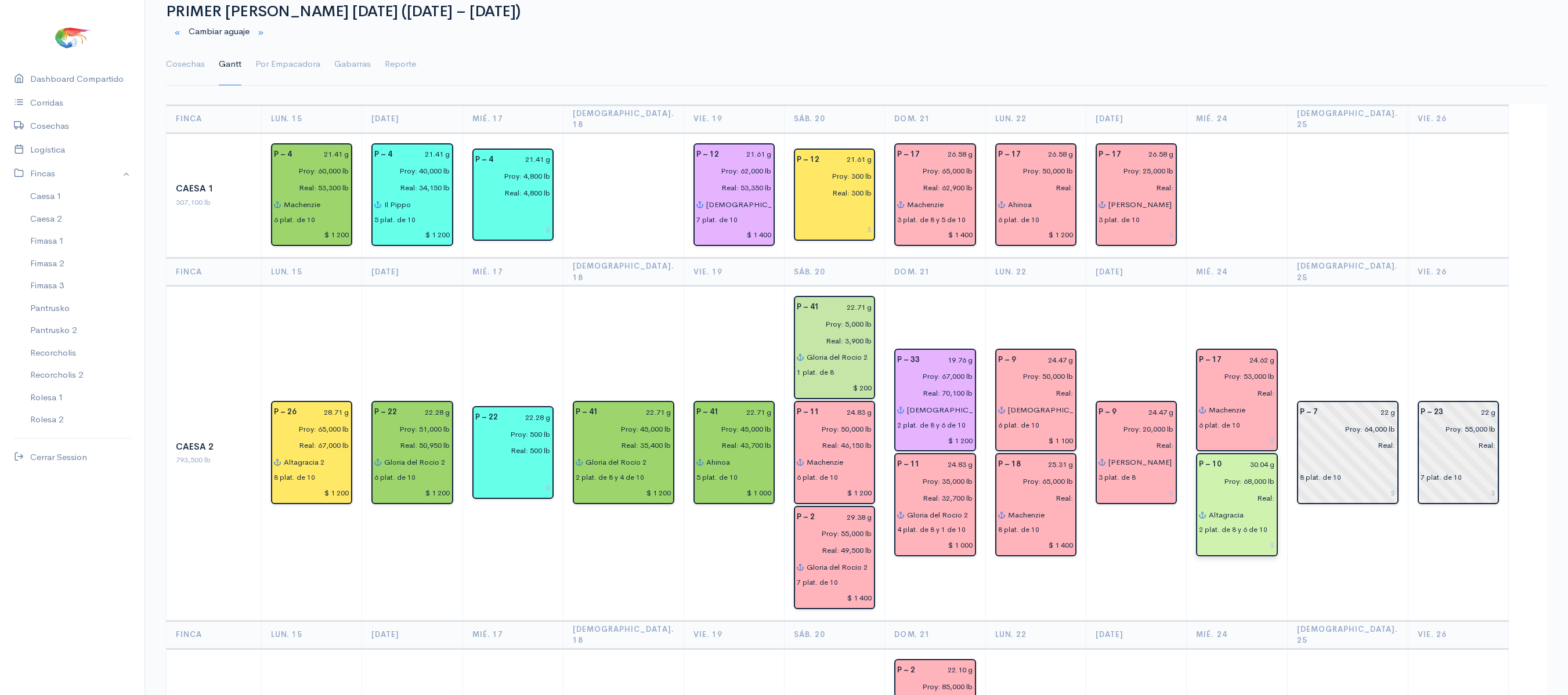
scroll to position [0, 0]
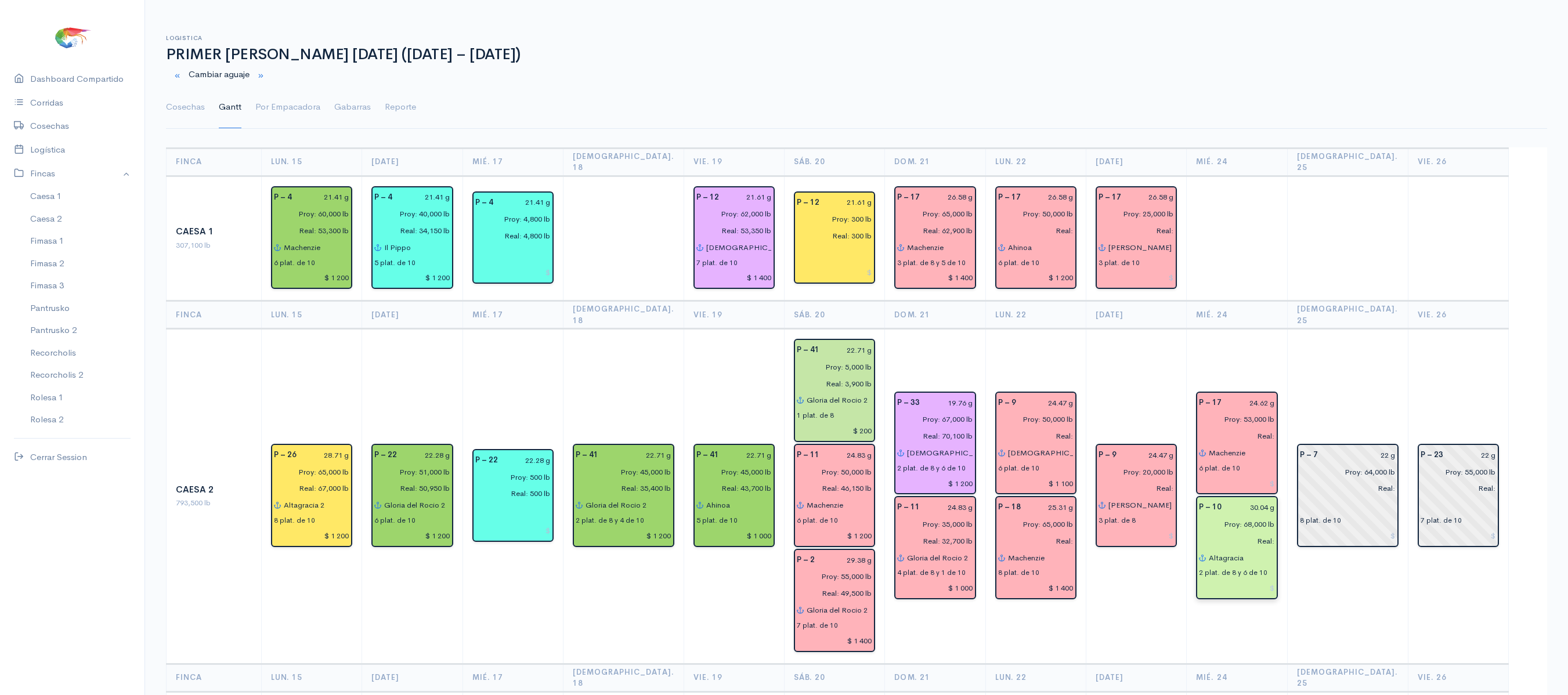
drag, startPoint x: 193, startPoint y: 110, endPoint x: 219, endPoint y: 133, distance: 34.7
click at [193, 110] on link "Cosechas" at bounding box center [185, 107] width 39 height 42
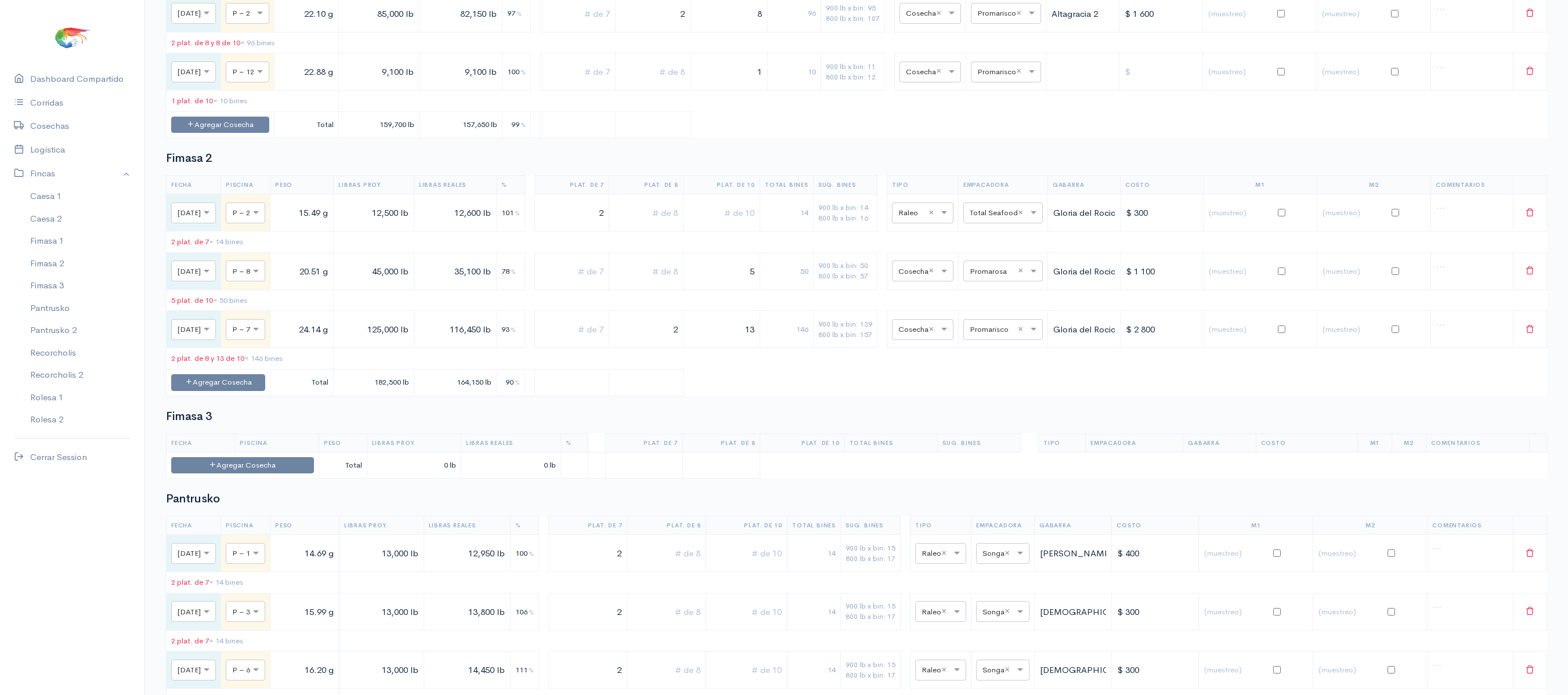
scroll to position [1805, 0]
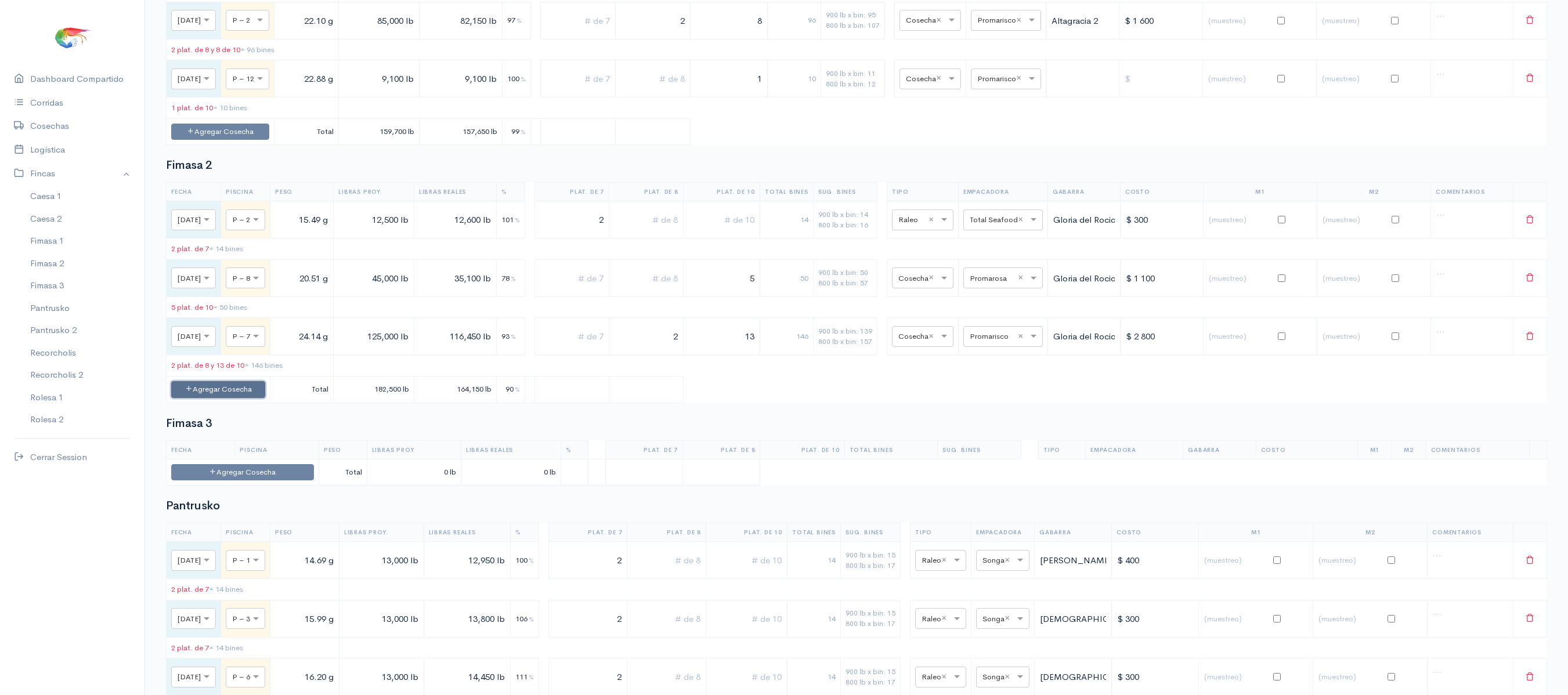
click at [245, 398] on button "Agregar Cosecha" at bounding box center [218, 390] width 94 height 17
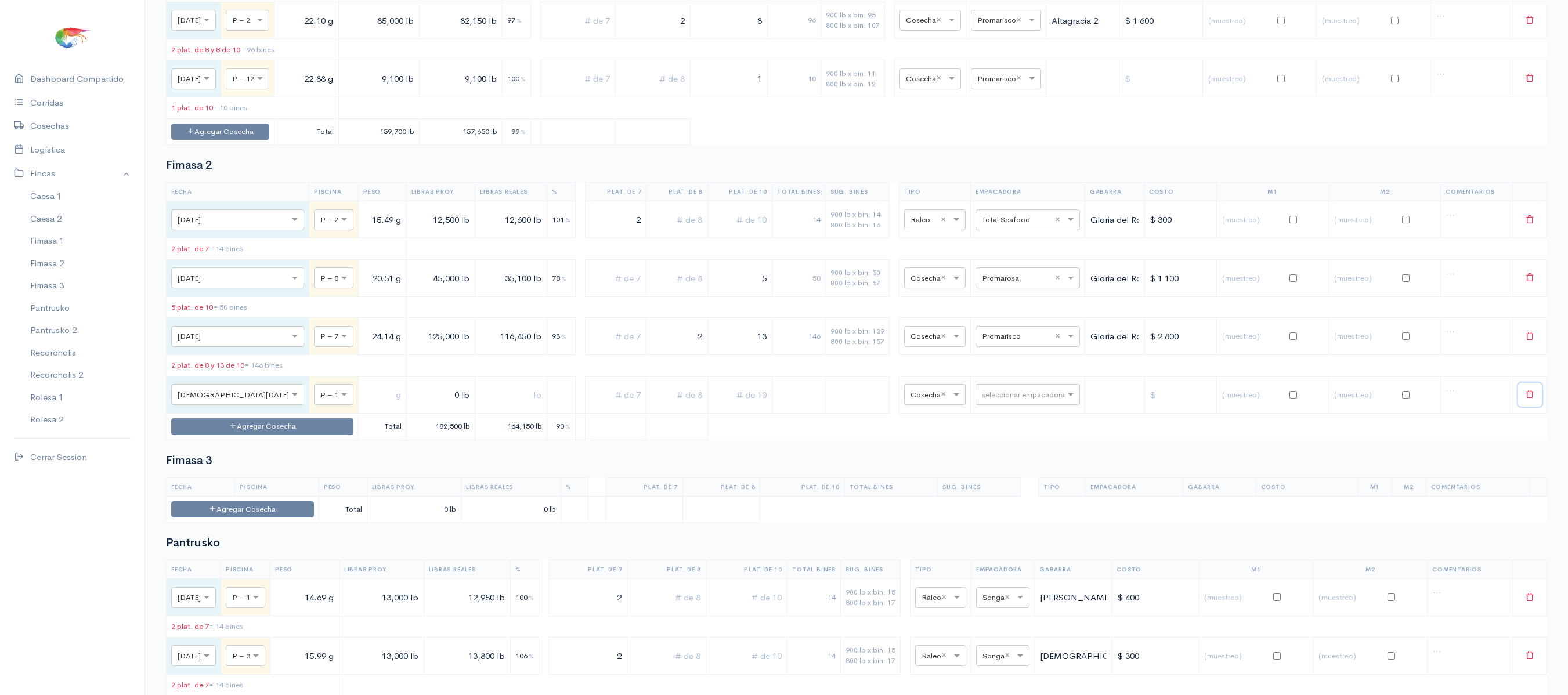
click at [1523, 406] on button at bounding box center [1530, 395] width 24 height 24
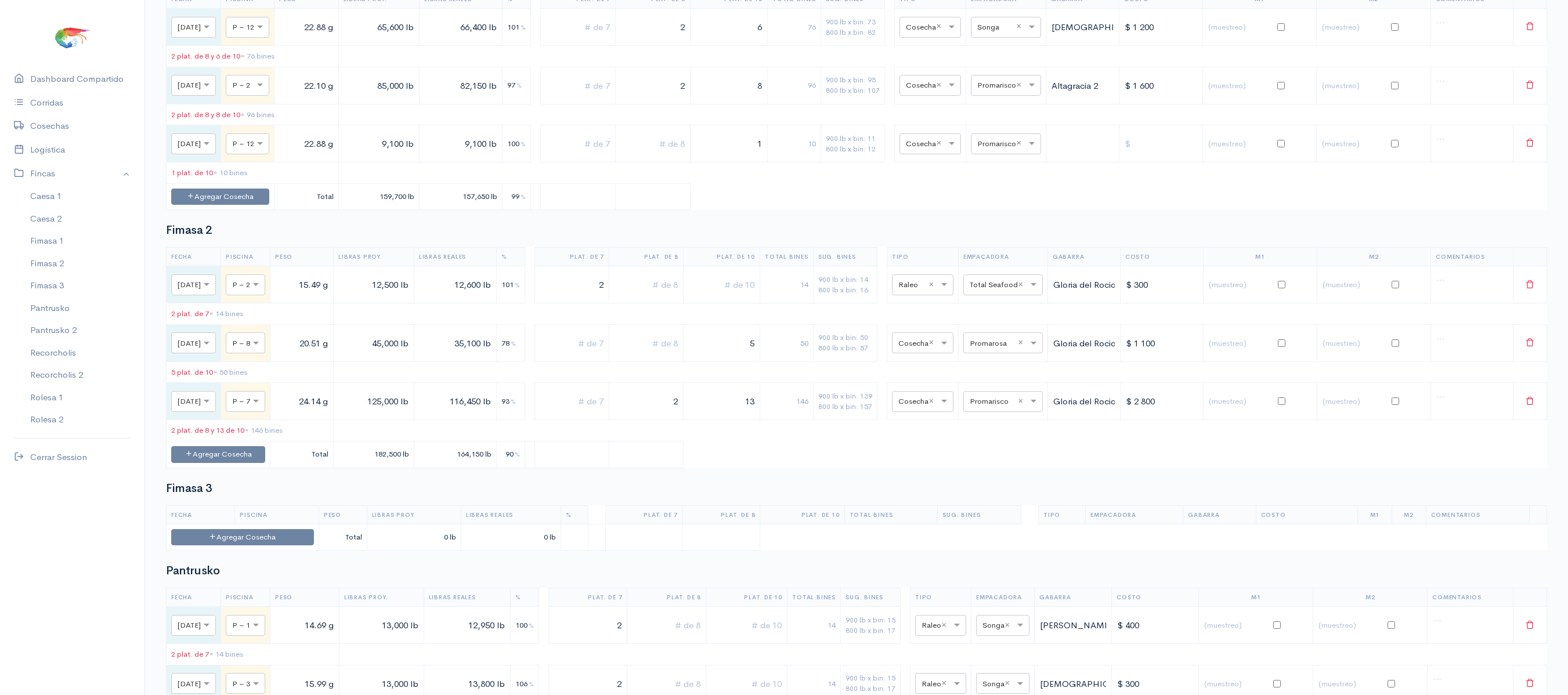
scroll to position [1739, 0]
click at [269, 206] on button "Agregar Cosecha" at bounding box center [219, 198] width 98 height 17
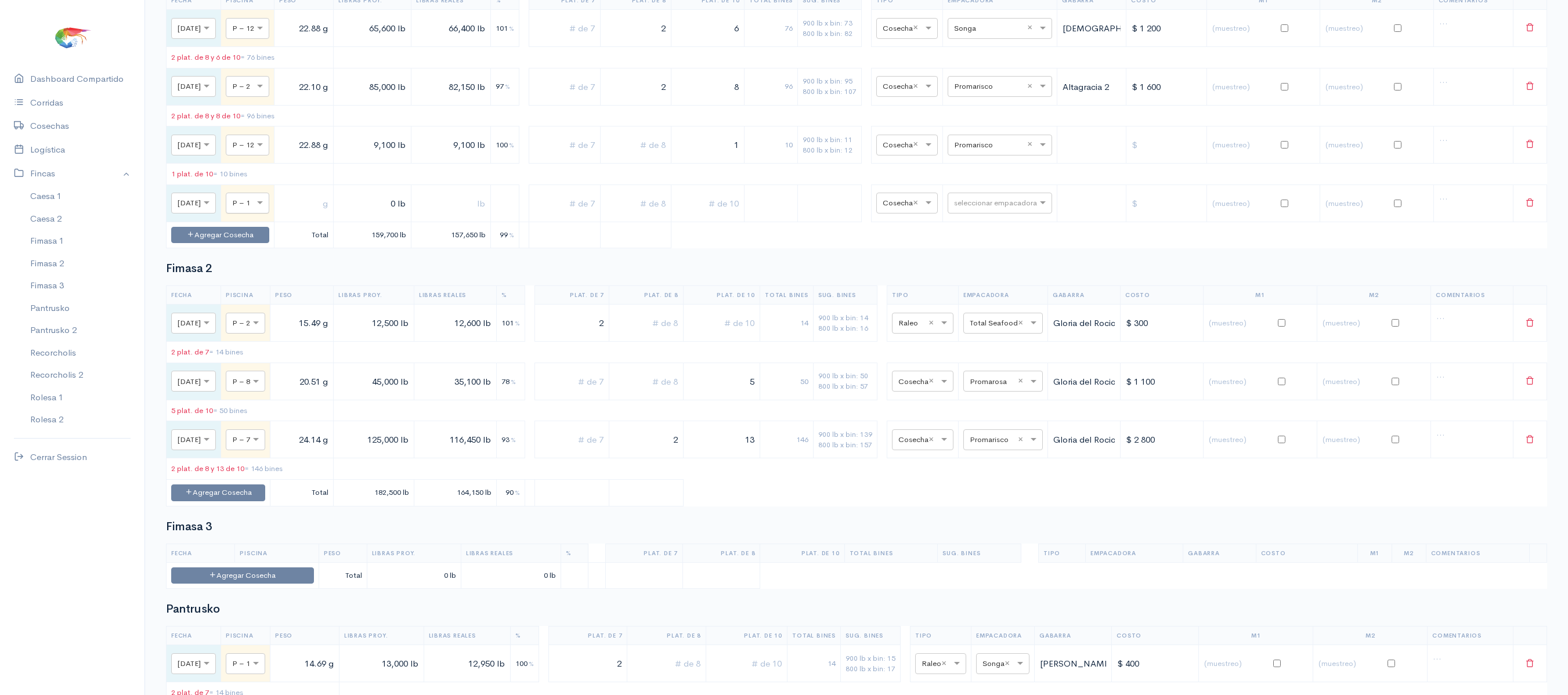
click at [269, 209] on div at bounding box center [247, 203] width 42 height 13
type input "2"
click at [328, 215] on input "text" at bounding box center [304, 203] width 49 height 24
type input "22.88 g"
click at [394, 215] on input "0 lb" at bounding box center [372, 203] width 67 height 24
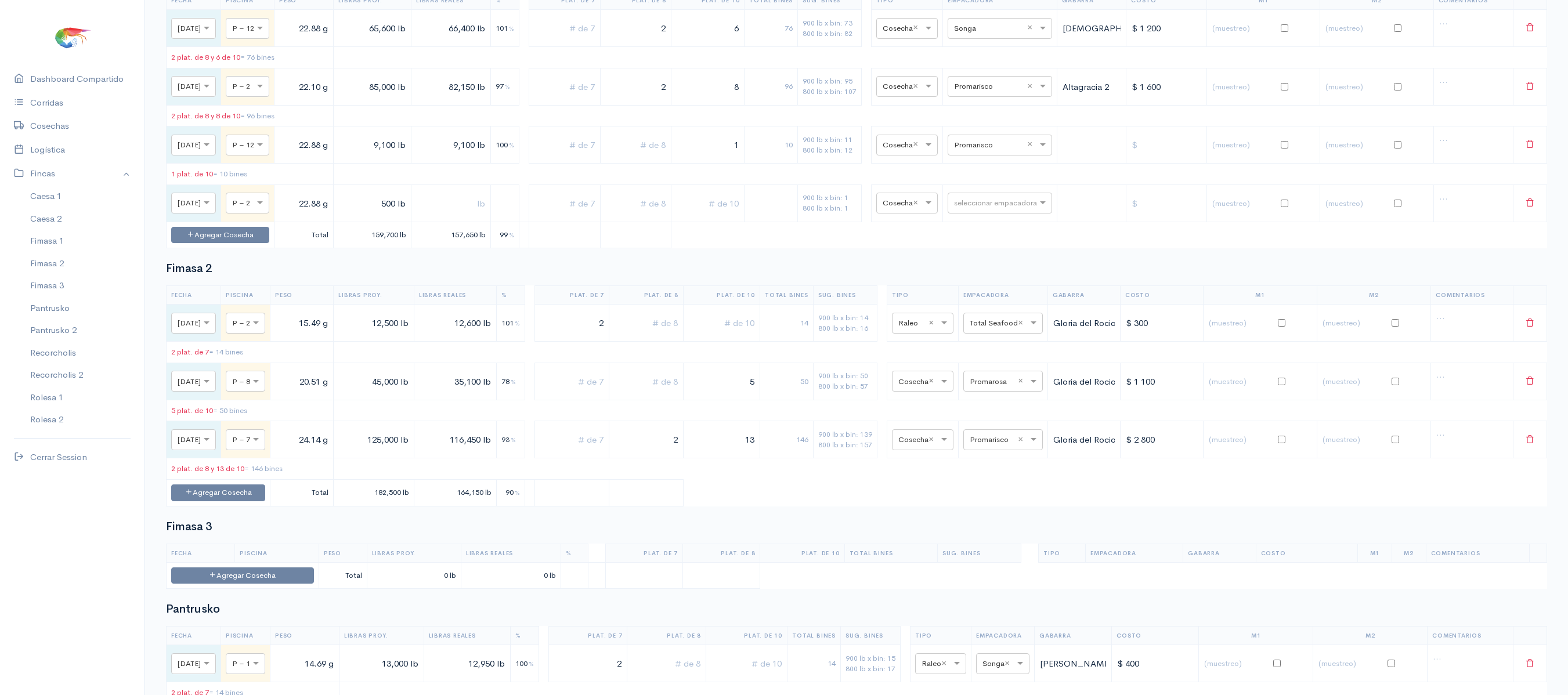
type input "500 lb"
click at [455, 215] on input "text" at bounding box center [451, 203] width 70 height 24
type input "500 lb"
click at [997, 209] on input "text" at bounding box center [989, 203] width 71 height 13
type input "v"
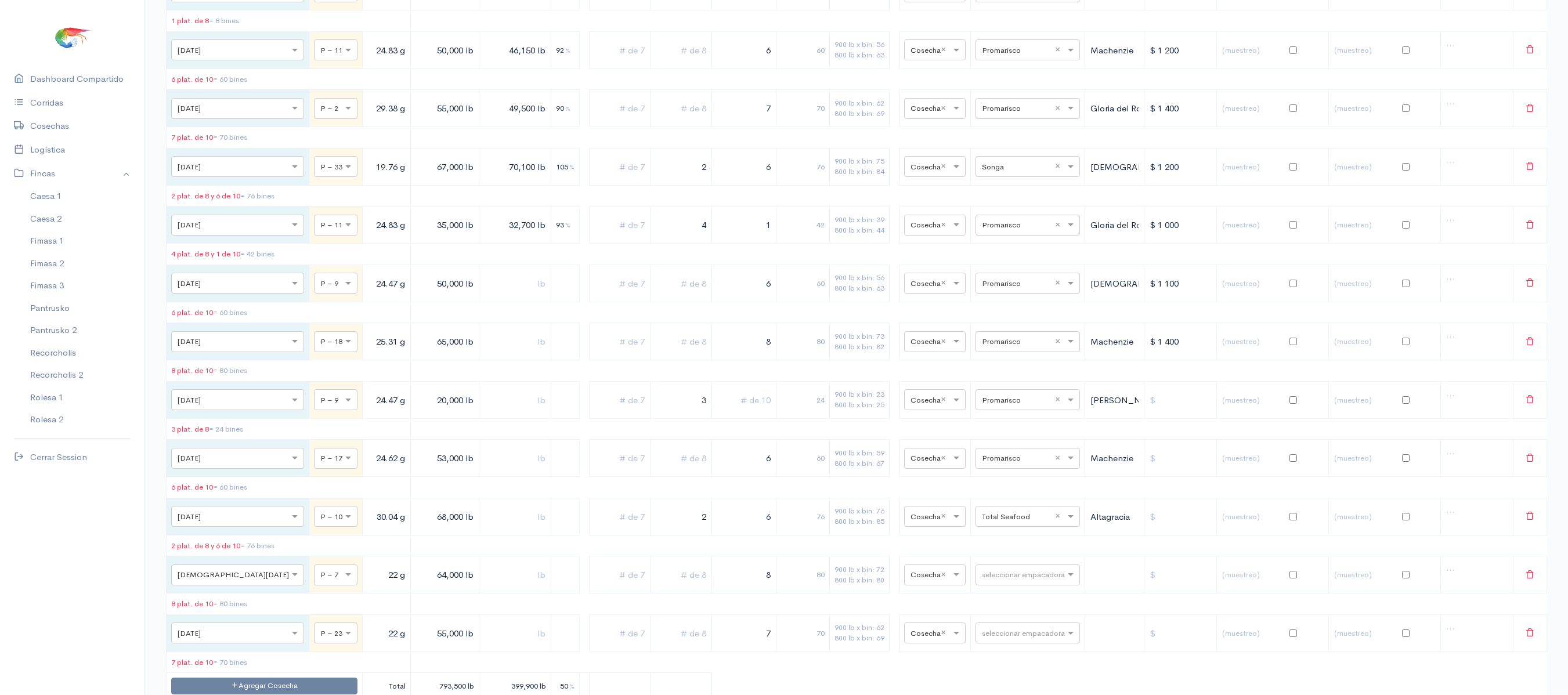
scroll to position [0, 0]
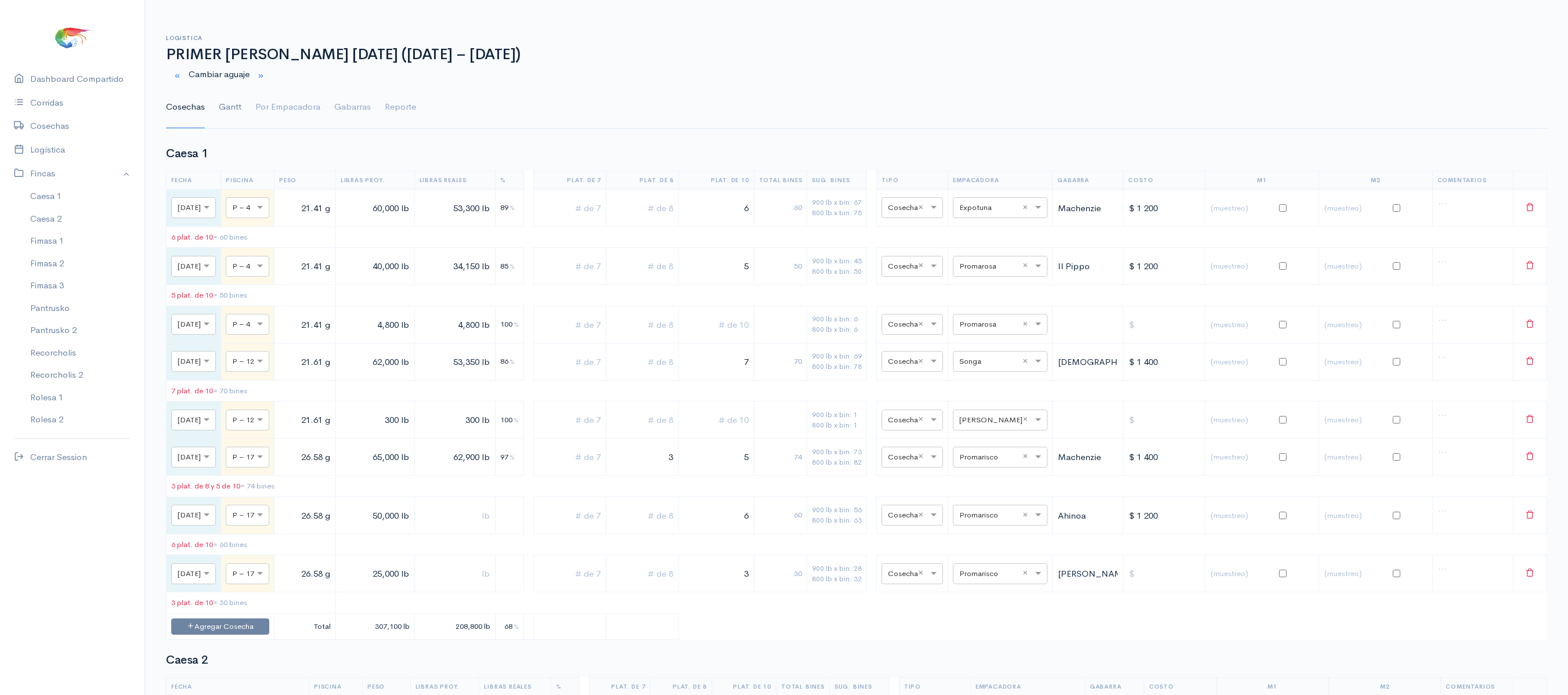
click at [230, 101] on link "Gantt" at bounding box center [230, 107] width 23 height 42
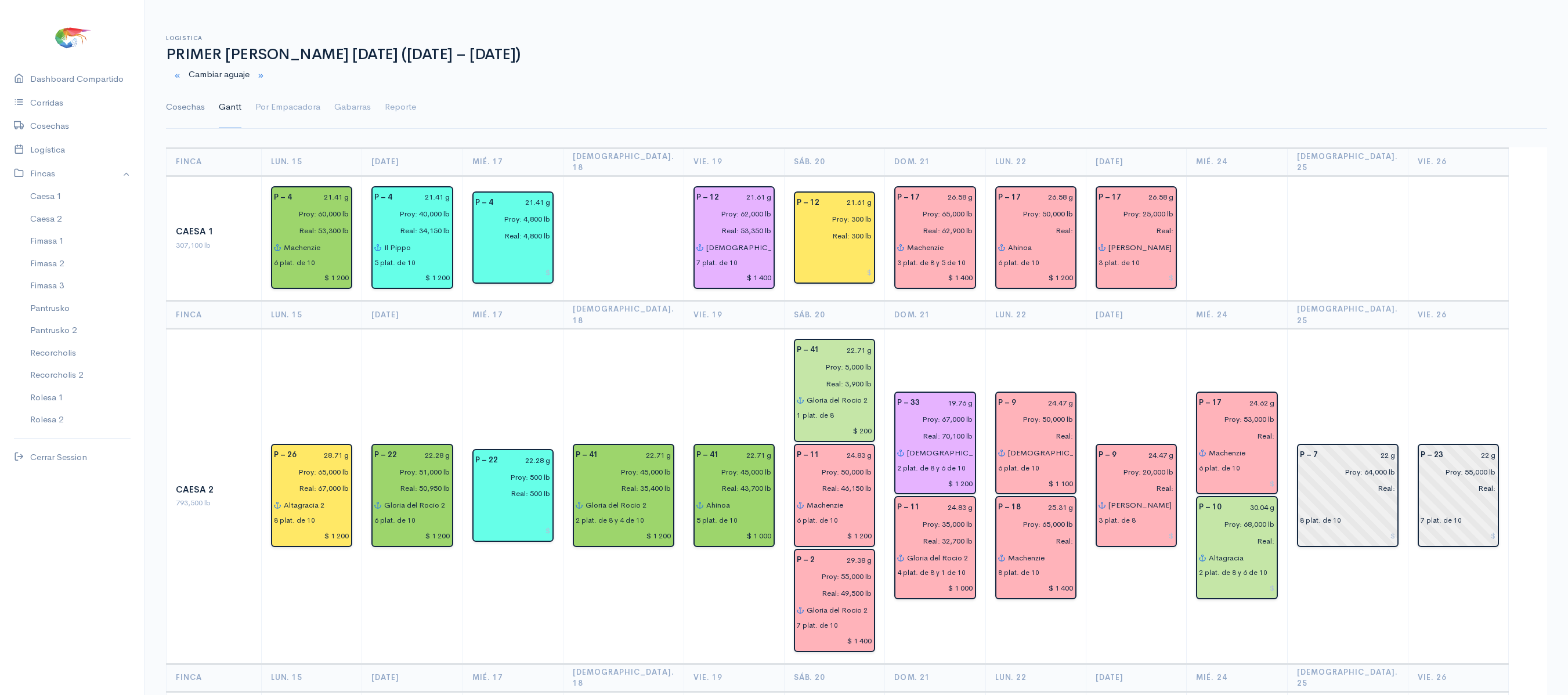
click at [185, 104] on link "Cosechas" at bounding box center [185, 107] width 39 height 42
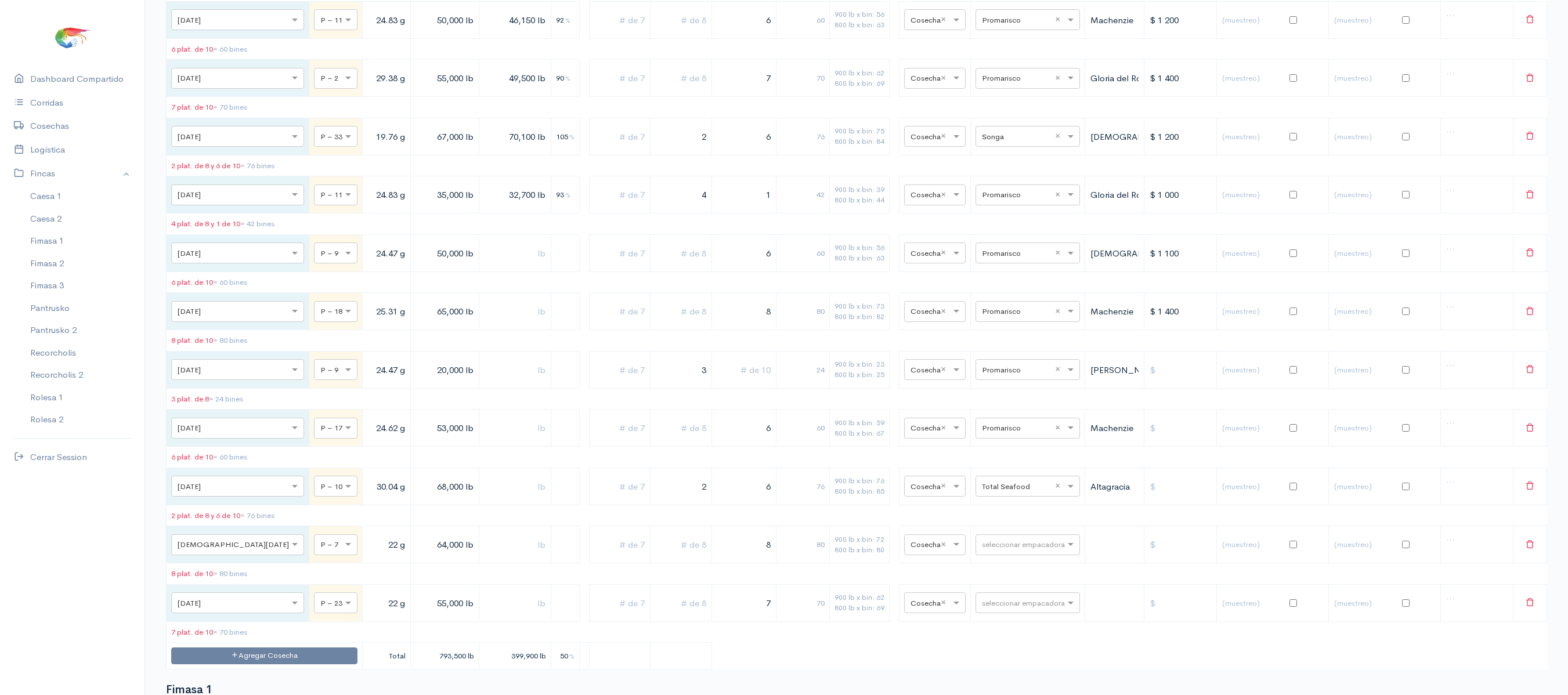
click at [315, 410] on td "3 plat. de 8 = 24 bines" at bounding box center [288, 399] width 244 height 21
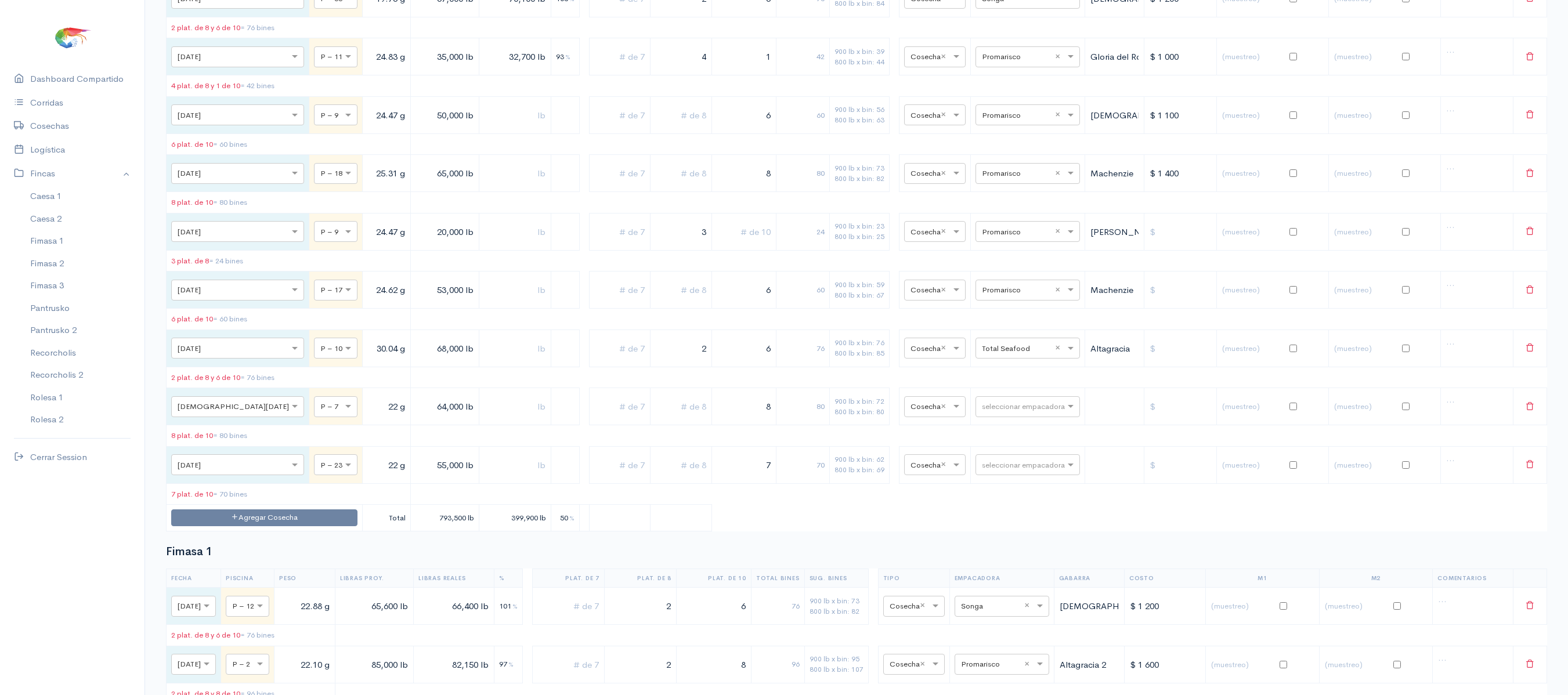
scroll to position [1162, 0]
click at [225, 525] on button "Agregar Cosecha" at bounding box center [264, 516] width 186 height 17
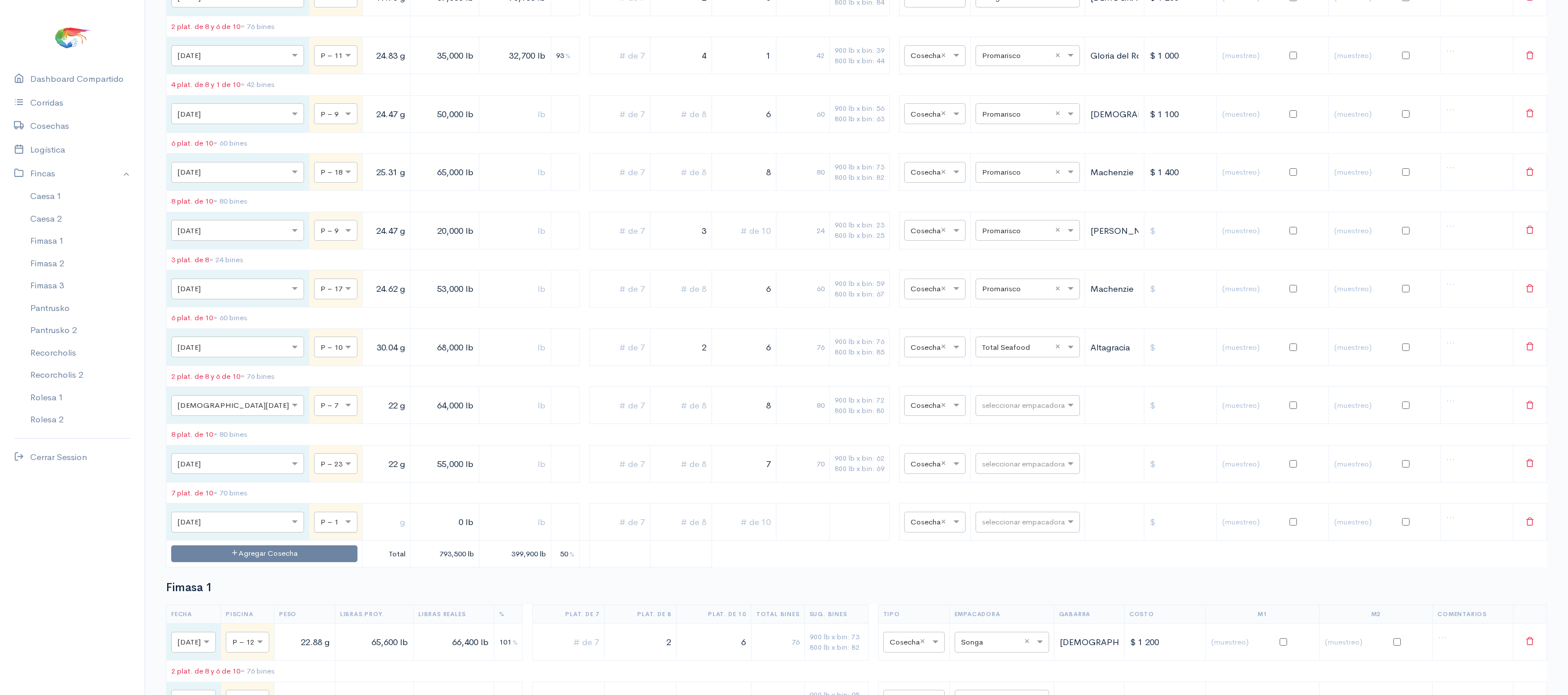
click at [320, 528] on input "text" at bounding box center [325, 522] width 10 height 13
type input "33"
click at [367, 535] on input "text" at bounding box center [386, 522] width 38 height 24
type input "18.38 g"
click at [416, 535] on input "0 lb" at bounding box center [445, 522] width 59 height 24
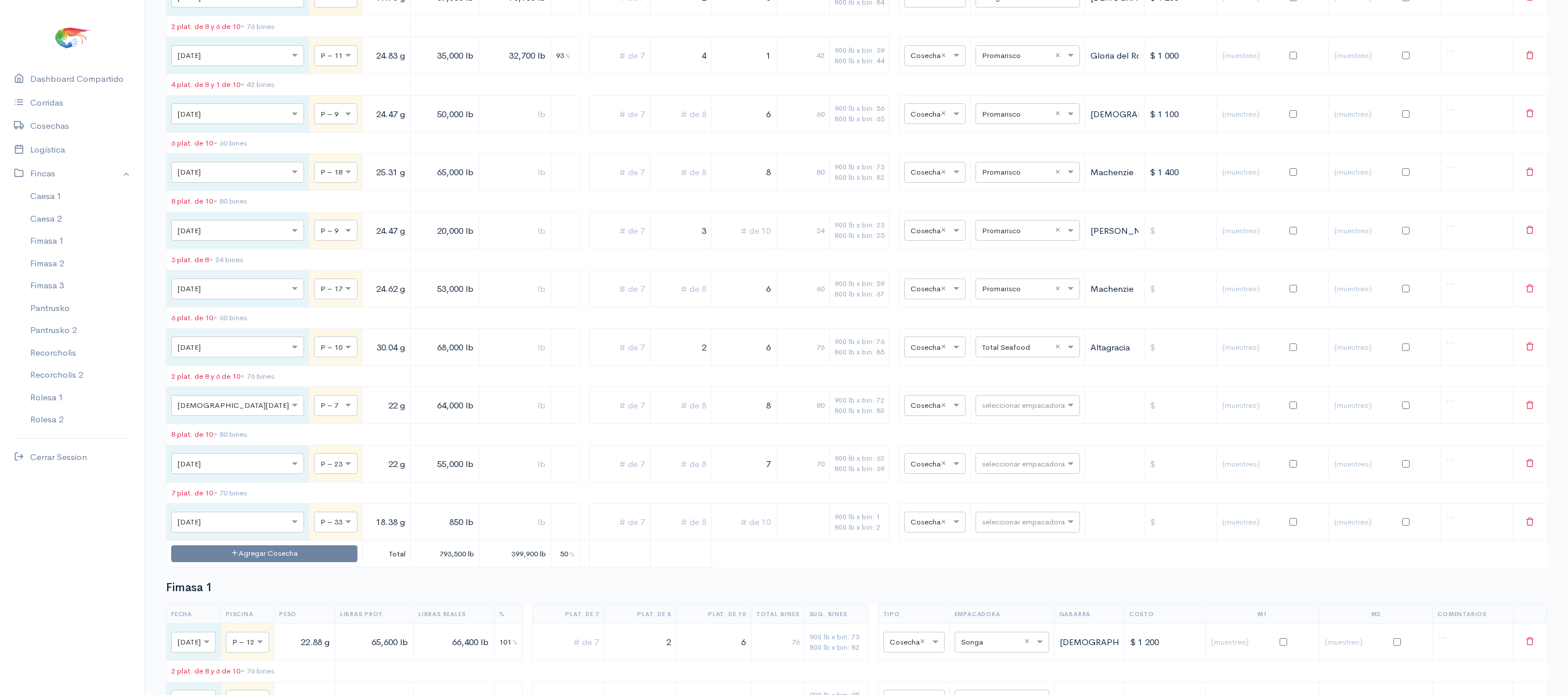
type input "850 lb"
click at [502, 535] on input "text" at bounding box center [515, 522] width 62 height 24
type input "850 lb"
click at [987, 528] on input "text" at bounding box center [1017, 522] width 71 height 13
type input "v"
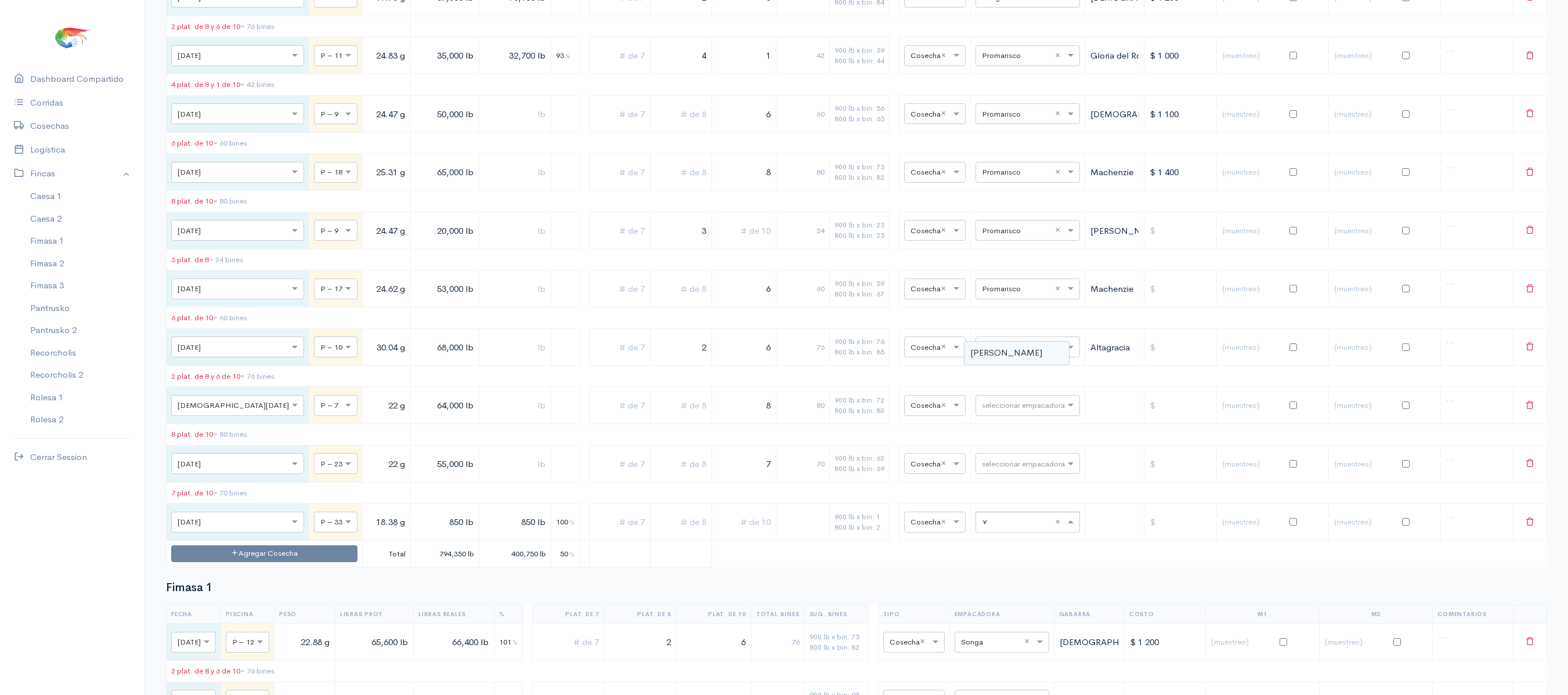
click at [994, 358] on span "[PERSON_NAME]" at bounding box center [1006, 352] width 72 height 11
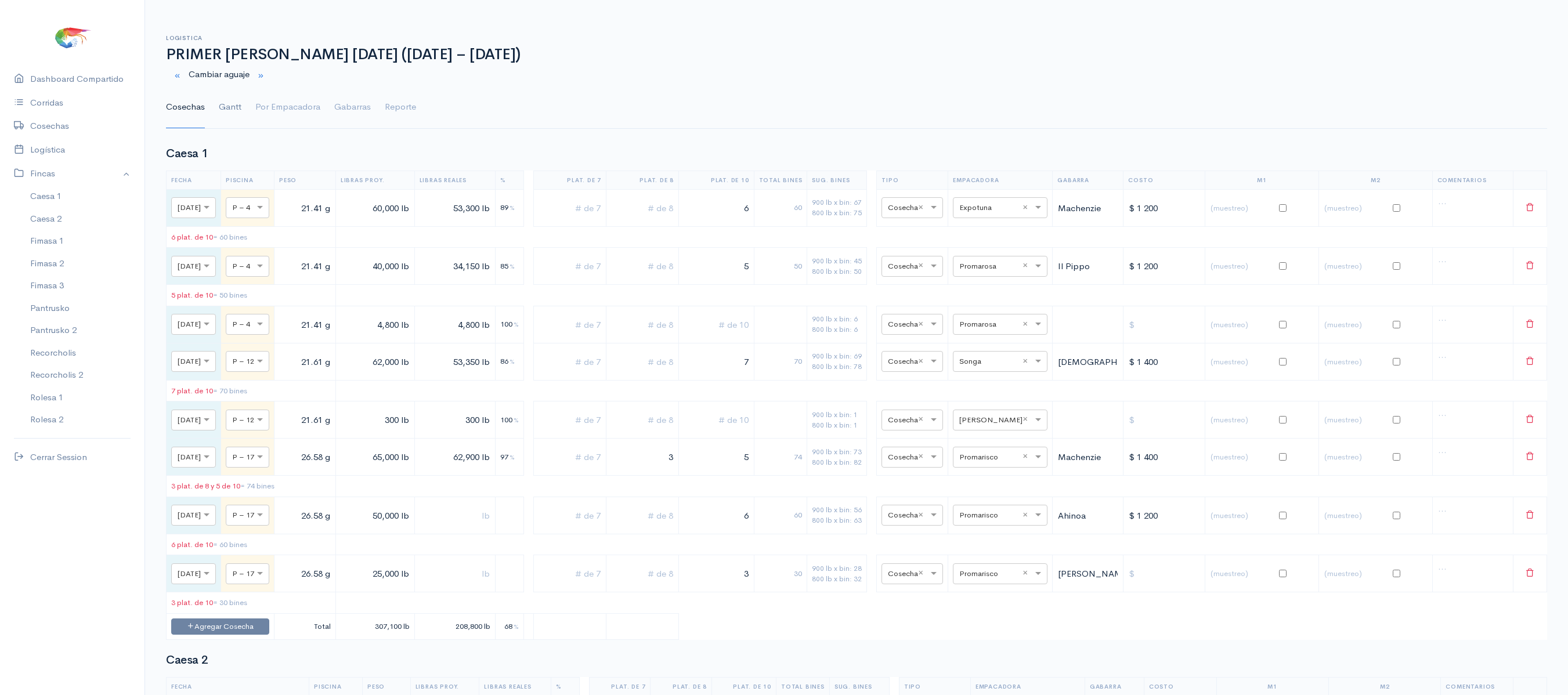
click at [231, 107] on link "Gantt" at bounding box center [230, 107] width 23 height 42
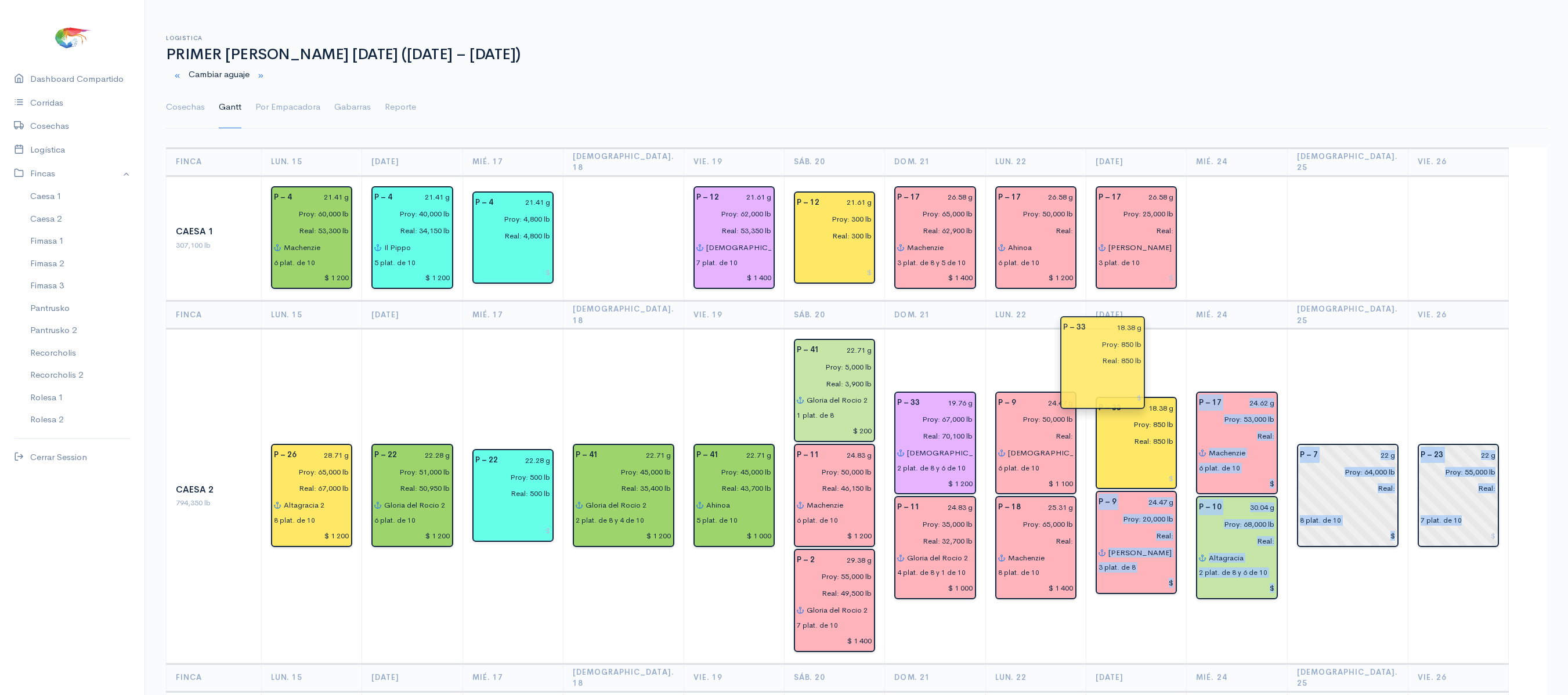
drag, startPoint x: 1453, startPoint y: 522, endPoint x: 1103, endPoint y: 363, distance: 384.4
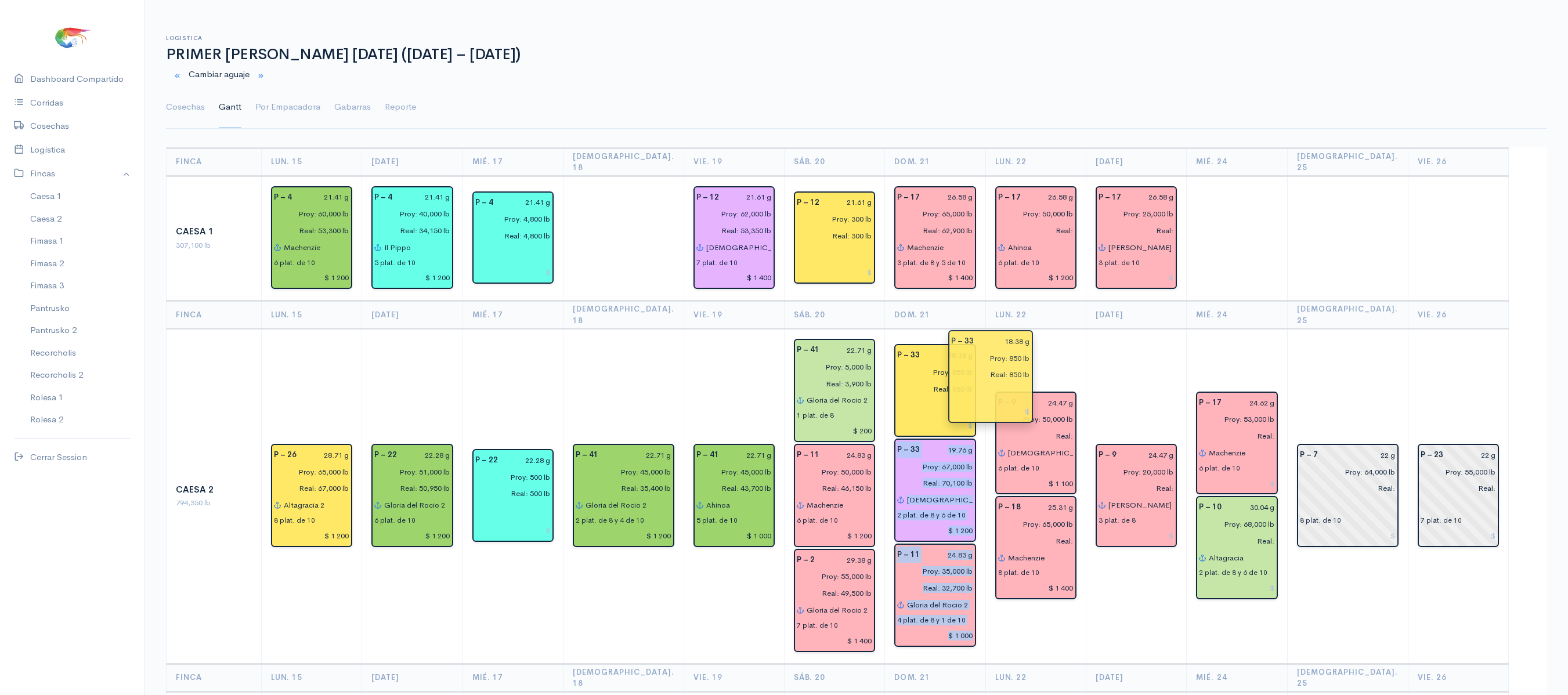
drag, startPoint x: 1127, startPoint y: 382, endPoint x: 984, endPoint y: 341, distance: 148.8
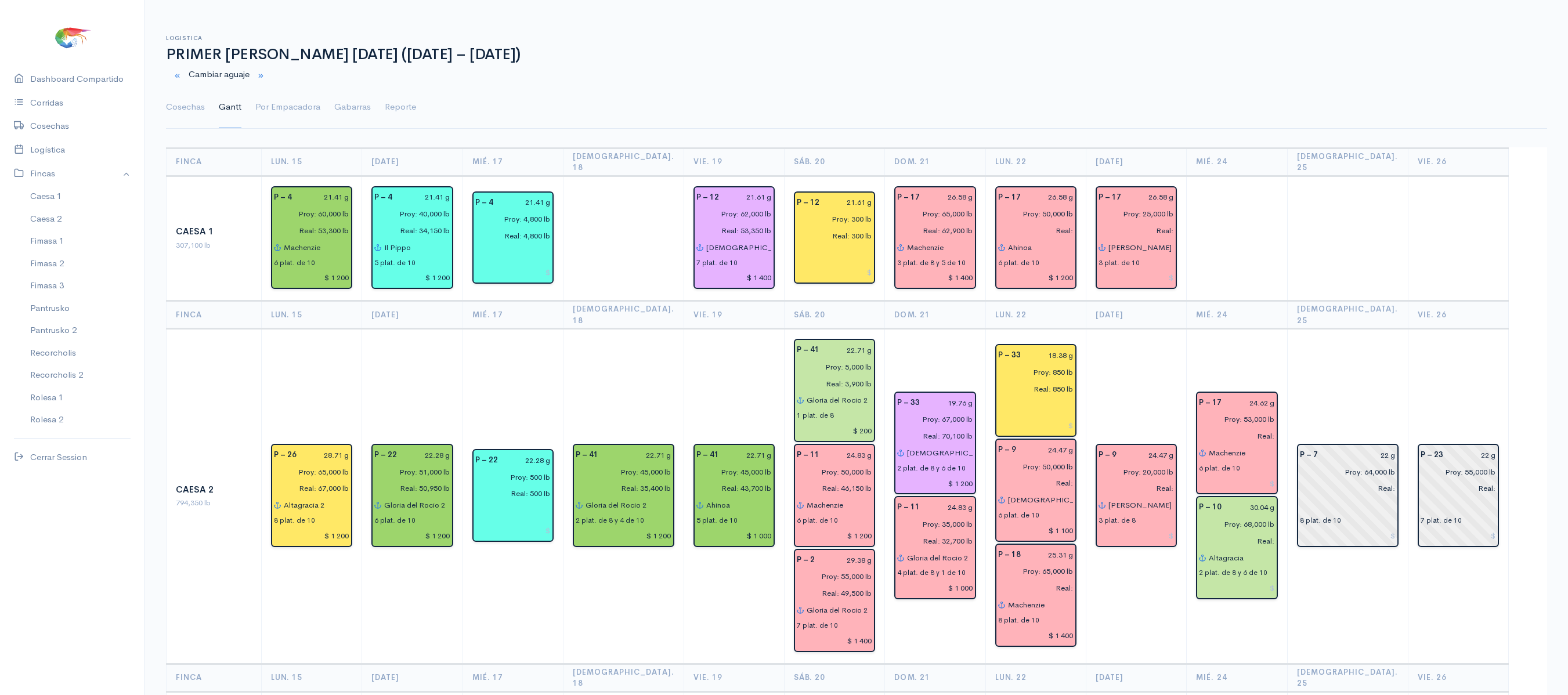
click at [1133, 329] on td "P – 9 24.47 g Proy: 20,000 lb Real: [PERSON_NAME] 3 plat. de 8" at bounding box center [1136, 496] width 100 height 335
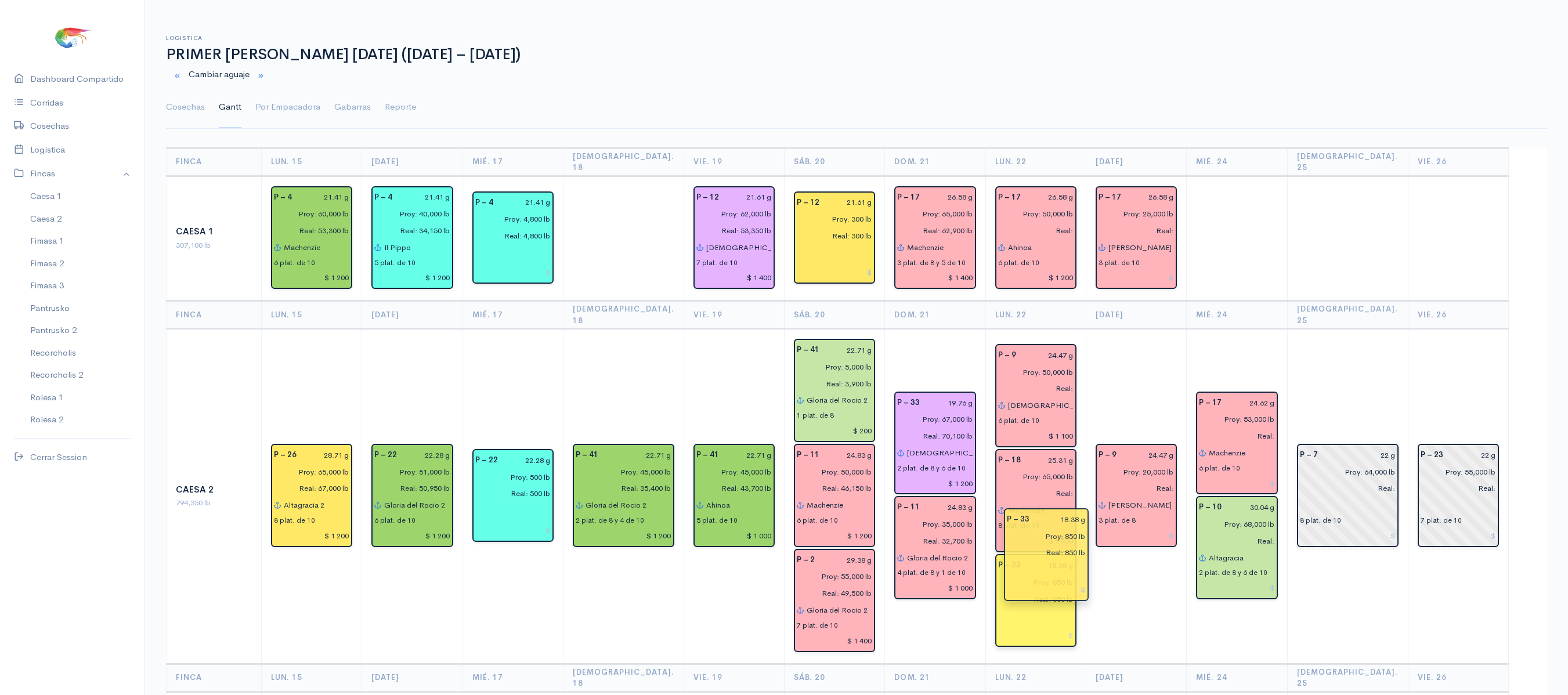
drag, startPoint x: 1042, startPoint y: 357, endPoint x: 1054, endPoint y: 558, distance: 201.4
click at [1129, 558] on td "P – 9 24.47 g Proy: 20,000 lb Real: [PERSON_NAME] 3 plat. de 8" at bounding box center [1136, 496] width 100 height 335
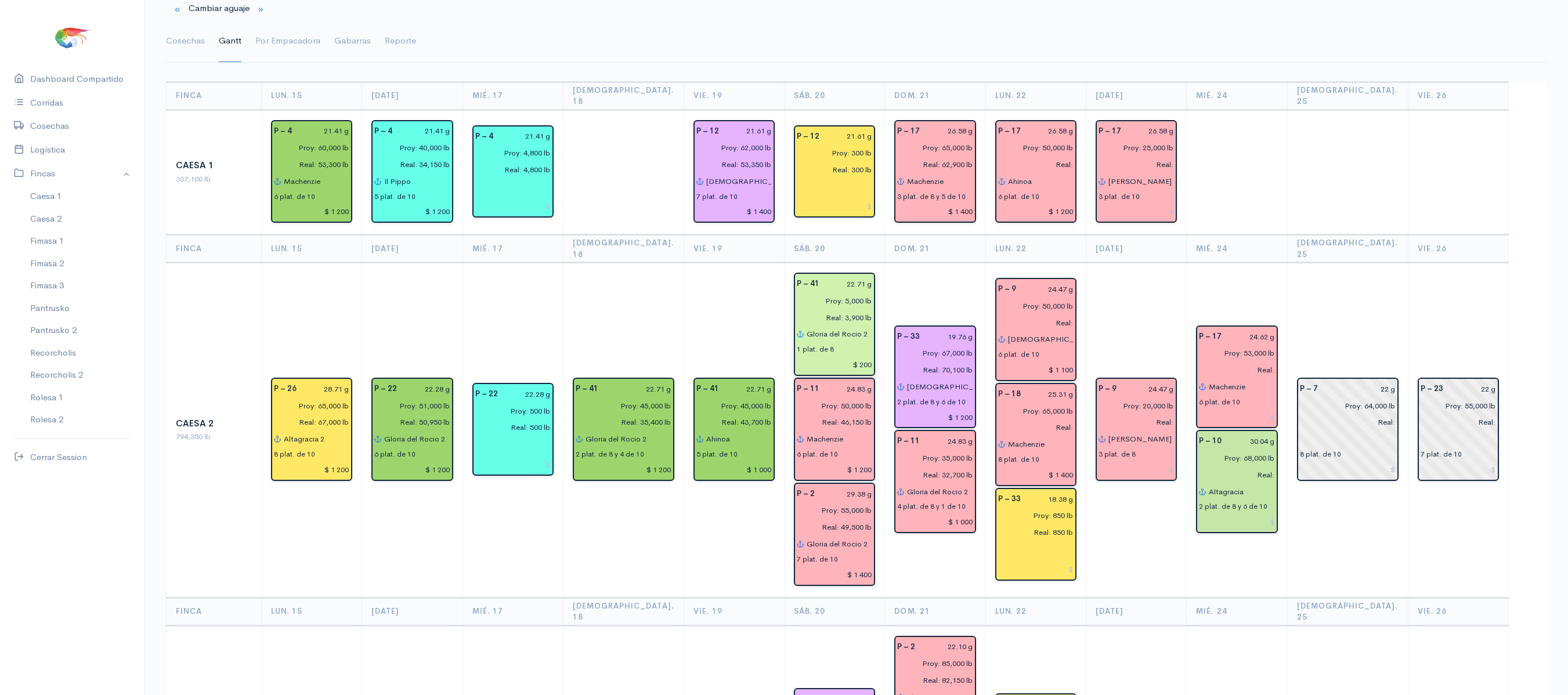
scroll to position [61, 0]
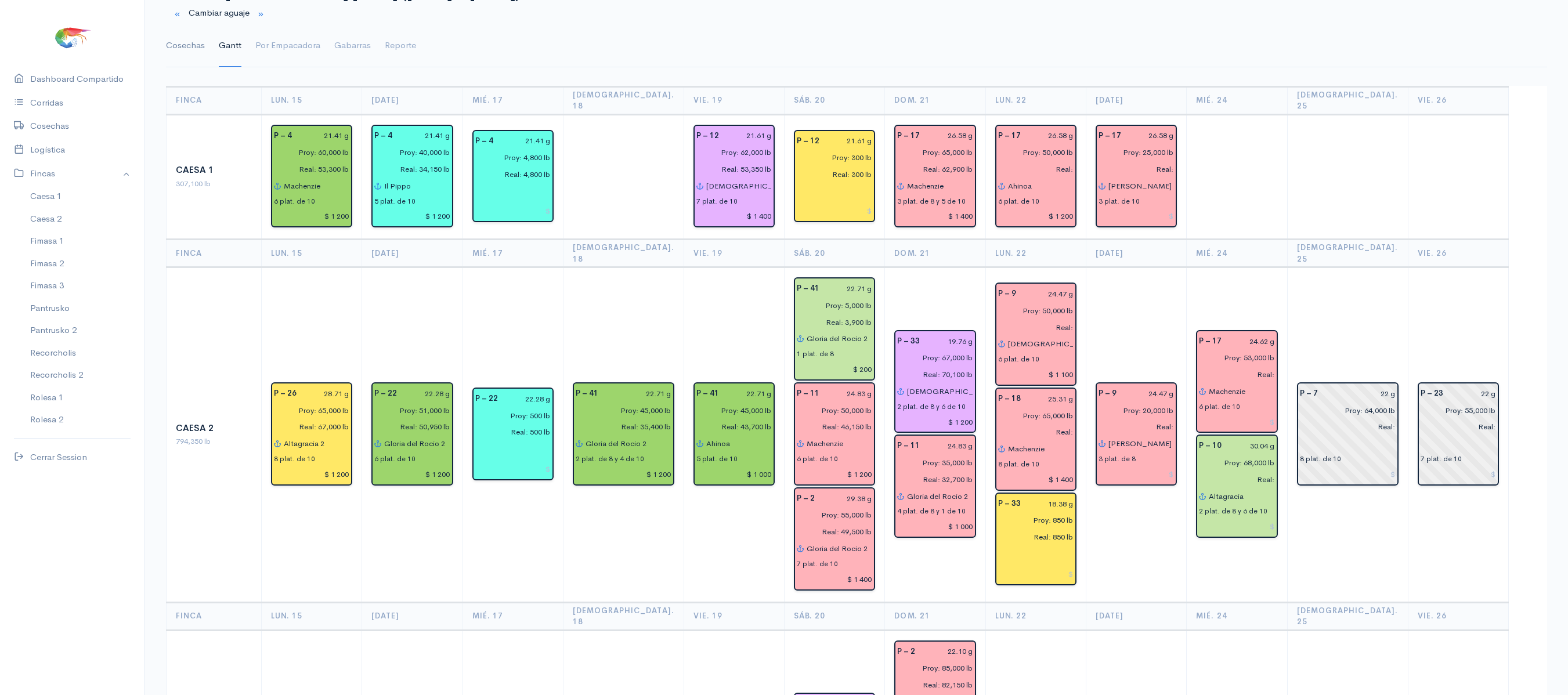
click at [186, 49] on link "Cosechas" at bounding box center [185, 46] width 39 height 42
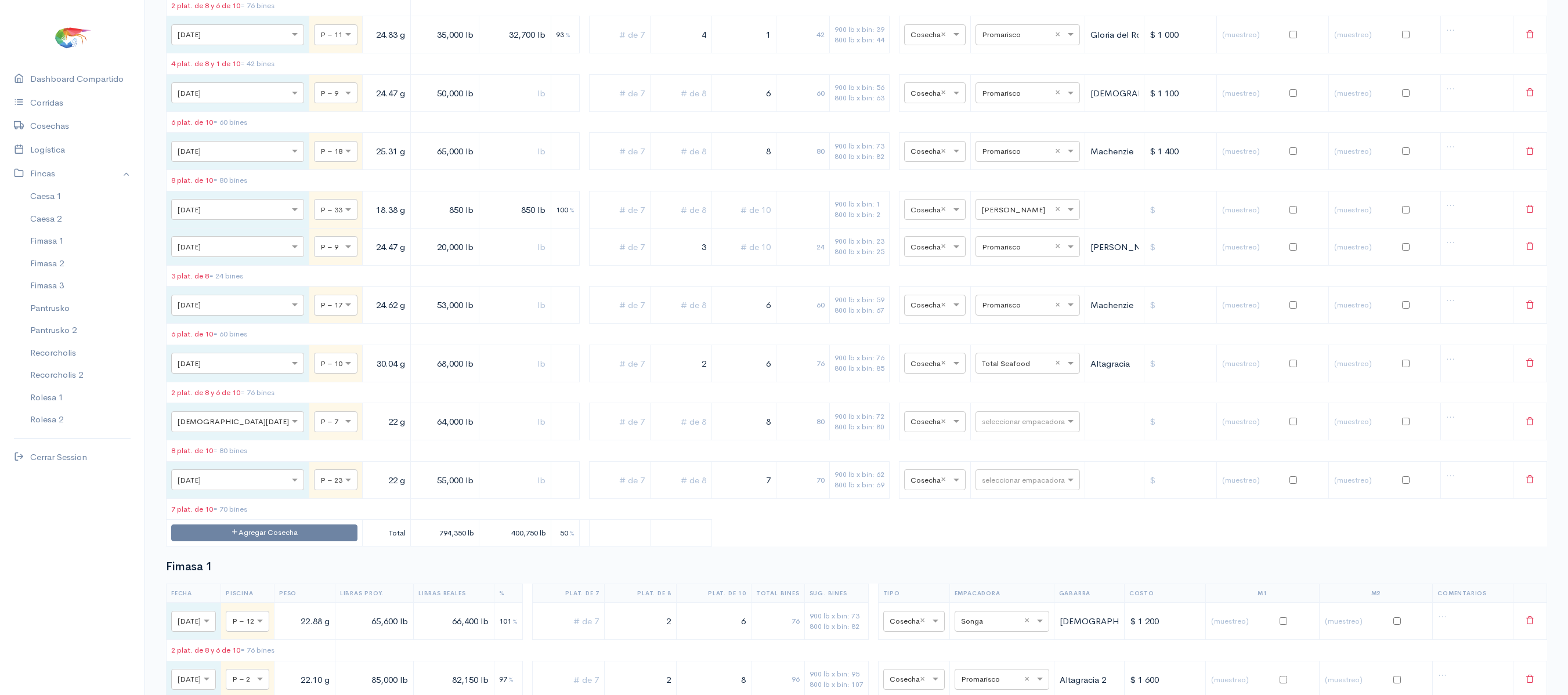
scroll to position [1228, 0]
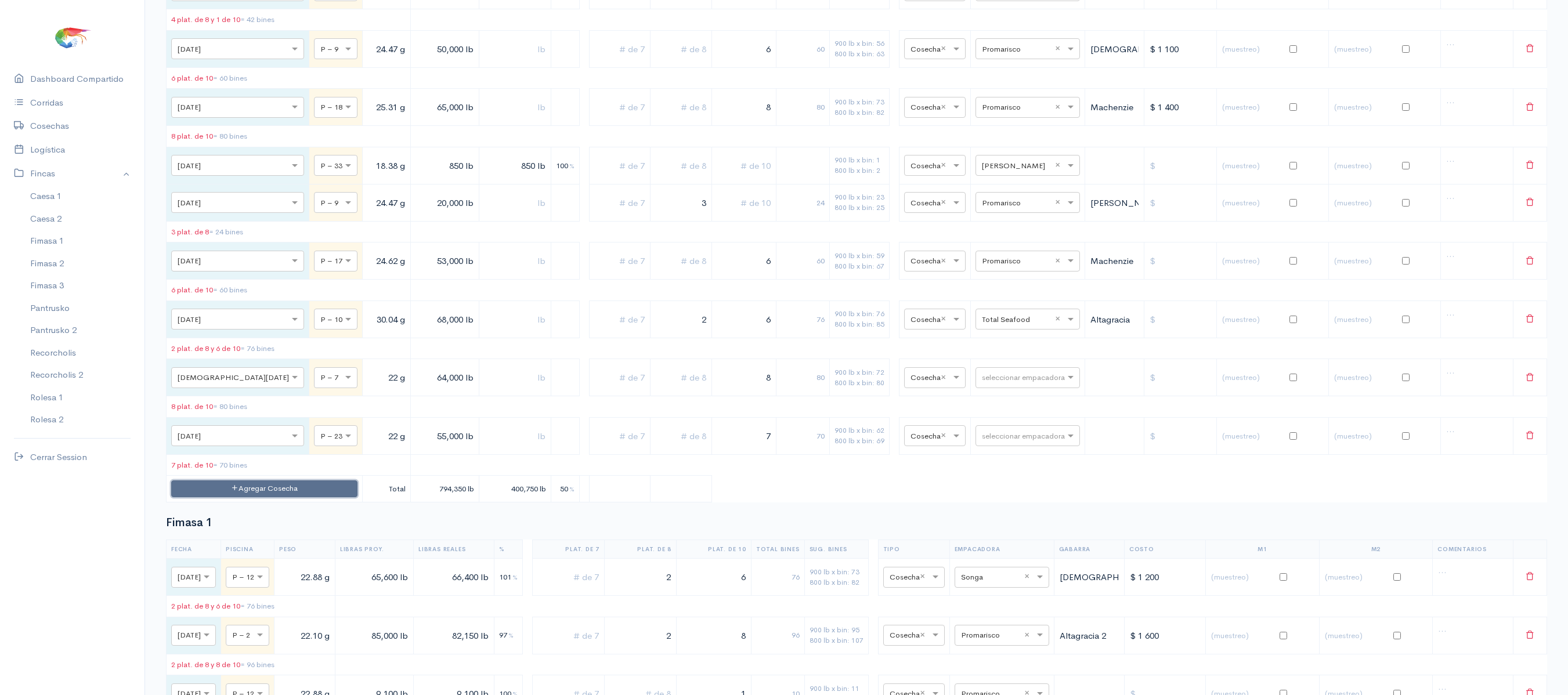
click at [252, 497] on button "Agregar Cosecha" at bounding box center [264, 489] width 186 height 17
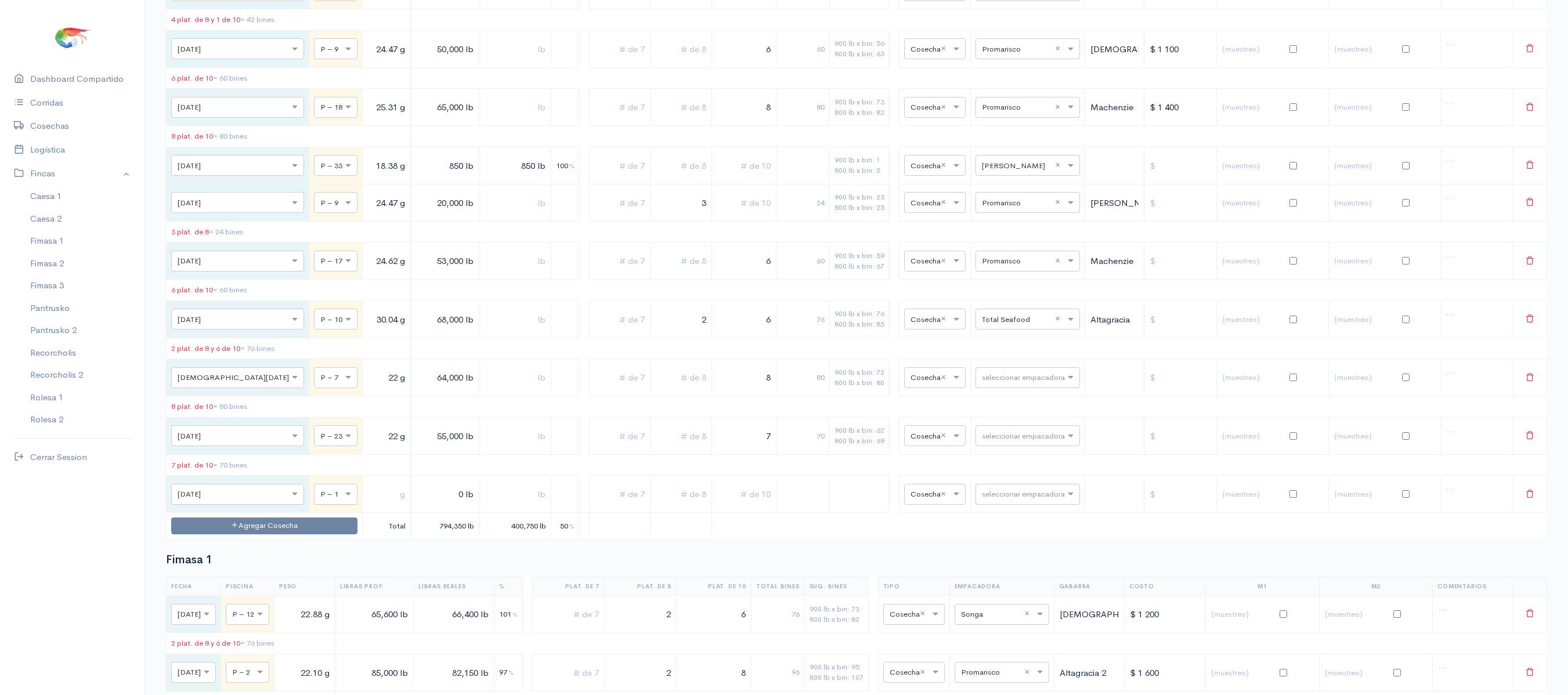
click at [320, 500] on input "text" at bounding box center [325, 494] width 10 height 13
type input "11"
click at [367, 507] on input "text" at bounding box center [386, 494] width 38 height 24
type input "23.83 g"
click at [416, 507] on input "0 lb" at bounding box center [445, 494] width 59 height 24
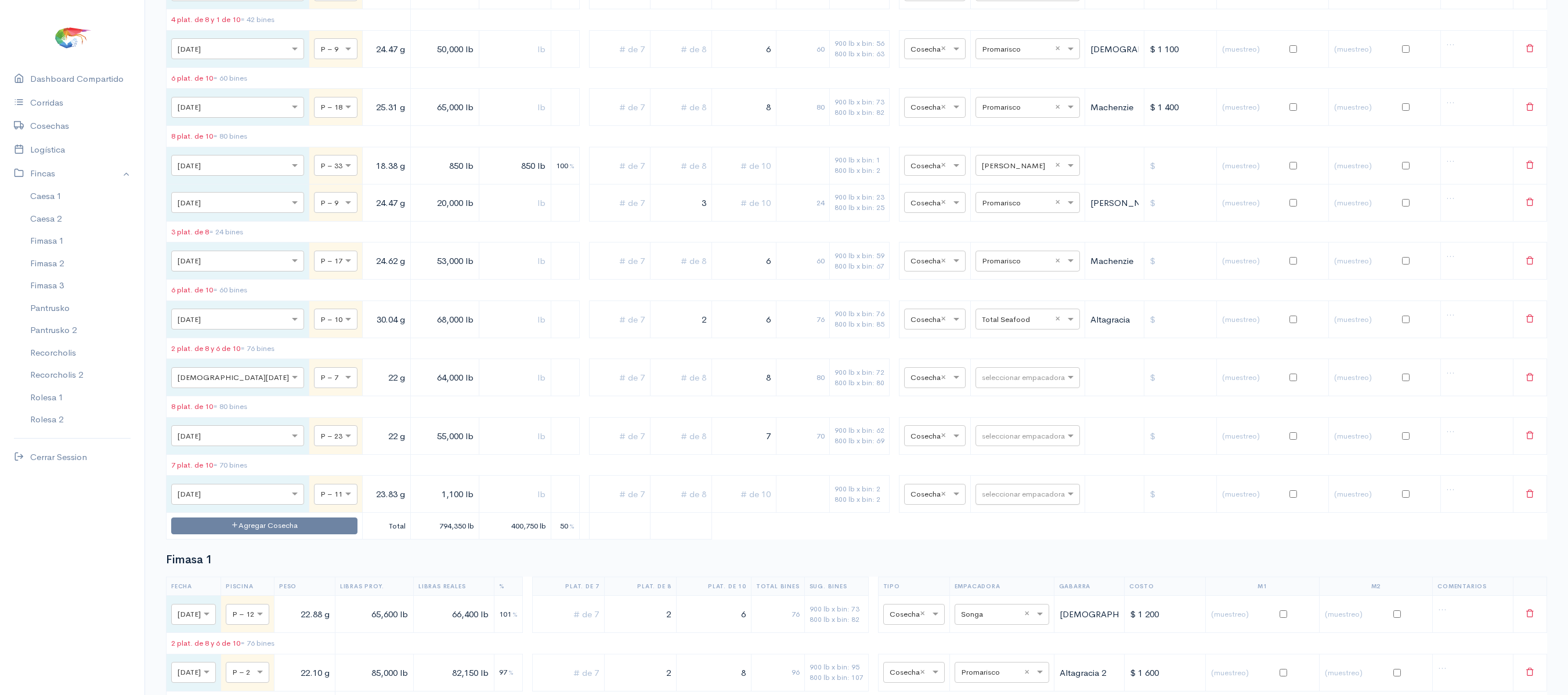
type input "1,100 lb"
click at [987, 500] on input "text" at bounding box center [1017, 494] width 71 height 13
type input "v"
click at [991, 330] on span "[PERSON_NAME]" at bounding box center [1006, 324] width 72 height 11
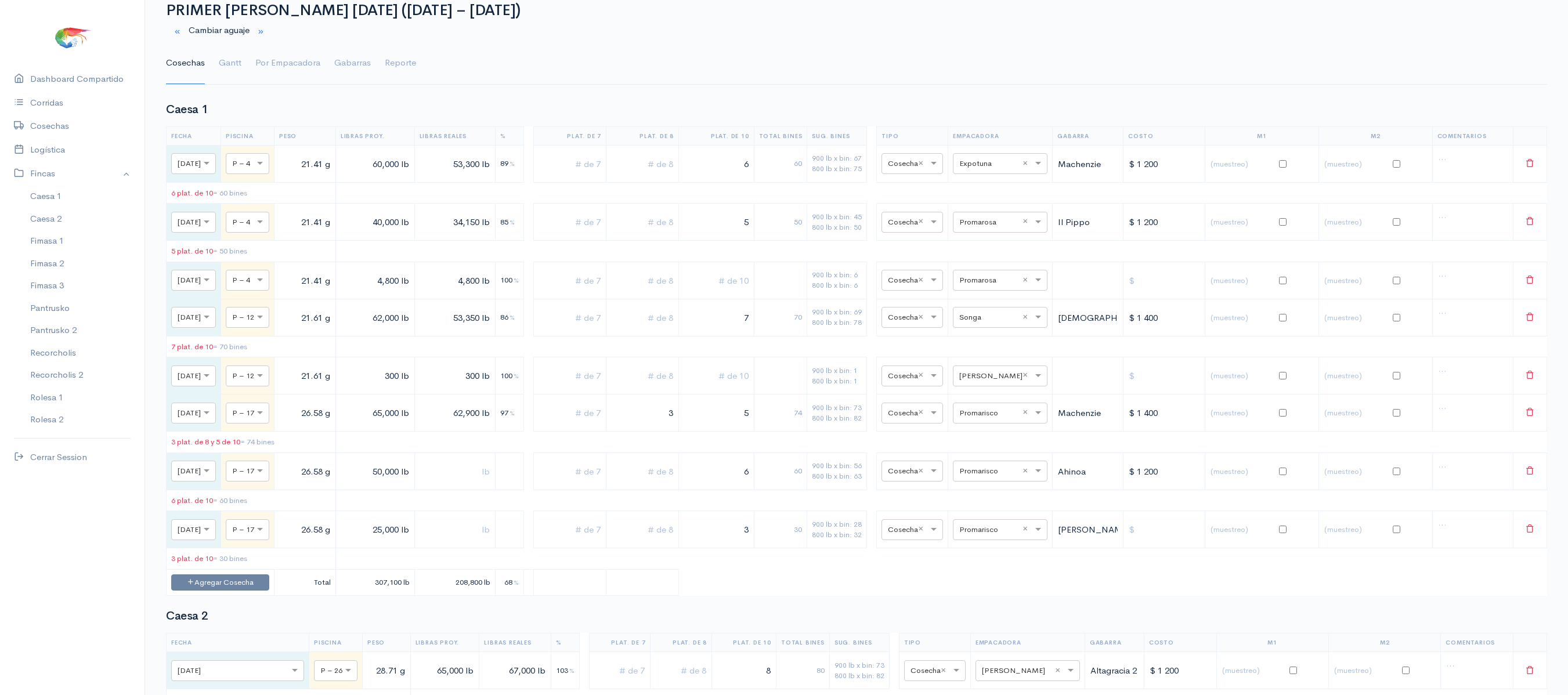
scroll to position [0, 0]
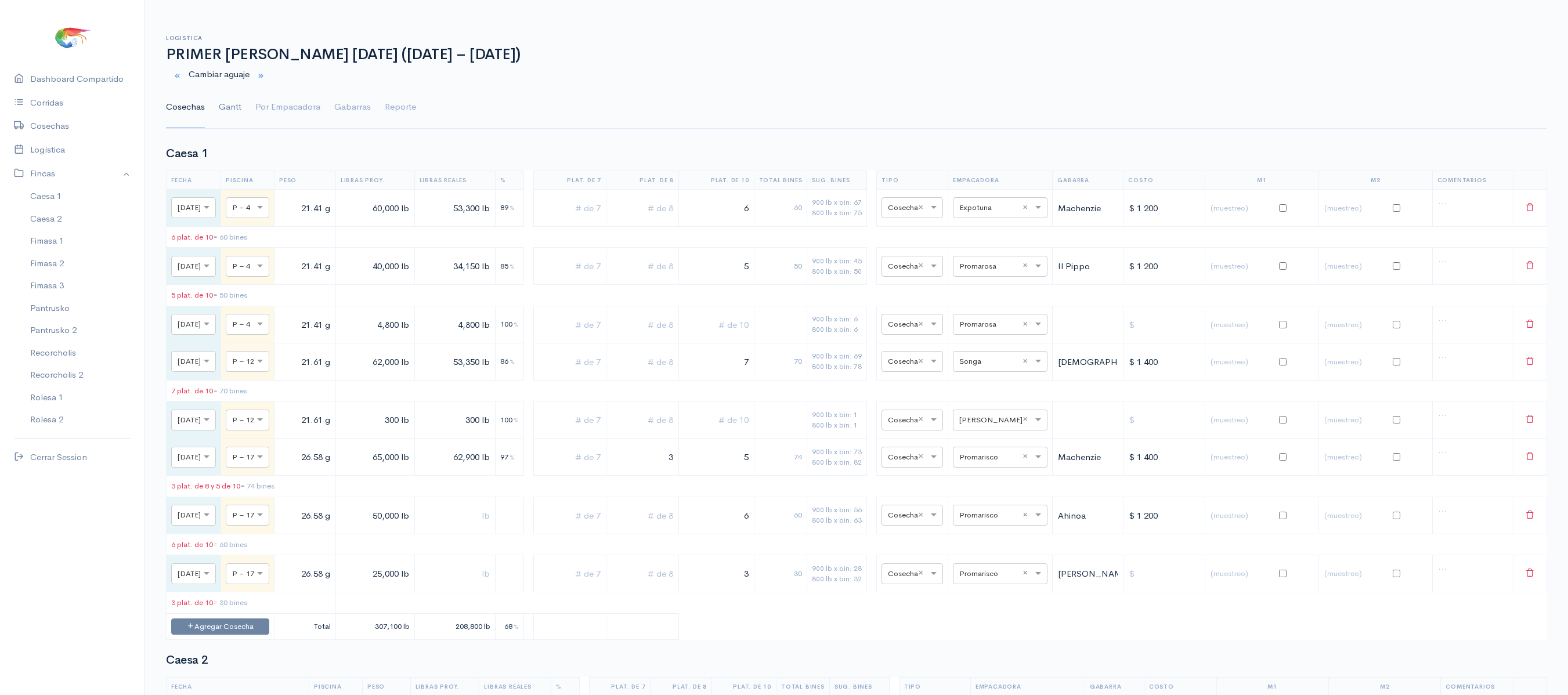
click at [231, 118] on link "Gantt" at bounding box center [230, 107] width 23 height 42
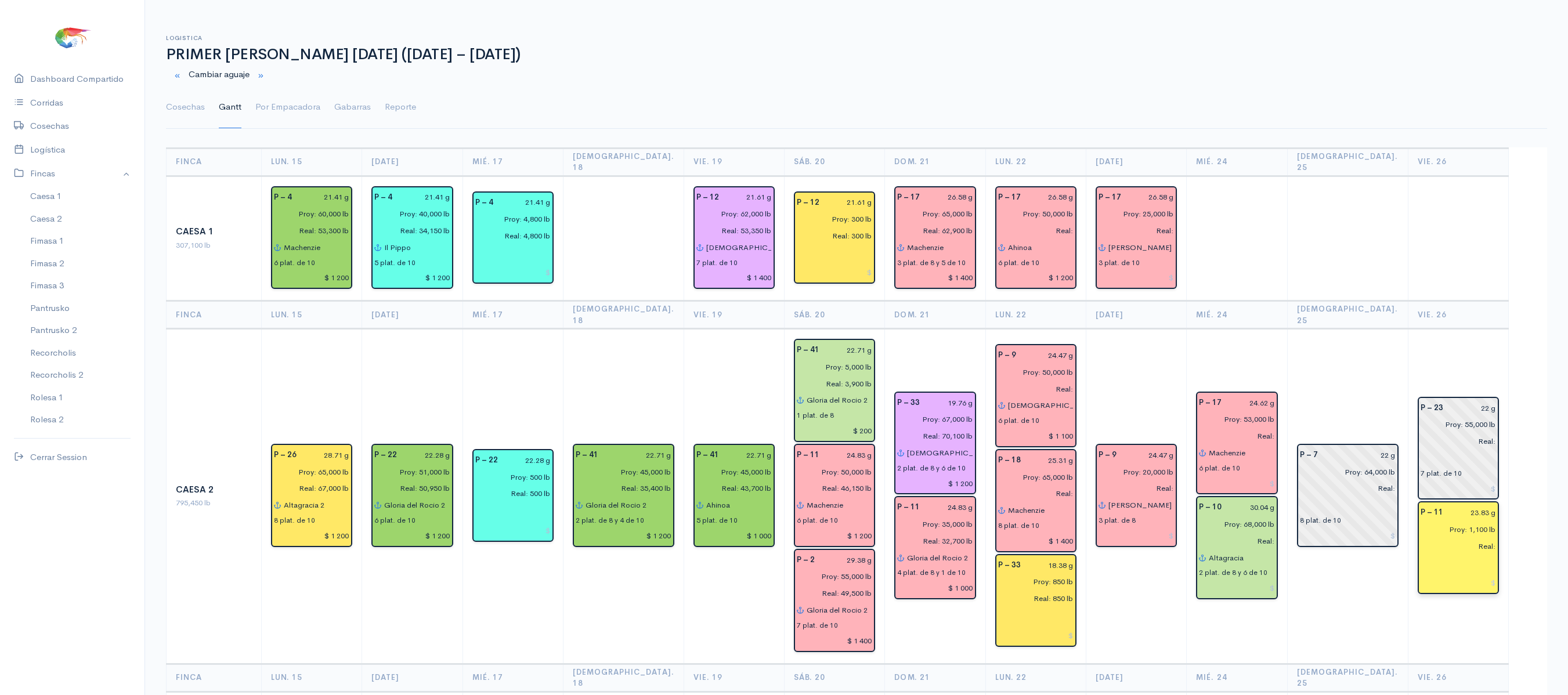
click at [1489, 538] on input "Real:" at bounding box center [1455, 546] width 82 height 17
type input "Real: 1,100 lb"
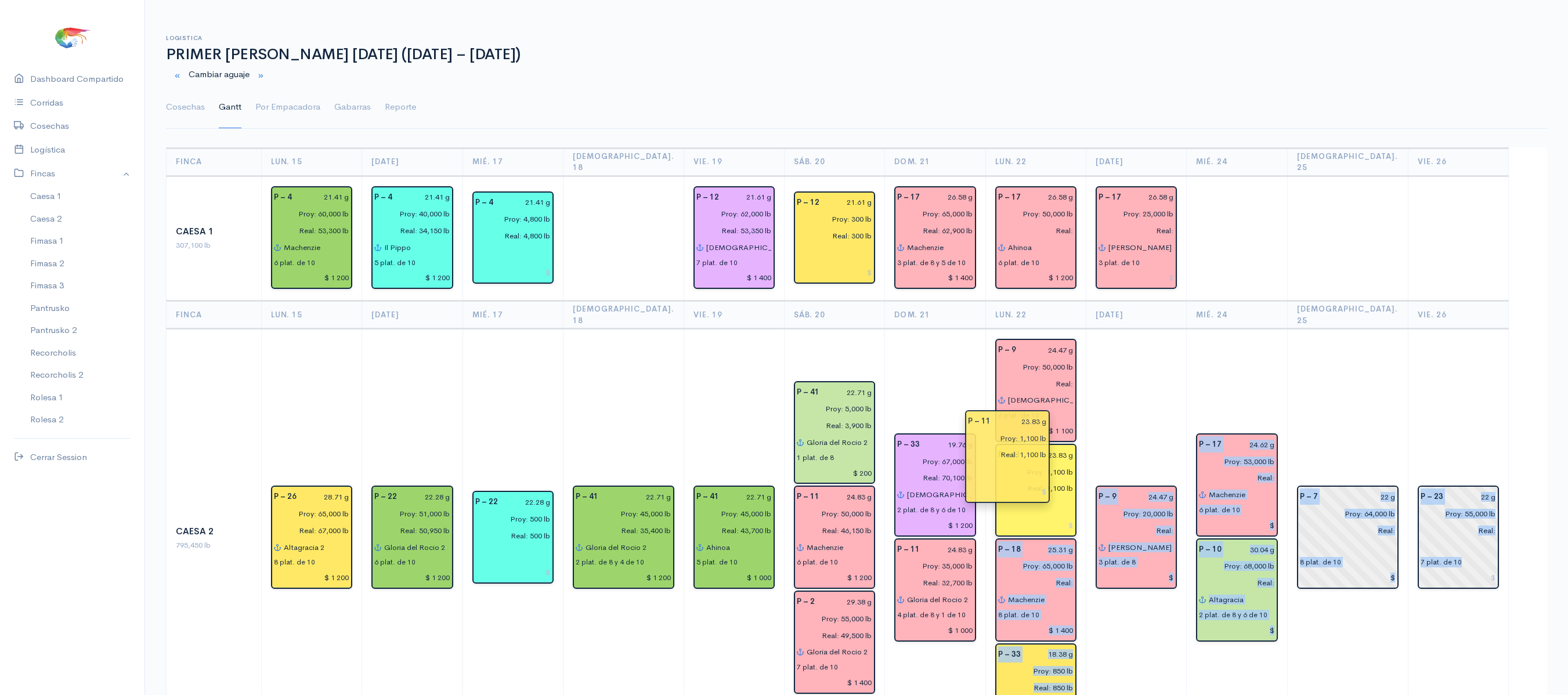
drag, startPoint x: 1462, startPoint y: 509, endPoint x: 1016, endPoint y: 441, distance: 451.2
click at [1150, 372] on td "P – 9 24.47 g Proy: 20,000 lb Real: [PERSON_NAME] 3 plat. de 8" at bounding box center [1136, 538] width 100 height 419
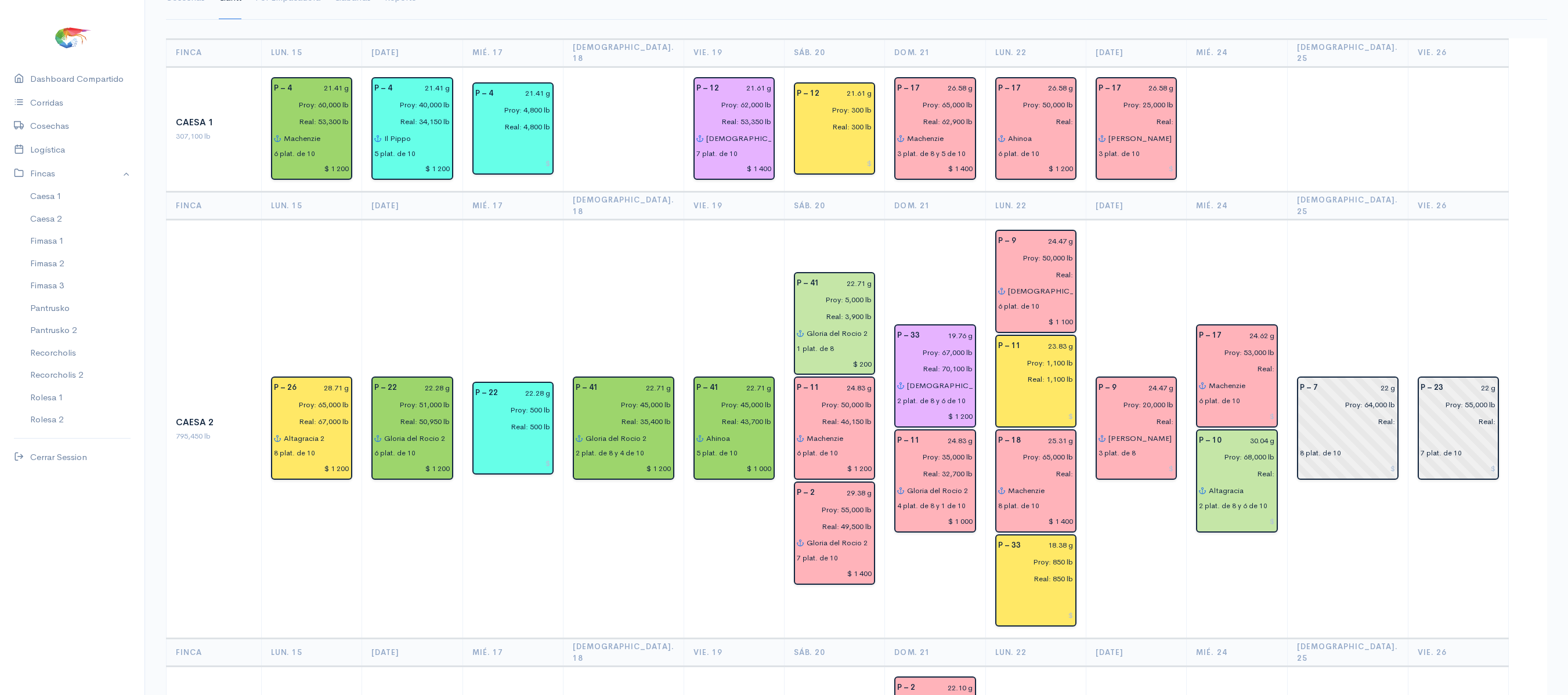
scroll to position [101, 0]
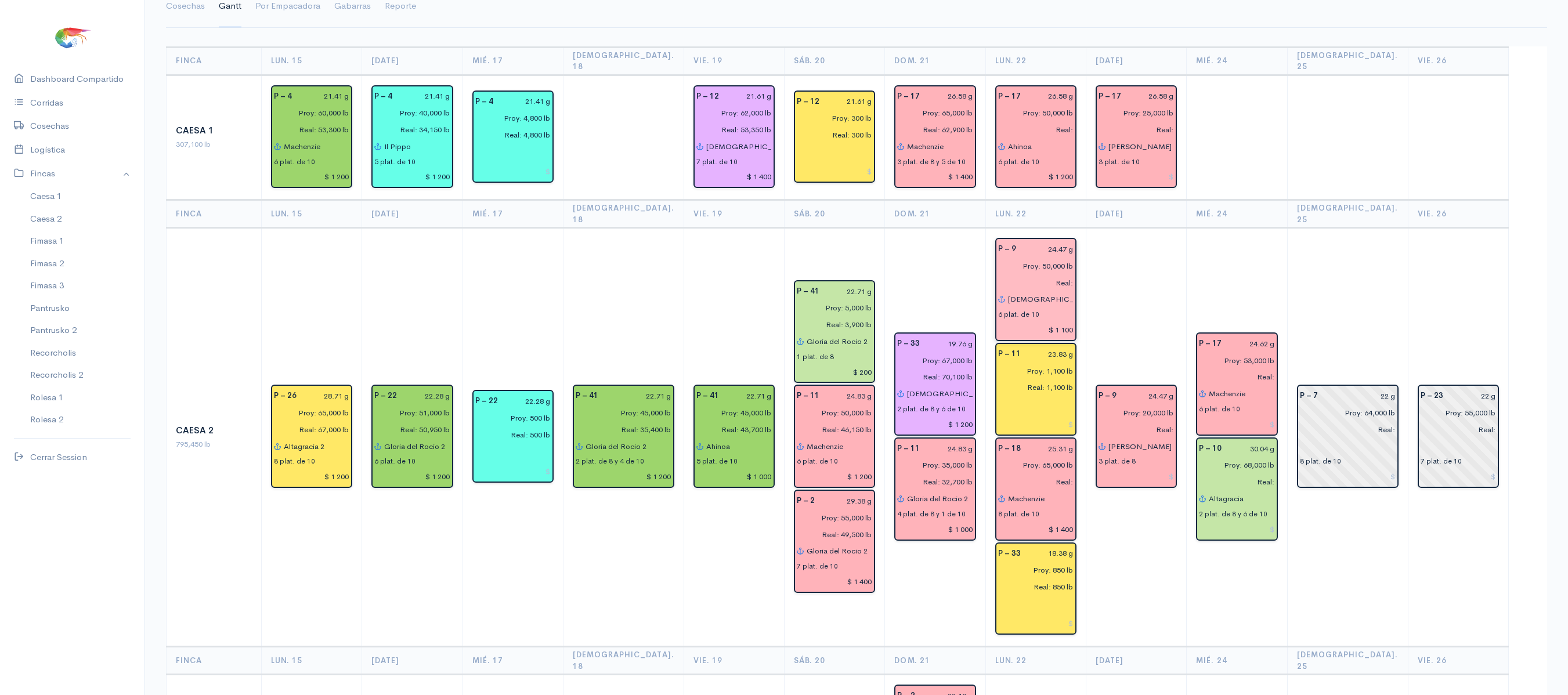
click at [1066, 274] on input "Real:" at bounding box center [1032, 283] width 82 height 17
type input "Real: 51,000 lb"
click at [1069, 241] on input "24.47 g" at bounding box center [1048, 249] width 50 height 17
type input "26.12 g"
click at [1071, 121] on input "Real:" at bounding box center [1032, 129] width 82 height 17
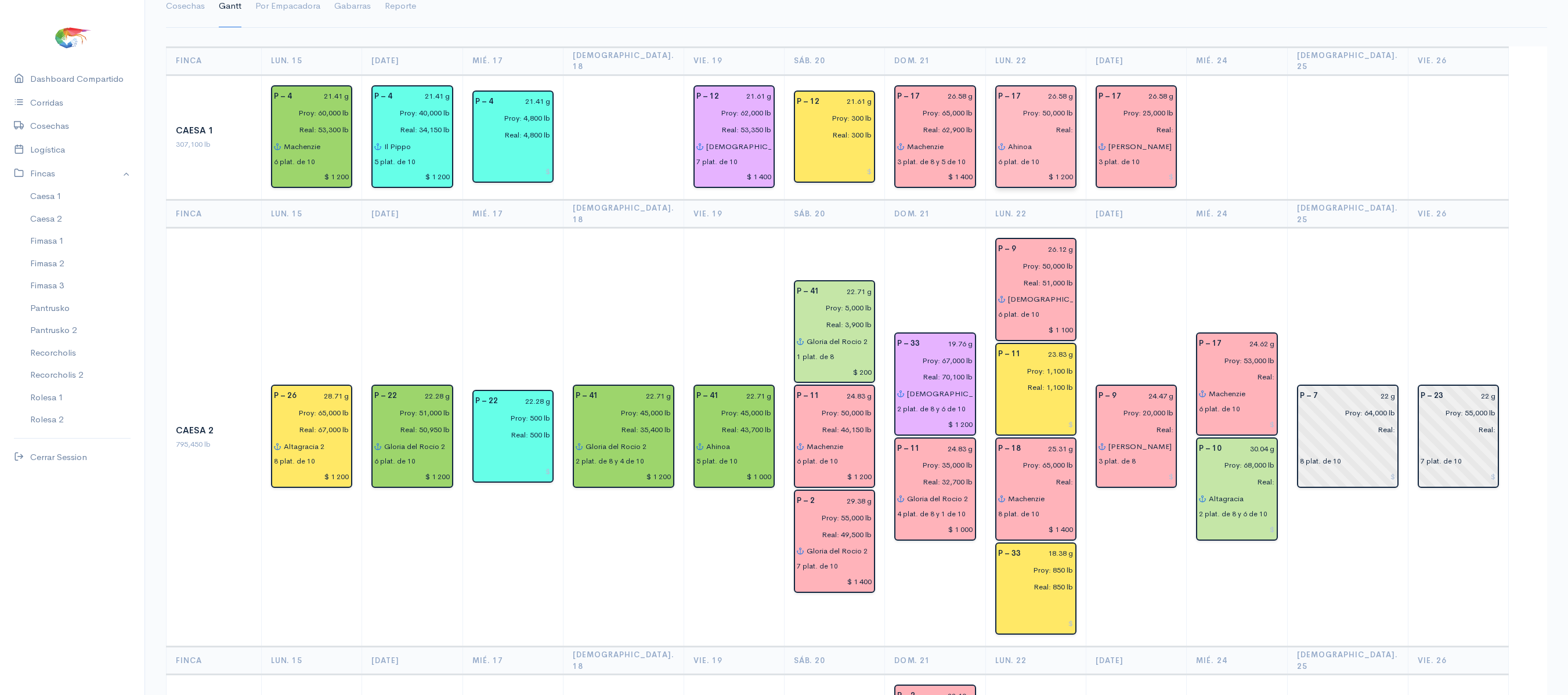
click at [1071, 121] on input "Real:" at bounding box center [1032, 129] width 82 height 17
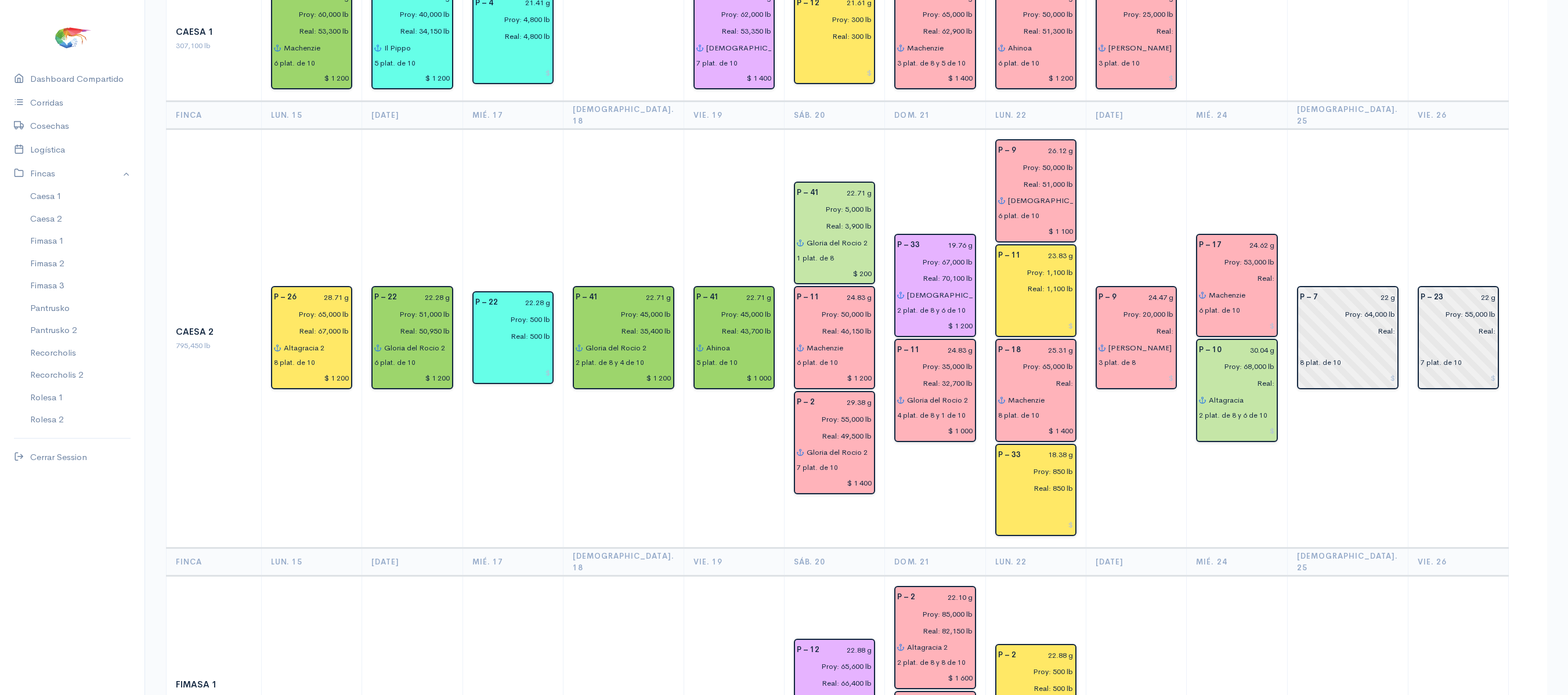
scroll to position [208, 0]
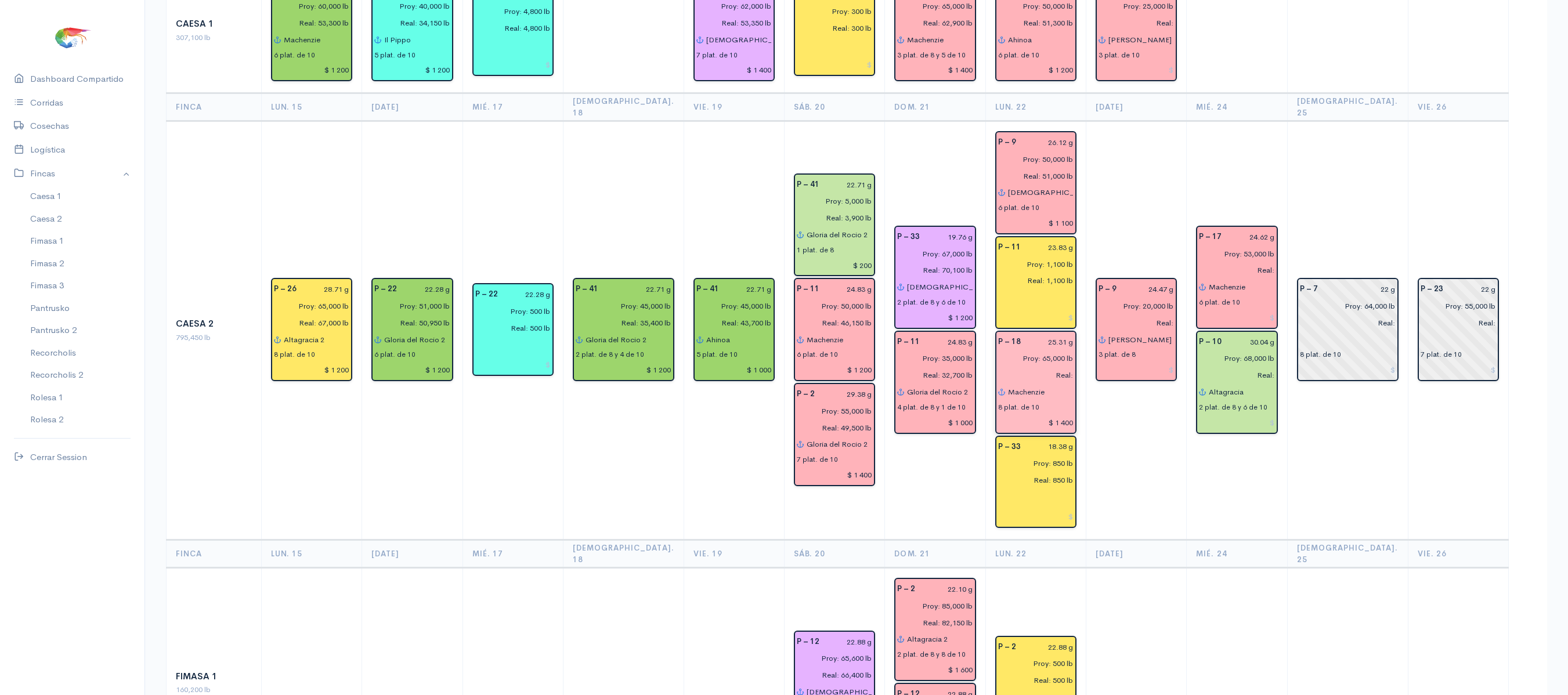
type input "Real: 51,300 lb"
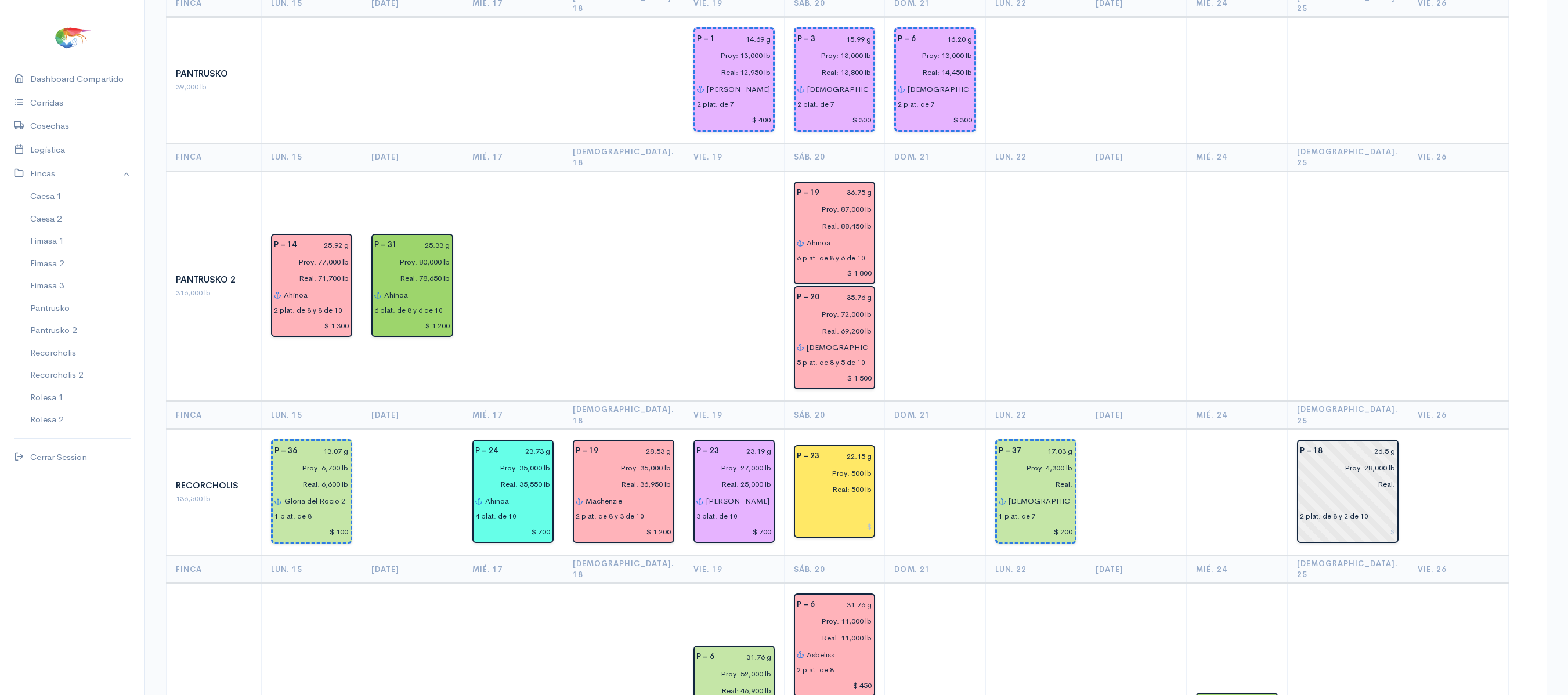
scroll to position [1738, 0]
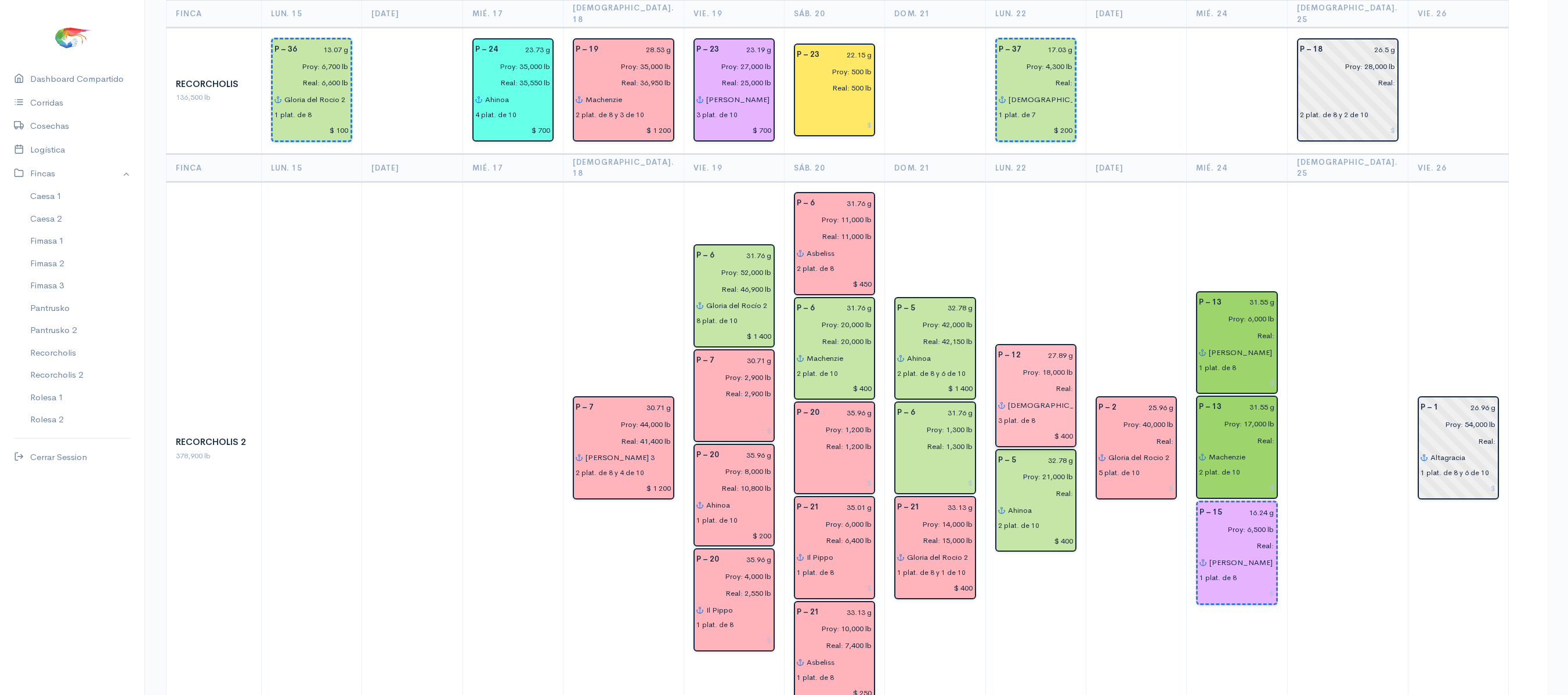
click at [1064, 380] on input "Real:" at bounding box center [1032, 388] width 82 height 17
type input "Real: 17,700 lb"
click at [1070, 347] on input "27.89 g" at bounding box center [1050, 355] width 46 height 17
type input "28.72 g"
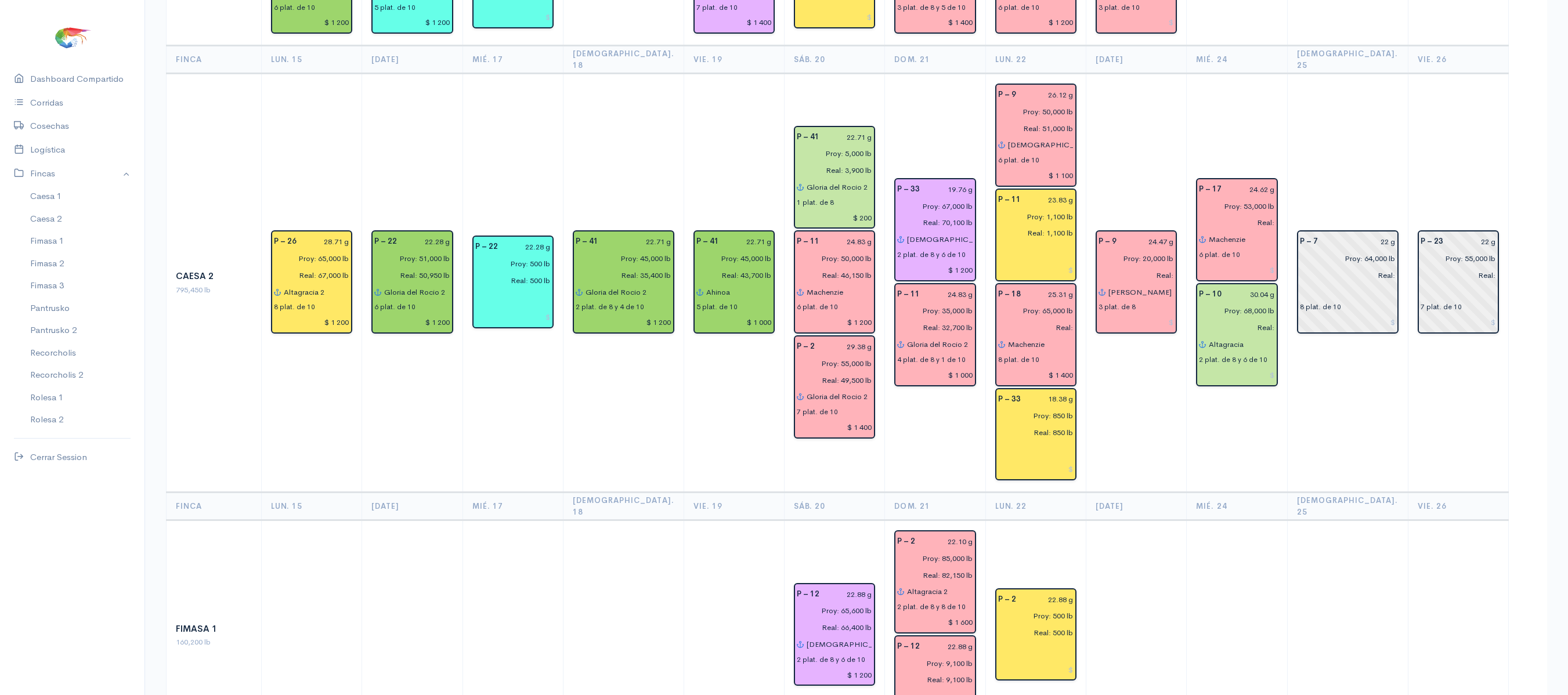
scroll to position [254, 0]
click at [1066, 320] on input "Real:" at bounding box center [1032, 329] width 82 height 17
type input "Real: 66,300 lb"
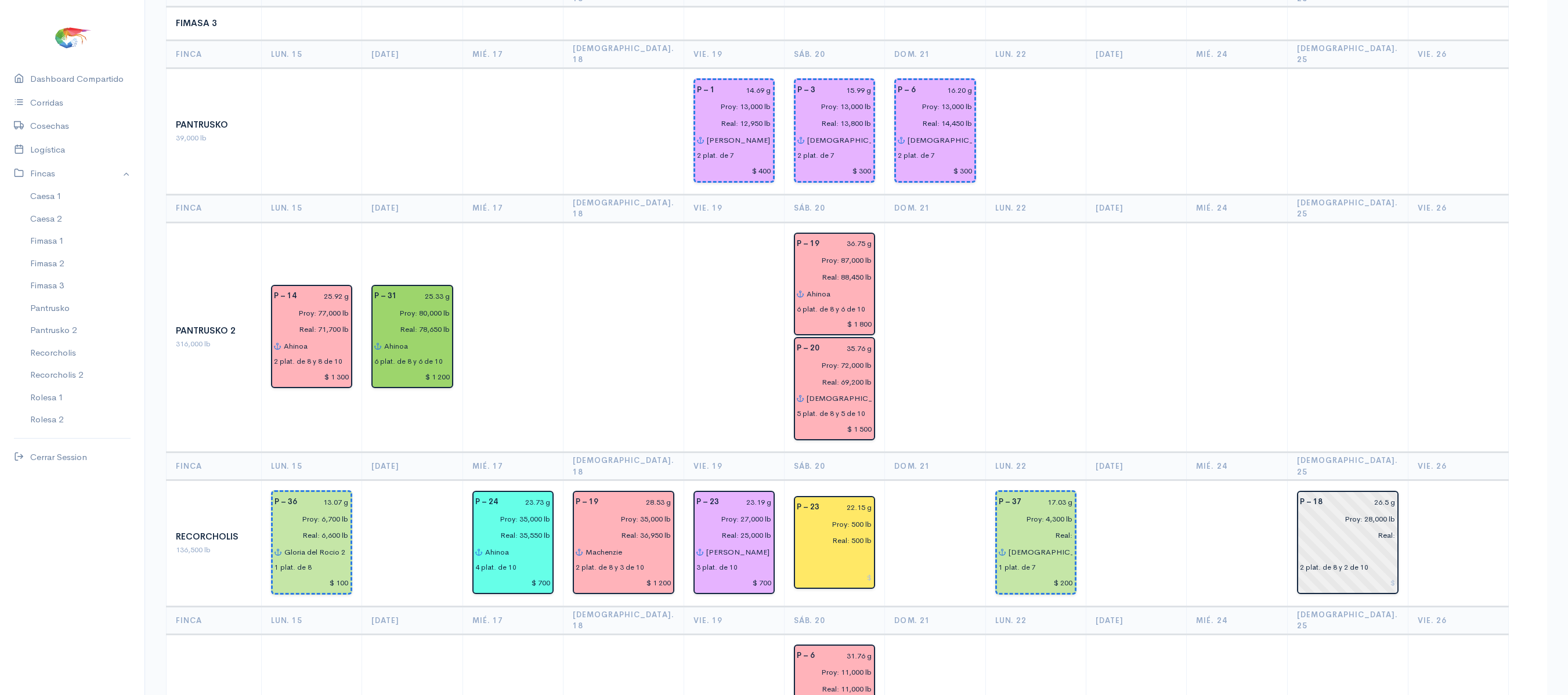
scroll to position [1305, 0]
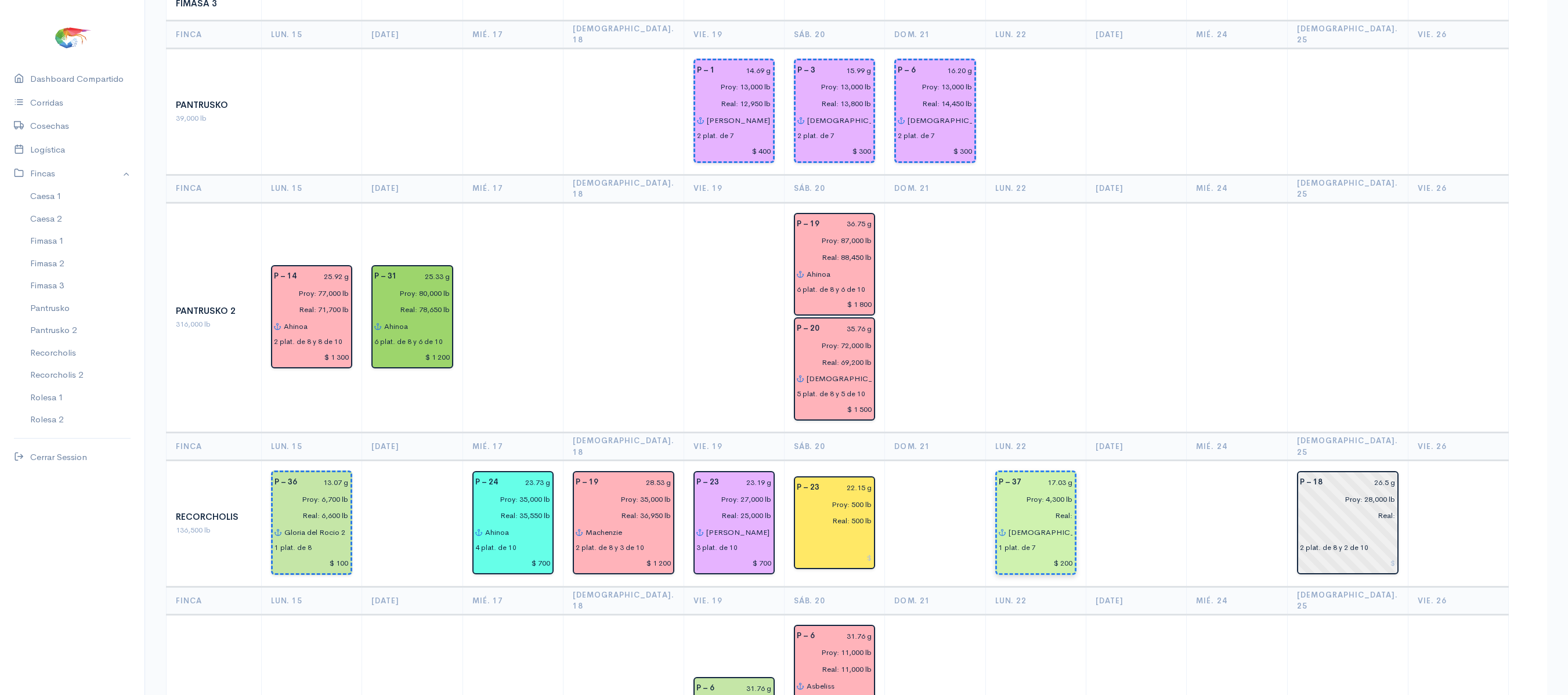
click at [1066, 507] on input "Real:" at bounding box center [1032, 516] width 81 height 17
type input "Real: 4,800 lb"
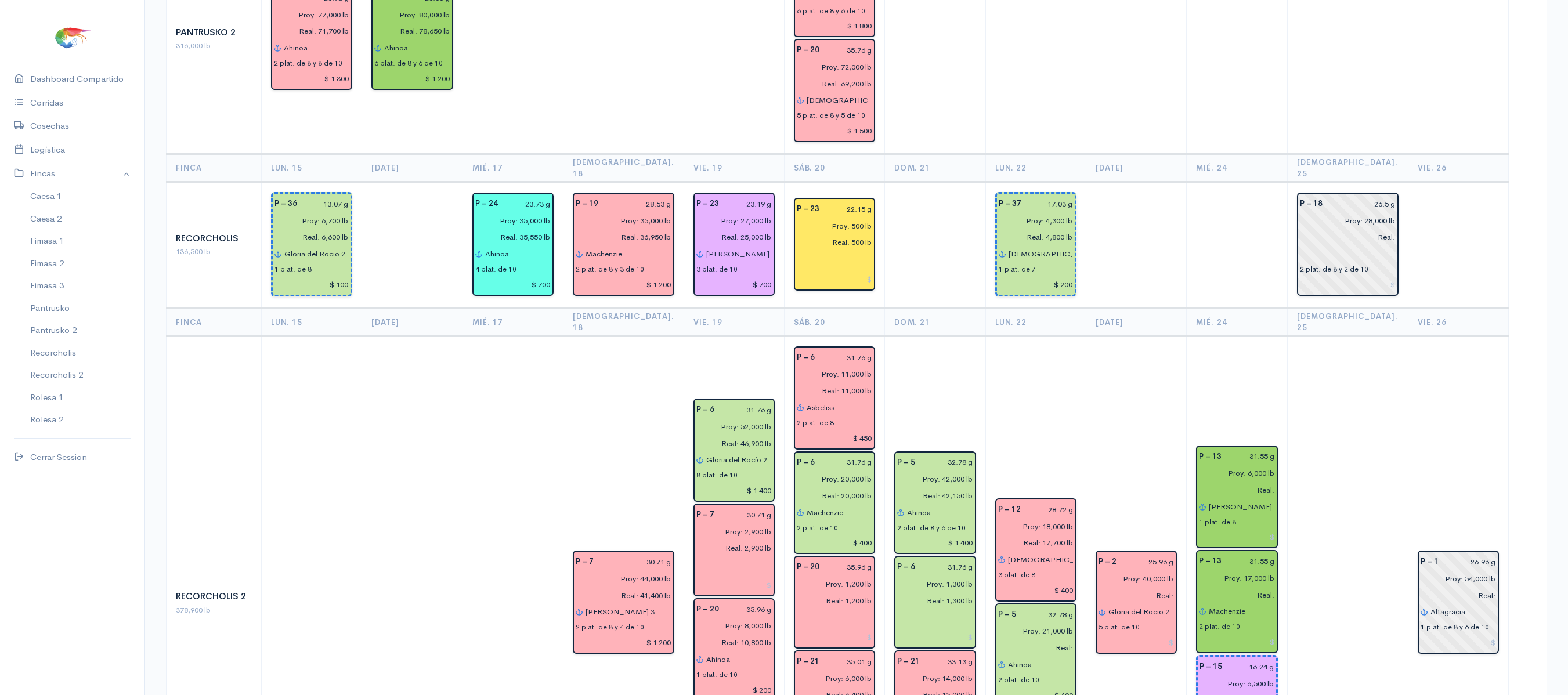
scroll to position [1582, 0]
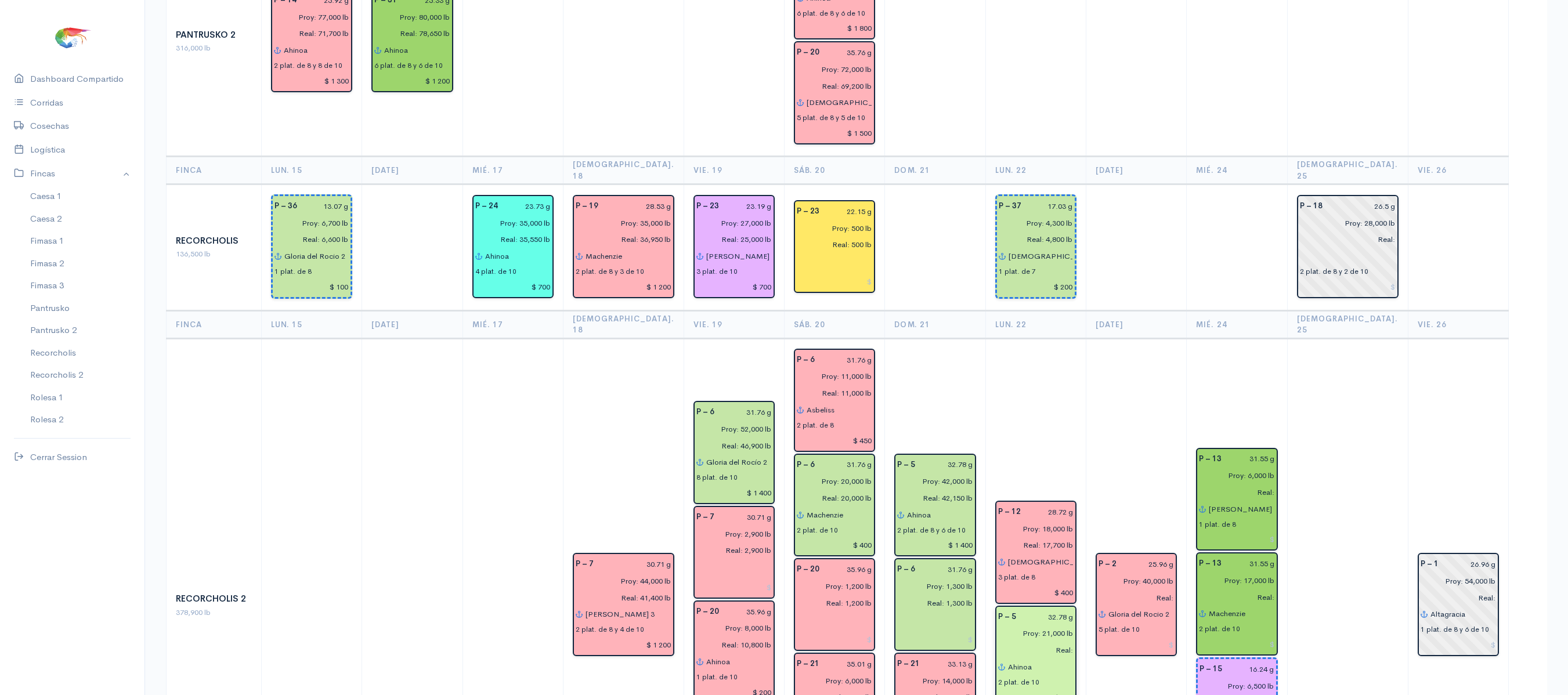
click at [1066, 641] on input "Real:" at bounding box center [1032, 650] width 82 height 17
type input "Real: 19,600 lb"
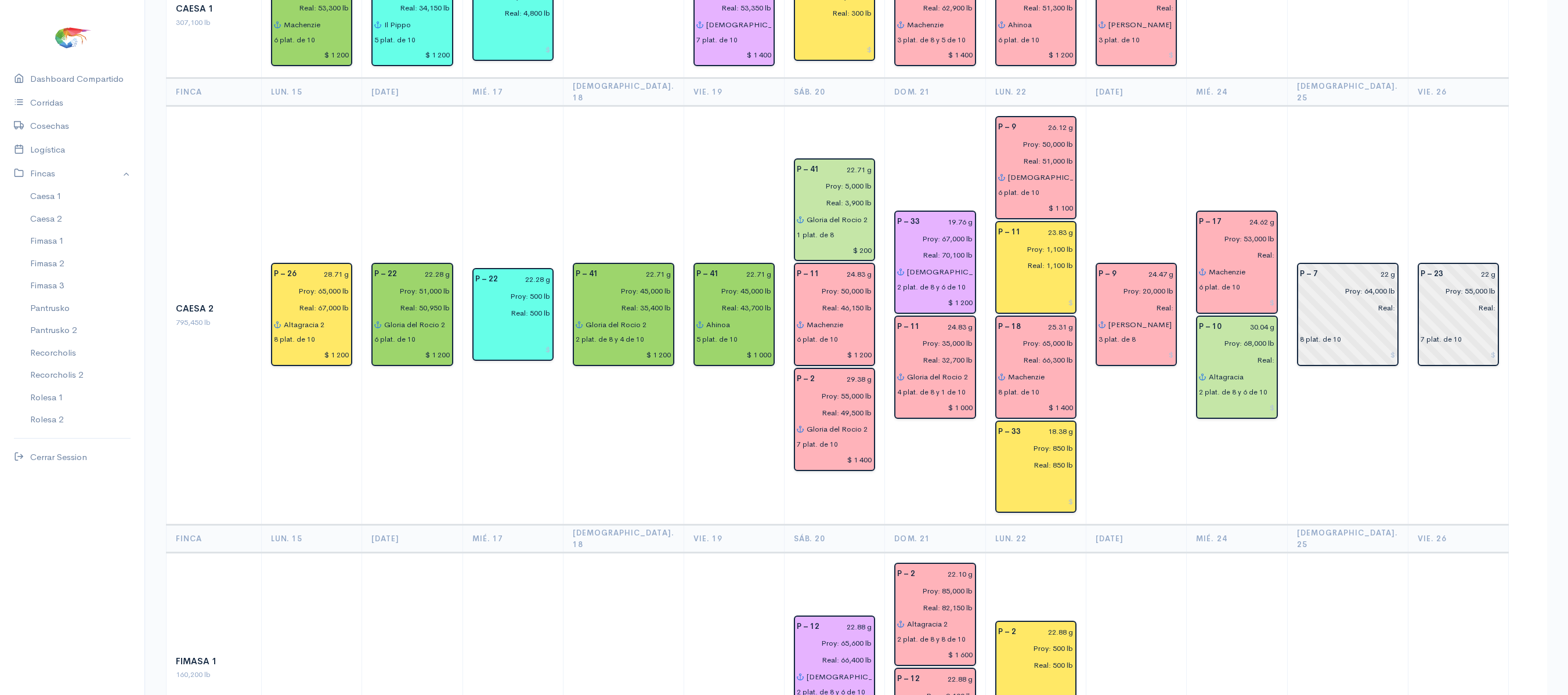
scroll to position [0, 0]
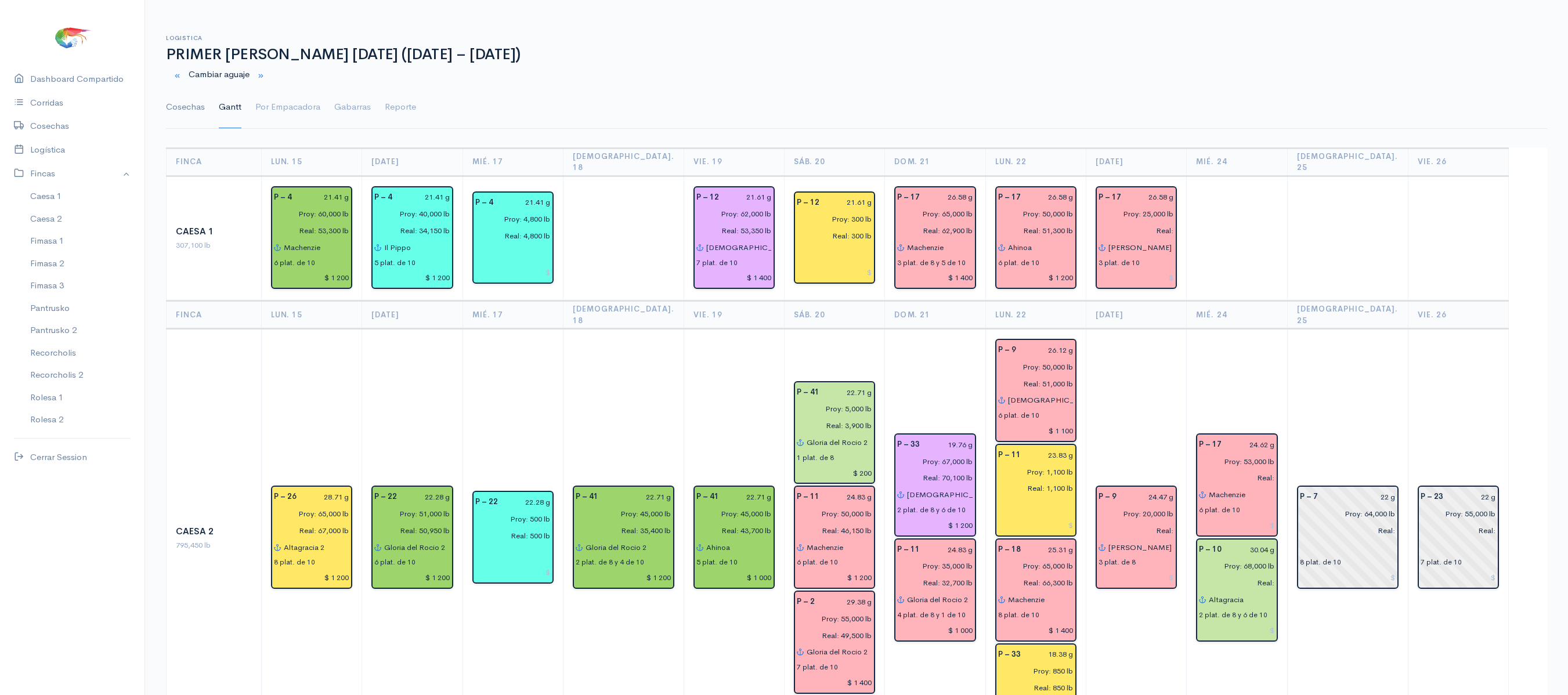
click at [196, 105] on link "Cosechas" at bounding box center [185, 107] width 39 height 42
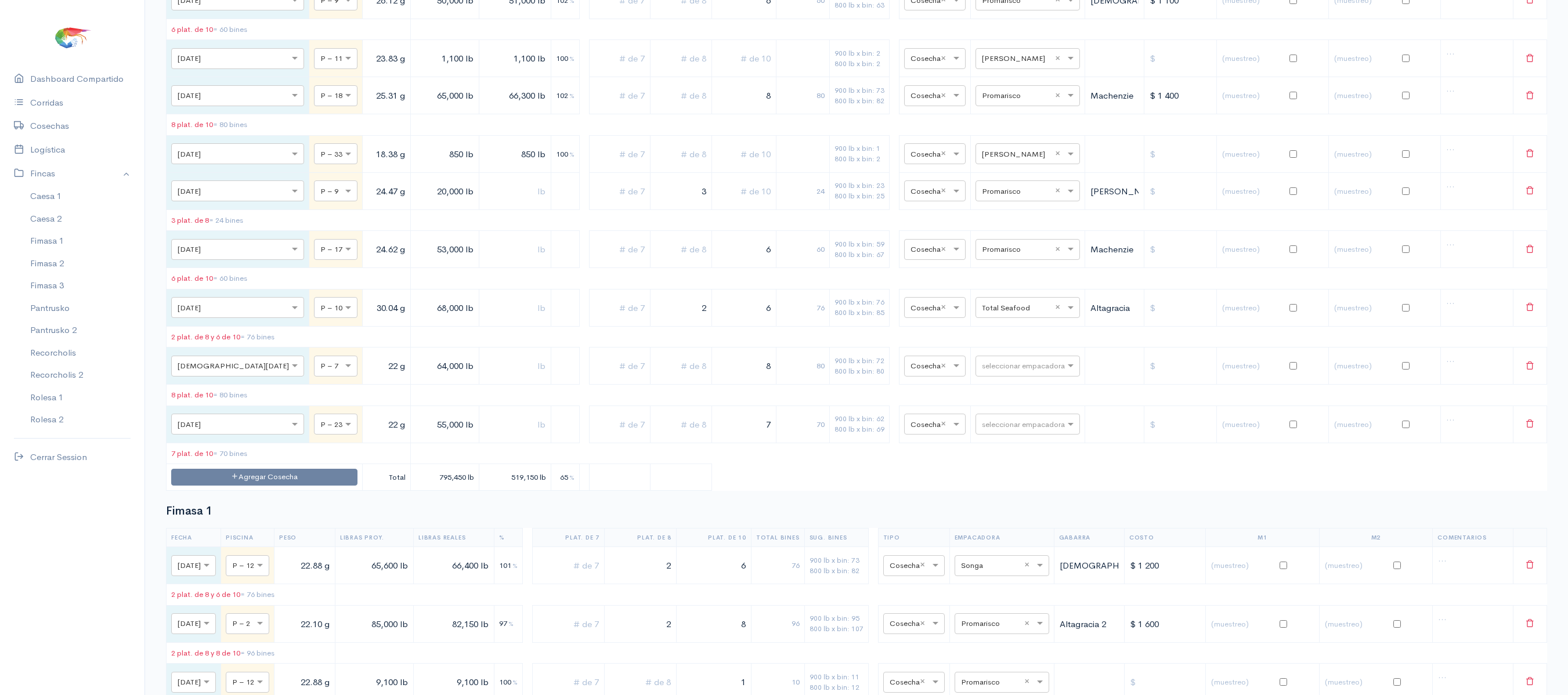
scroll to position [1275, 0]
click at [254, 492] on td "Agregar Cosecha" at bounding box center [264, 478] width 196 height 27
click at [276, 487] on button "Agregar Cosecha" at bounding box center [264, 478] width 186 height 17
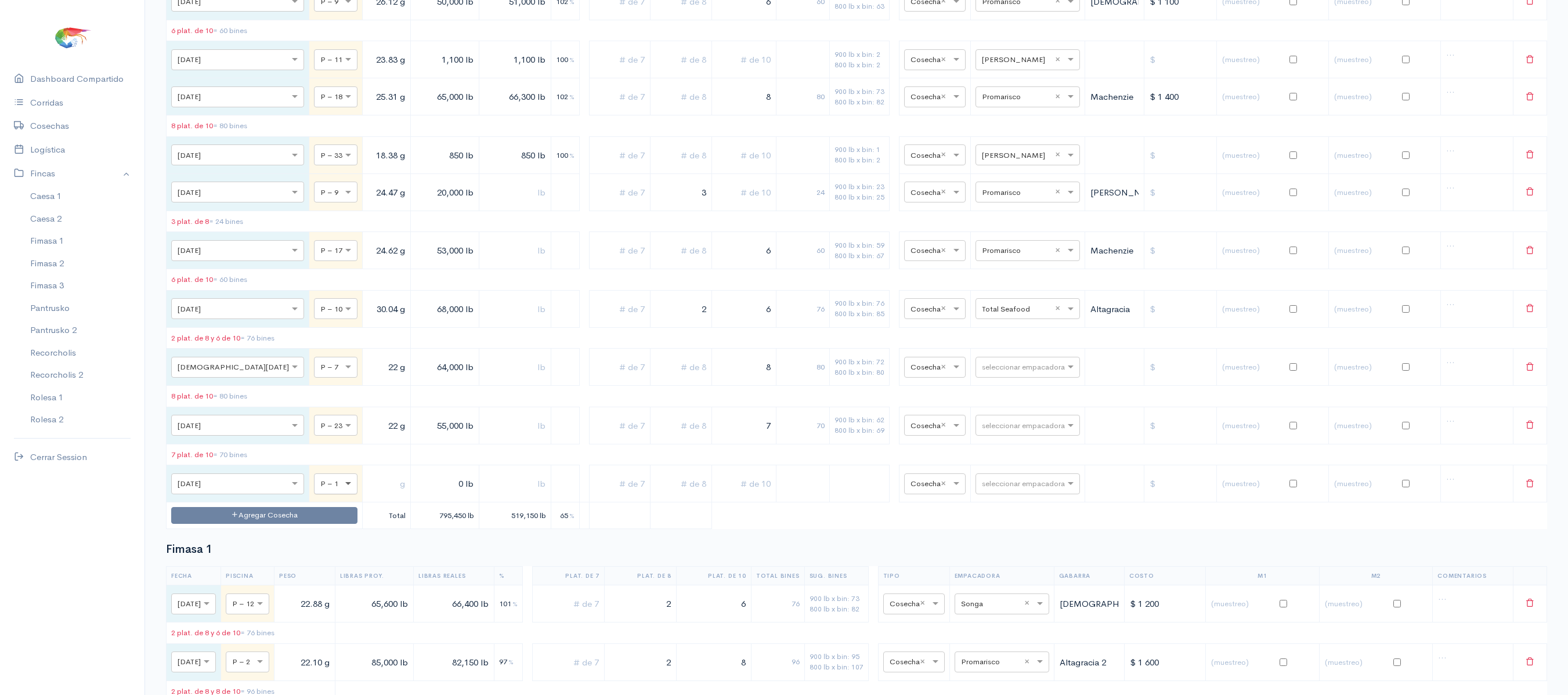
click at [342, 490] on span at bounding box center [350, 484] width 14 height 12
type input "18"
click at [367, 496] on input "text" at bounding box center [386, 484] width 38 height 24
type input "1 g"
type input "24.16 g"
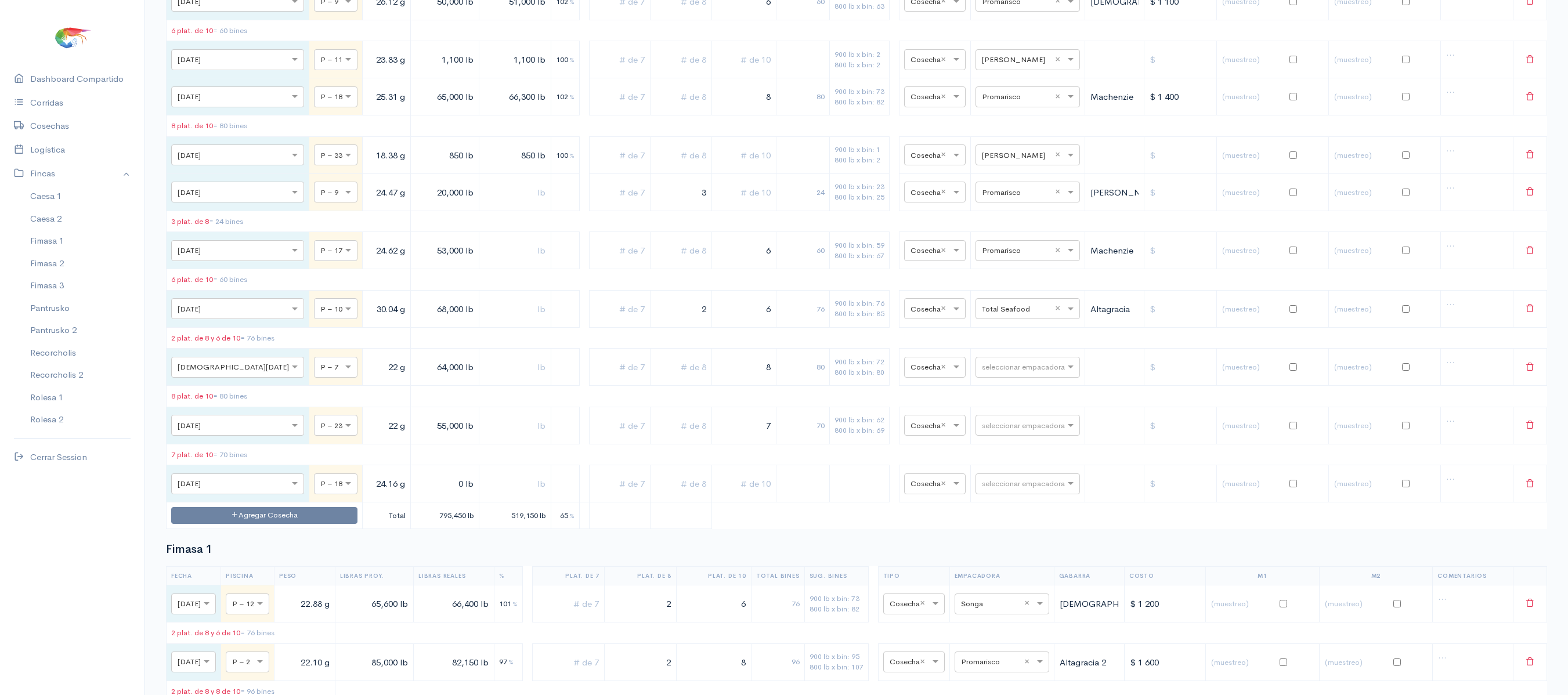
click at [416, 496] on input "0 lb" at bounding box center [445, 484] width 59 height 24
type input "3,100 lb"
click at [484, 496] on input "text" at bounding box center [515, 484] width 62 height 24
type input "3,100 lb"
click at [996, 490] on input "text" at bounding box center [1017, 483] width 71 height 13
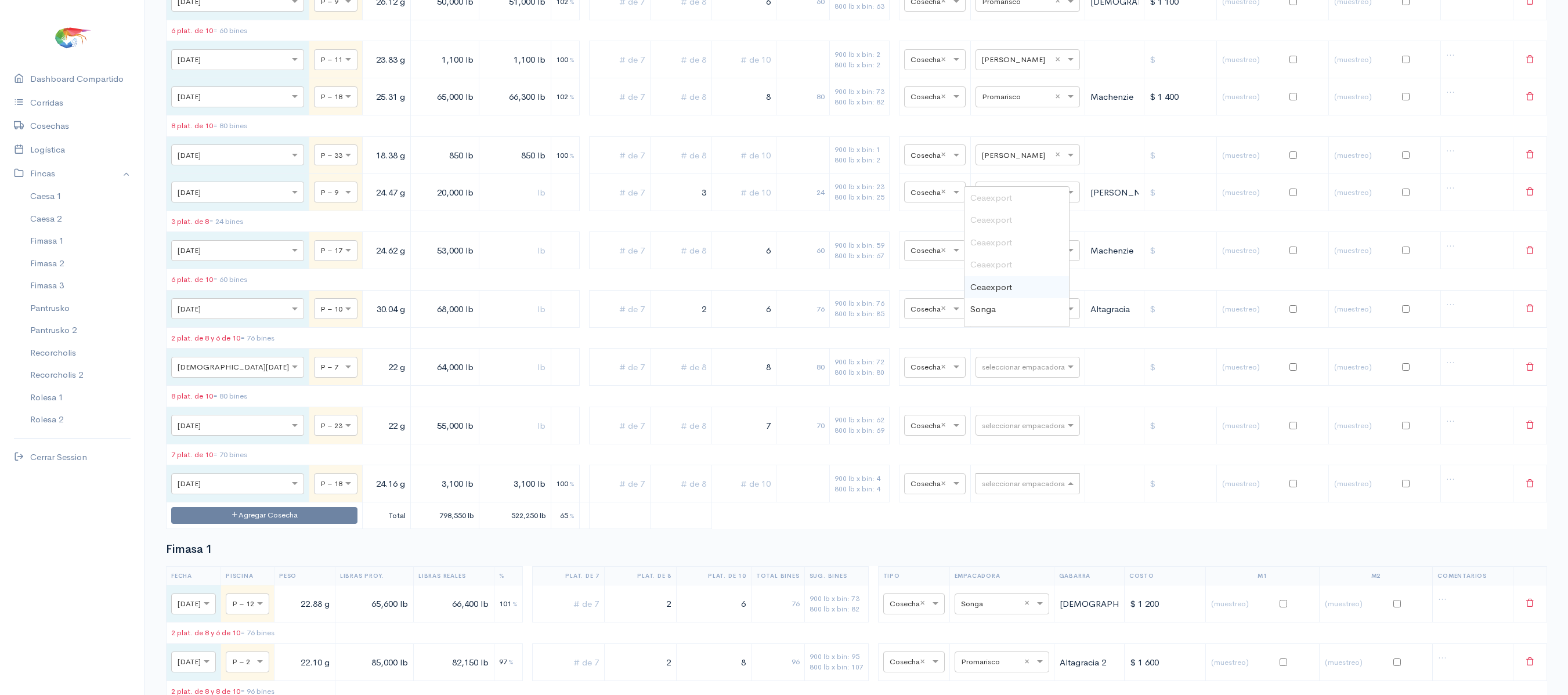
type input "V"
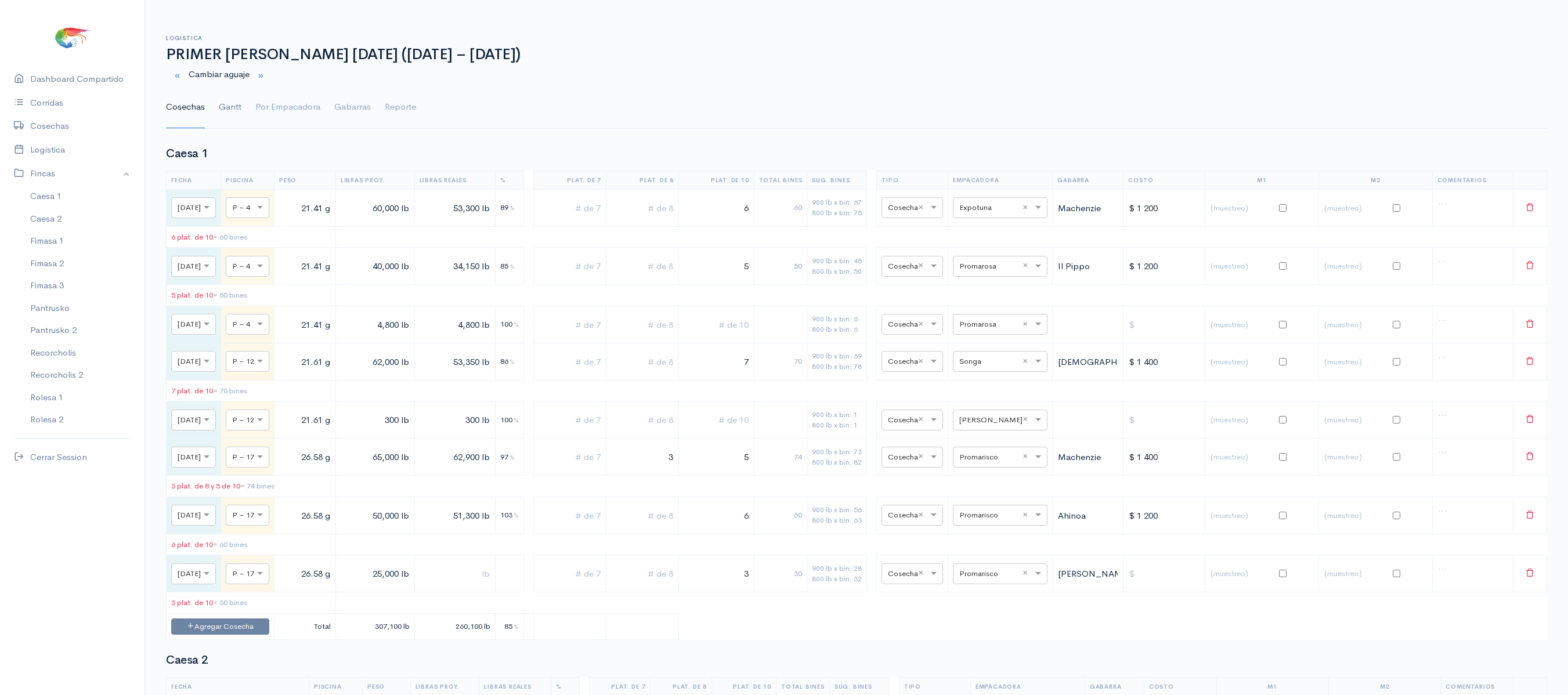
click at [223, 108] on link "Gantt" at bounding box center [230, 107] width 23 height 42
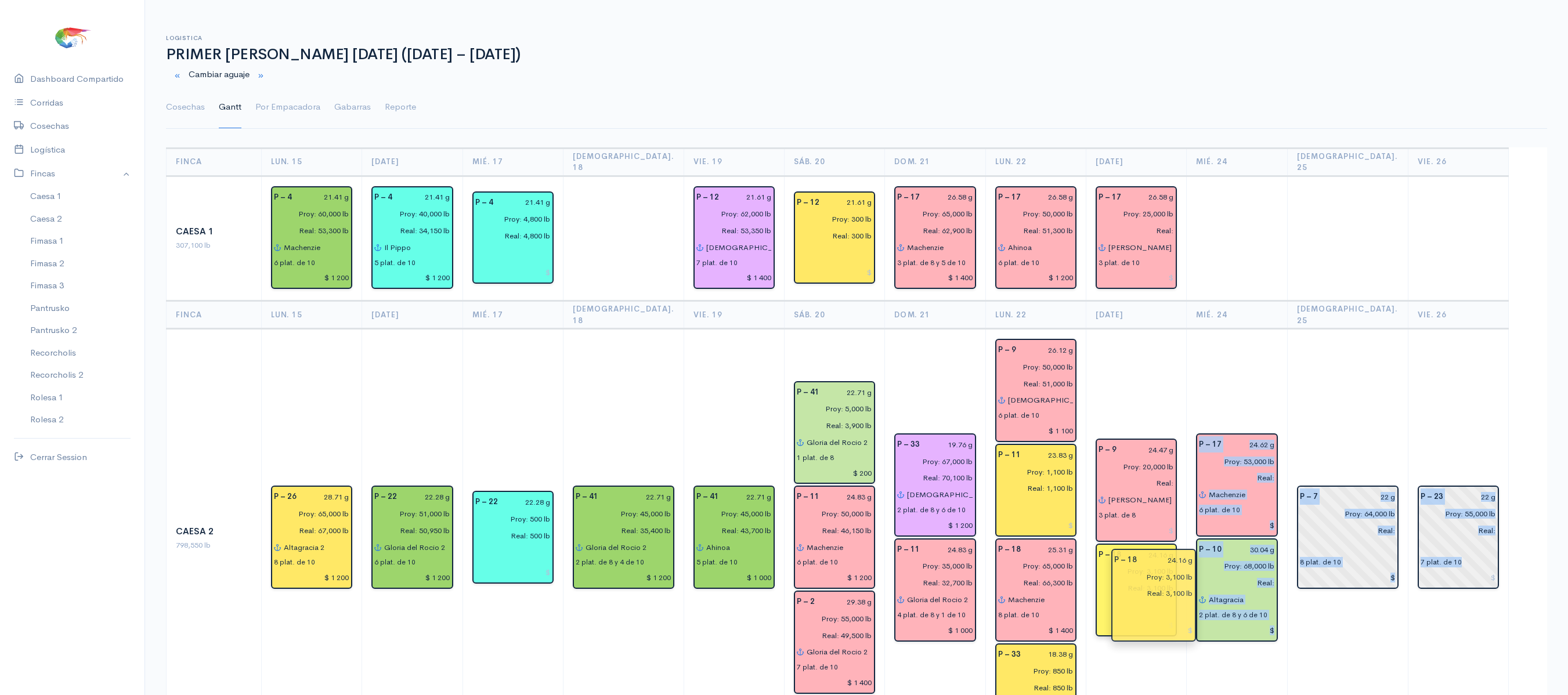
drag, startPoint x: 1437, startPoint y: 560, endPoint x: 1136, endPoint y: 588, distance: 302.3
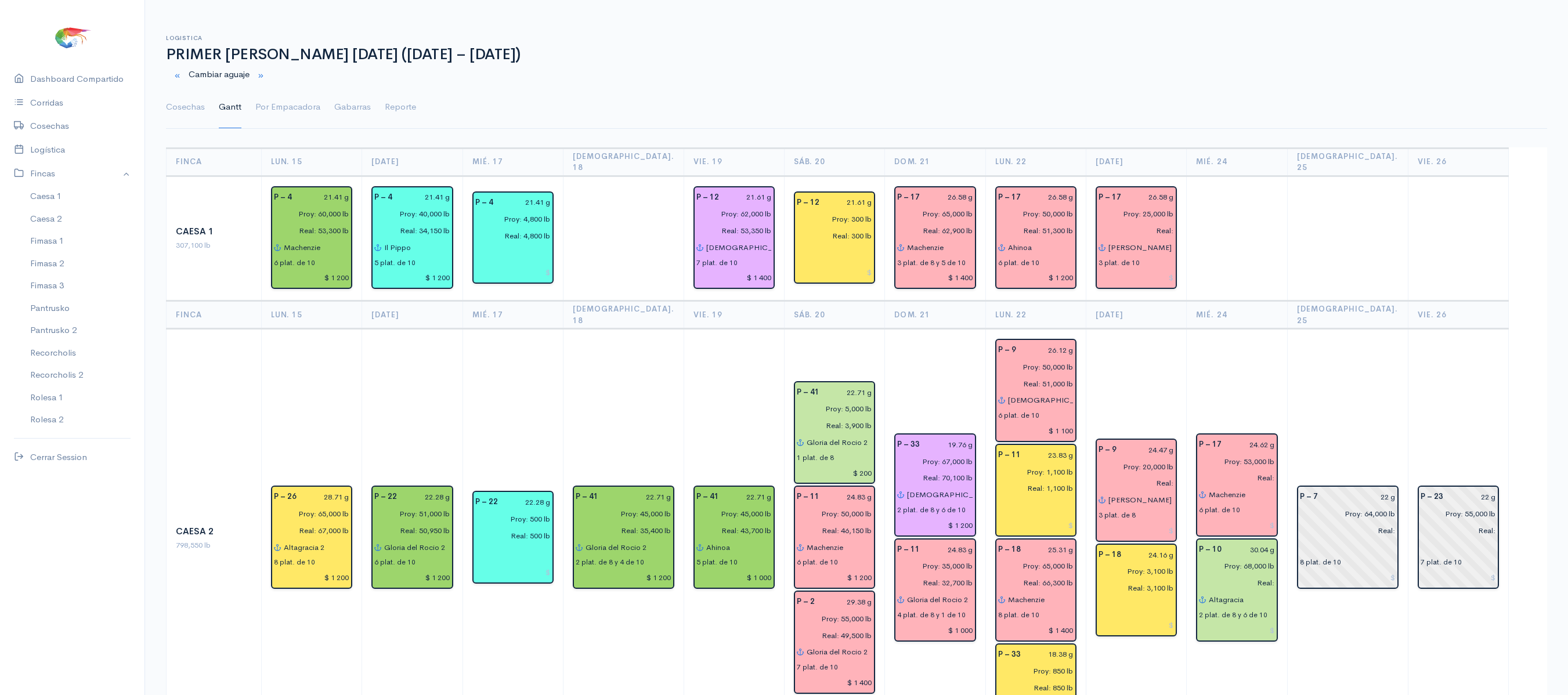
click at [1135, 378] on td "P – 9 24.47 g Proy: 20,000 lb Real: [PERSON_NAME] 3 plat. de 8 P – 18 24.16 g P…" at bounding box center [1136, 538] width 100 height 419
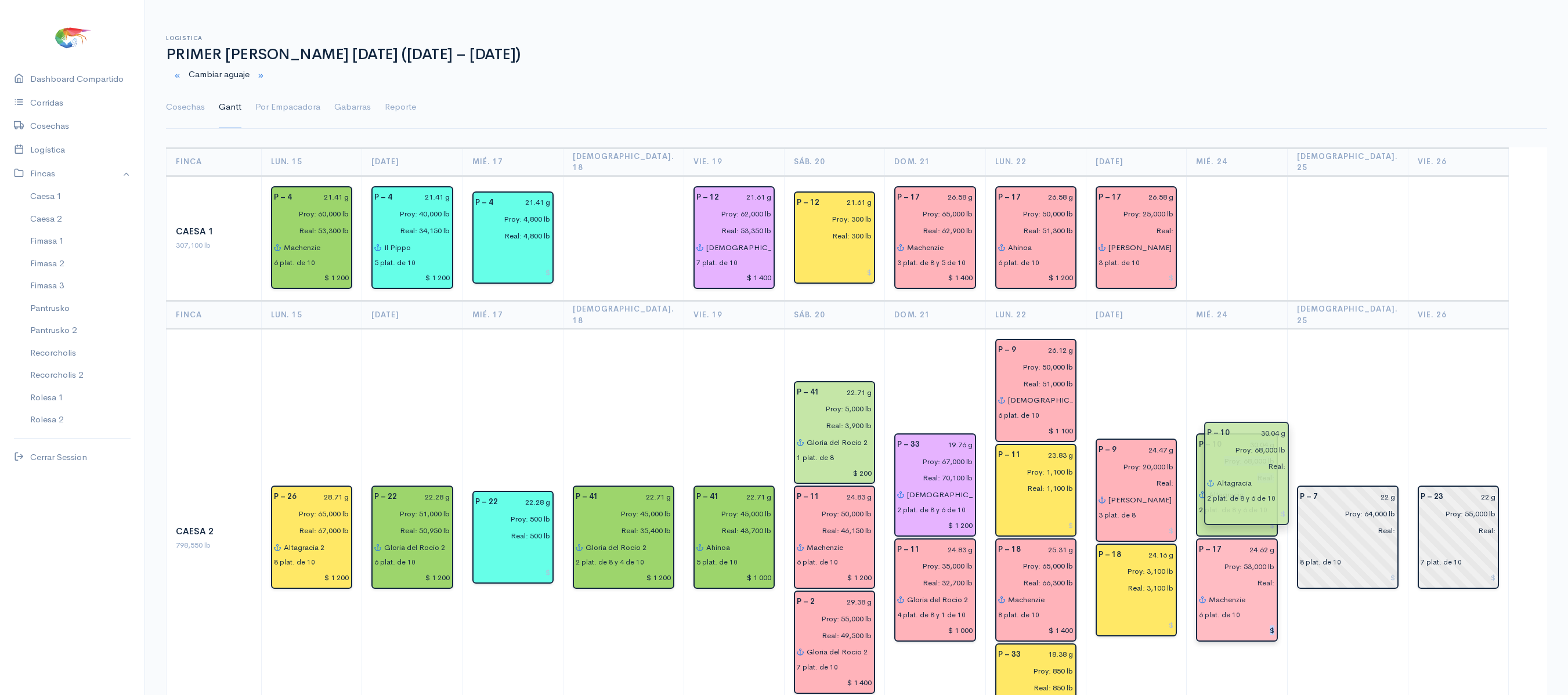
drag, startPoint x: 1230, startPoint y: 555, endPoint x: 1231, endPoint y: 511, distance: 44.0
click at [1250, 349] on td "P – 10 30.04 g Proy: 68,000 lb Real: Altagracia 2 plat. de 8 y 6 de 10 P – 17 2…" at bounding box center [1237, 538] width 100 height 419
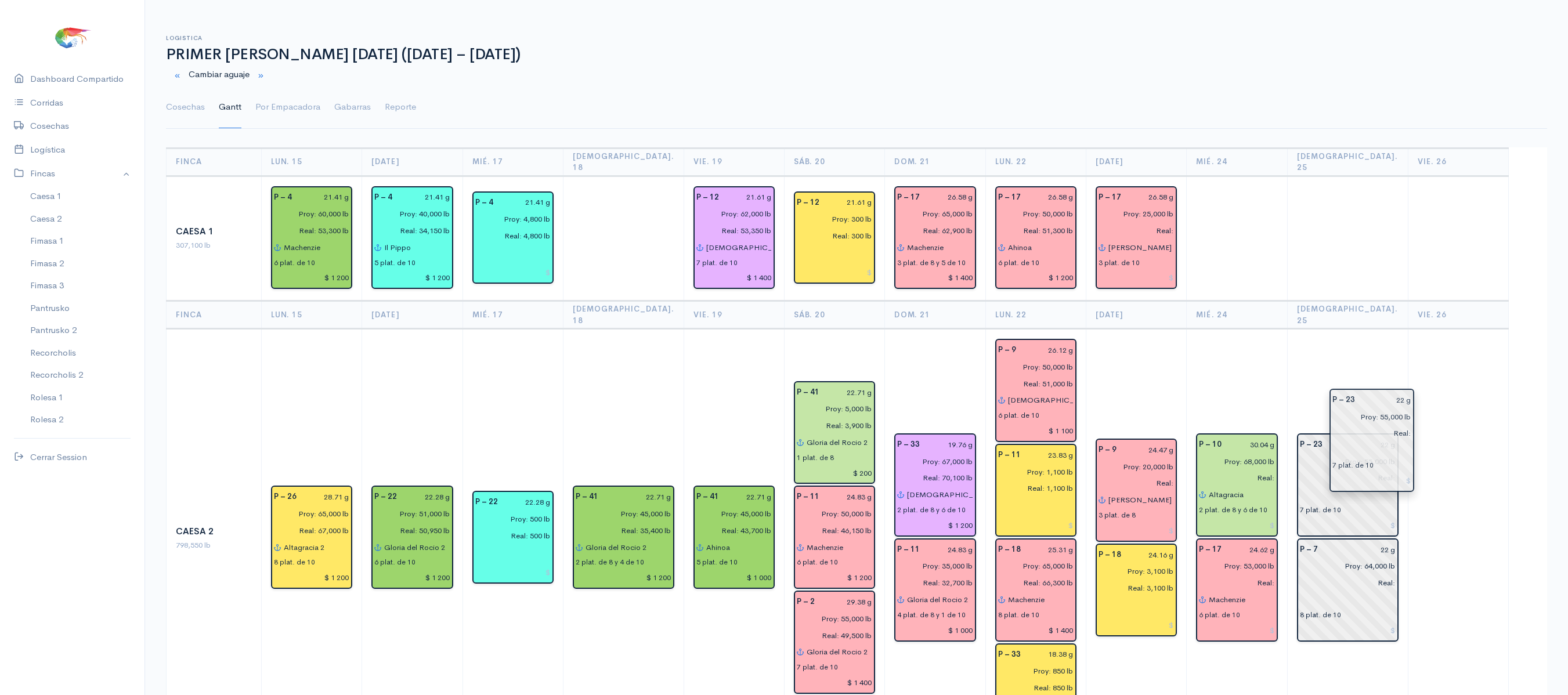
drag, startPoint x: 1424, startPoint y: 480, endPoint x: 1344, endPoint y: 407, distance: 108.3
drag, startPoint x: 1354, startPoint y: 533, endPoint x: 1345, endPoint y: 391, distance: 142.3
click at [1345, 350] on td "P – 7 22 g Proy: 64,000 lb Real: 8 plat. de 10 P – 23 22 g Proy: 55,000 lb Real…" at bounding box center [1347, 538] width 120 height 419
